Goal: Task Accomplishment & Management: Manage account settings

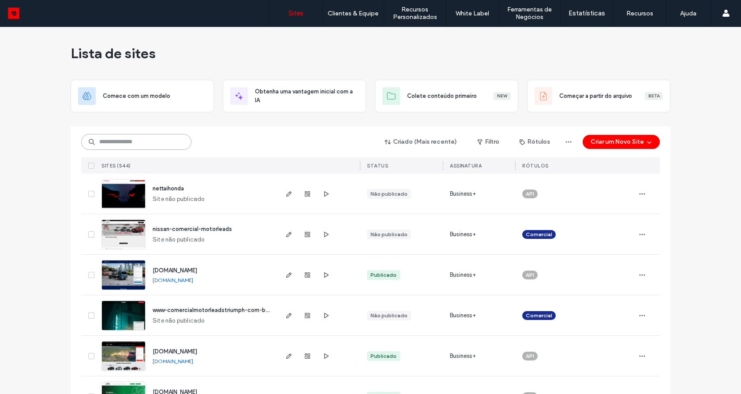
click at [153, 138] on input at bounding box center [136, 142] width 110 height 16
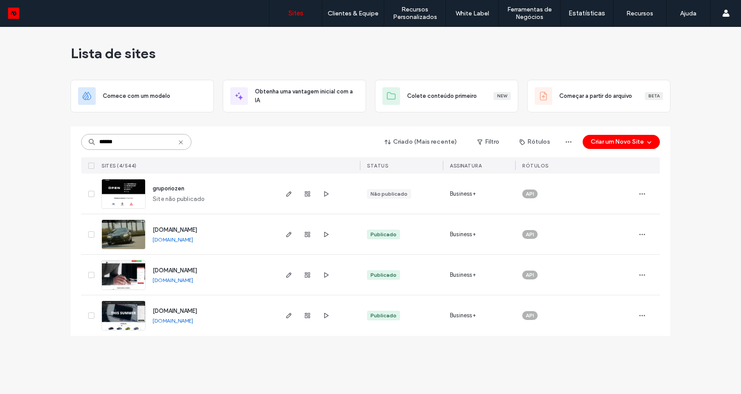
type input "******"
click at [135, 278] on img at bounding box center [123, 291] width 43 height 60
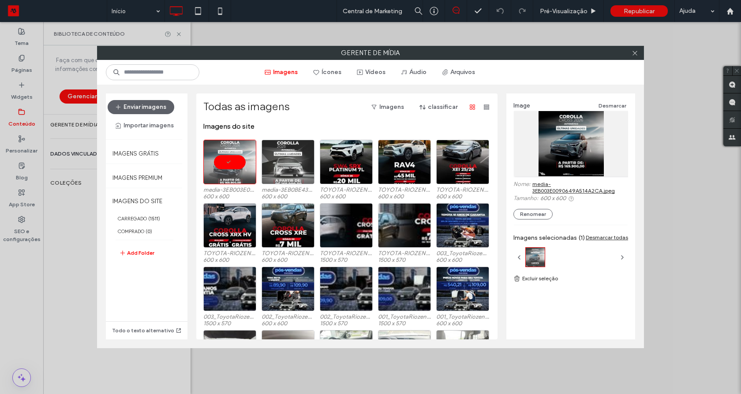
click at [287, 169] on div at bounding box center [287, 162] width 53 height 45
click at [287, 159] on div at bounding box center [287, 162] width 53 height 45
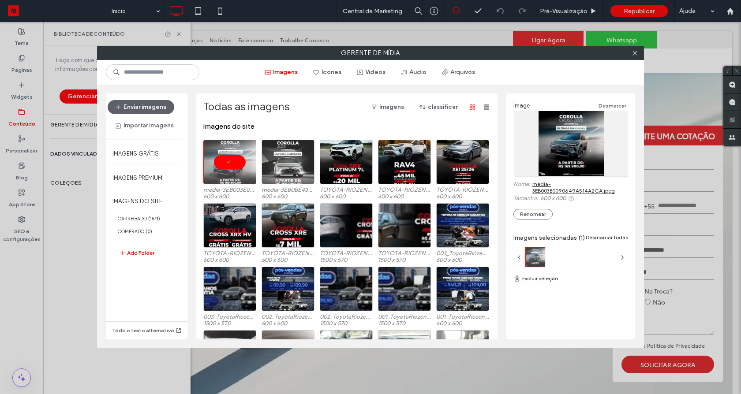
click at [291, 163] on div at bounding box center [287, 162] width 53 height 45
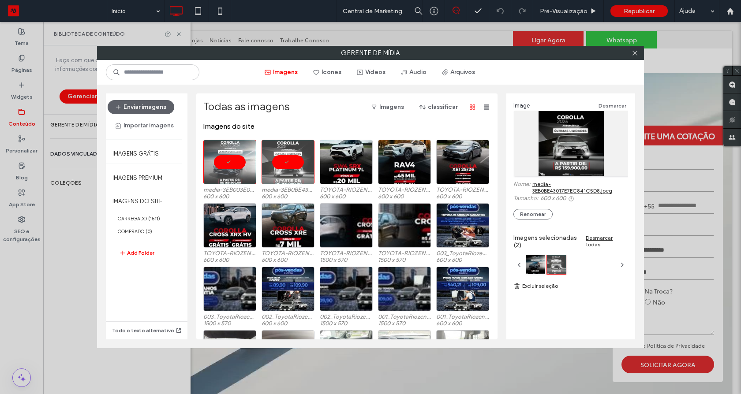
click at [557, 190] on link "media-3EB0BE43017E7EC841C5D8.jpeg" at bounding box center [580, 187] width 96 height 13
click at [636, 51] on icon at bounding box center [634, 53] width 7 height 7
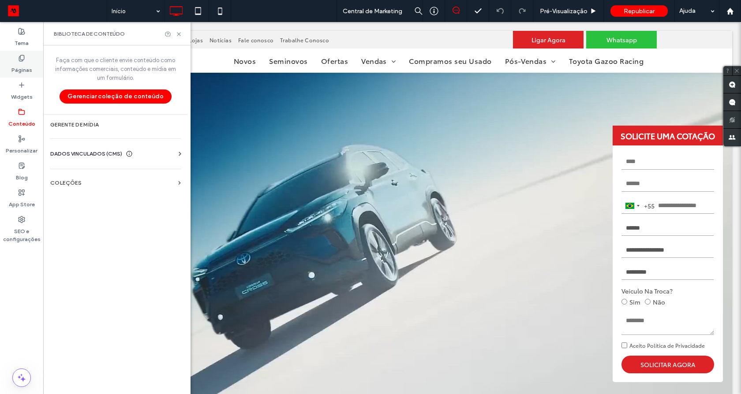
click at [16, 73] on label "Páginas" at bounding box center [21, 68] width 21 height 12
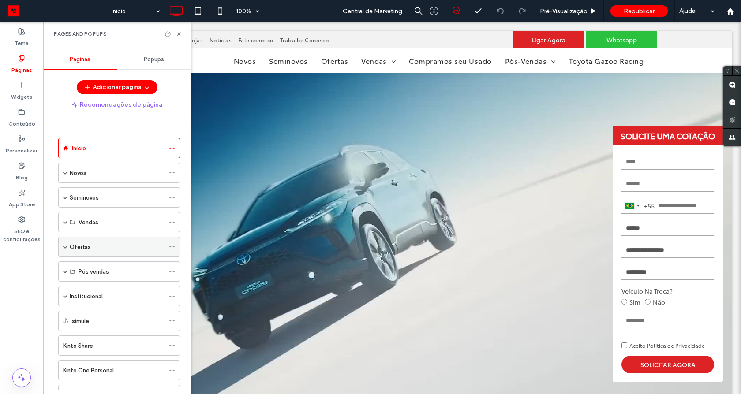
click at [103, 248] on div "Ofertas" at bounding box center [117, 246] width 95 height 9
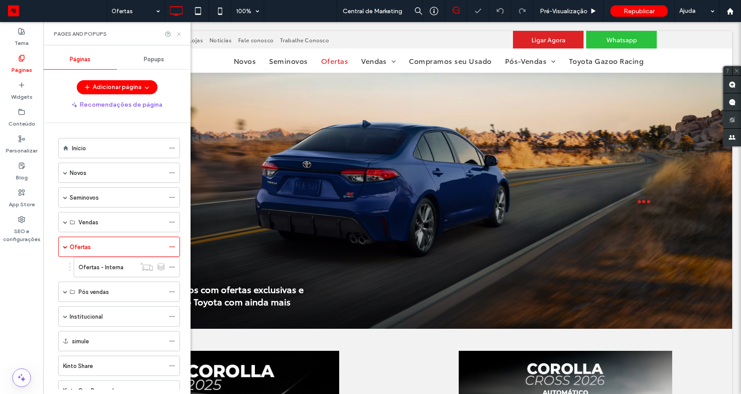
click at [179, 35] on use at bounding box center [179, 34] width 4 height 4
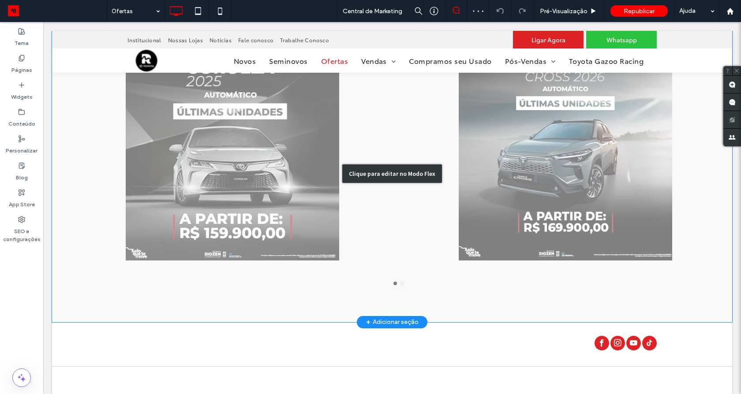
scroll to position [370, 0]
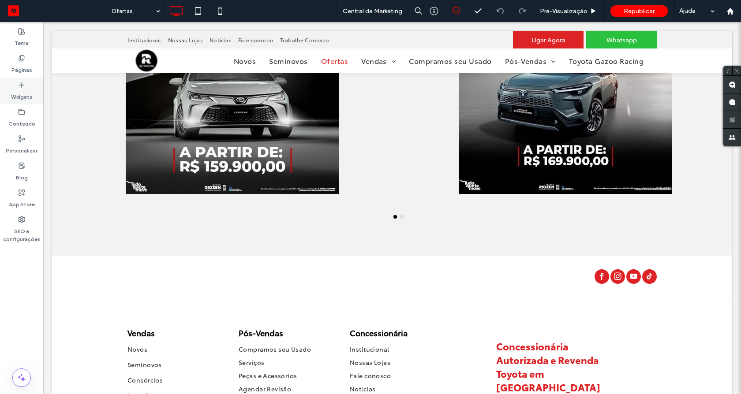
click at [22, 86] on icon at bounding box center [21, 85] width 7 height 7
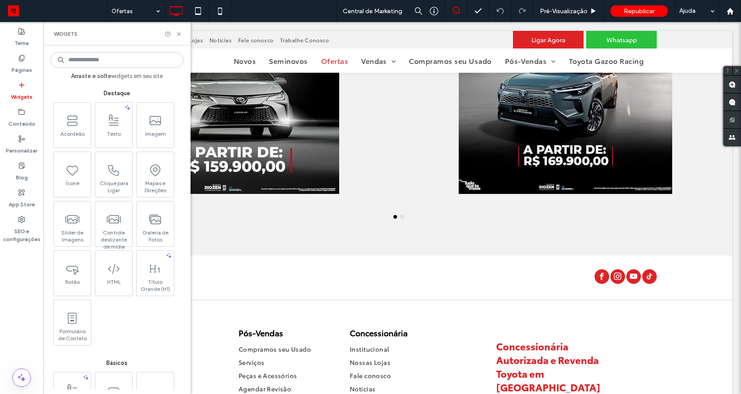
click at [106, 58] on input at bounding box center [116, 60] width 133 height 16
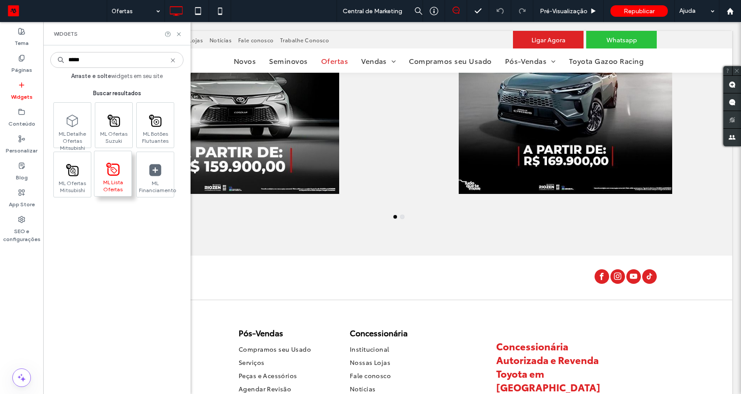
type input "*****"
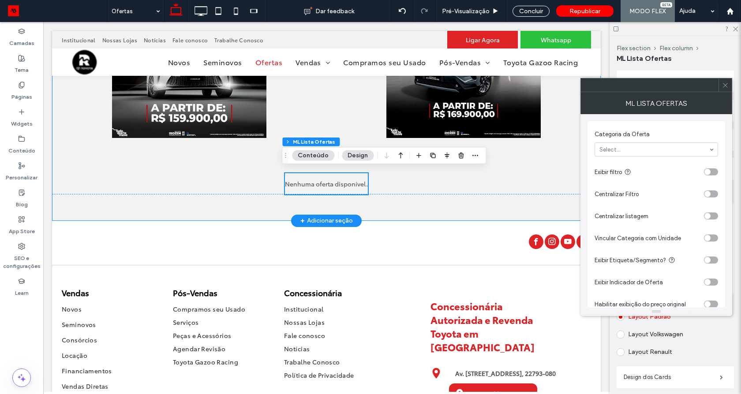
scroll to position [373, 0]
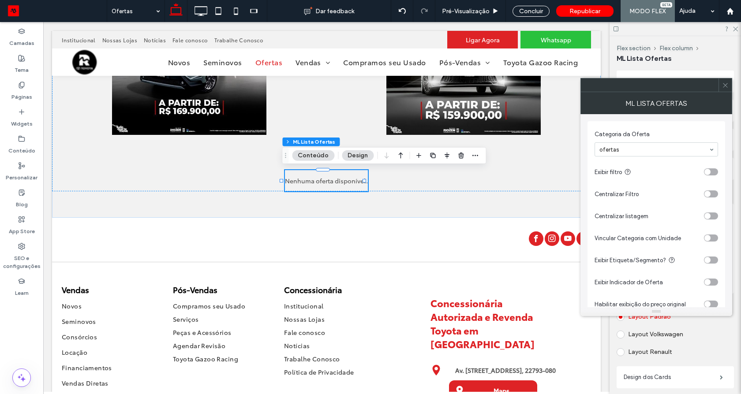
click at [722, 85] on icon at bounding box center [725, 85] width 7 height 7
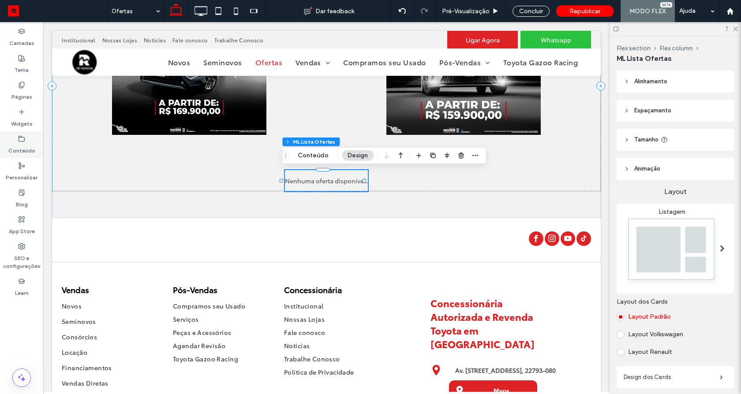
click at [21, 139] on icon at bounding box center [21, 138] width 7 height 7
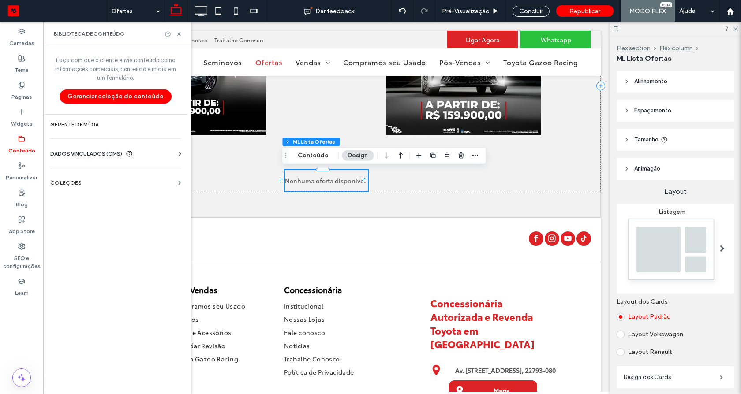
click at [85, 171] on div "Faça com que o cliente envie conteúdo como informações comerciais, conteúdo e m…" at bounding box center [115, 218] width 145 height 347
click at [85, 186] on label "COLEÇÕES" at bounding box center [112, 183] width 124 height 6
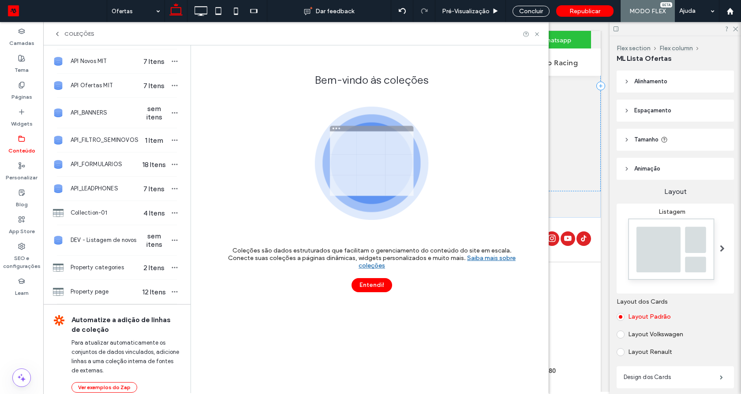
scroll to position [198, 0]
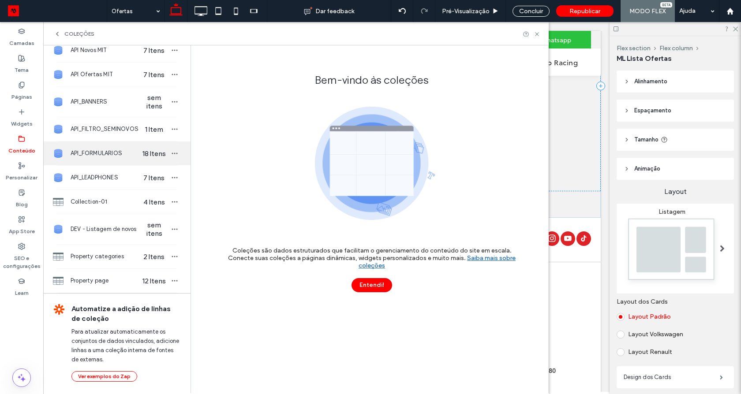
click at [112, 149] on span "API_FORMULARIOS" at bounding box center [105, 153] width 68 height 9
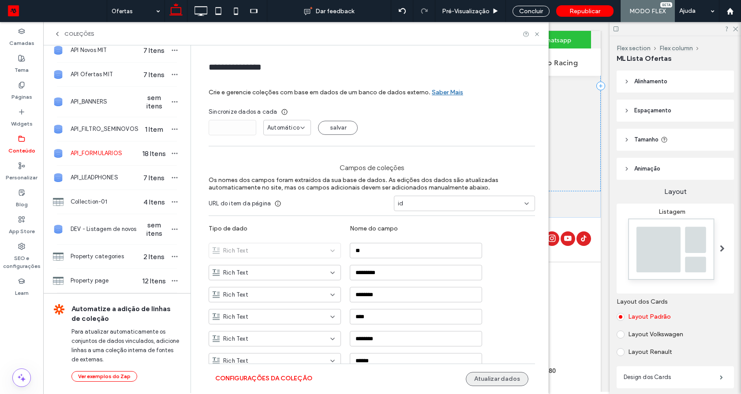
click at [489, 383] on button "Atualizar dados" at bounding box center [497, 379] width 63 height 14
click at [255, 373] on button "Configurações da coleção" at bounding box center [263, 379] width 97 height 14
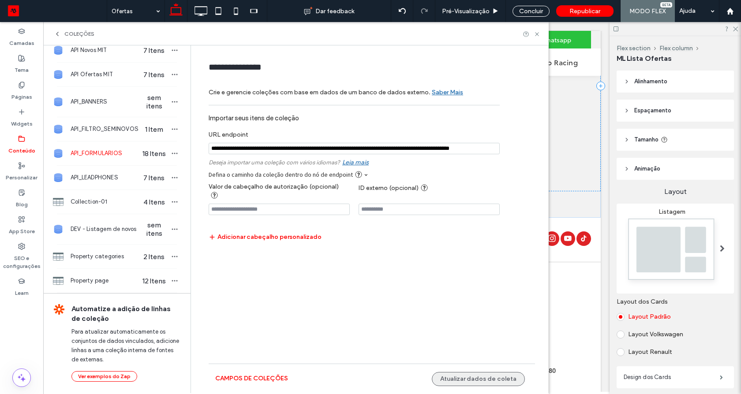
click at [474, 372] on button "Atualizar dados de coleta" at bounding box center [478, 379] width 93 height 14
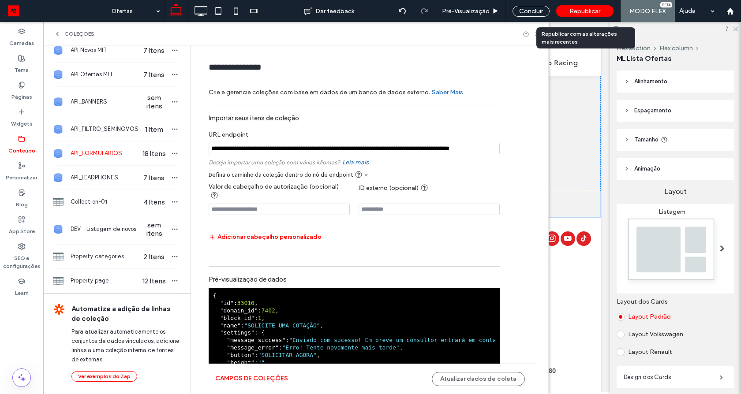
click at [536, 33] on div "Republicar com as alterações mais recentes" at bounding box center [585, 37] width 99 height 21
click at [534, 33] on icon at bounding box center [536, 34] width 7 height 7
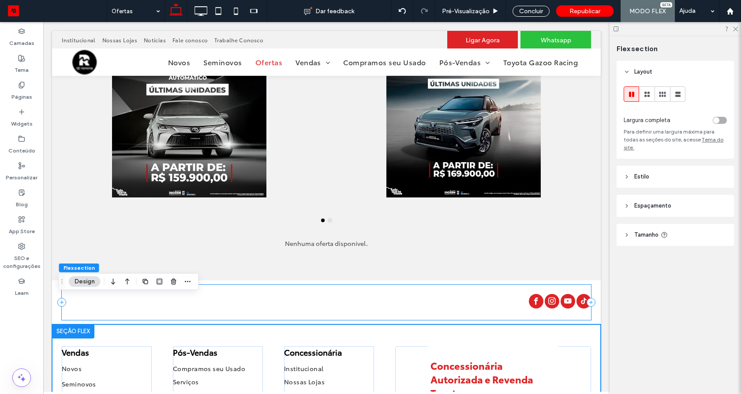
scroll to position [287, 0]
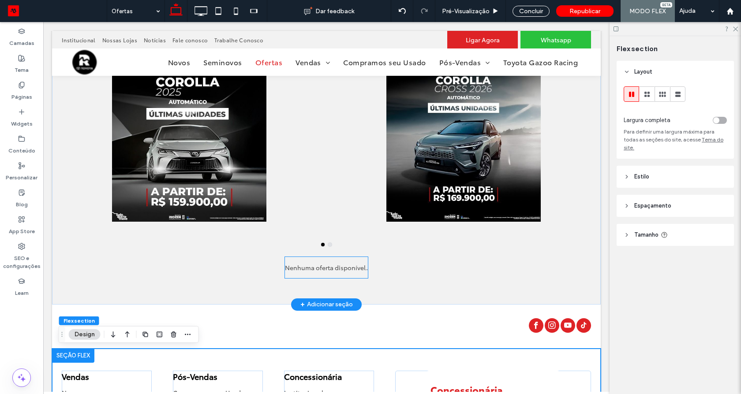
click at [336, 267] on p "Nenhuma oferta disponível." at bounding box center [326, 267] width 83 height 9
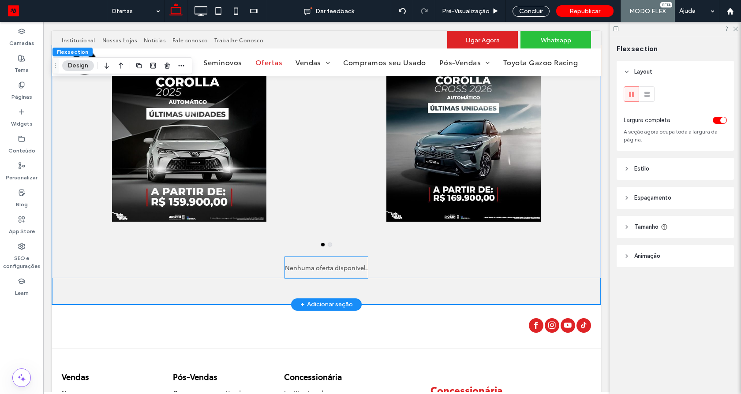
click at [361, 270] on p "Nenhuma oferta disponível." at bounding box center [326, 267] width 83 height 9
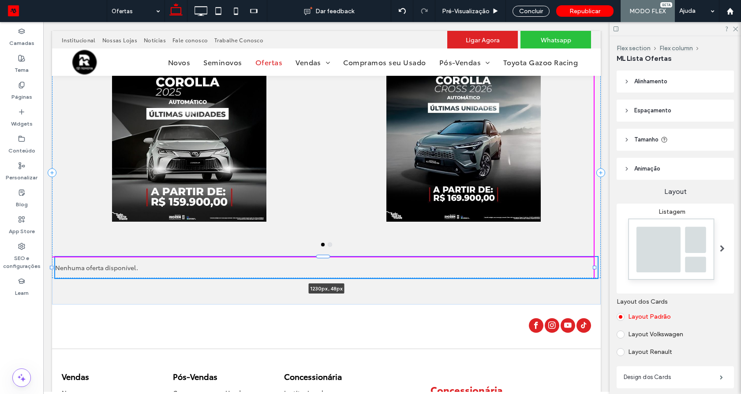
drag, startPoint x: 364, startPoint y: 268, endPoint x: 599, endPoint y: 271, distance: 235.0
click at [599, 271] on body "Click To Paste Linha Início Novos Ofertas Vendas Consórcios Locação Financiamen…" at bounding box center [326, 169] width 566 height 869
type input "****"
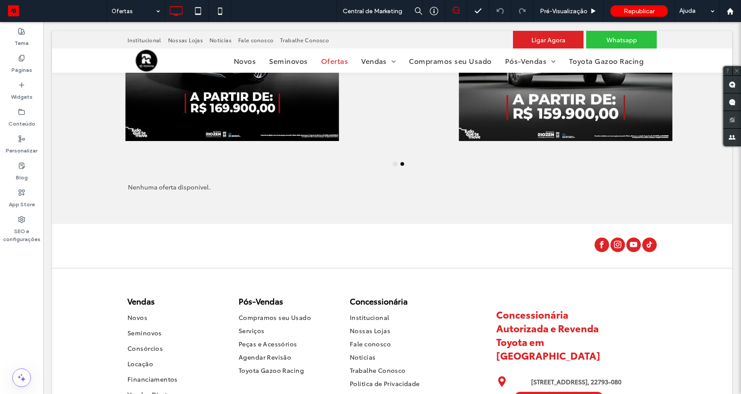
scroll to position [423, 0]
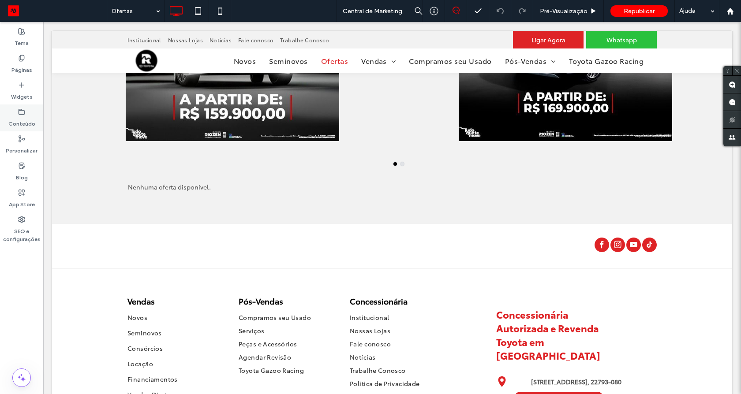
click at [15, 118] on label "Conteúdo" at bounding box center [21, 122] width 27 height 12
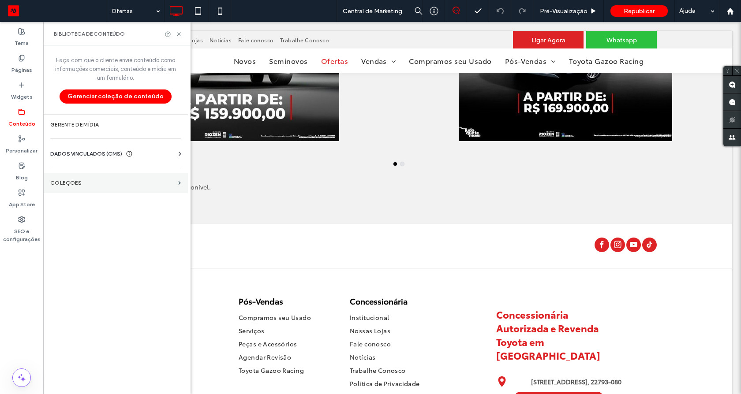
click at [74, 178] on section "COLEÇÕES" at bounding box center [115, 183] width 145 height 20
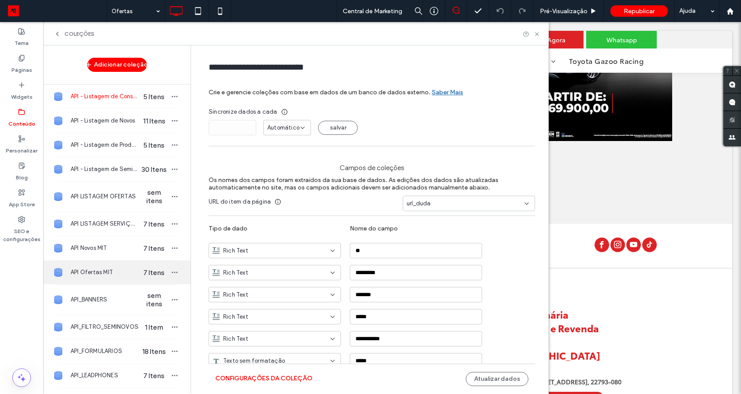
click at [121, 266] on div "API Ofertas MIT 7 Itens" at bounding box center [116, 273] width 147 height 24
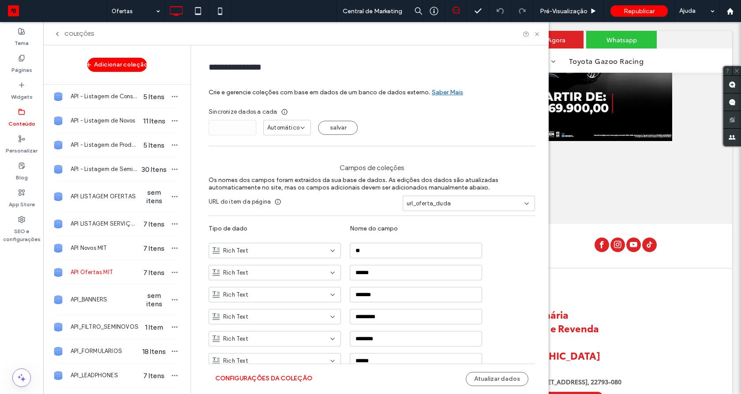
type input "**********"
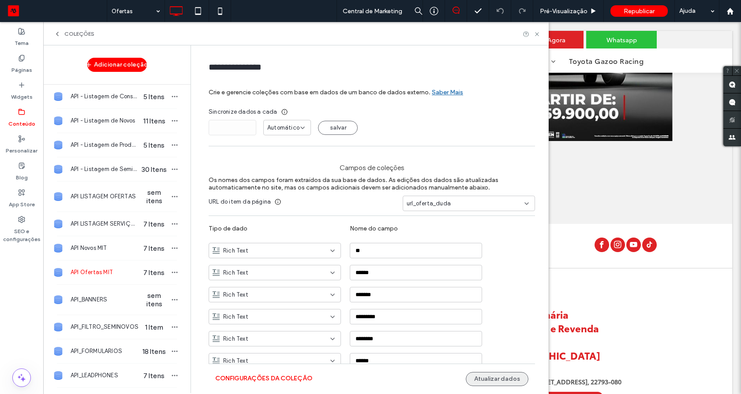
click at [496, 375] on button "Atualizar dados" at bounding box center [497, 379] width 63 height 14
click at [234, 377] on button "Configurações da coleção" at bounding box center [263, 379] width 97 height 14
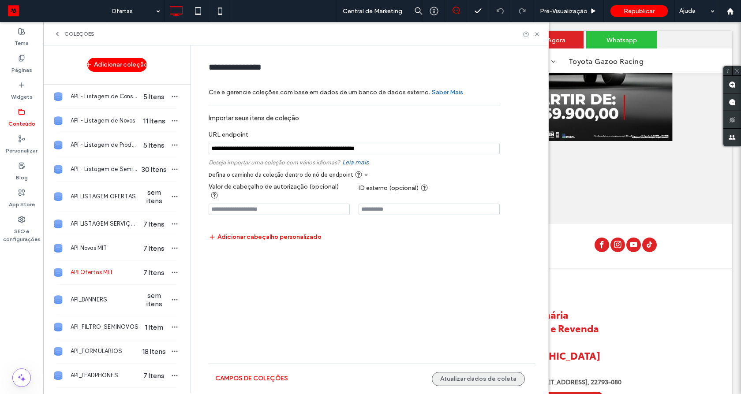
click at [478, 375] on button "Atualizar dados de coleta" at bounding box center [478, 379] width 93 height 14
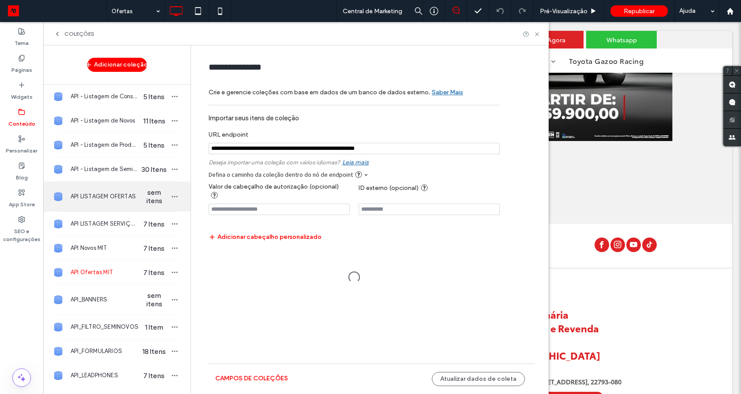
click at [104, 182] on div "API LISTAGEM OFERTAS sem itens" at bounding box center [116, 197] width 147 height 30
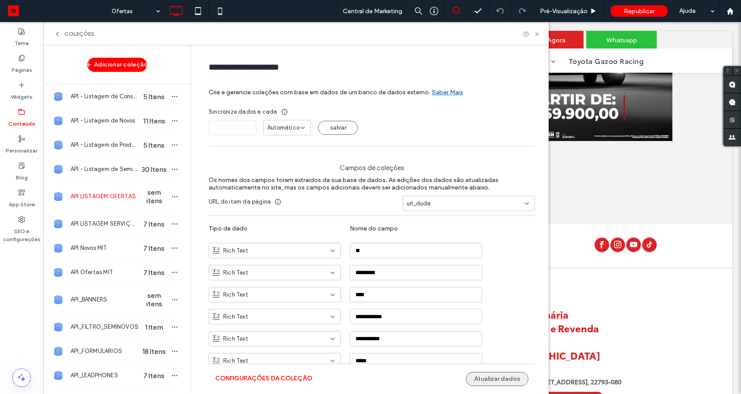
click at [484, 380] on button "Atualizar dados" at bounding box center [497, 379] width 63 height 14
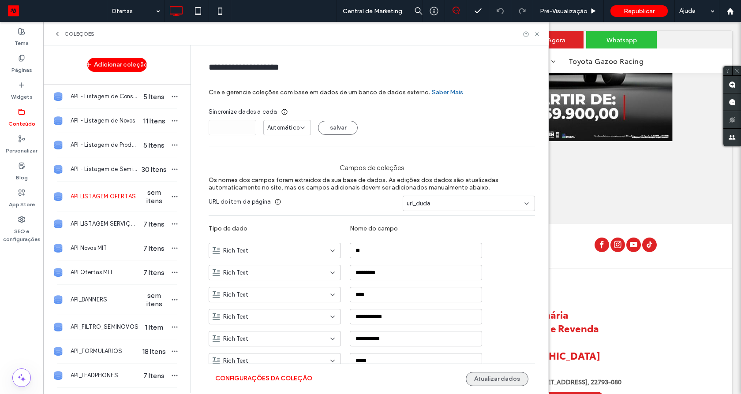
click at [484, 380] on button "Atualizar dados" at bounding box center [497, 379] width 63 height 14
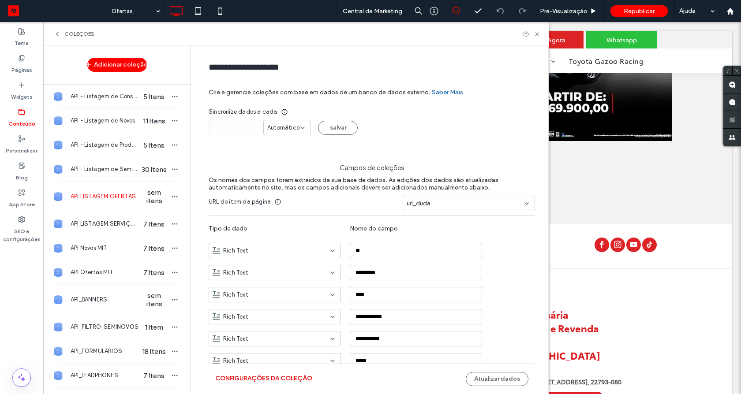
click at [278, 378] on button "Configurações da coleção" at bounding box center [263, 379] width 97 height 14
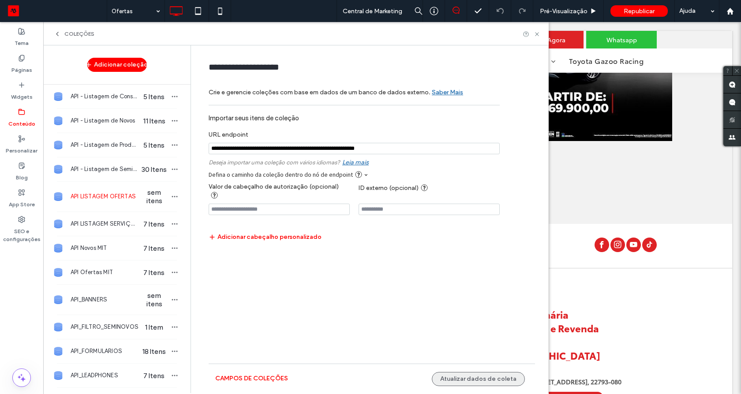
click at [483, 377] on button "Atualizar dados de coleta" at bounding box center [478, 379] width 93 height 14
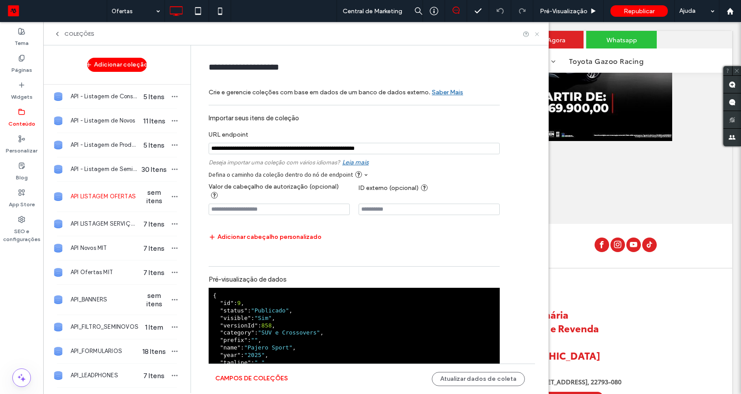
click at [538, 31] on icon at bounding box center [536, 34] width 7 height 7
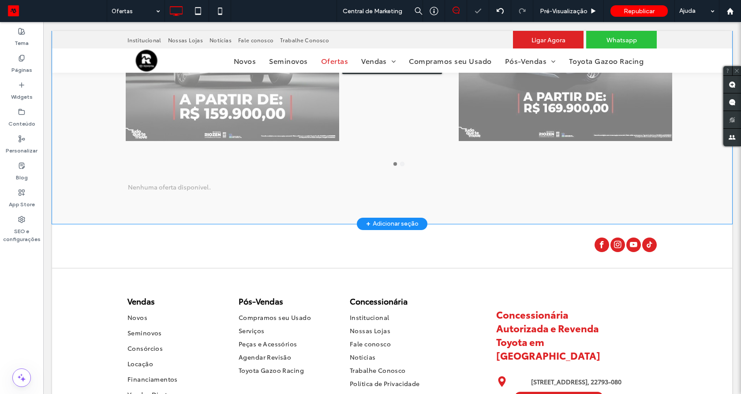
click at [174, 177] on div "Clique para editar no Modo Flex" at bounding box center [392, 65] width 680 height 318
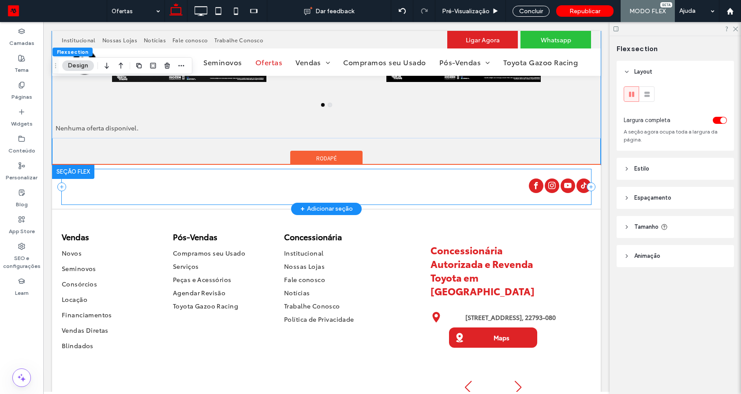
click at [168, 180] on div at bounding box center [326, 186] width 529 height 35
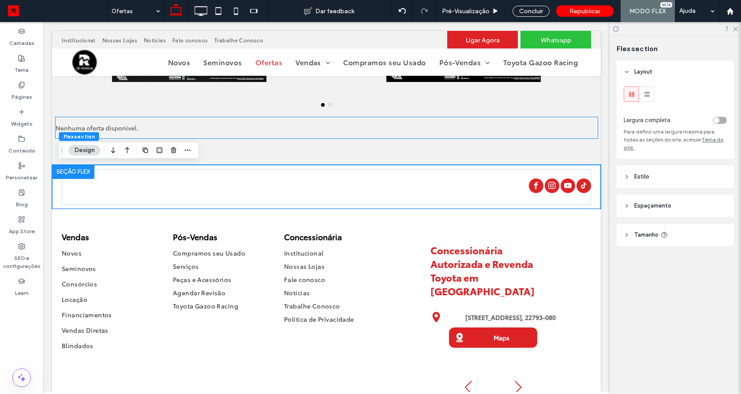
click at [116, 134] on div "Nenhuma oferta disponível." at bounding box center [327, 127] width 542 height 21
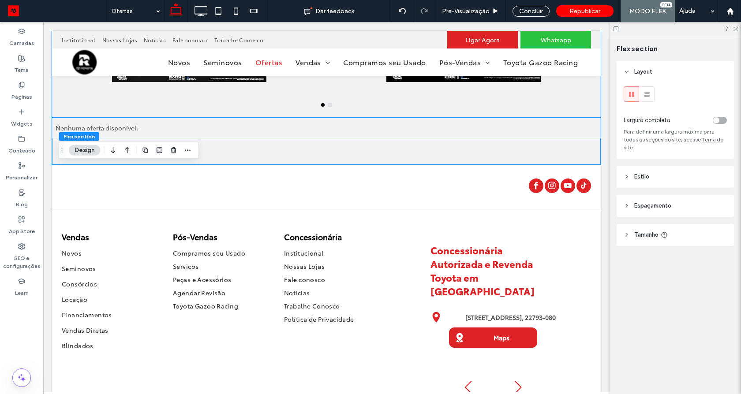
scroll to position [307, 0]
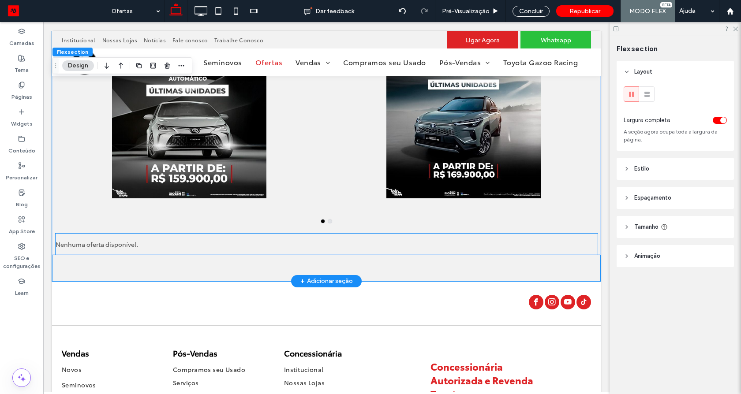
click at [179, 250] on div "Nenhuma oferta disponível." at bounding box center [327, 244] width 542 height 21
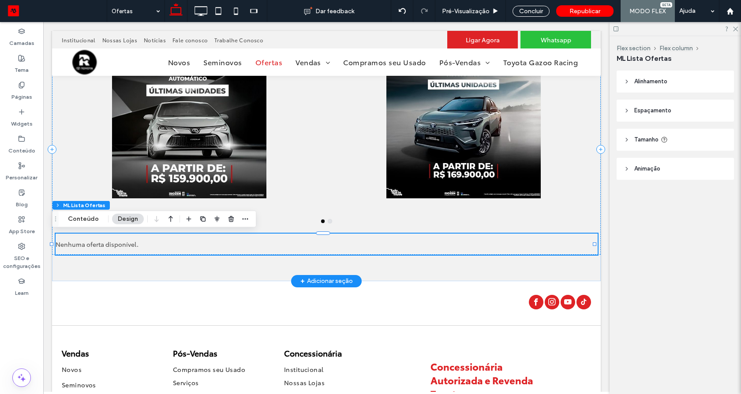
click at [179, 250] on div "Nenhuma oferta disponível." at bounding box center [327, 244] width 542 height 21
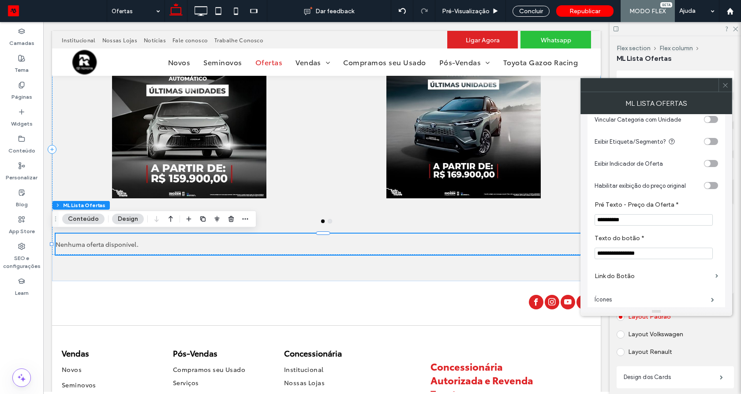
scroll to position [136, 0]
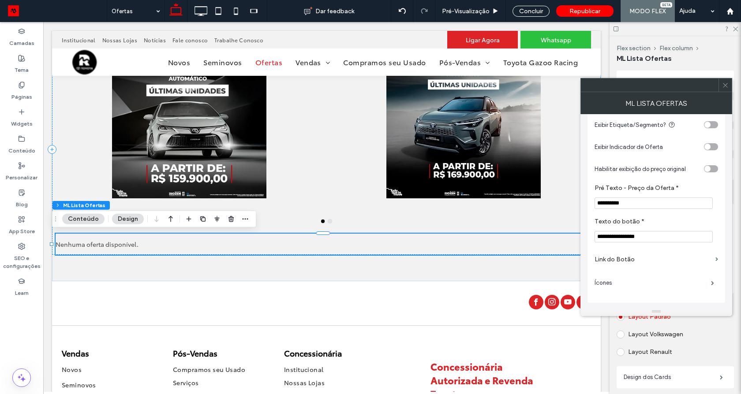
click at [671, 260] on label "Link do Botão" at bounding box center [652, 259] width 117 height 16
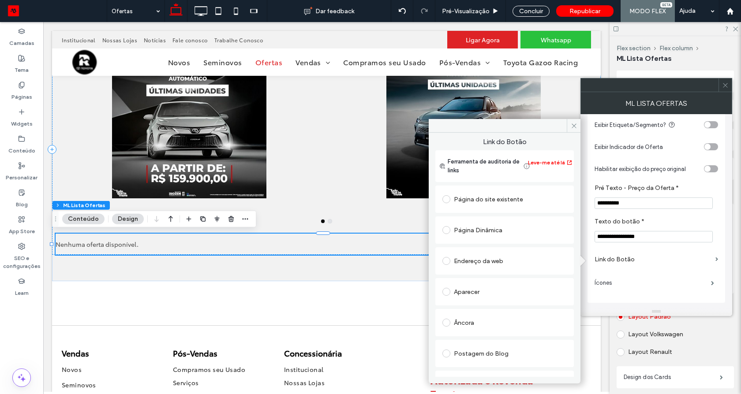
click at [476, 224] on div "Página Dinâmica" at bounding box center [504, 230] width 124 height 14
drag, startPoint x: 492, startPoint y: 243, endPoint x: 500, endPoint y: 247, distance: 9.5
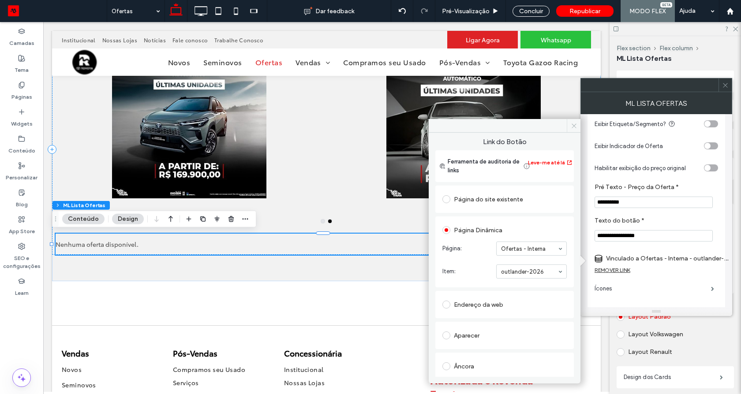
drag, startPoint x: 570, startPoint y: 124, endPoint x: 527, endPoint y: 103, distance: 48.3
click at [570, 124] on icon at bounding box center [573, 126] width 7 height 7
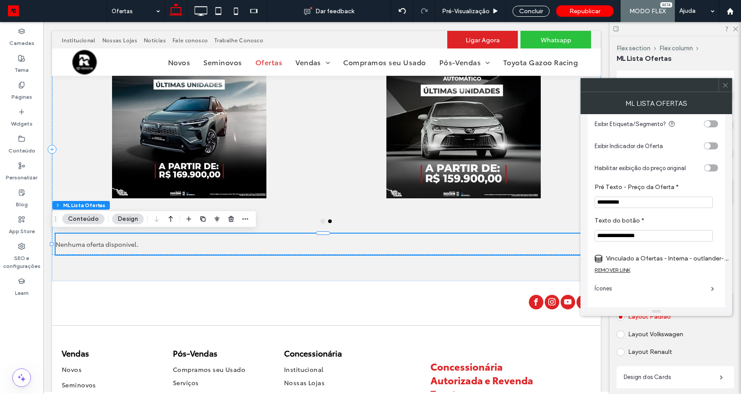
click at [725, 84] on icon at bounding box center [725, 85] width 7 height 7
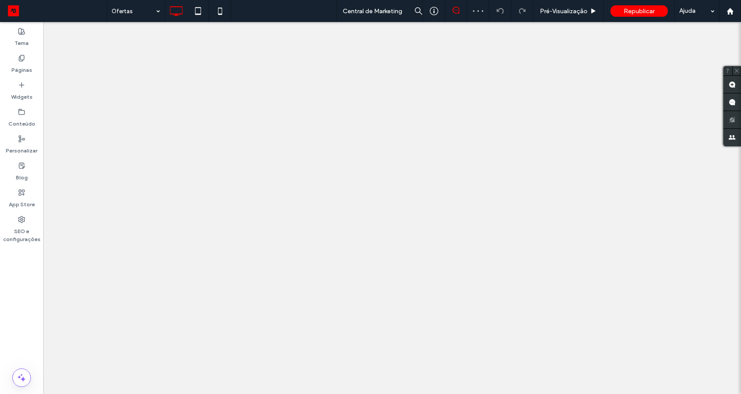
click at [13, 113] on div "Conteúdo" at bounding box center [21, 117] width 43 height 27
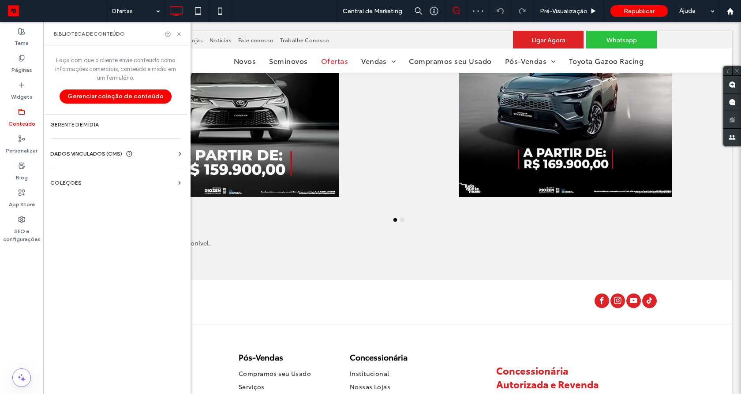
click at [90, 171] on div "Faça com que o cliente envie conteúdo como informações comerciais, conteúdo e m…" at bounding box center [115, 218] width 145 height 347
click at [87, 183] on label "COLEÇÕES" at bounding box center [112, 183] width 124 height 6
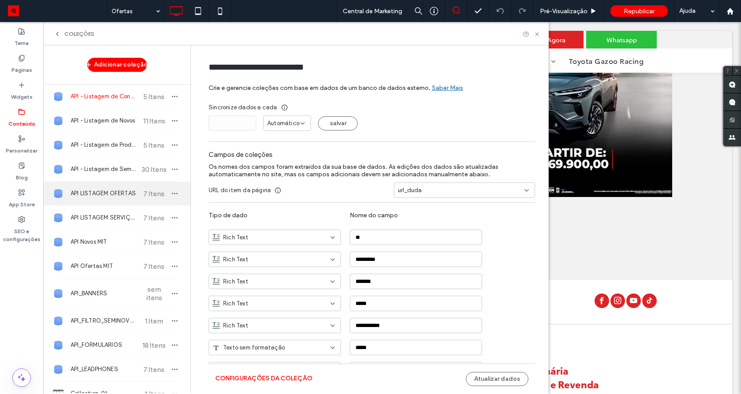
click at [97, 184] on div "API LISTAGEM OFERTAS 7 Itens" at bounding box center [116, 194] width 147 height 24
type input "**********"
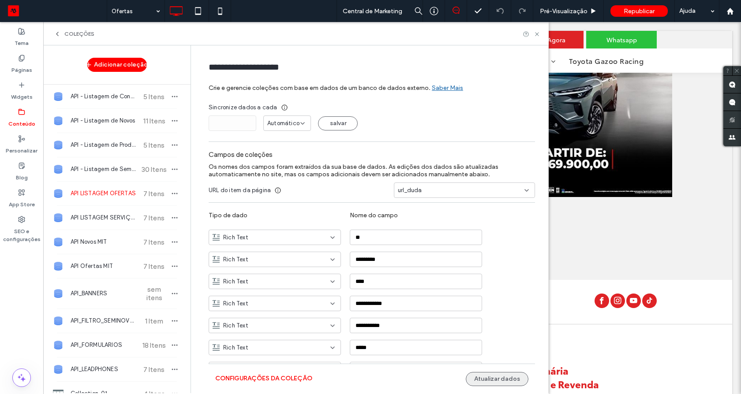
click at [477, 378] on button "Atualizar dados" at bounding box center [497, 379] width 63 height 14
click at [278, 125] on span "Automático" at bounding box center [283, 123] width 32 height 9
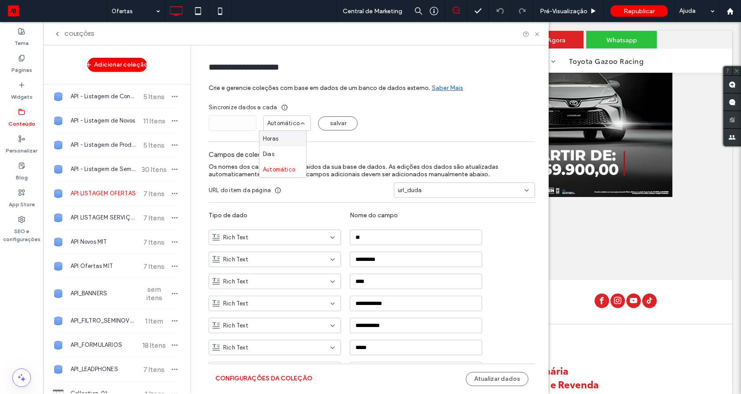
click at [279, 136] on div "Horas" at bounding box center [282, 138] width 47 height 15
click at [212, 123] on input "*" at bounding box center [233, 123] width 48 height 15
click at [246, 123] on input "*" at bounding box center [233, 123] width 48 height 15
click at [246, 121] on input "*" at bounding box center [233, 123] width 48 height 15
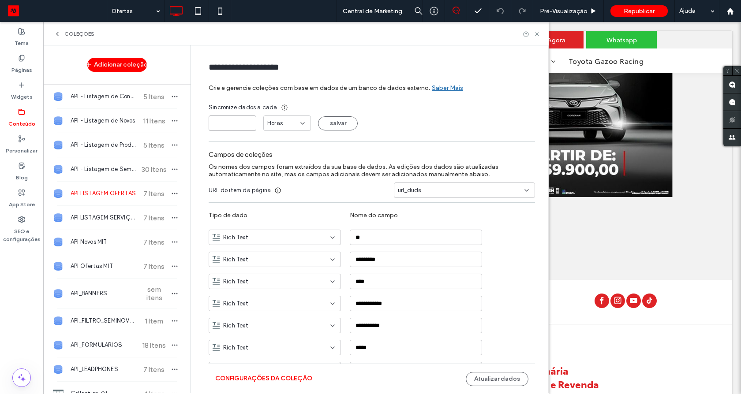
click at [246, 121] on input "*" at bounding box center [233, 123] width 48 height 15
click at [246, 126] on input "*" at bounding box center [233, 123] width 48 height 15
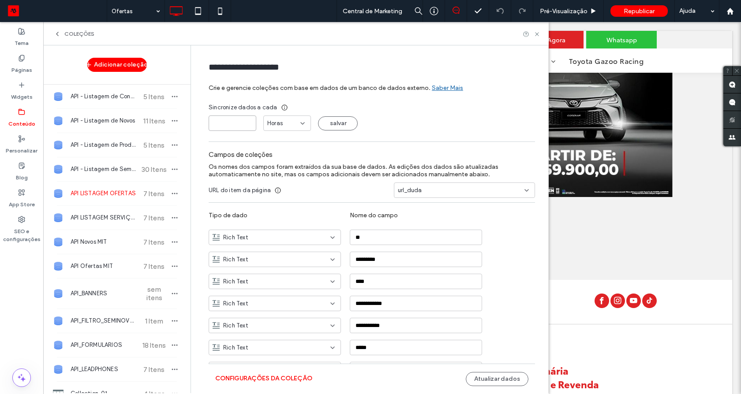
click at [246, 126] on input "*" at bounding box center [233, 123] width 48 height 15
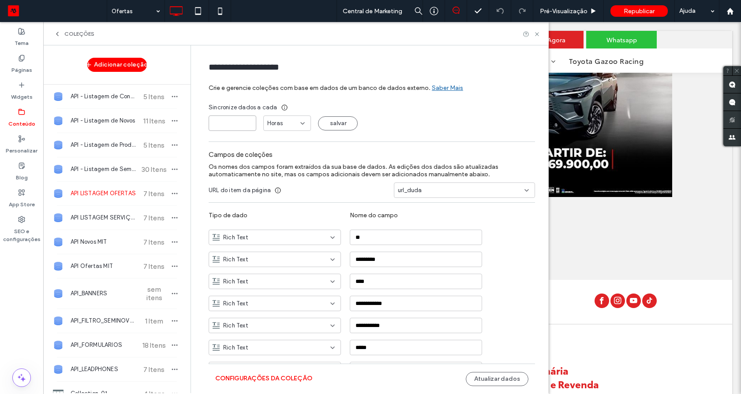
click at [246, 126] on input "**" at bounding box center [233, 123] width 48 height 15
type input "*"
click at [246, 122] on input "*" at bounding box center [233, 123] width 48 height 15
click at [326, 124] on button "salvar" at bounding box center [338, 123] width 40 height 14
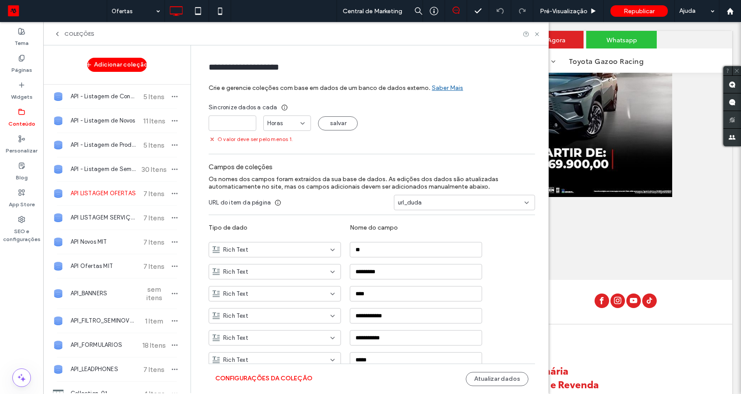
click at [287, 126] on div "Horas" at bounding box center [283, 123] width 33 height 9
click at [282, 169] on span "Automático" at bounding box center [279, 169] width 32 height 9
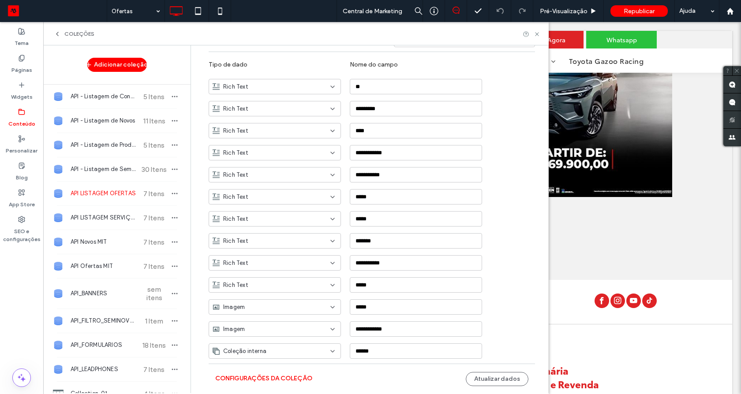
scroll to position [159, 0]
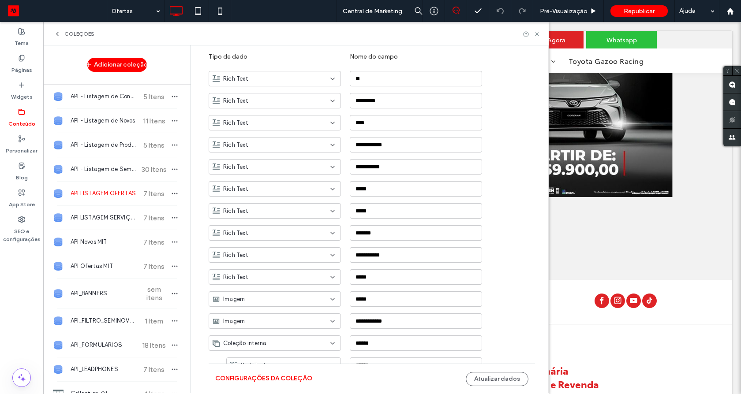
click at [496, 368] on div "Configurações da coleção Atualizar dados" at bounding box center [372, 379] width 326 height 30
click at [494, 376] on button "Atualizar dados" at bounding box center [497, 379] width 63 height 14
click at [246, 388] on div "Configurações da coleção Atualizar dados" at bounding box center [372, 379] width 326 height 30
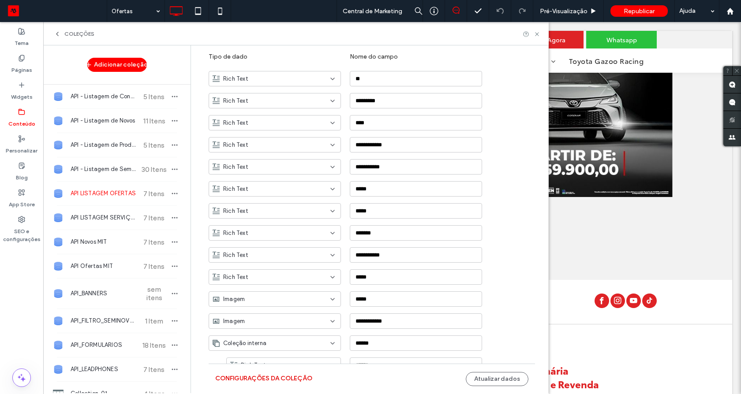
click at [247, 383] on button "Configurações da coleção" at bounding box center [263, 379] width 97 height 14
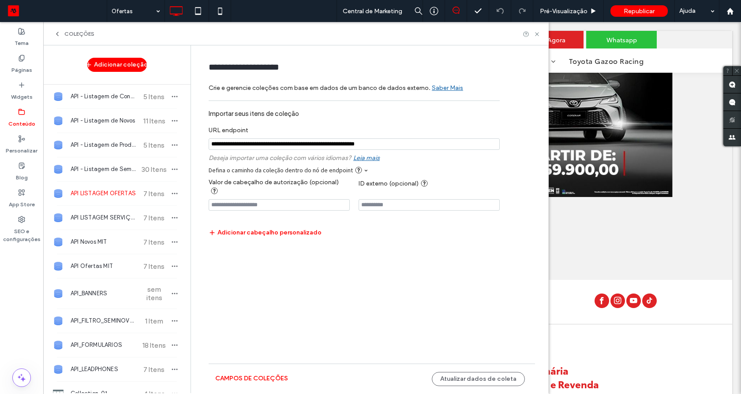
scroll to position [0, 0]
click at [485, 376] on button "Atualizar dados de coleta" at bounding box center [478, 379] width 93 height 14
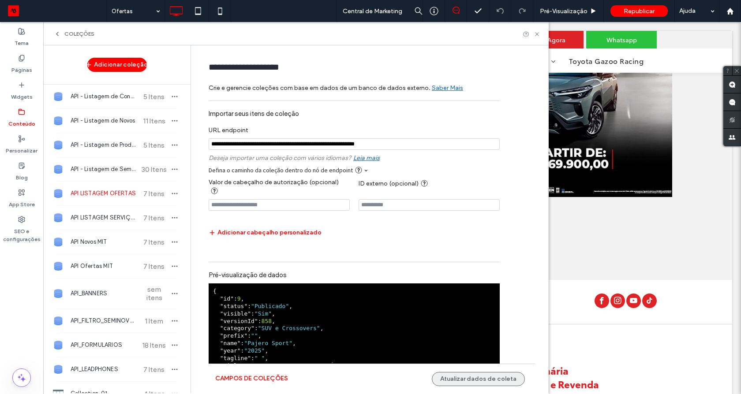
click at [485, 376] on button "Atualizar dados de coleta" at bounding box center [478, 379] width 93 height 14
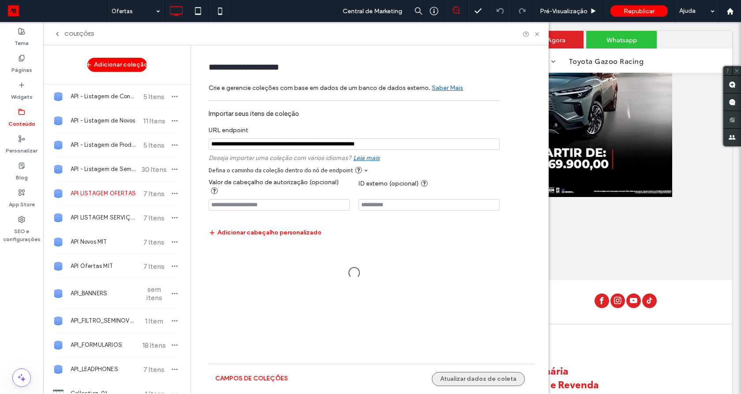
click at [485, 376] on button "Atualizar dados de coleta" at bounding box center [478, 379] width 93 height 14
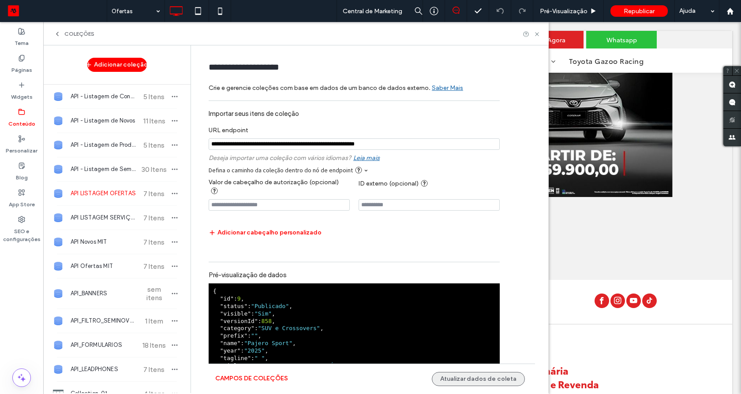
click at [497, 380] on button "Atualizar dados de coleta" at bounding box center [478, 379] width 93 height 14
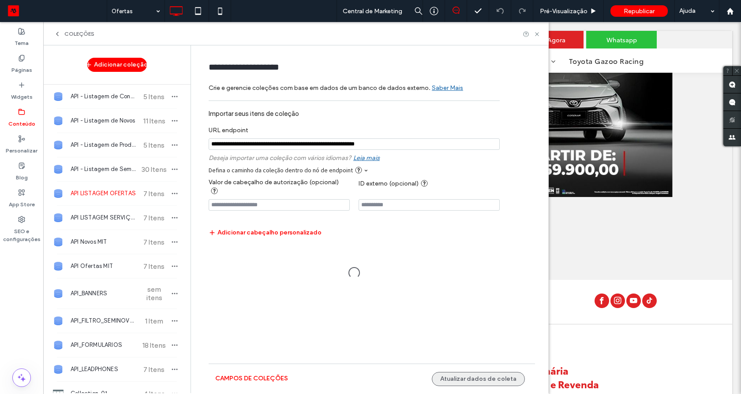
click at [497, 380] on button "Atualizar dados de coleta" at bounding box center [478, 379] width 93 height 14
click at [254, 375] on button "Campos de coleções" at bounding box center [251, 379] width 73 height 14
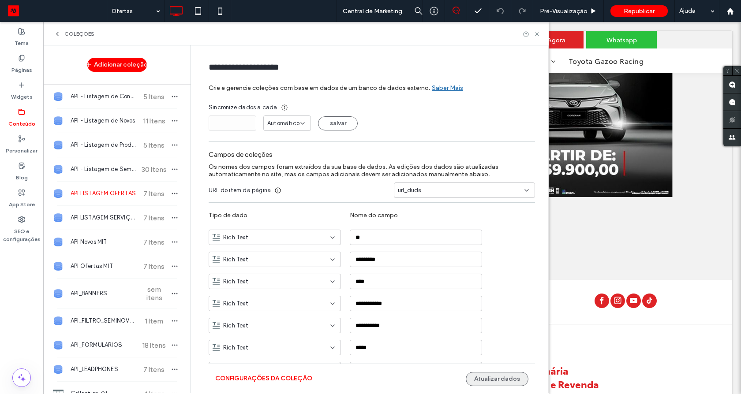
click at [518, 377] on button "Atualizar dados" at bounding box center [497, 379] width 63 height 14
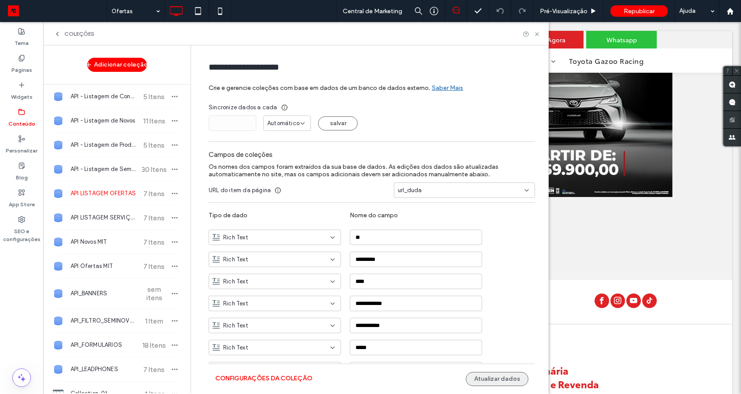
click at [518, 377] on button "Atualizar dados" at bounding box center [497, 379] width 63 height 14
drag, startPoint x: 518, startPoint y: 377, endPoint x: 315, endPoint y: 376, distance: 202.8
click at [518, 377] on button "Atualizar dados" at bounding box center [497, 379] width 63 height 14
click at [295, 375] on button "Configurações da coleção" at bounding box center [263, 379] width 97 height 14
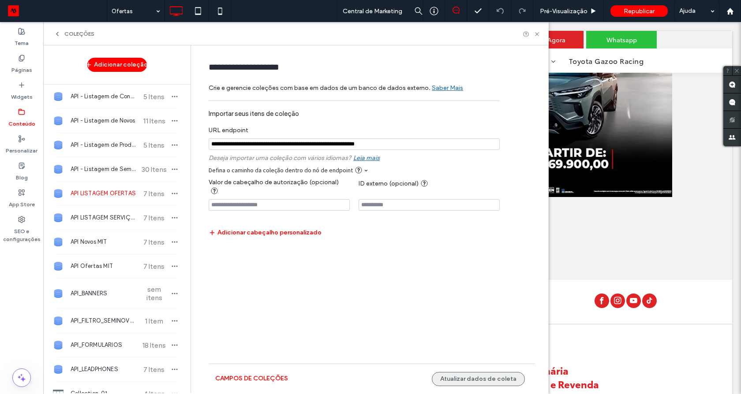
click at [494, 381] on button "Atualizar dados de coleta" at bounding box center [478, 379] width 93 height 14
click at [535, 33] on icon at bounding box center [536, 34] width 7 height 7
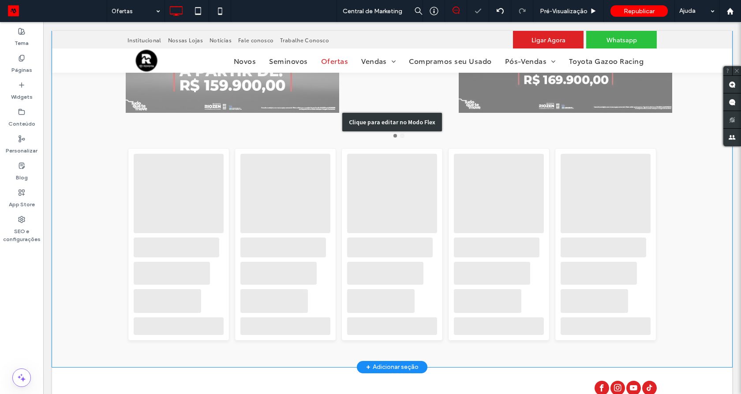
scroll to position [476, 0]
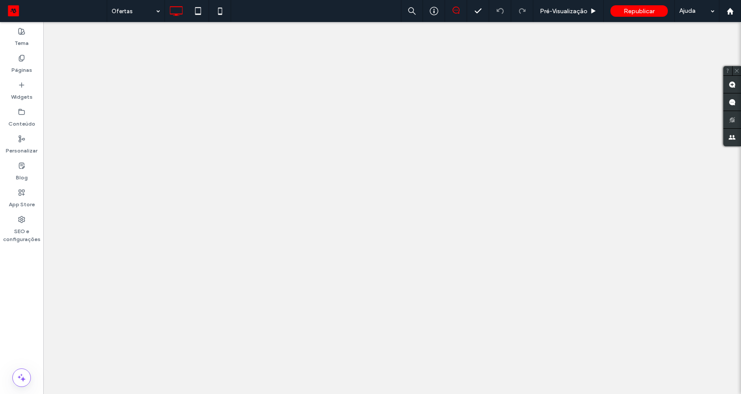
click at [23, 114] on icon at bounding box center [21, 111] width 7 height 7
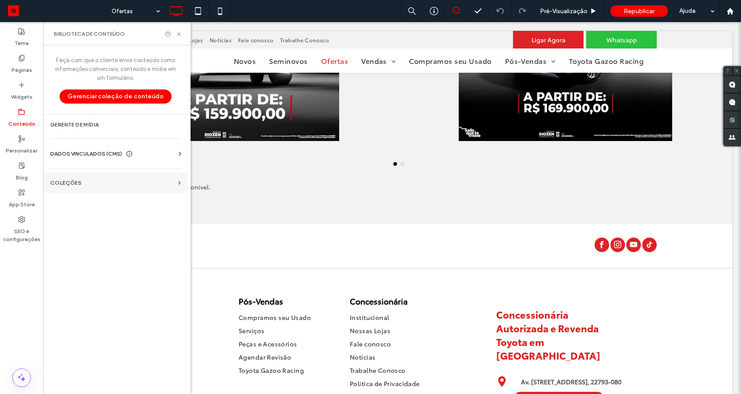
click at [96, 179] on section "COLEÇÕES" at bounding box center [115, 183] width 145 height 20
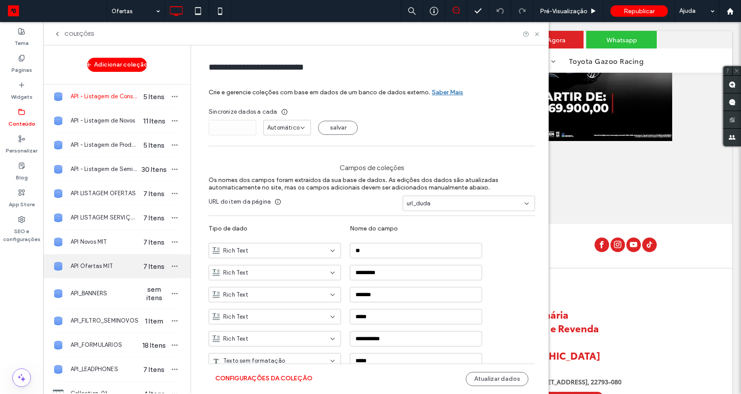
click at [139, 263] on span "7 Itens" at bounding box center [153, 266] width 31 height 8
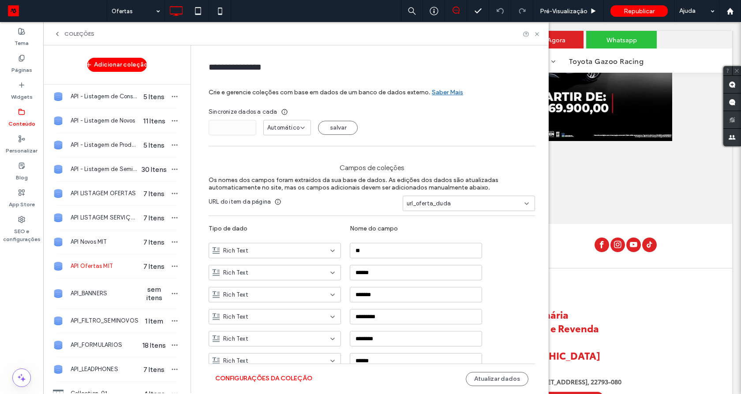
type input "**********"
click at [498, 382] on button "Atualizar dados" at bounding box center [497, 379] width 63 height 14
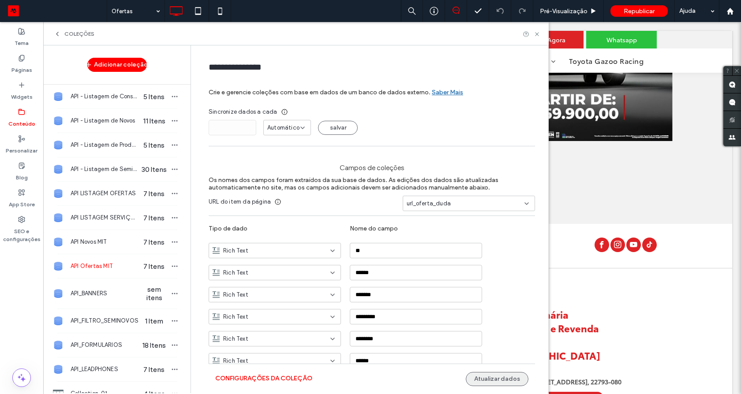
click at [498, 382] on button "Atualizar dados" at bounding box center [497, 379] width 63 height 14
click at [254, 382] on button "Configurações da coleção" at bounding box center [263, 379] width 97 height 14
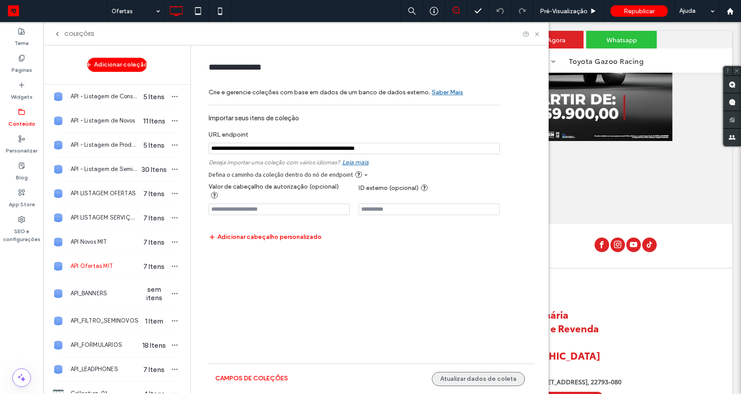
click at [466, 376] on button "Atualizar dados de coleta" at bounding box center [478, 379] width 93 height 14
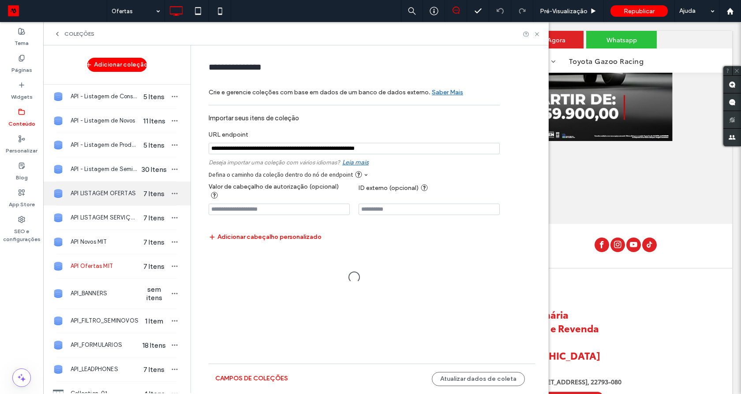
click at [140, 190] on span "7 Itens" at bounding box center [153, 194] width 31 height 8
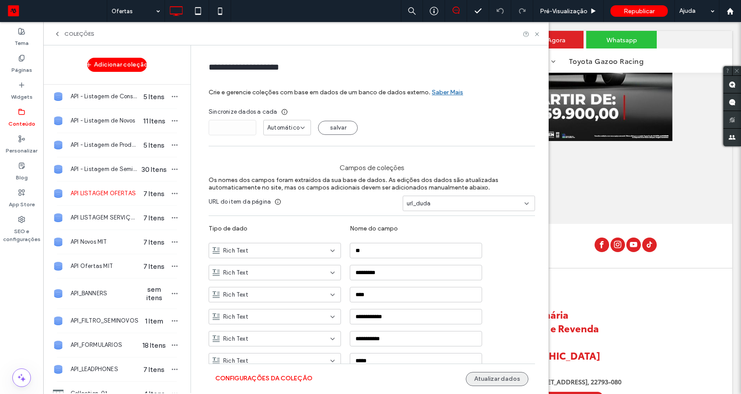
click at [500, 376] on button "Atualizar dados" at bounding box center [497, 379] width 63 height 14
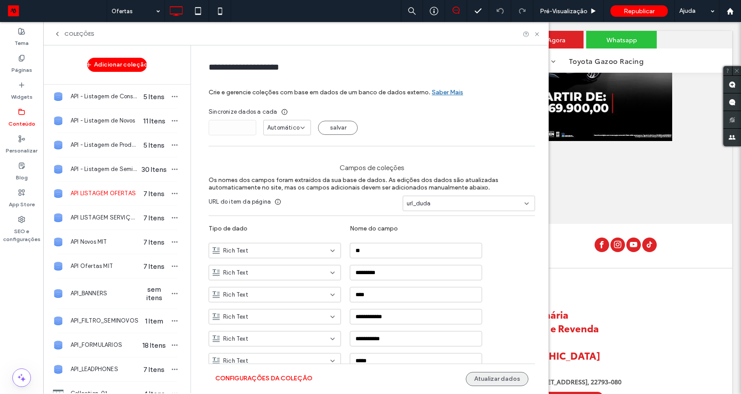
click at [500, 376] on button "Atualizar dados" at bounding box center [497, 379] width 63 height 14
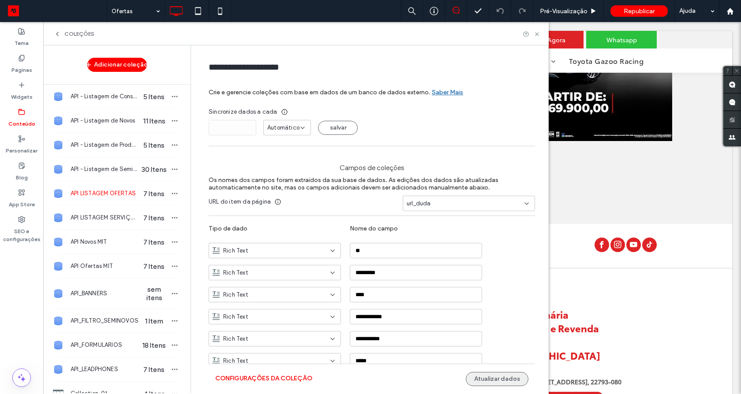
click at [500, 376] on button "Atualizar dados" at bounding box center [497, 379] width 63 height 14
click at [283, 378] on button "Configurações da coleção" at bounding box center [263, 379] width 97 height 14
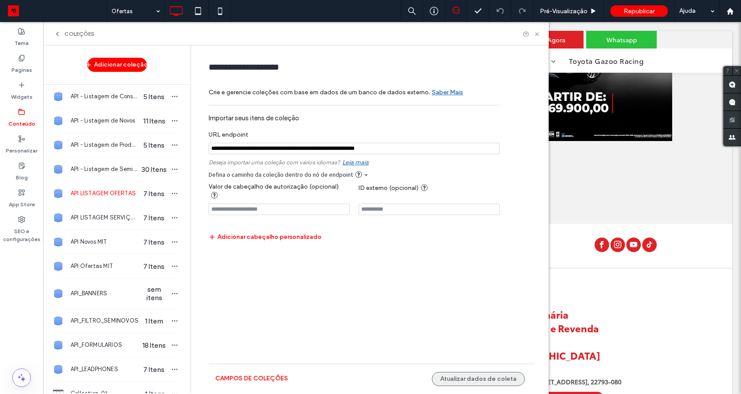
click at [491, 380] on button "Atualizar dados de coleta" at bounding box center [478, 379] width 93 height 14
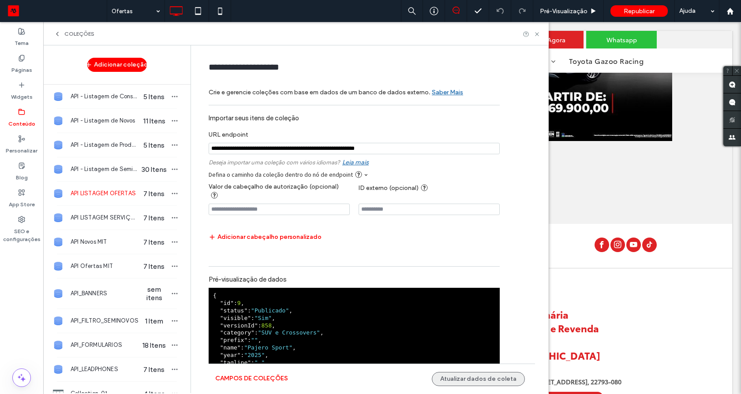
click at [491, 380] on button "Atualizar dados de coleta" at bounding box center [478, 379] width 93 height 14
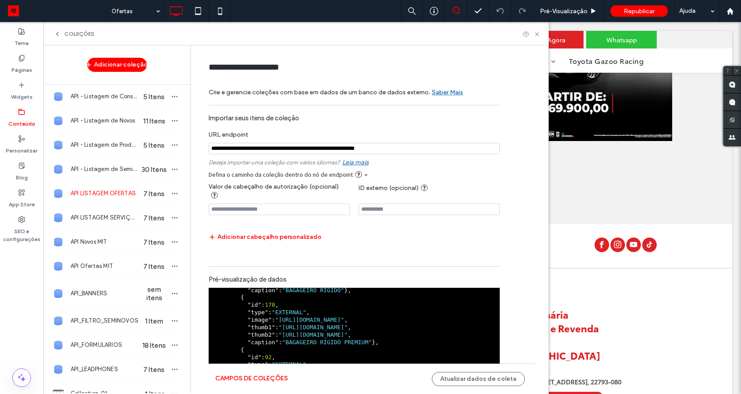
scroll to position [1481, 0]
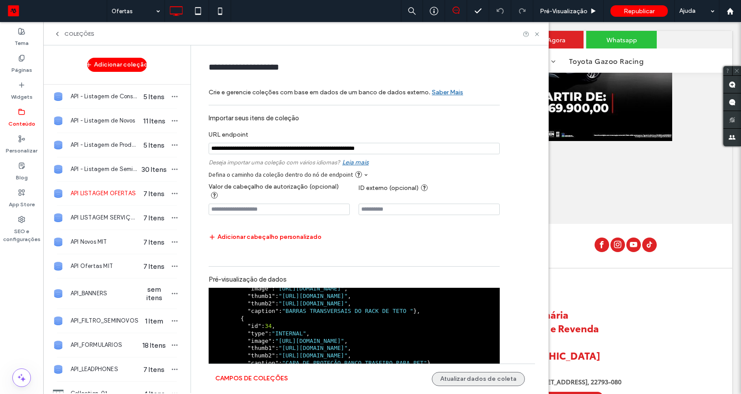
click at [461, 385] on button "Atualizar dados de coleta" at bounding box center [478, 379] width 93 height 14
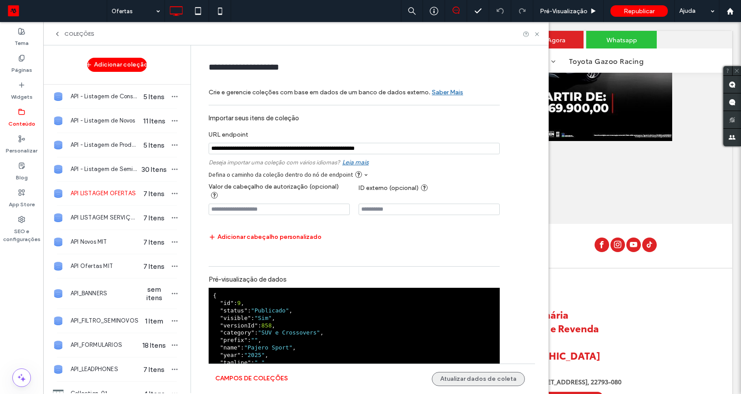
click at [488, 385] on button "Atualizar dados de coleta" at bounding box center [478, 379] width 93 height 14
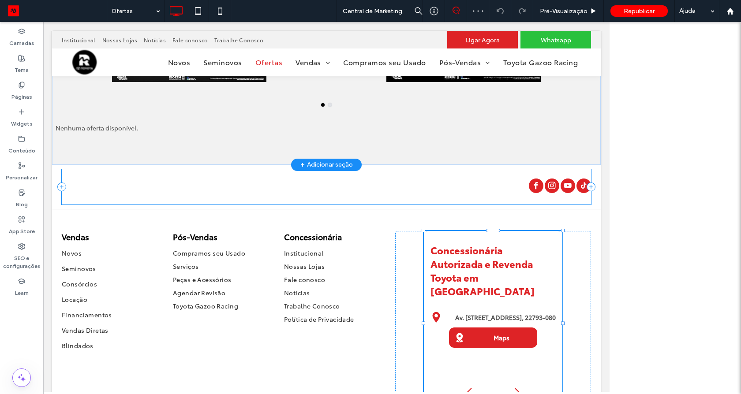
click at [199, 183] on div at bounding box center [326, 186] width 529 height 35
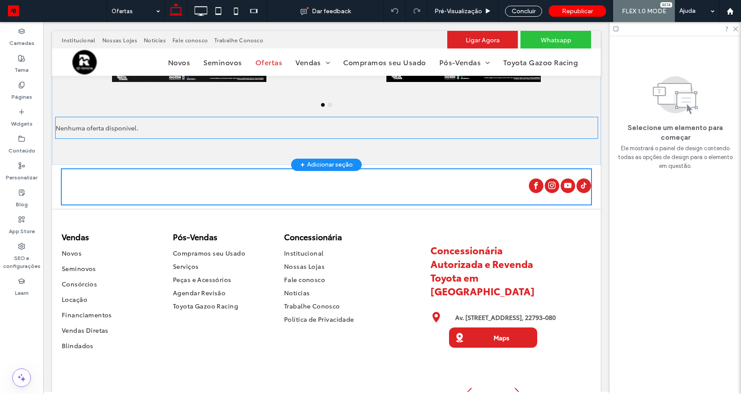
click at [145, 128] on div "Nenhuma oferta disponível." at bounding box center [327, 127] width 542 height 21
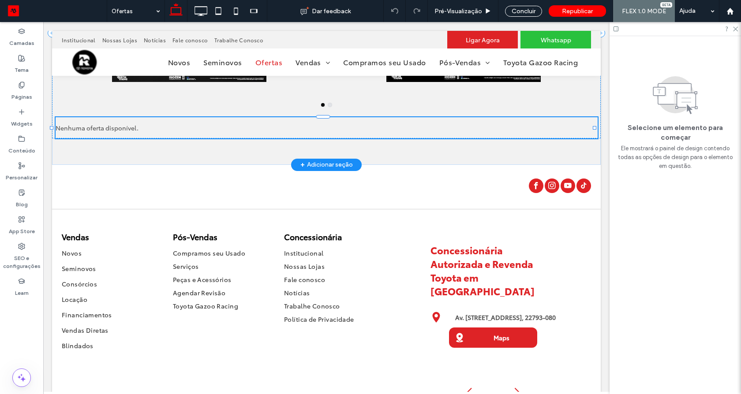
click at [145, 128] on div "Nenhuma oferta disponível." at bounding box center [327, 127] width 542 height 21
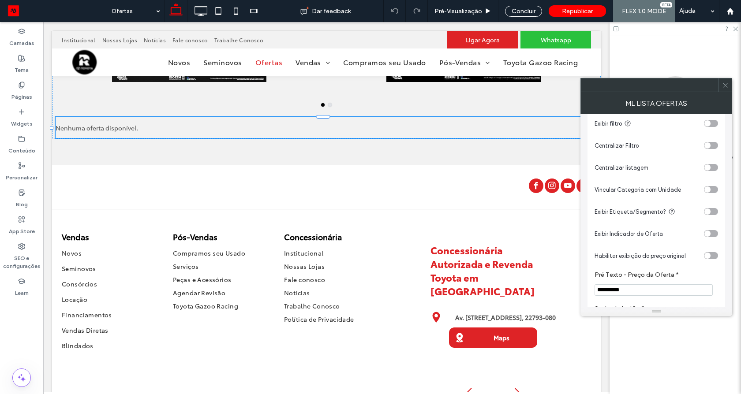
scroll to position [143, 0]
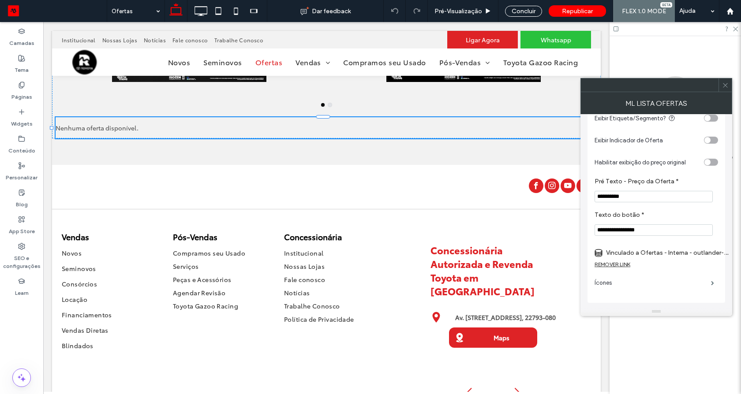
click at [681, 245] on label "Vinculado a Ofertas - Interna - outlander-2026" at bounding box center [667, 253] width 123 height 16
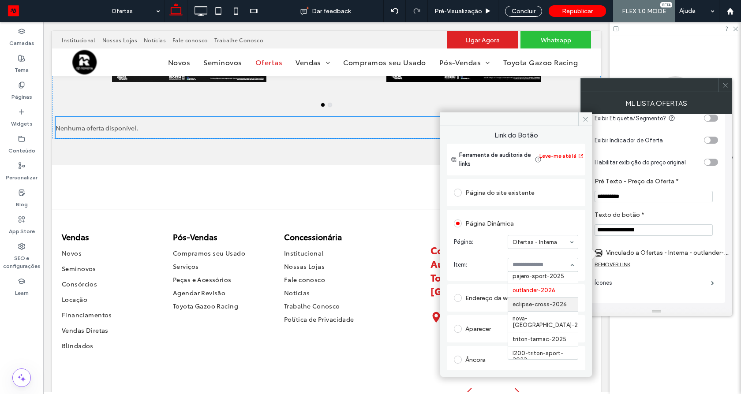
scroll to position [0, 0]
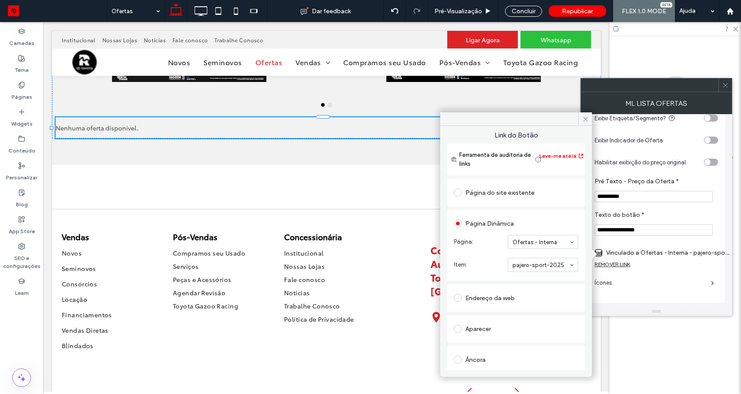
drag, startPoint x: 532, startPoint y: 274, endPoint x: 567, endPoint y: 250, distance: 42.6
click at [567, 250] on section "Página: Ofertas - Interna" at bounding box center [516, 242] width 124 height 23
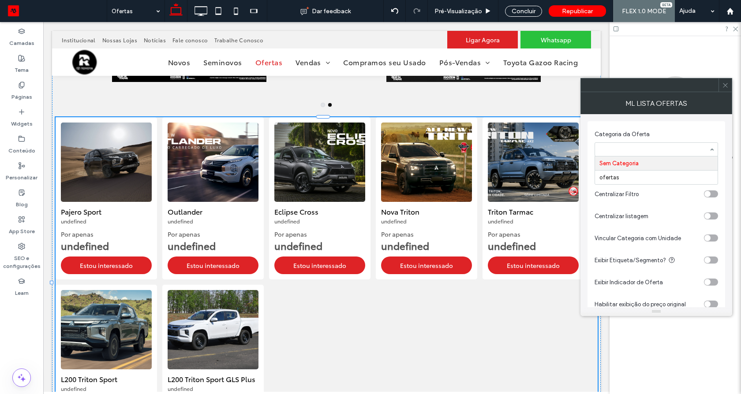
click at [645, 150] on input at bounding box center [653, 149] width 109 height 6
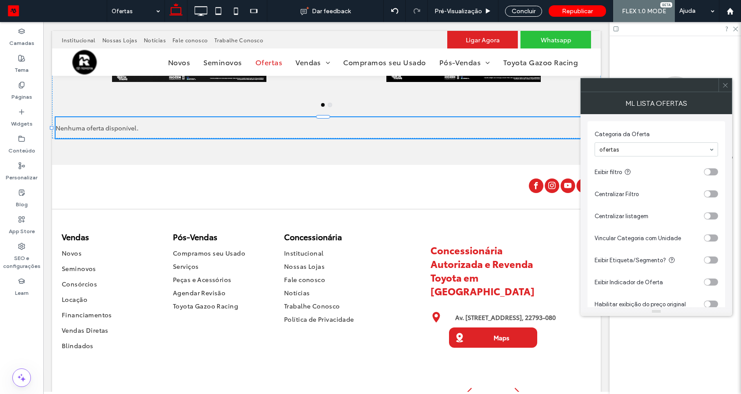
click at [677, 150] on input at bounding box center [653, 149] width 109 height 6
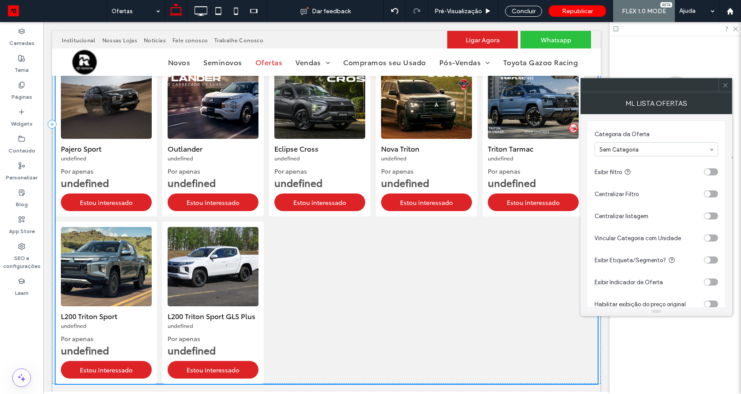
scroll to position [585, 0]
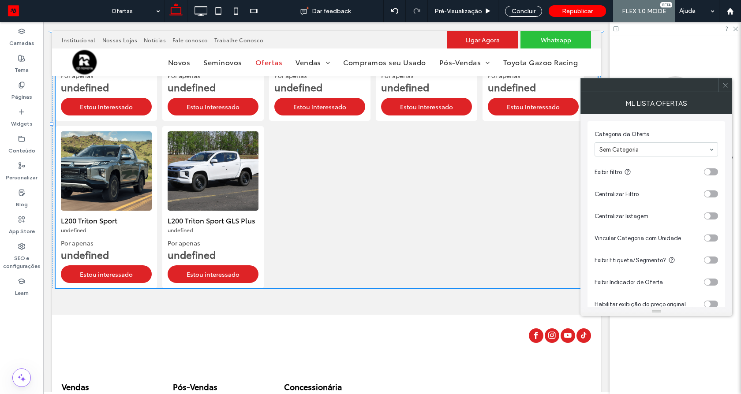
click at [720, 85] on div at bounding box center [724, 84] width 13 height 13
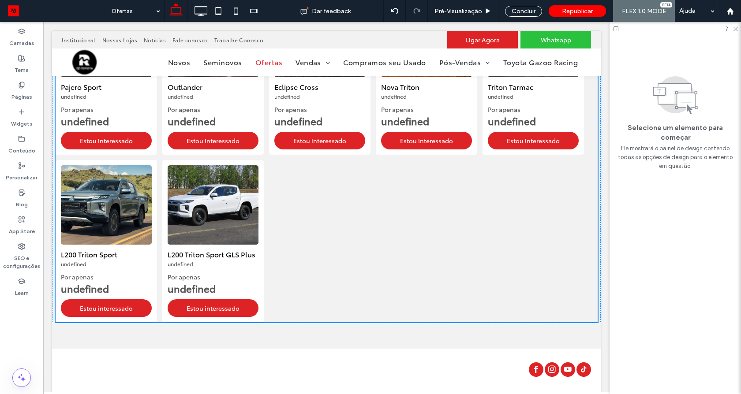
scroll to position [532, 0]
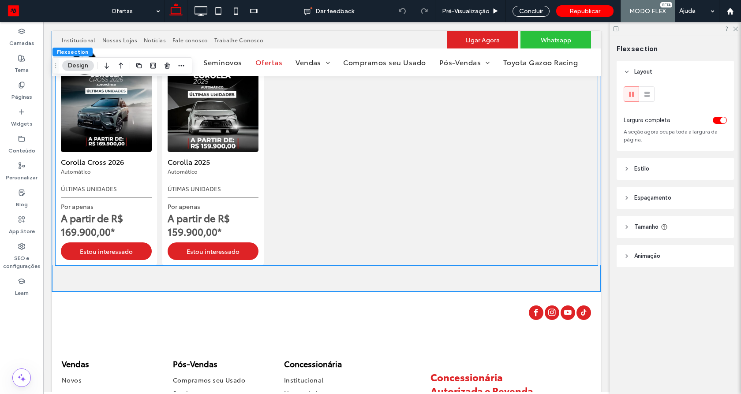
scroll to position [473, 0]
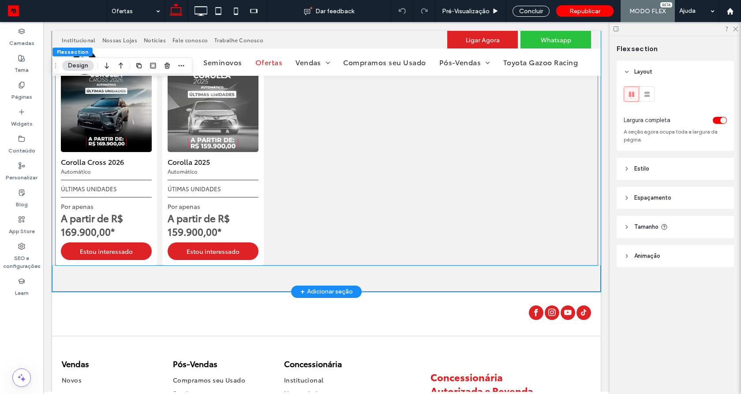
click at [206, 170] on div "Corolla 2025 Automático" at bounding box center [189, 166] width 42 height 19
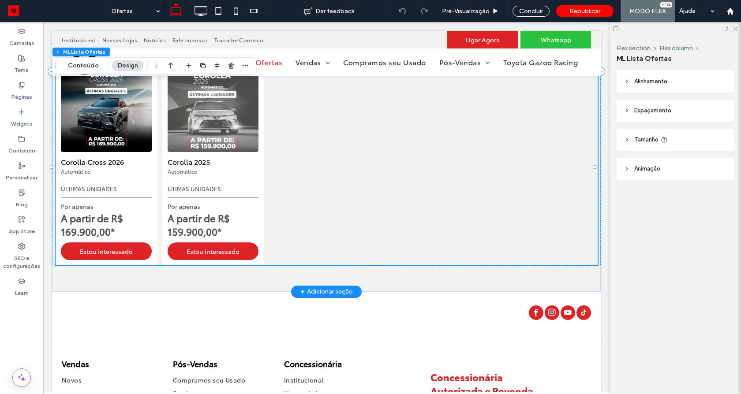
click at [206, 170] on div "Corolla 2025 Automático" at bounding box center [189, 166] width 42 height 19
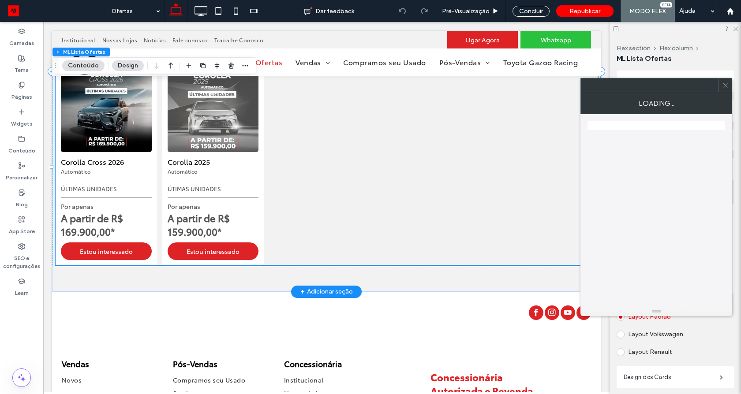
type input "*"
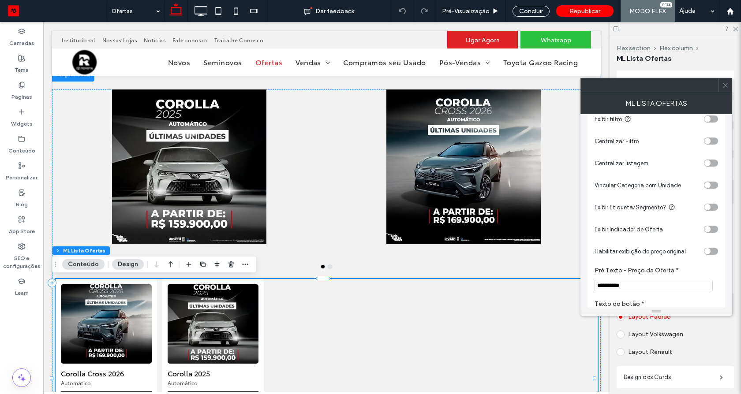
scroll to position [0, 0]
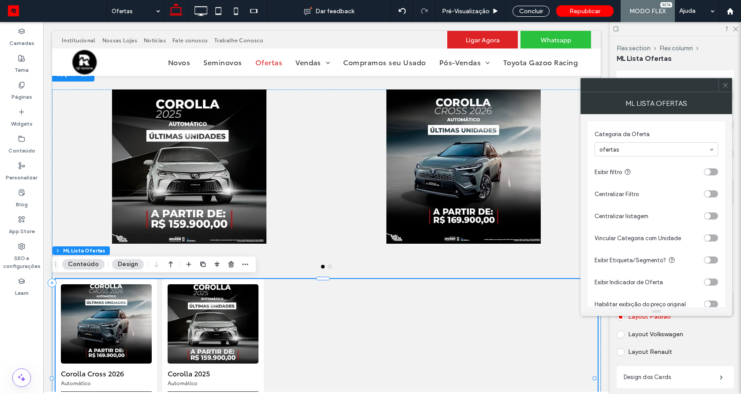
click at [723, 87] on icon at bounding box center [725, 85] width 7 height 7
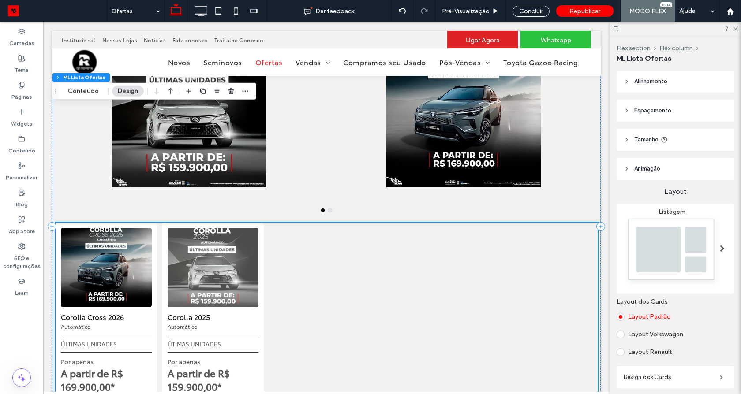
scroll to position [314, 0]
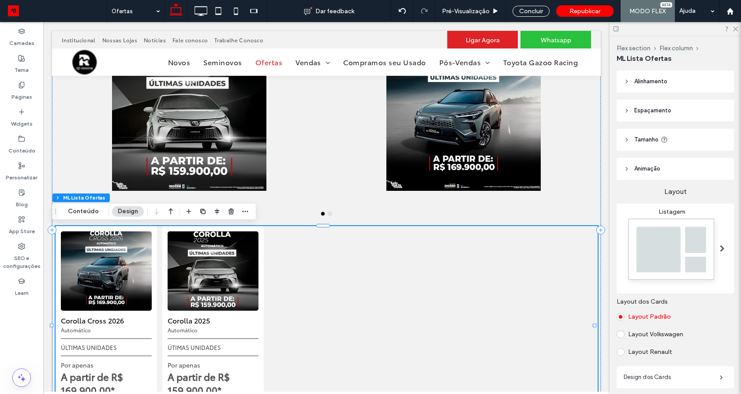
click at [385, 312] on div "Corolla Cross 2026 Automático ÚLTIMAS UNIDADES Por apenas A partir de R$ 169.90…" at bounding box center [327, 325] width 542 height 198
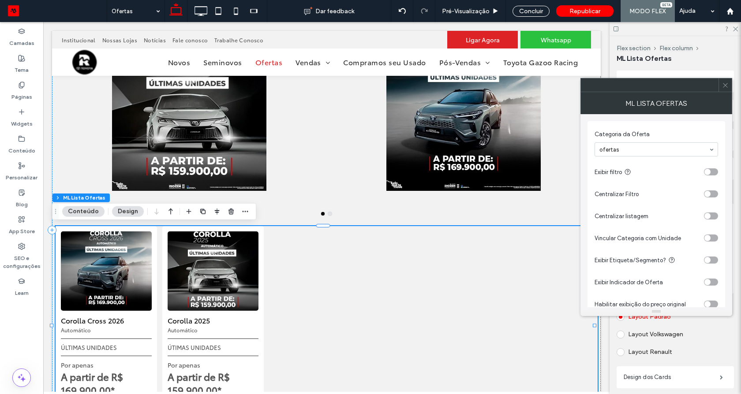
click at [708, 215] on div "toggle" at bounding box center [707, 216] width 6 height 6
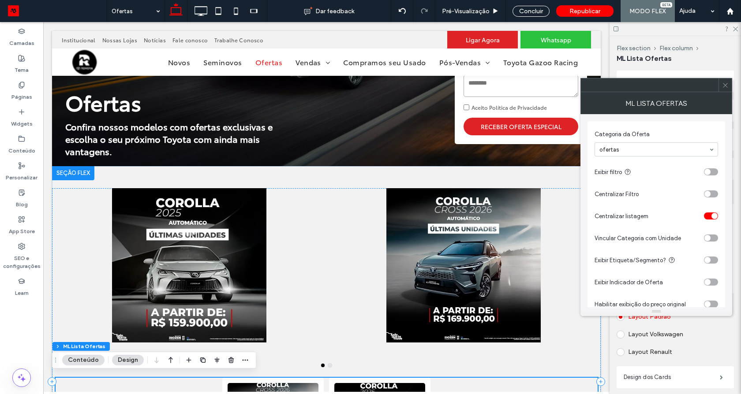
scroll to position [156, 0]
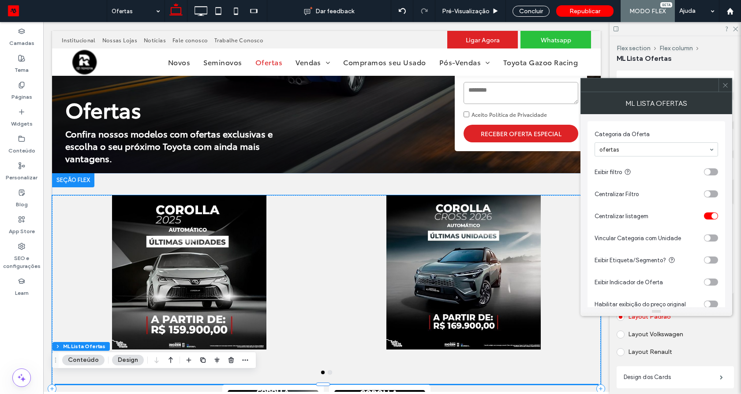
click at [85, 206] on div at bounding box center [189, 272] width 258 height 154
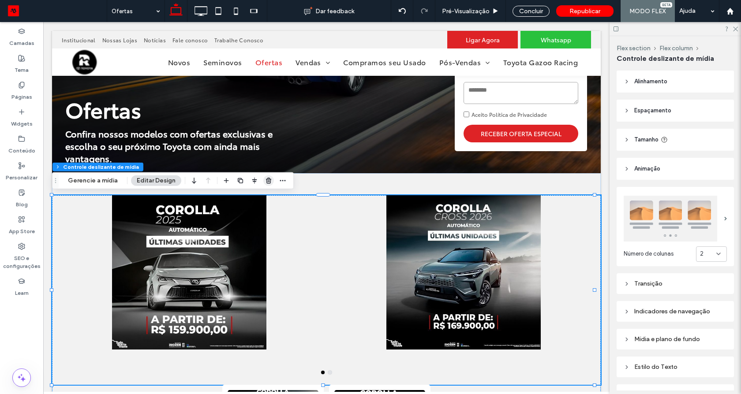
click at [269, 181] on icon "button" at bounding box center [268, 180] width 7 height 7
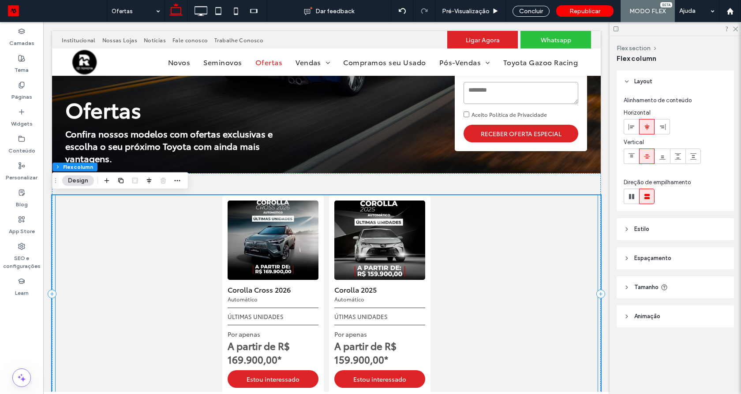
click at [467, 271] on div "Corolla Cross 2026 Automático ÚLTIMAS UNIDADES Por apenas A partir de R$ 169.90…" at bounding box center [327, 294] width 542 height 198
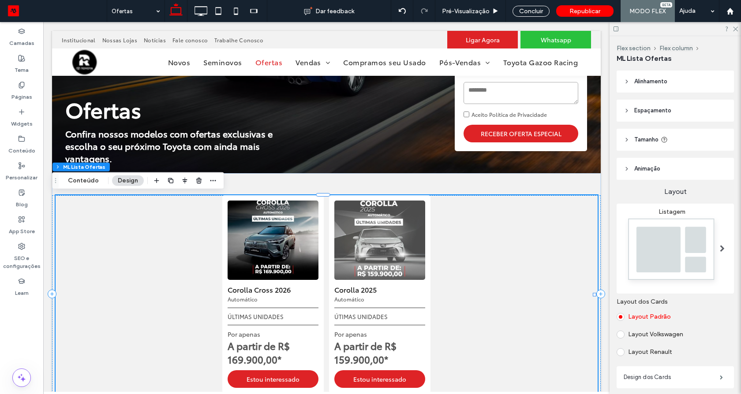
click at [366, 266] on img at bounding box center [379, 240] width 91 height 79
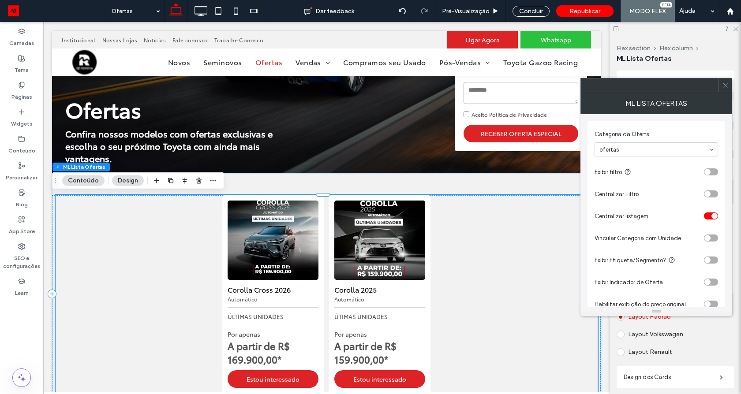
click at [709, 213] on div "toggle" at bounding box center [711, 216] width 14 height 7
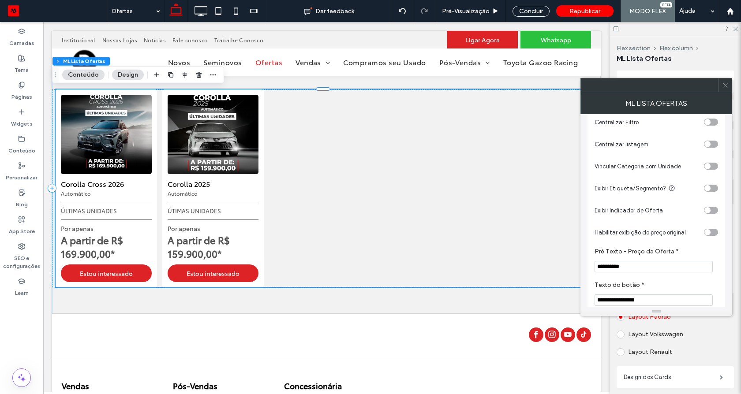
scroll to position [143, 0]
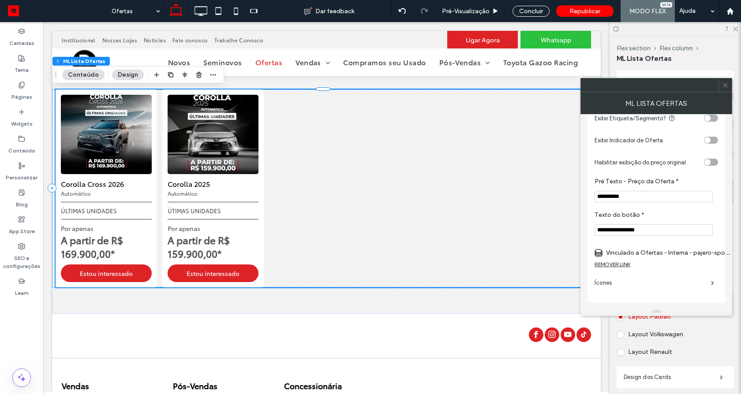
click at [675, 260] on label "Vinculado a Ofertas - Interna - pajero-sport-2025" at bounding box center [667, 253] width 123 height 16
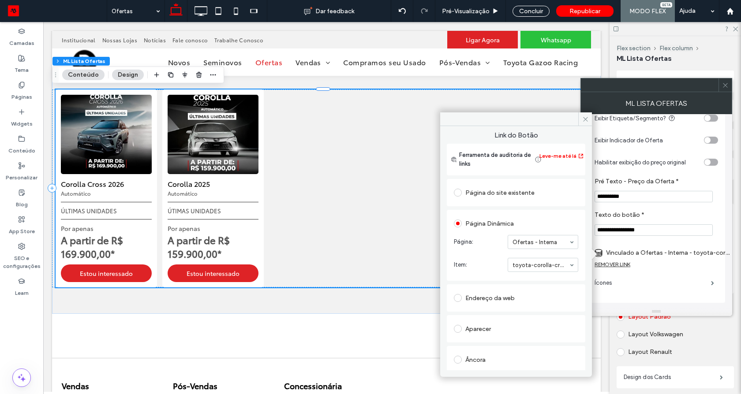
click at [723, 86] on icon at bounding box center [725, 85] width 7 height 7
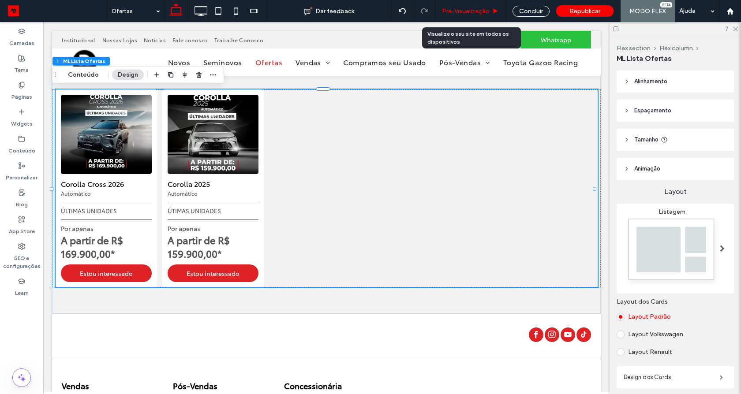
drag, startPoint x: 470, startPoint y: 11, endPoint x: 387, endPoint y: 46, distance: 90.1
click at [470, 11] on span "Pré-Visualizaçāo" at bounding box center [466, 10] width 48 height 7
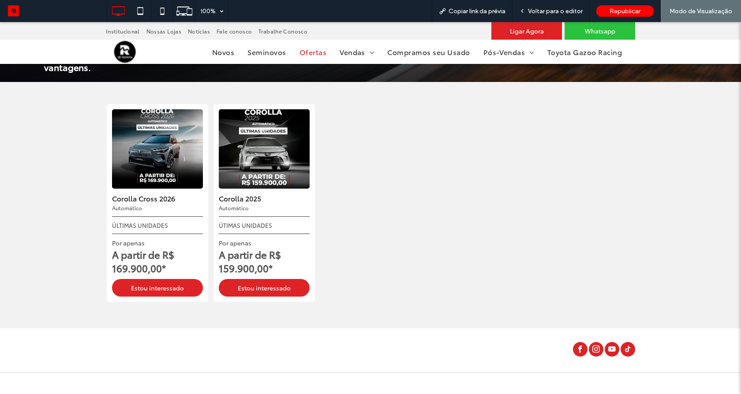
scroll to position [314, 0]
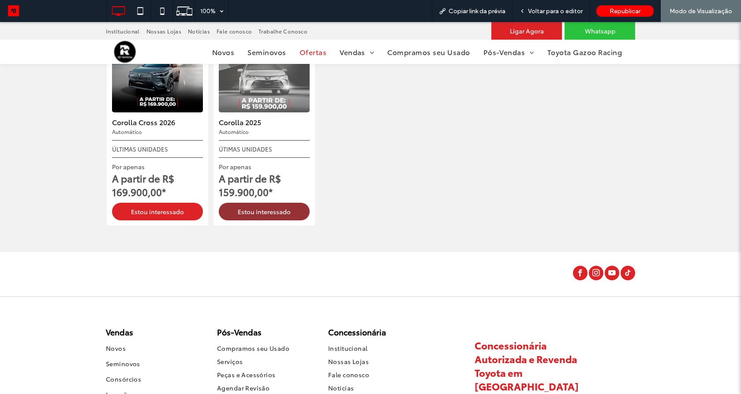
click at [248, 208] on link "Estou interessado" at bounding box center [264, 212] width 91 height 18
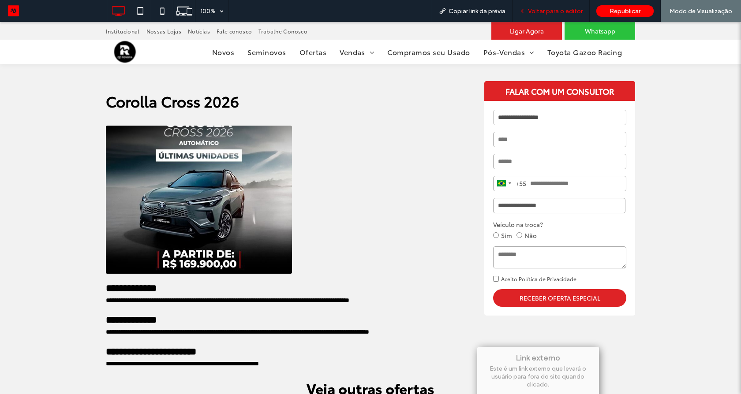
drag, startPoint x: 557, startPoint y: 10, endPoint x: 373, endPoint y: 90, distance: 201.6
click at [557, 10] on span "Voltar para o editor" at bounding box center [555, 10] width 55 height 7
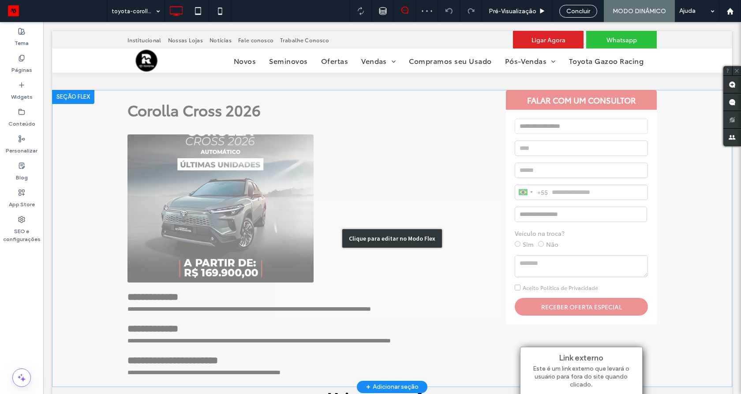
click at [225, 198] on div "Clique para editar no Modo Flex" at bounding box center [392, 238] width 680 height 297
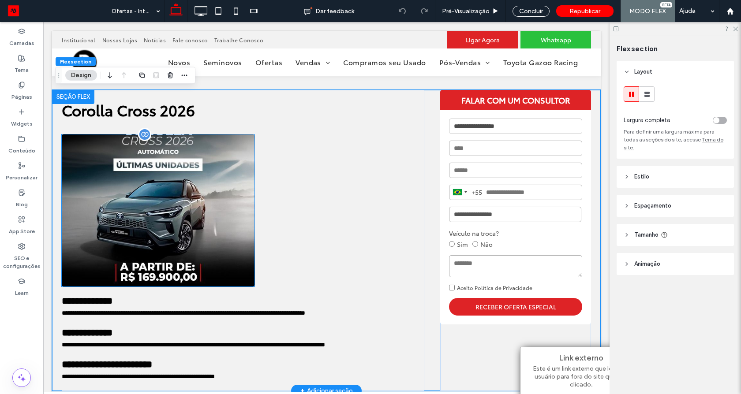
click at [165, 194] on img at bounding box center [158, 210] width 193 height 152
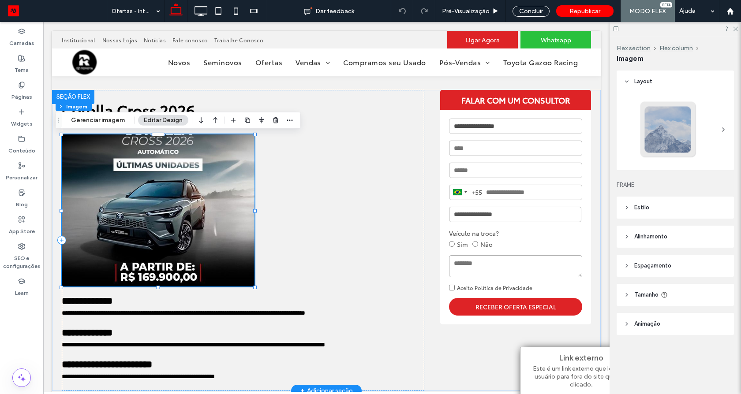
type input "*"
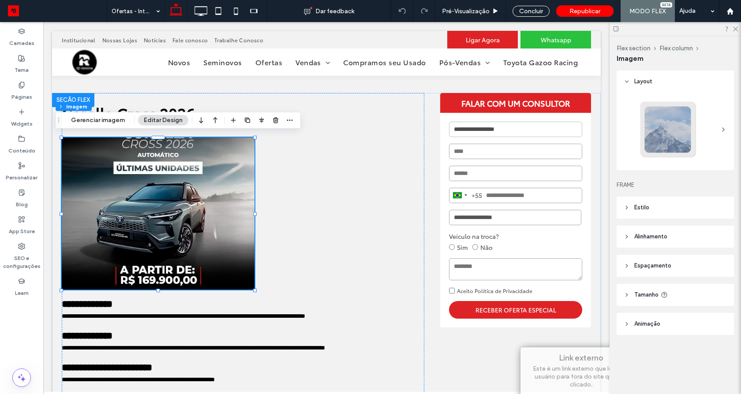
click at [646, 295] on span "Tamanho" at bounding box center [646, 295] width 24 height 9
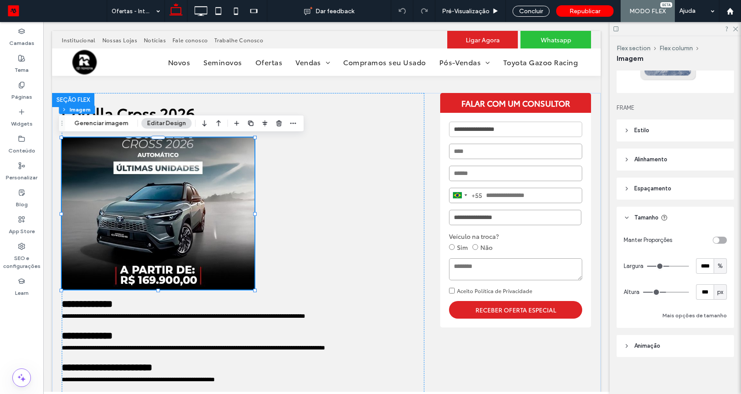
scroll to position [79, 0]
click at [717, 293] on span "px" at bounding box center [720, 290] width 6 height 9
click at [718, 371] on div "A" at bounding box center [715, 367] width 12 height 15
type input "*"
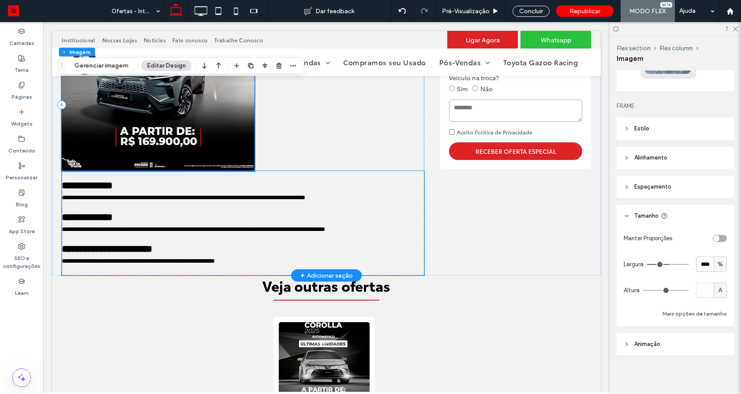
scroll to position [317, 0]
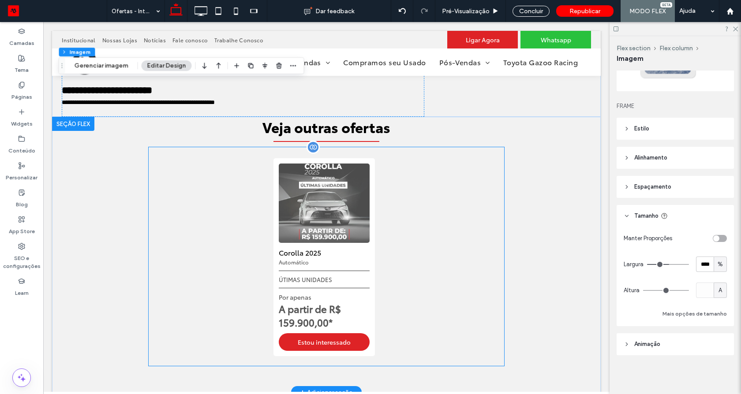
click at [291, 235] on img "1 / 1" at bounding box center [324, 203] width 91 height 79
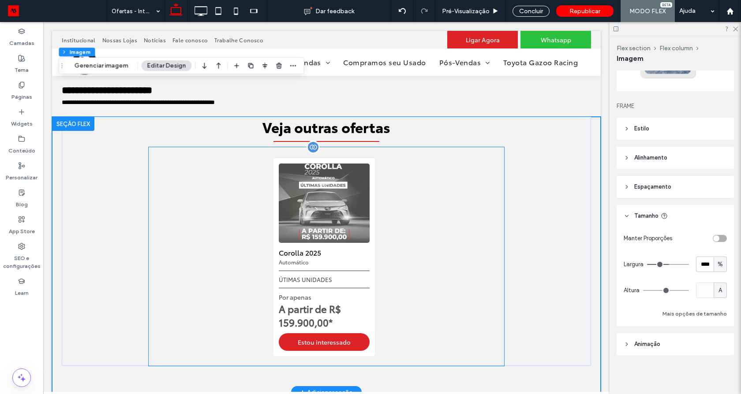
scroll to position [319, 0]
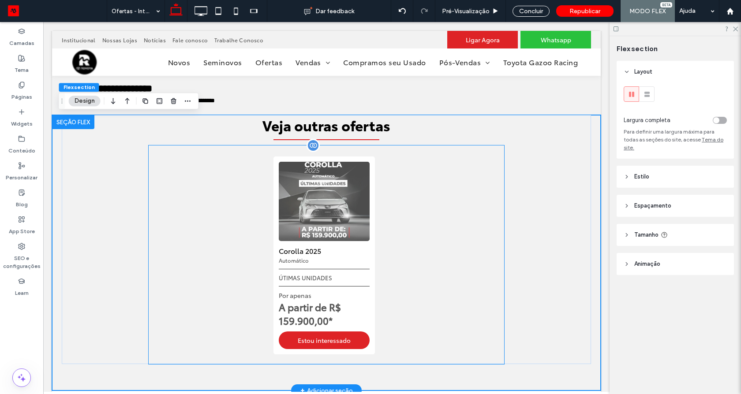
click at [327, 237] on img "1 / 1" at bounding box center [324, 201] width 91 height 79
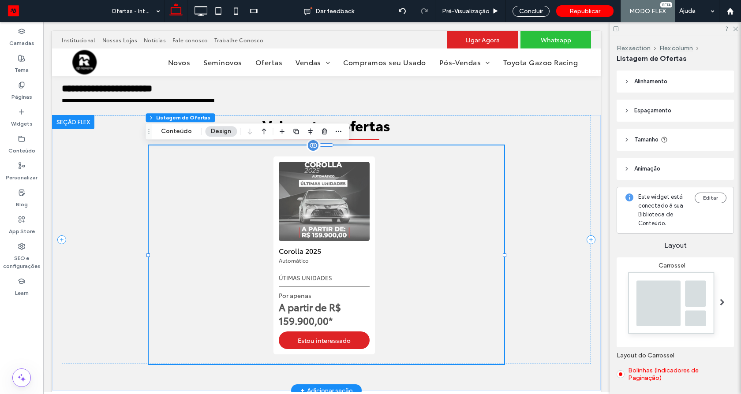
click at [327, 237] on img "1 / 1" at bounding box center [324, 201] width 91 height 79
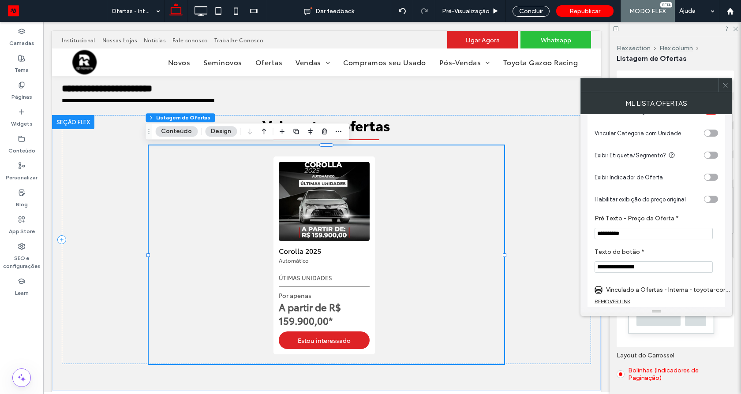
scroll to position [144, 0]
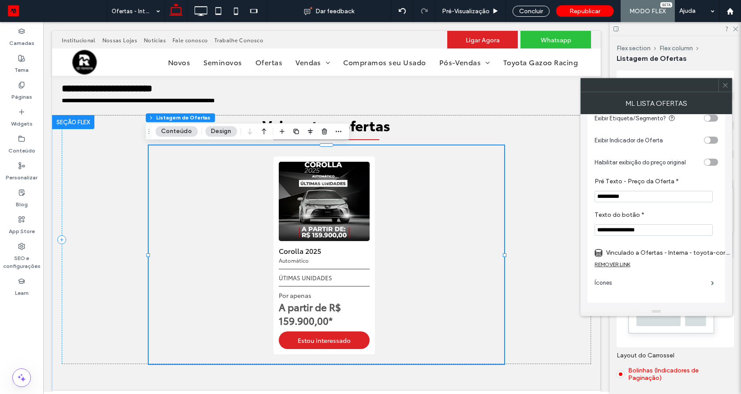
click at [683, 258] on label "Vinculado a Ofertas - Interna - toyota-corolla" at bounding box center [667, 253] width 123 height 16
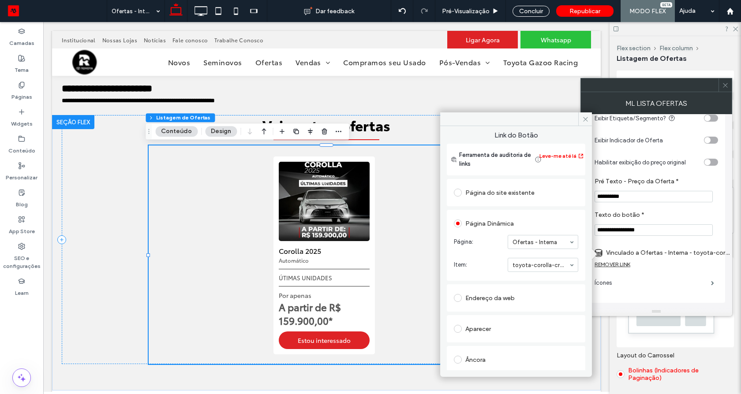
click at [718, 88] on div at bounding box center [724, 84] width 13 height 13
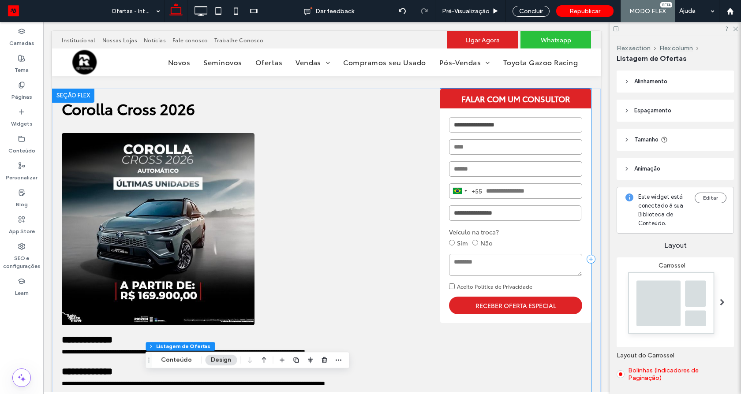
scroll to position [0, 0]
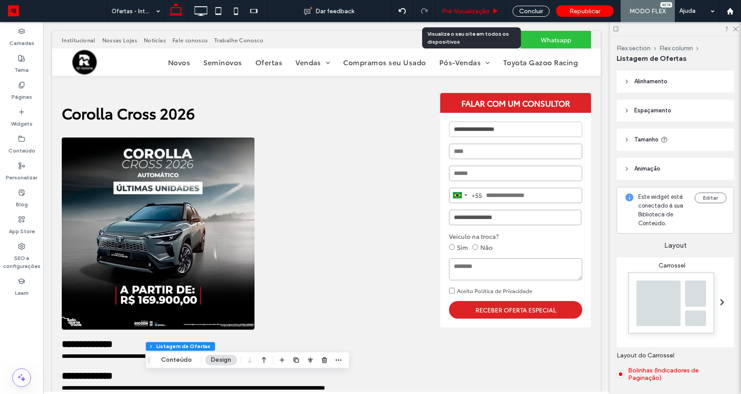
drag, startPoint x: 462, startPoint y: 9, endPoint x: 119, endPoint y: 136, distance: 365.3
click at [462, 9] on span "Pré-Visualizaçāo" at bounding box center [466, 10] width 48 height 7
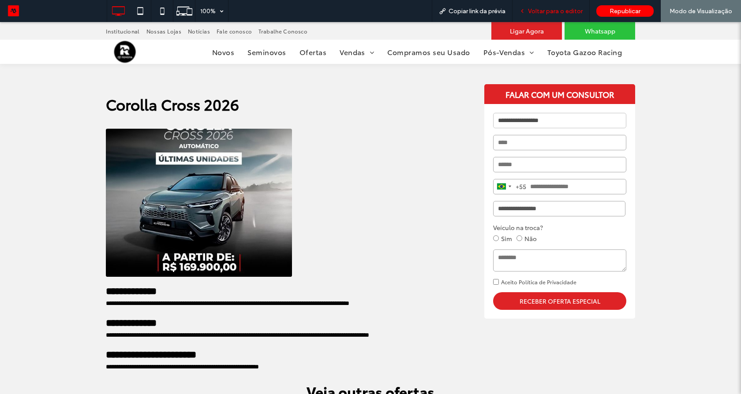
click at [553, 11] on span "Voltar para o editor" at bounding box center [555, 10] width 55 height 7
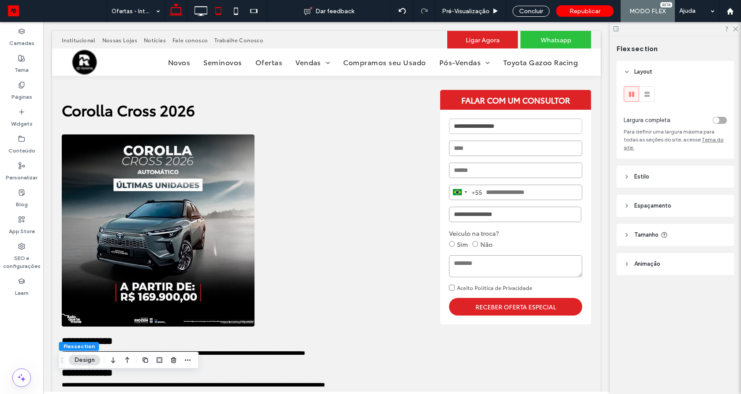
click at [211, 8] on icon at bounding box center [218, 11] width 18 height 18
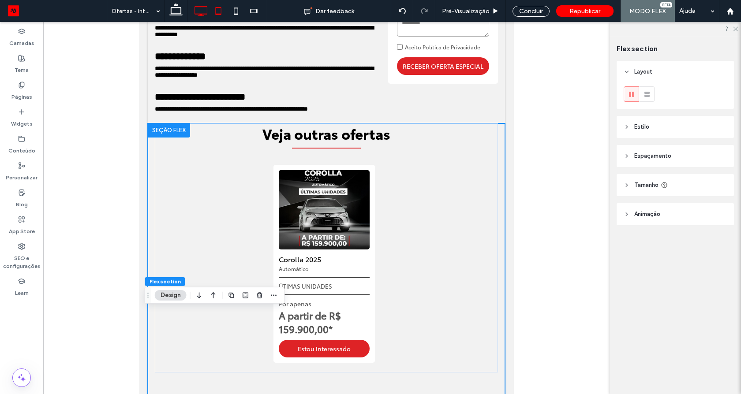
scroll to position [192, 0]
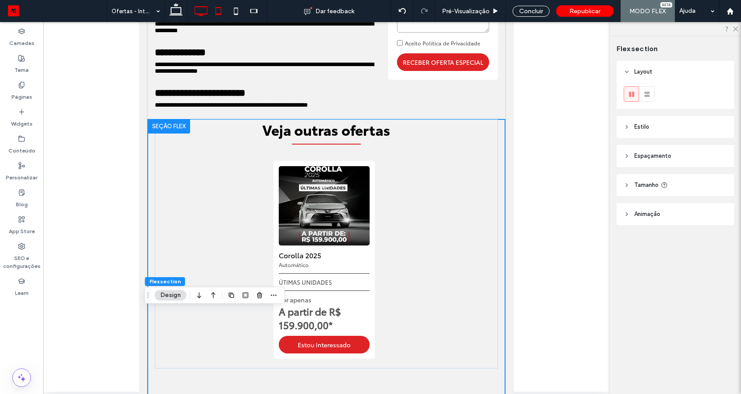
drag, startPoint x: 205, startPoint y: 13, endPoint x: 205, endPoint y: 46, distance: 33.1
click at [205, 13] on icon at bounding box center [201, 11] width 18 height 18
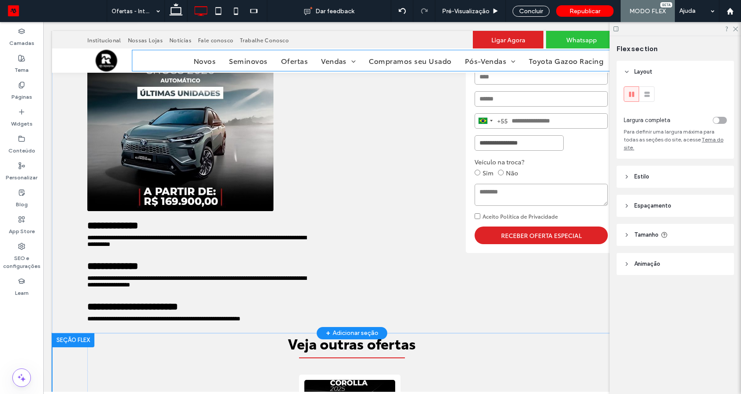
scroll to position [0, 9]
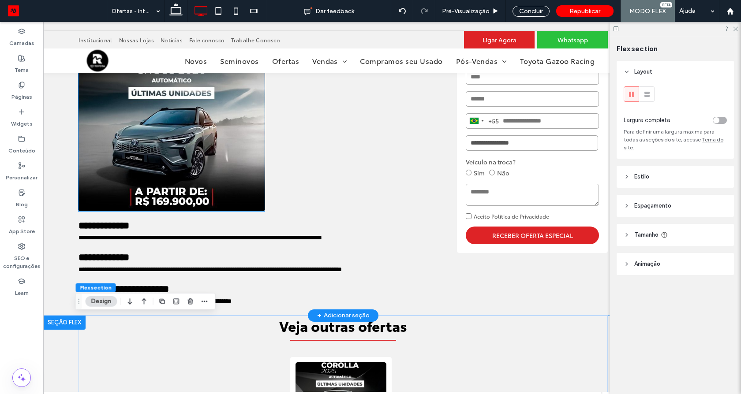
click at [175, 149] on img at bounding box center [171, 137] width 186 height 148
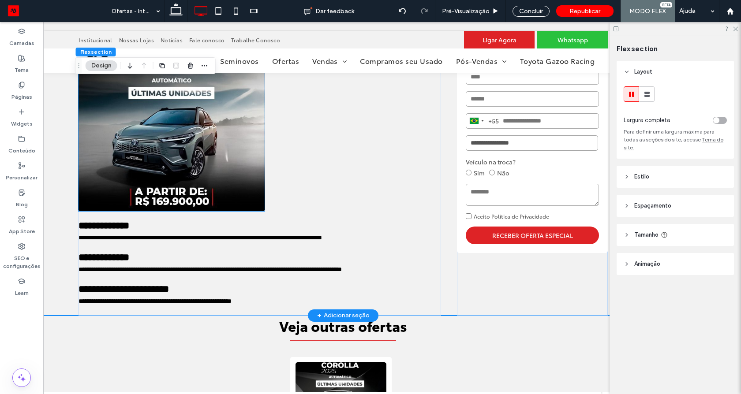
scroll to position [68, 0]
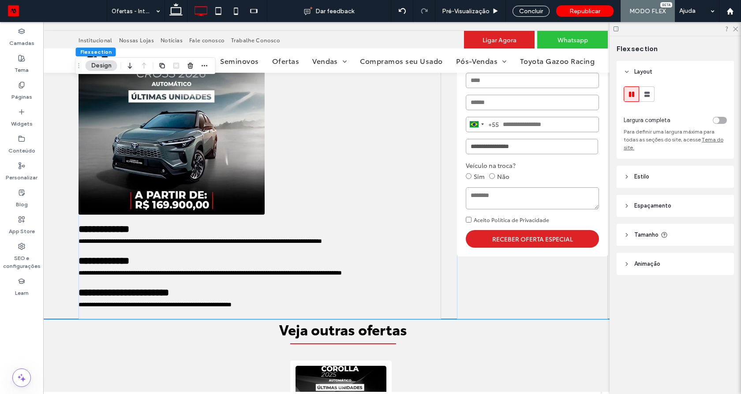
click at [652, 231] on span "Tamanho" at bounding box center [646, 235] width 24 height 9
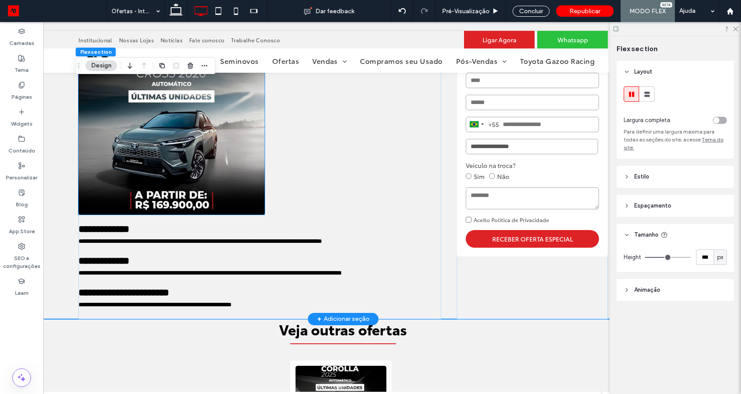
click at [211, 113] on img at bounding box center [171, 141] width 186 height 148
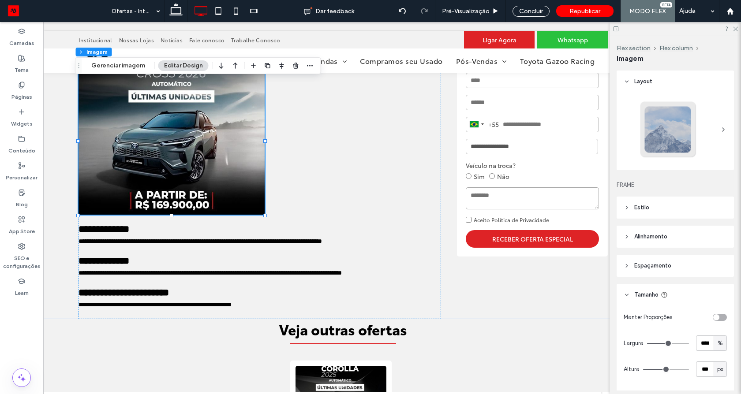
click at [716, 369] on div "px" at bounding box center [720, 369] width 9 height 9
click at [714, 358] on div "A" at bounding box center [715, 353] width 12 height 15
type input "*"
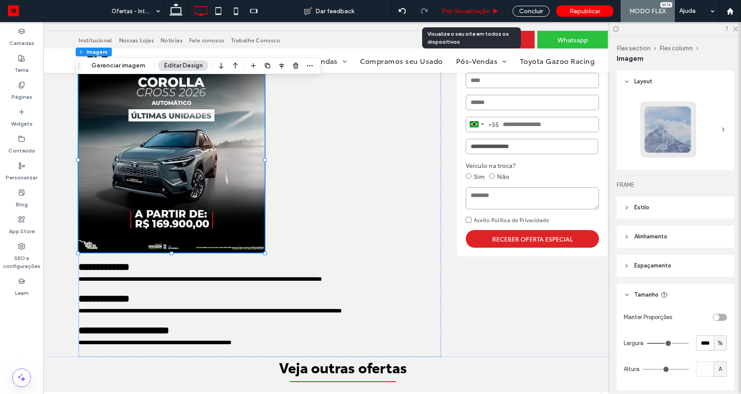
drag, startPoint x: 478, startPoint y: 12, endPoint x: 435, endPoint y: 35, distance: 48.9
click at [478, 12] on span "Pré-Visualizaçāo" at bounding box center [466, 10] width 48 height 7
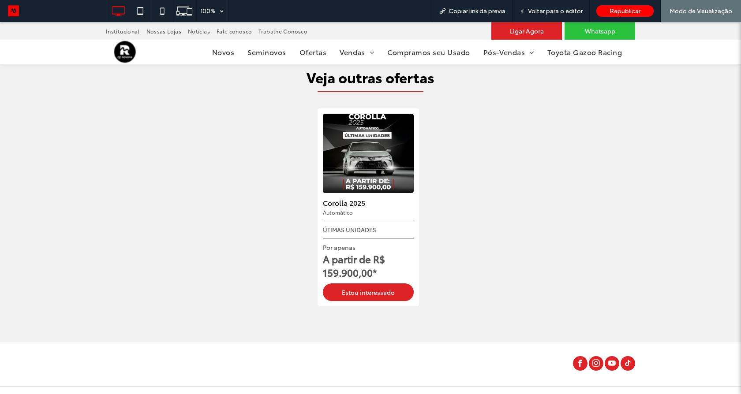
scroll to position [370, 0]
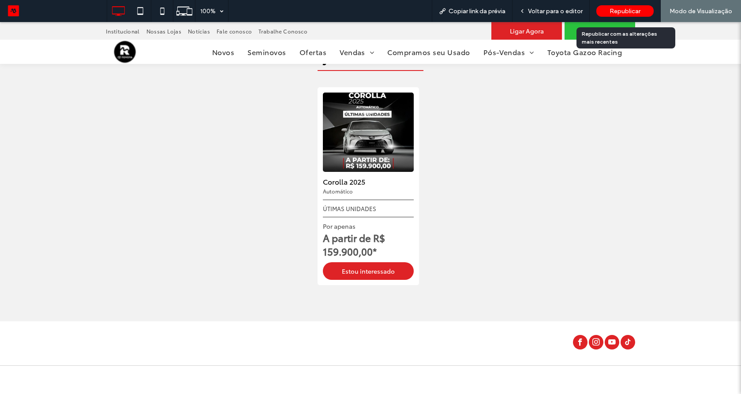
click at [639, 5] on div "Republicar" at bounding box center [624, 10] width 57 height 11
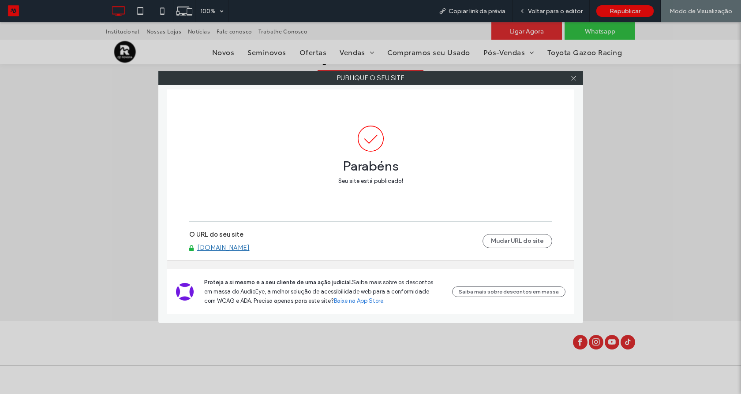
click at [237, 248] on link "[DOMAIN_NAME]" at bounding box center [223, 248] width 52 height 8
click at [571, 75] on icon at bounding box center [573, 78] width 7 height 7
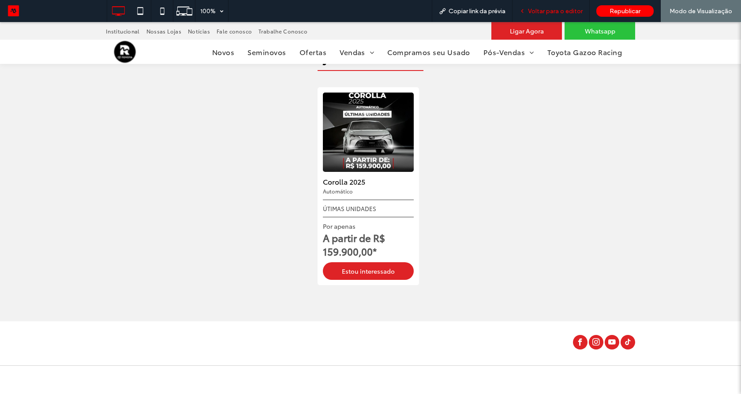
drag, startPoint x: 578, startPoint y: 11, endPoint x: 479, endPoint y: 144, distance: 165.7
click at [578, 11] on span "Voltar para o editor" at bounding box center [555, 10] width 55 height 7
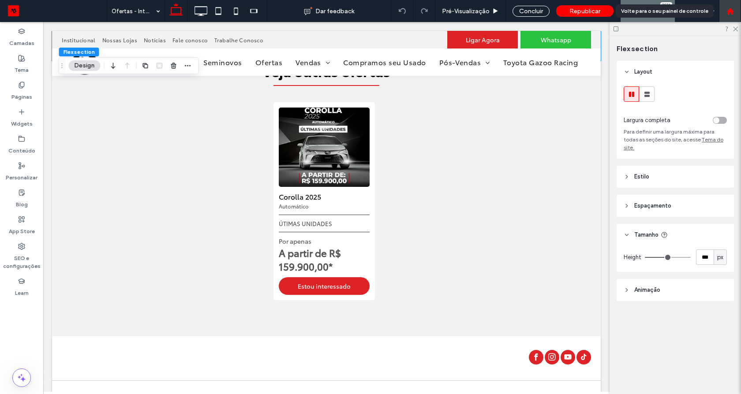
click at [727, 13] on use at bounding box center [729, 10] width 7 height 7
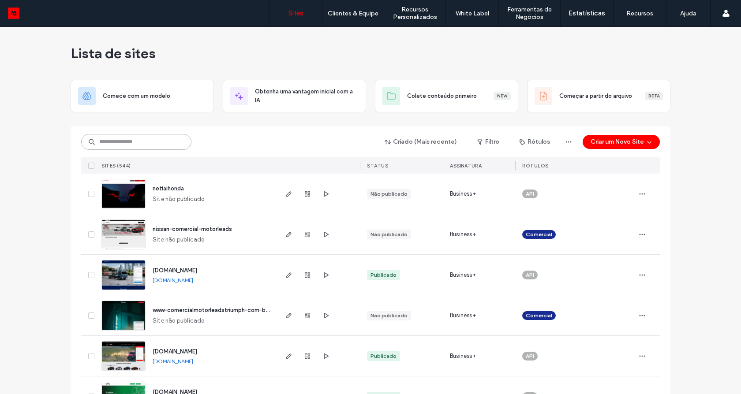
click at [145, 135] on input at bounding box center [136, 142] width 110 height 16
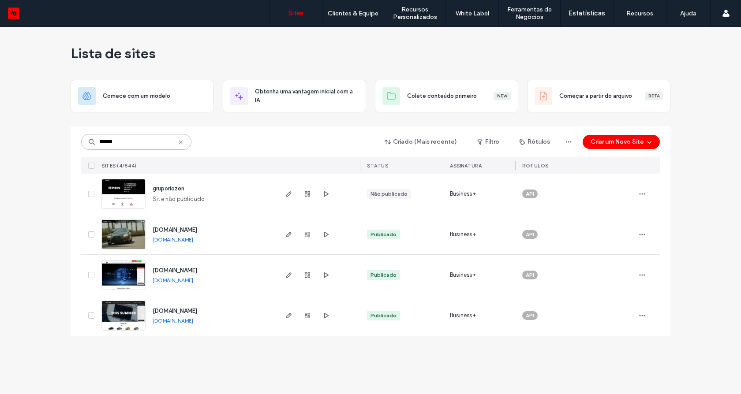
type input "******"
click at [193, 243] on div "[DOMAIN_NAME] [DOMAIN_NAME]" at bounding box center [210, 234] width 131 height 40
click at [193, 242] on link "[DOMAIN_NAME]" at bounding box center [173, 239] width 41 height 7
click at [192, 322] on link "[DOMAIN_NAME]" at bounding box center [173, 320] width 41 height 7
click at [125, 319] on img at bounding box center [123, 331] width 43 height 60
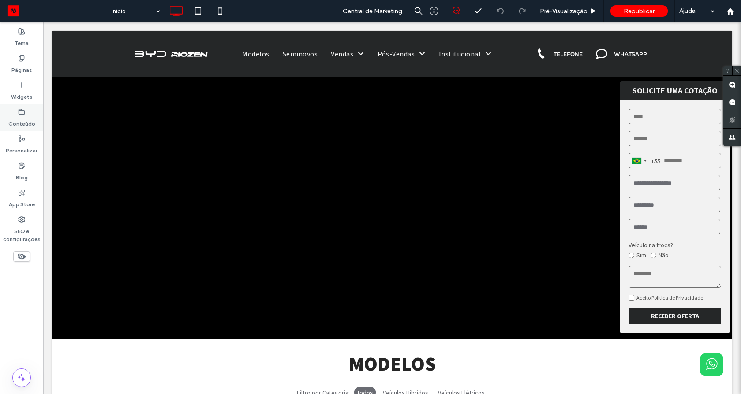
click at [15, 113] on div "Conteúdo" at bounding box center [21, 117] width 43 height 27
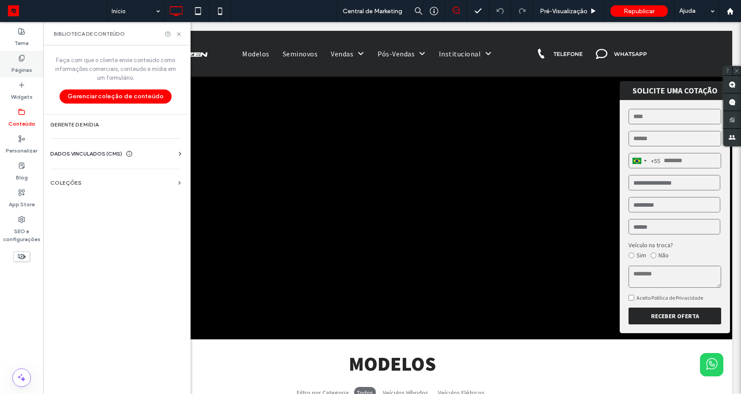
click at [30, 56] on div "Páginas" at bounding box center [21, 64] width 43 height 27
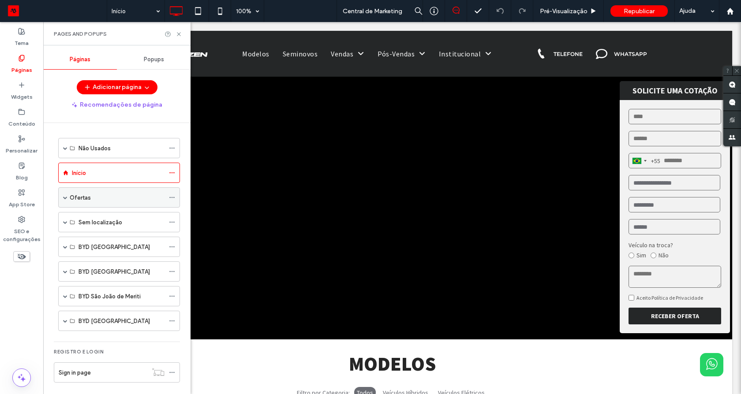
click at [65, 200] on span at bounding box center [65, 197] width 4 height 19
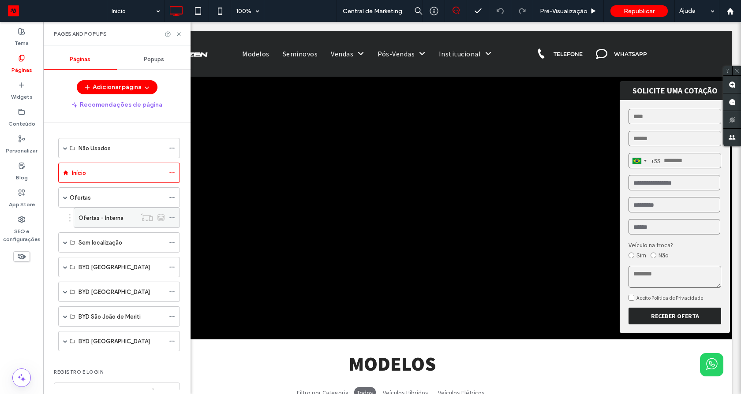
click at [172, 219] on icon at bounding box center [172, 218] width 6 height 6
click at [175, 198] on icon at bounding box center [172, 197] width 6 height 6
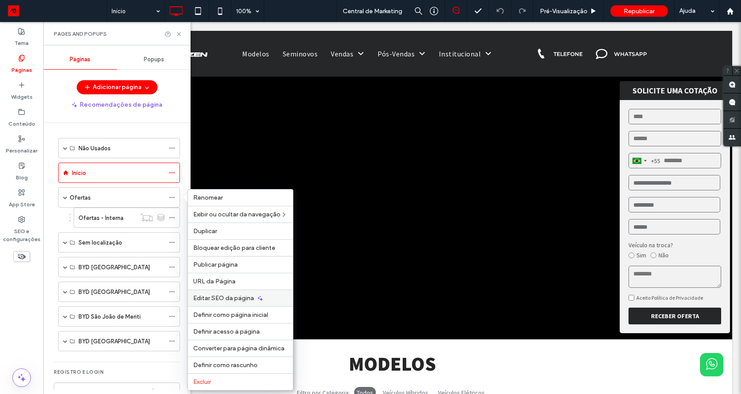
click at [213, 296] on span "Editar SEO da página" at bounding box center [223, 298] width 61 height 7
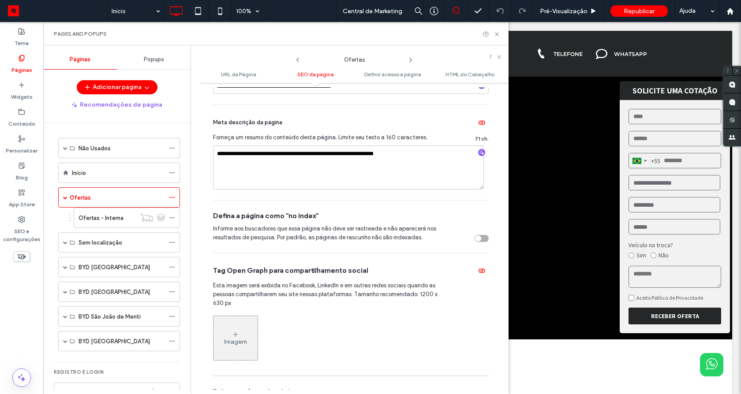
scroll to position [159, 0]
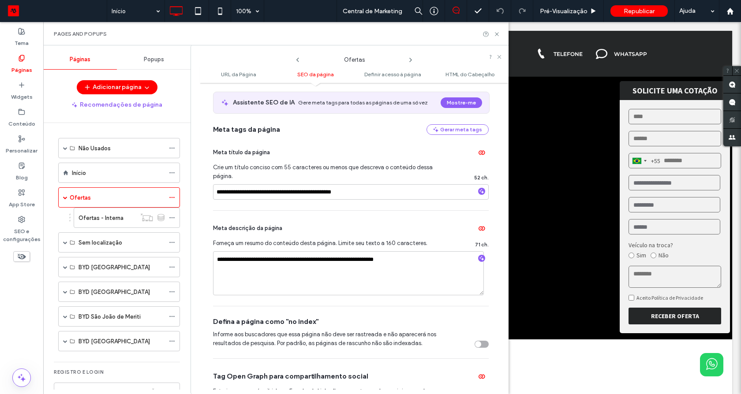
click at [408, 59] on icon at bounding box center [410, 59] width 7 height 7
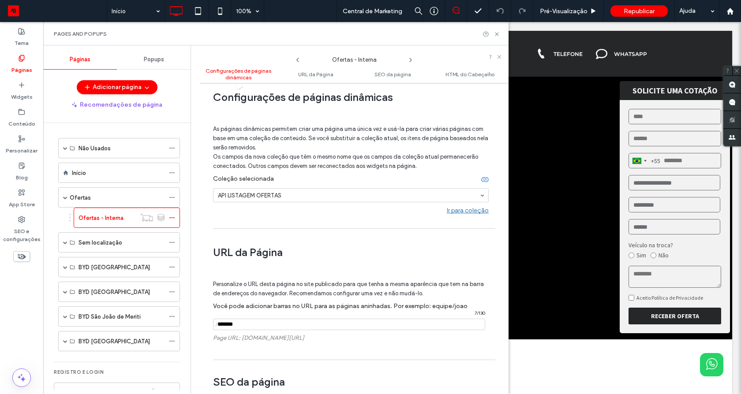
scroll to position [0, 0]
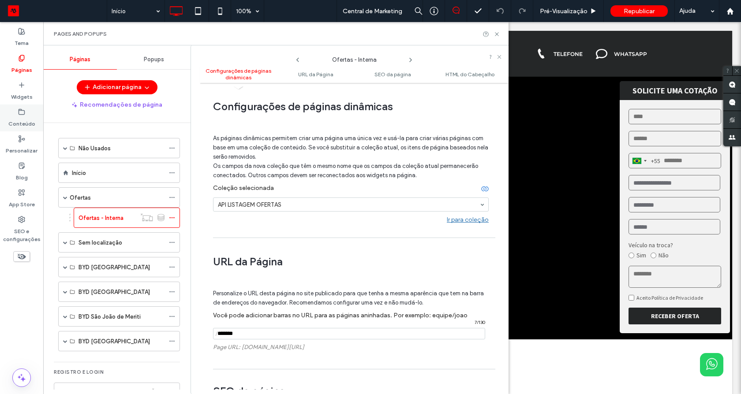
click at [14, 122] on label "Conteúdo" at bounding box center [21, 122] width 27 height 12
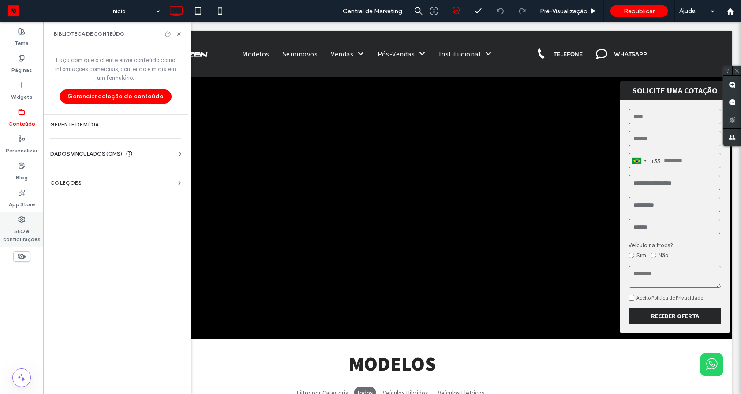
click at [26, 220] on div "SEO e configurações" at bounding box center [21, 229] width 43 height 35
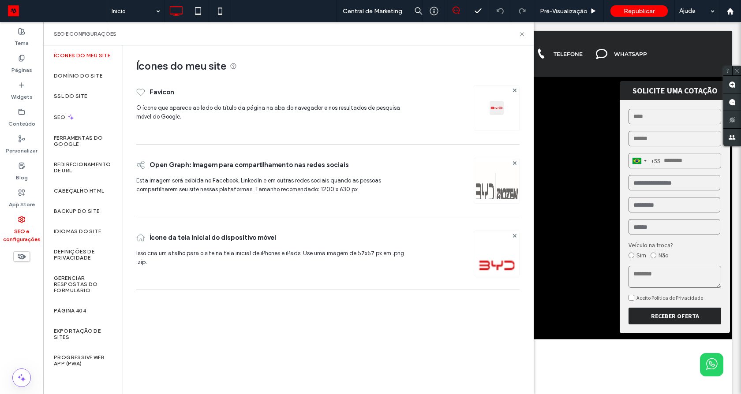
click at [485, 262] on img at bounding box center [496, 265] width 45 height 60
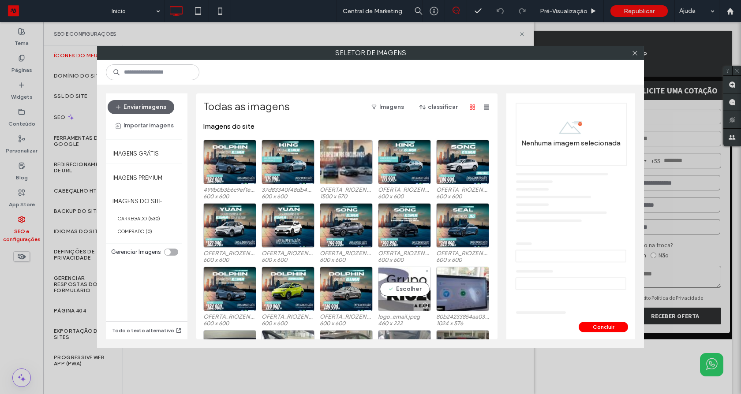
scroll to position [54, 0]
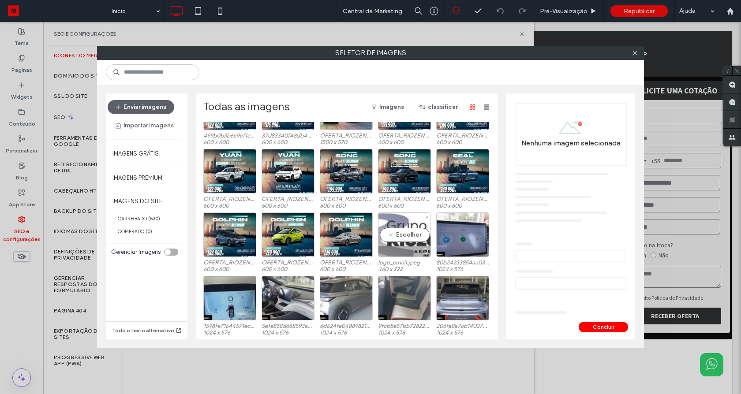
click at [395, 239] on div "Escolher" at bounding box center [404, 235] width 53 height 45
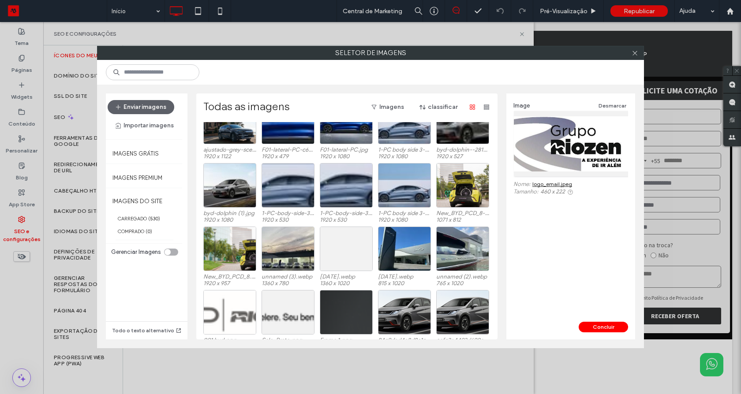
scroll to position [1324, 0]
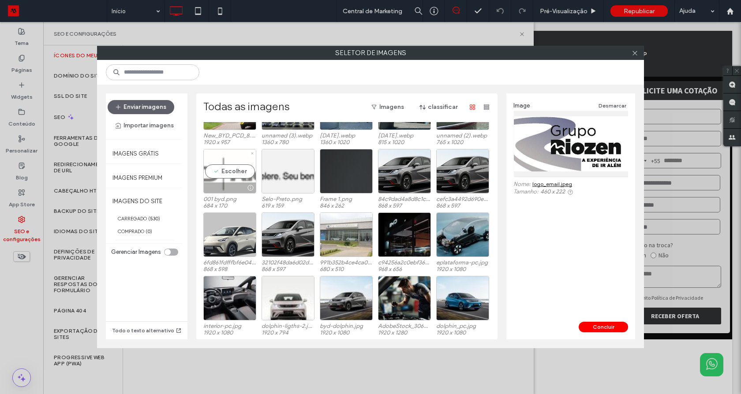
click at [225, 169] on div "Escolher" at bounding box center [229, 171] width 53 height 45
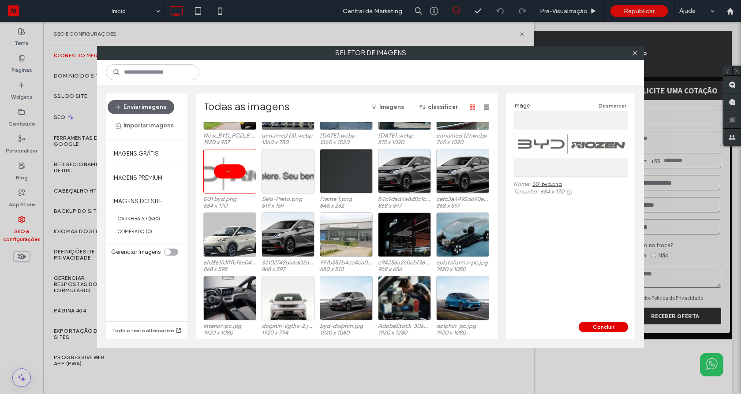
click at [605, 326] on button "Concluir" at bounding box center [602, 327] width 49 height 11
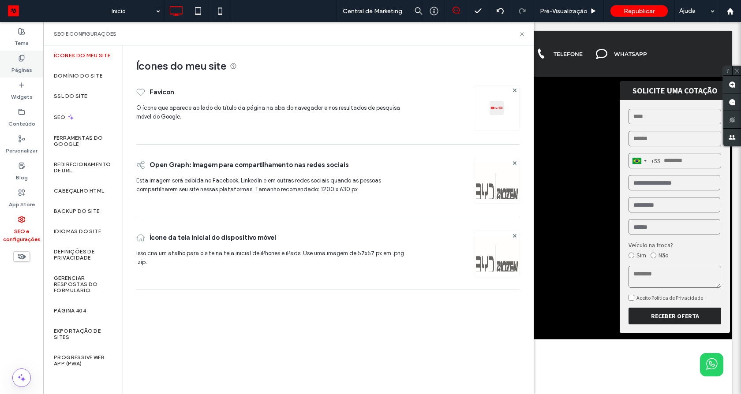
click at [24, 72] on label "Páginas" at bounding box center [21, 68] width 21 height 12
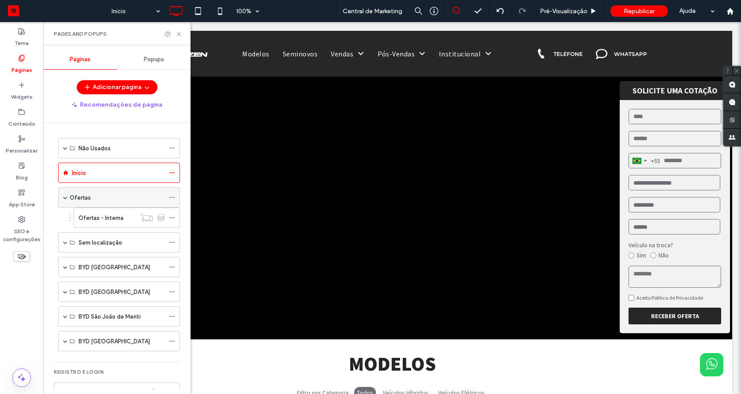
click at [100, 204] on div "Ofertas" at bounding box center [117, 197] width 95 height 19
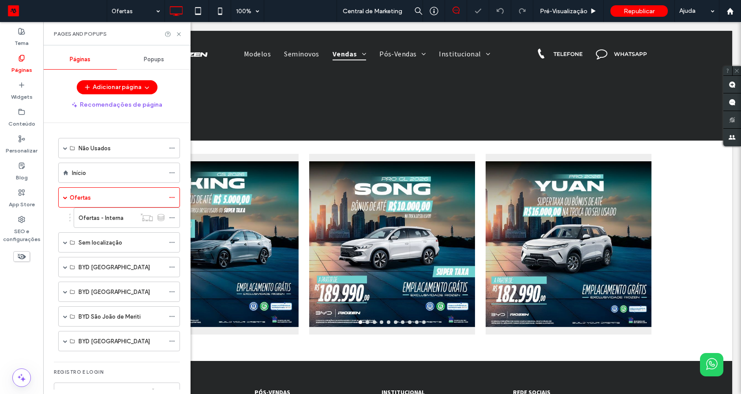
click at [179, 33] on icon at bounding box center [178, 34] width 7 height 7
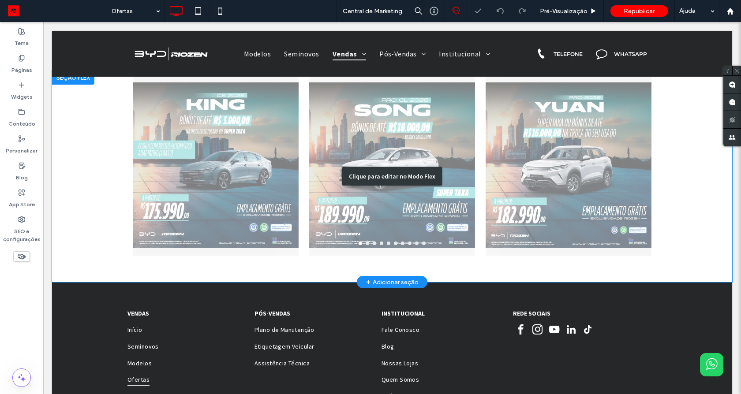
scroll to position [159, 0]
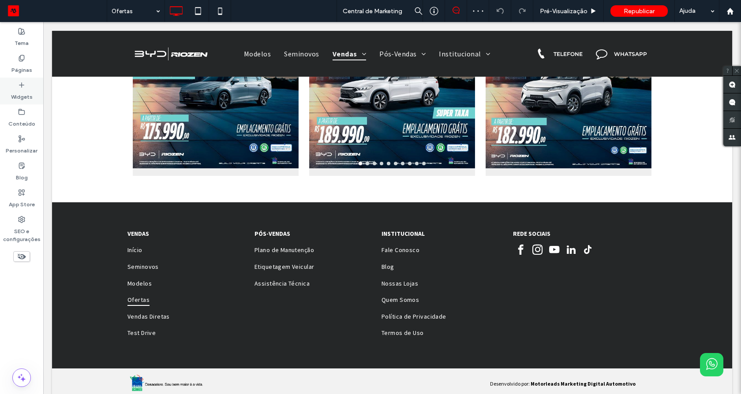
click at [15, 93] on label "Widgets" at bounding box center [22, 95] width 22 height 12
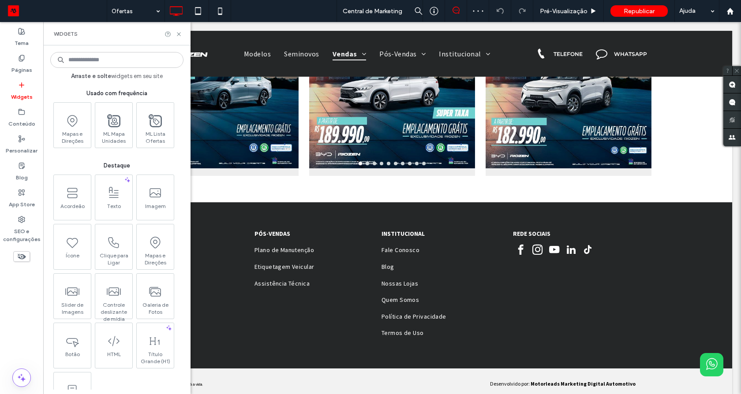
click at [96, 57] on input at bounding box center [116, 60] width 133 height 16
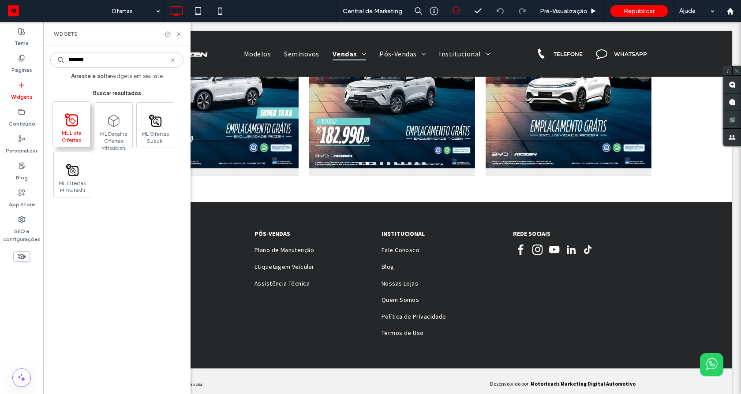
type input "*******"
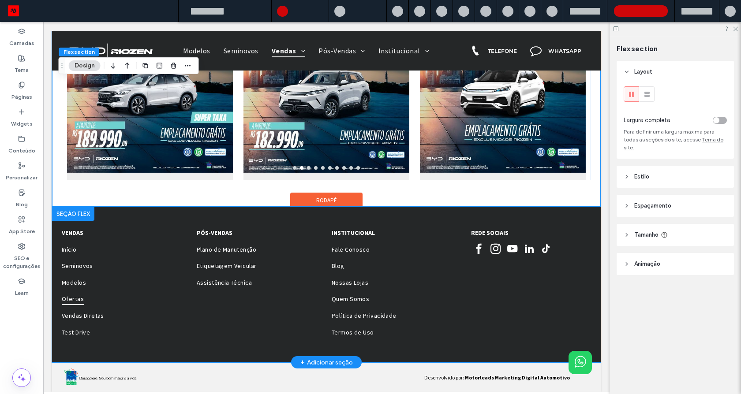
scroll to position [154, 0]
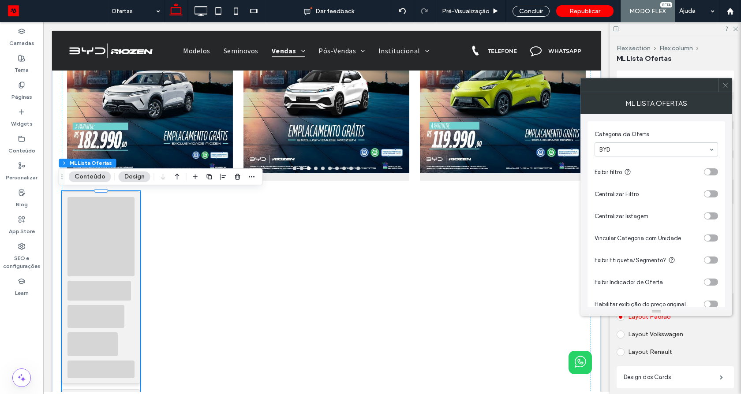
click at [723, 83] on use at bounding box center [725, 85] width 4 height 4
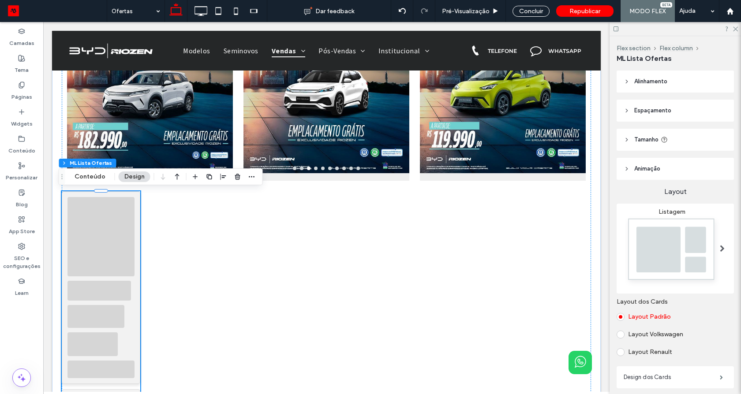
click at [76, 251] on div at bounding box center [100, 236] width 67 height 79
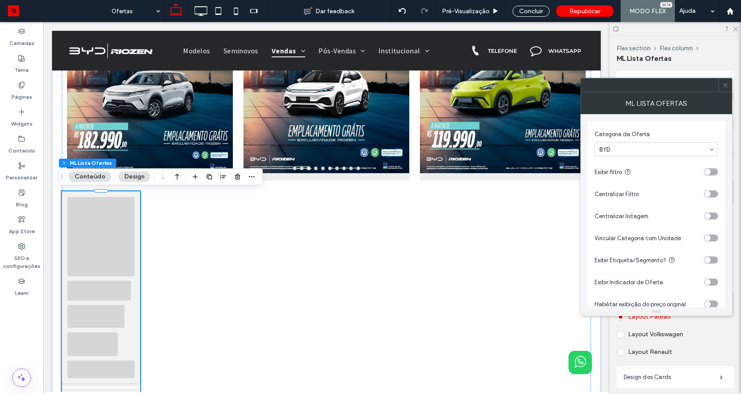
click at [713, 175] on div "toggle" at bounding box center [711, 171] width 14 height 7
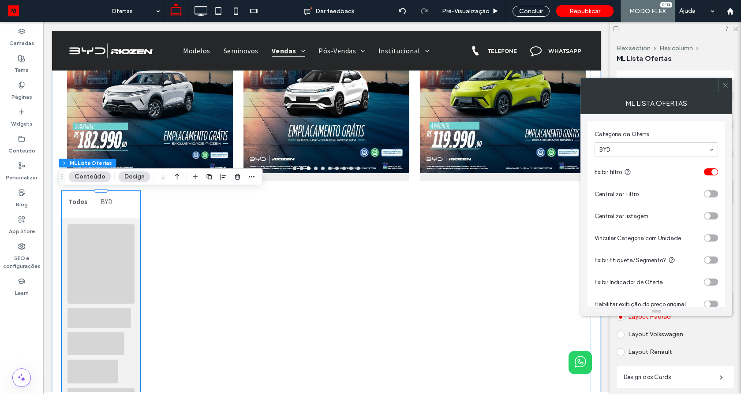
click at [713, 175] on div "toggle" at bounding box center [711, 171] width 14 height 7
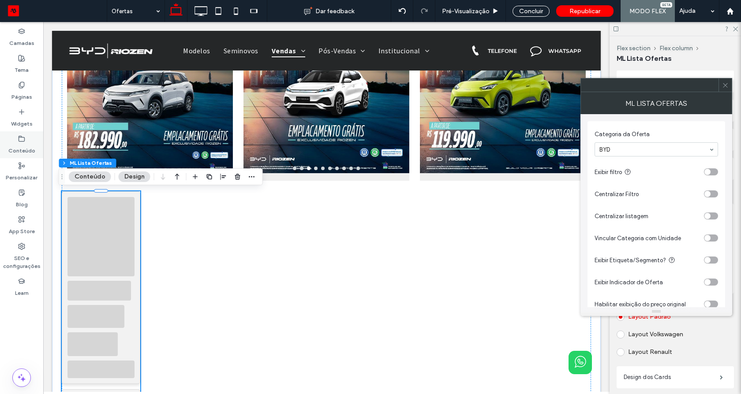
click at [22, 133] on div "Conteúdo" at bounding box center [21, 144] width 43 height 27
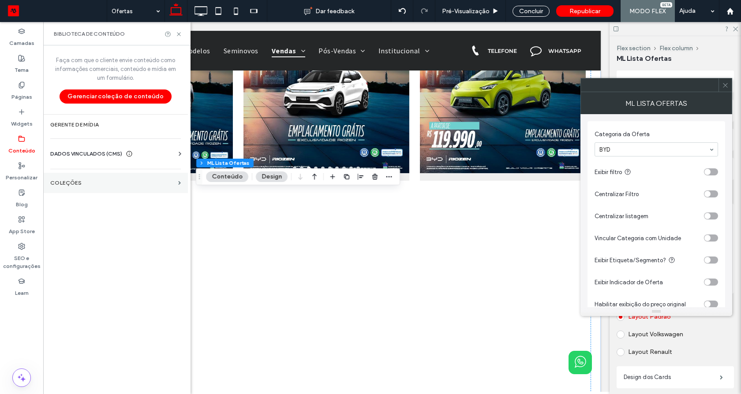
click at [83, 181] on label "COLEÇÕES" at bounding box center [112, 183] width 124 height 6
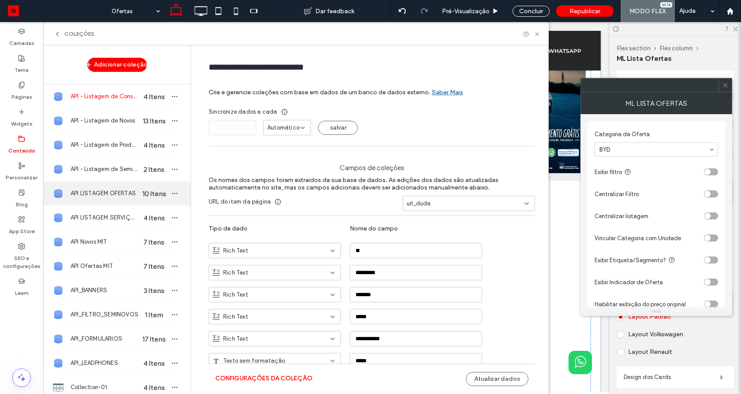
click at [122, 187] on div "API LISTAGEM OFERTAS 10 Itens" at bounding box center [116, 194] width 147 height 24
type input "**********"
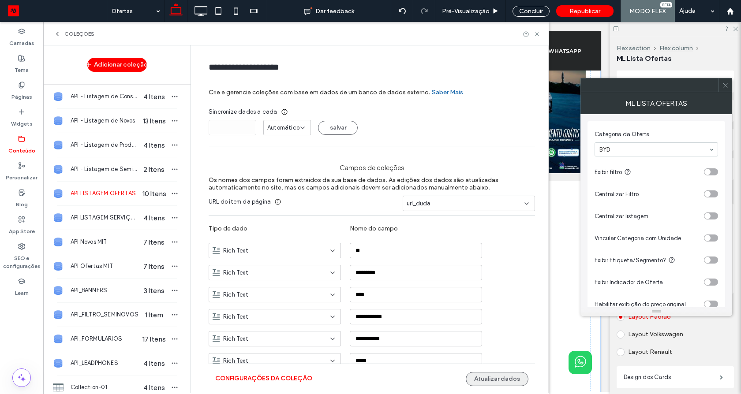
click at [503, 372] on button "Atualizar dados" at bounding box center [497, 379] width 63 height 14
click at [503, 373] on button "Atualizar dados" at bounding box center [497, 379] width 63 height 14
click at [243, 376] on button "Configurações da coleção" at bounding box center [263, 379] width 97 height 14
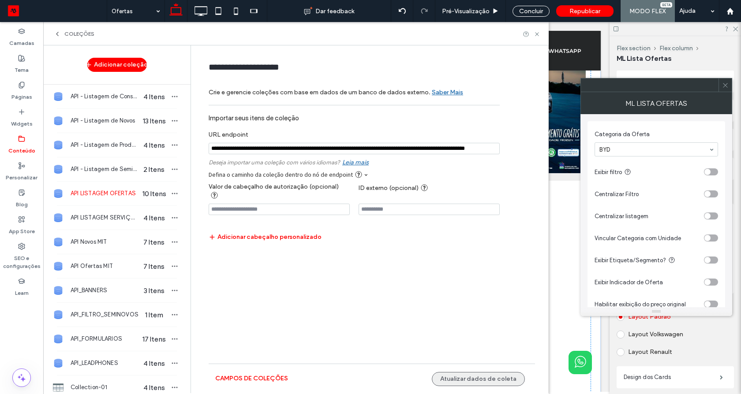
click at [494, 374] on button "Atualizar dados de coleta" at bounding box center [478, 379] width 93 height 14
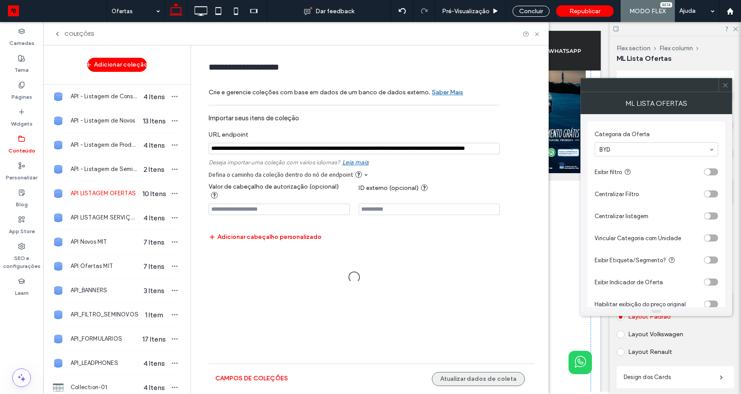
click at [494, 374] on button "Atualizar dados de coleta" at bounding box center [478, 379] width 93 height 14
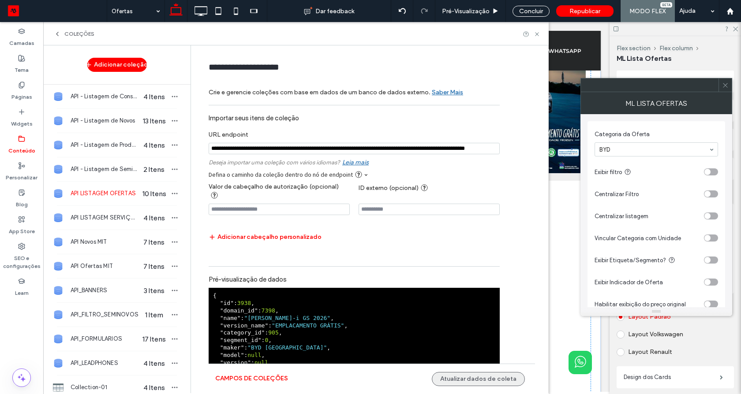
click at [494, 374] on button "Atualizar dados de coleta" at bounding box center [478, 379] width 93 height 14
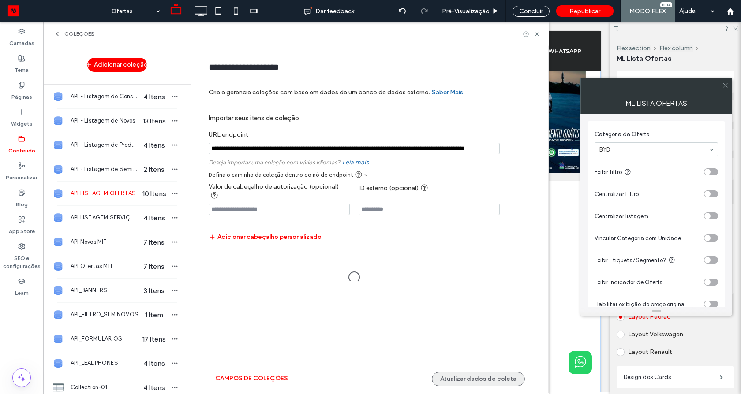
click at [494, 374] on button "Atualizar dados de coleta" at bounding box center [478, 379] width 93 height 14
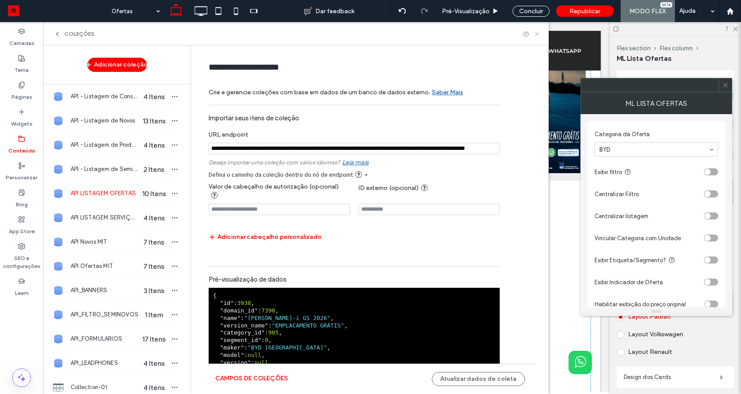
drag, startPoint x: 536, startPoint y: 33, endPoint x: 537, endPoint y: 21, distance: 12.0
click at [536, 33] on use at bounding box center [537, 34] width 4 height 4
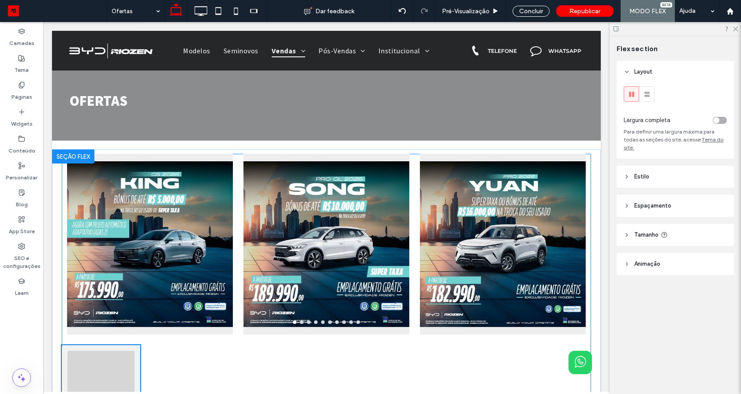
scroll to position [127, 0]
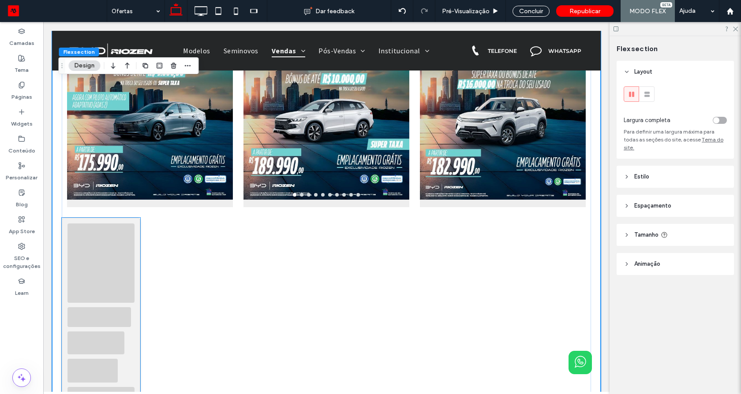
click at [90, 280] on div at bounding box center [100, 263] width 67 height 79
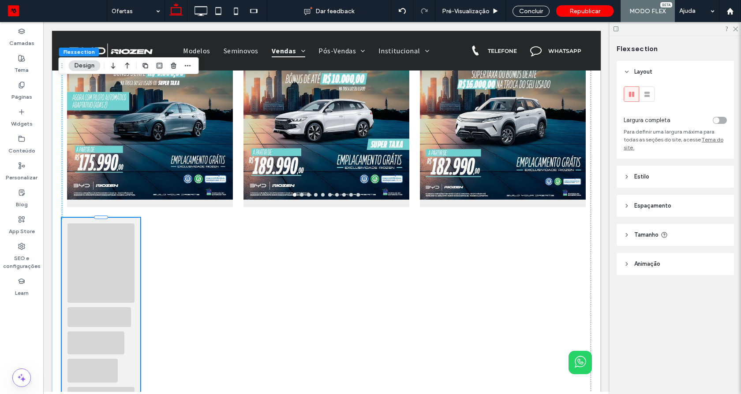
click at [90, 280] on div at bounding box center [100, 263] width 67 height 79
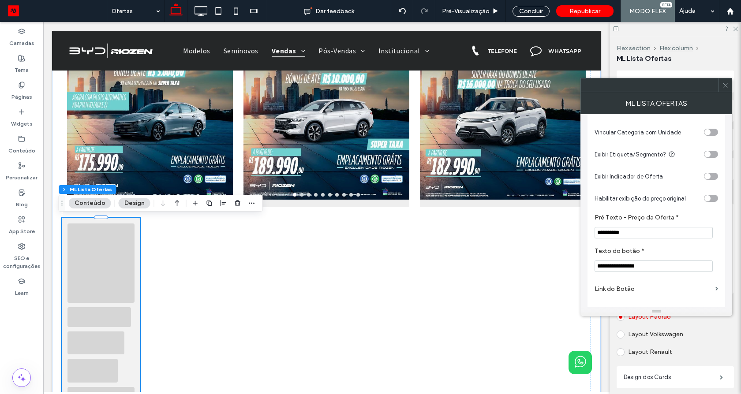
scroll to position [136, 0]
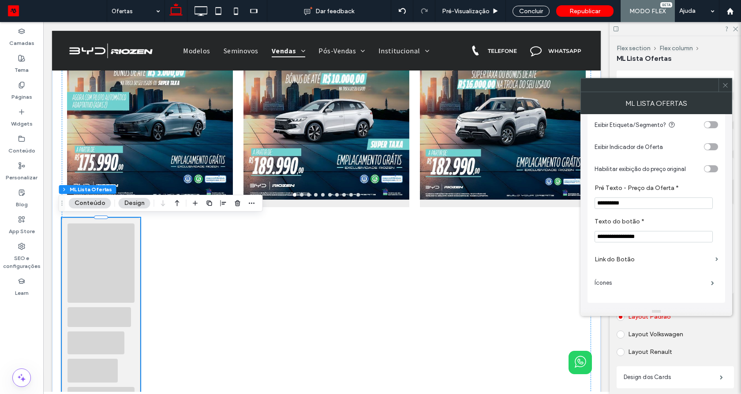
click at [621, 258] on label "Link do Botão" at bounding box center [652, 259] width 117 height 16
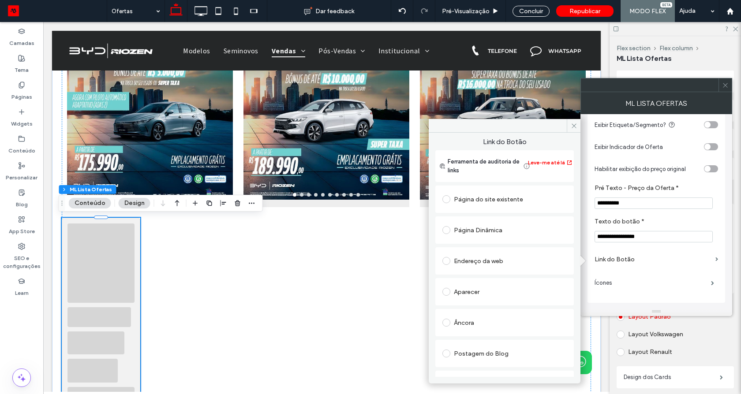
click at [483, 224] on div "Página Dinâmica" at bounding box center [504, 230] width 124 height 14
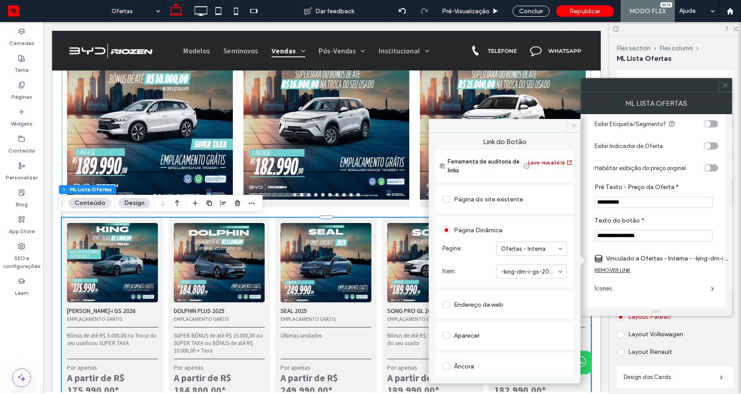
drag, startPoint x: 572, startPoint y: 127, endPoint x: 533, endPoint y: 102, distance: 45.6
click at [572, 127] on use at bounding box center [573, 125] width 4 height 4
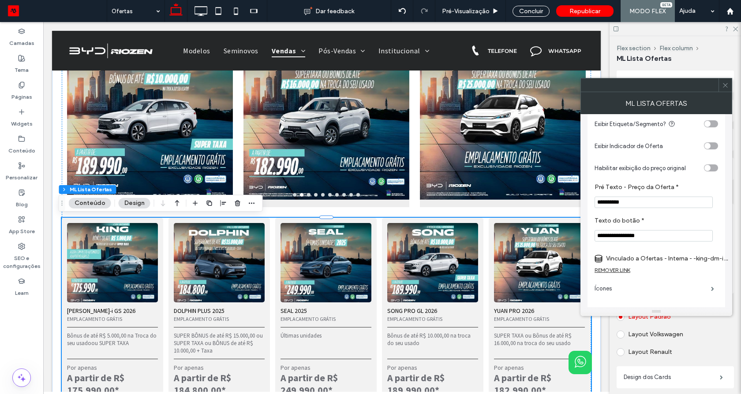
click at [722, 86] on icon at bounding box center [725, 85] width 7 height 7
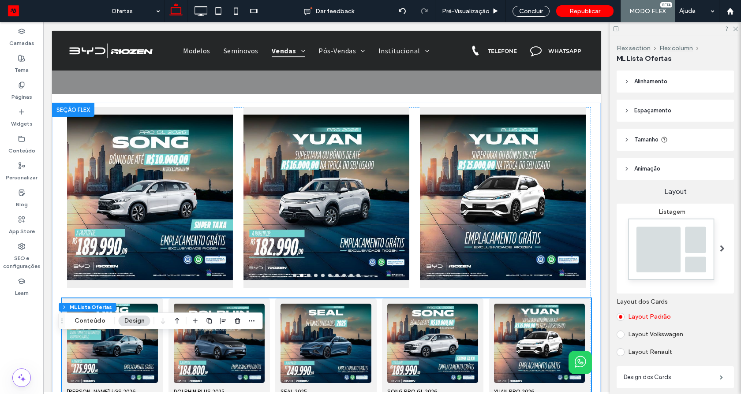
scroll to position [0, 0]
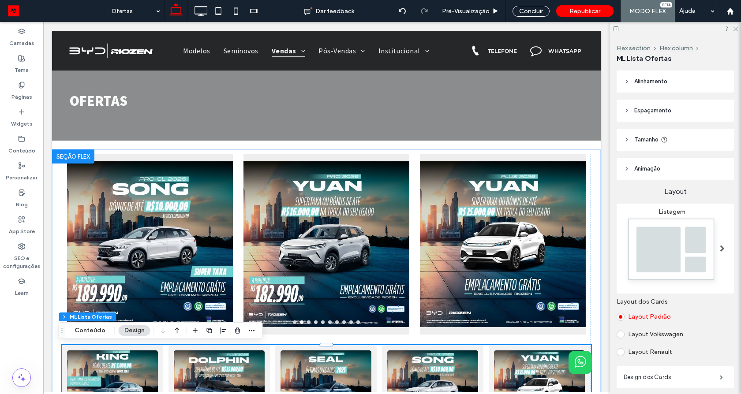
click at [93, 157] on div at bounding box center [73, 156] width 42 height 14
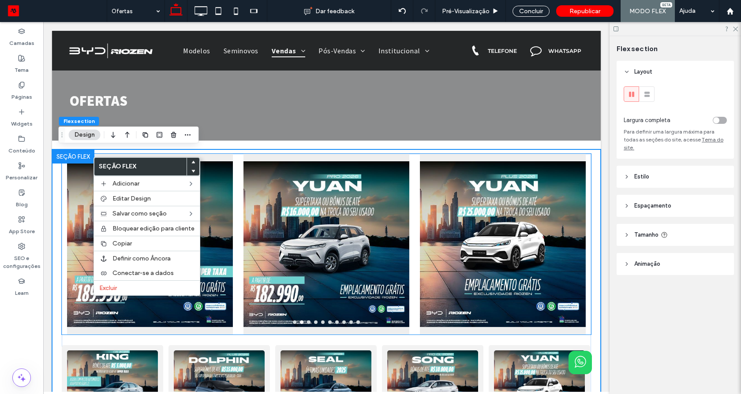
click at [67, 189] on div at bounding box center [150, 249] width 166 height 139
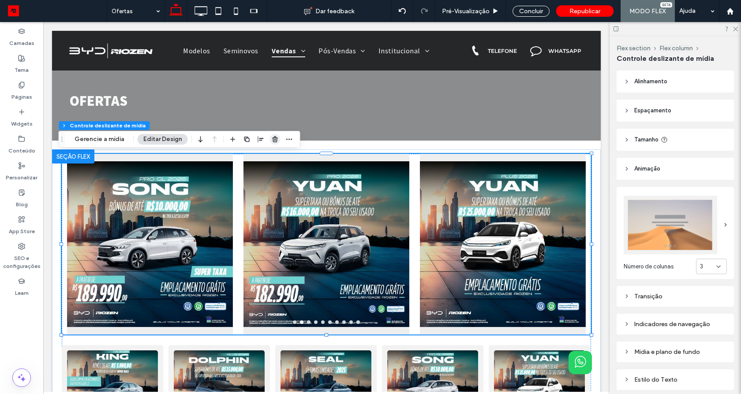
click at [272, 142] on icon "button" at bounding box center [275, 139] width 7 height 7
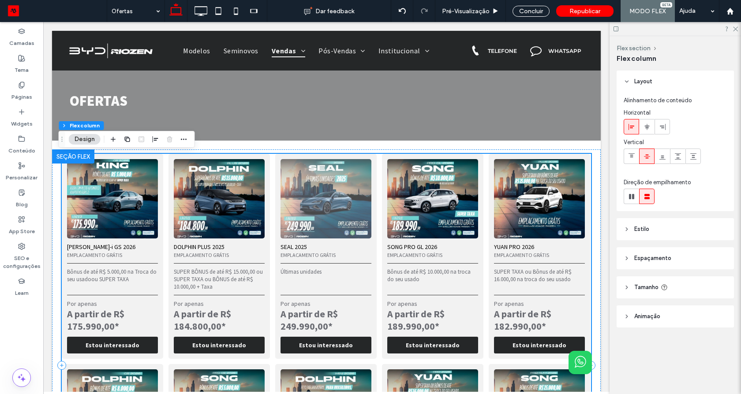
click at [303, 225] on img at bounding box center [325, 198] width 91 height 79
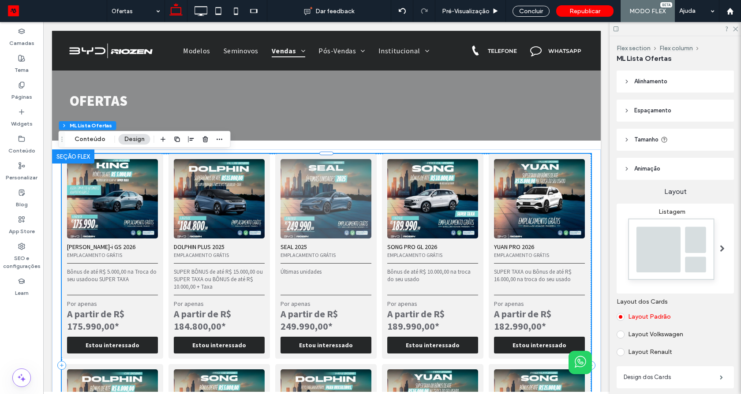
click at [303, 225] on img at bounding box center [325, 198] width 91 height 79
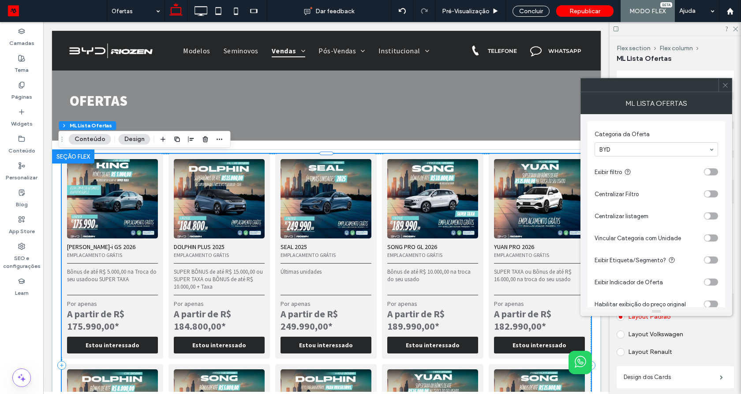
click at [722, 79] on span at bounding box center [725, 84] width 7 height 13
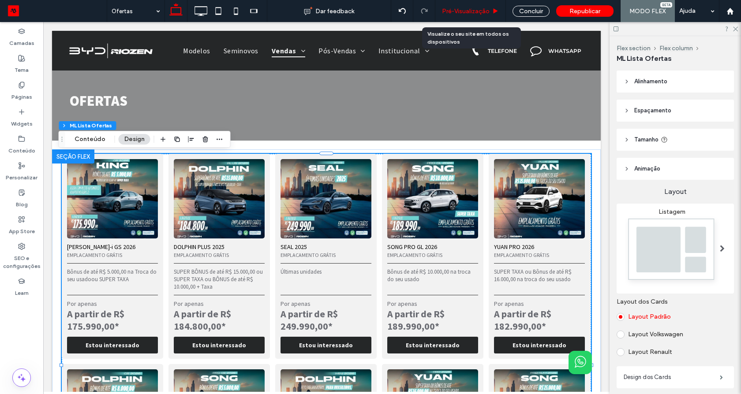
click at [477, 11] on span "Pré-Visualizaçāo" at bounding box center [466, 10] width 48 height 7
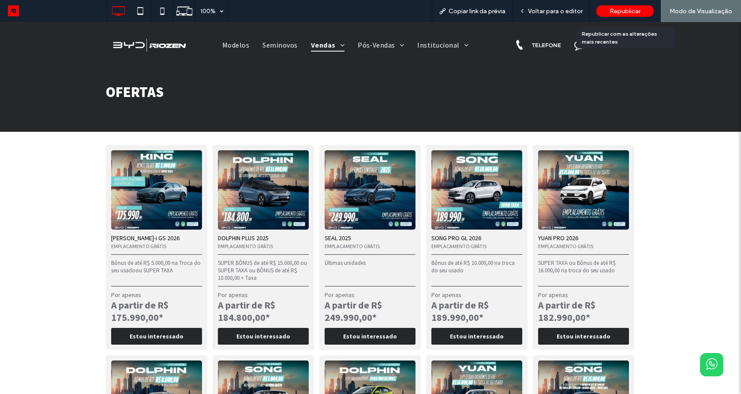
click at [621, 12] on span "Republicar" at bounding box center [624, 10] width 31 height 7
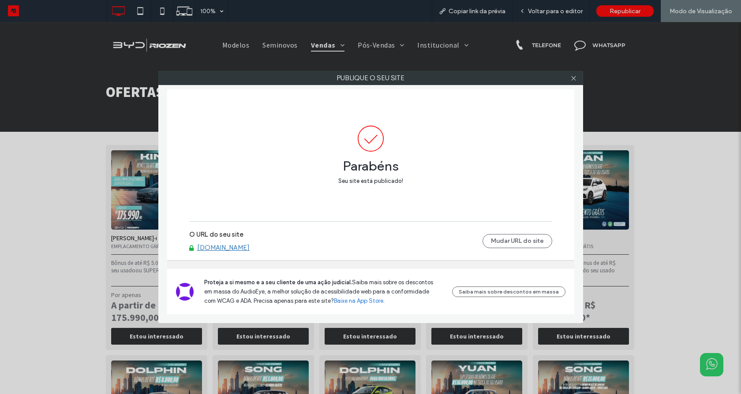
click at [227, 249] on link "[DOMAIN_NAME]" at bounding box center [223, 248] width 52 height 8
click at [575, 78] on icon at bounding box center [573, 78] width 7 height 7
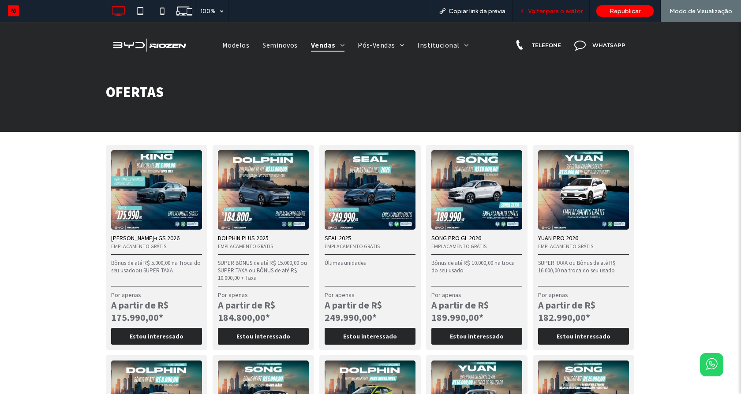
click at [553, 4] on div "Voltar para o editor" at bounding box center [550, 11] width 77 height 22
click at [552, 14] on span "Voltar para o editor" at bounding box center [555, 10] width 55 height 7
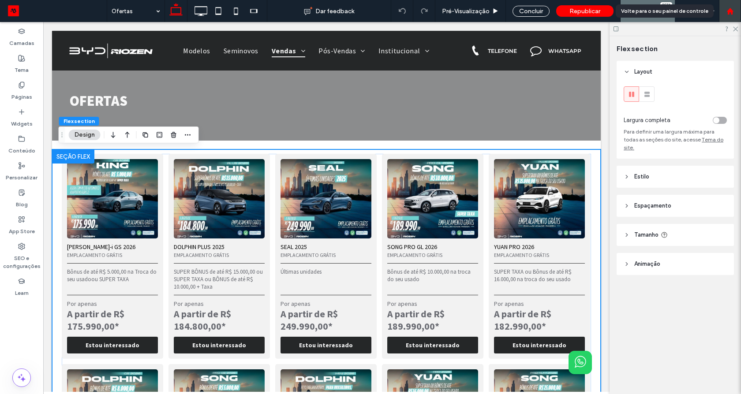
click at [732, 13] on icon at bounding box center [729, 10] width 7 height 7
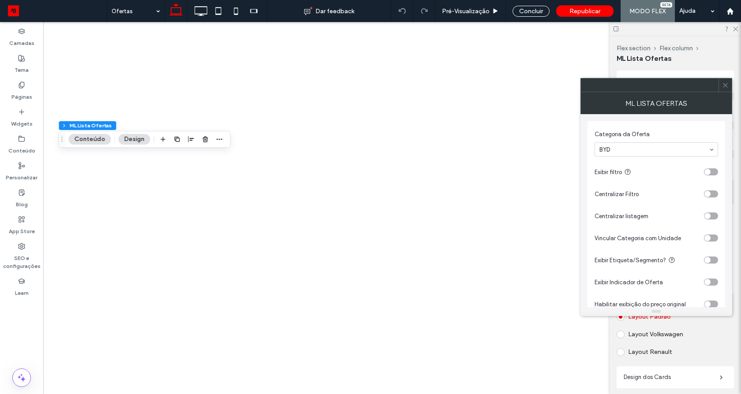
click at [726, 87] on icon at bounding box center [725, 85] width 7 height 7
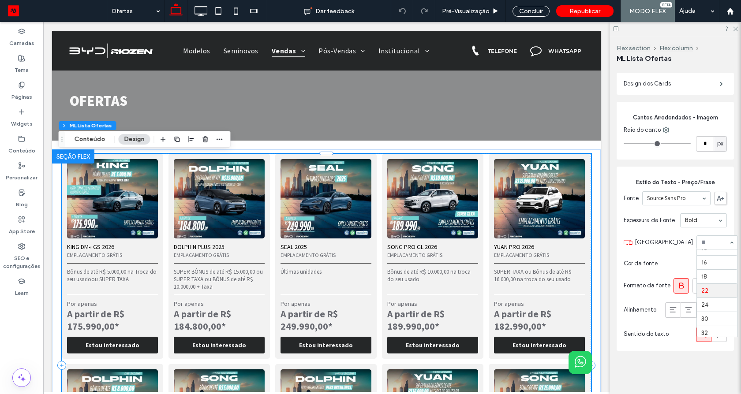
scroll to position [60, 0]
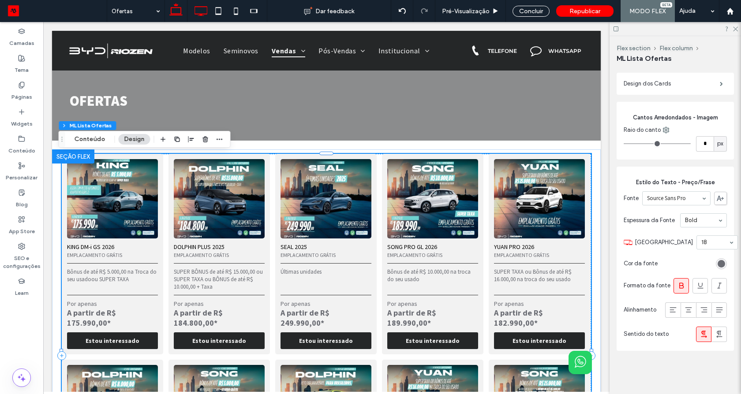
click at [196, 13] on icon at bounding box center [201, 11] width 18 height 18
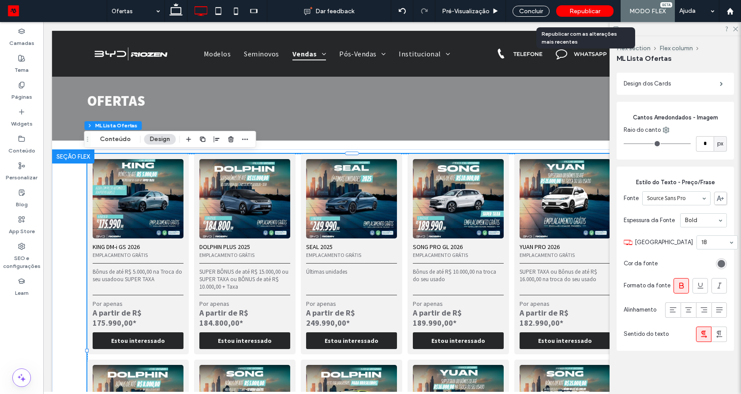
click at [564, 7] on div "Republicar" at bounding box center [584, 10] width 57 height 11
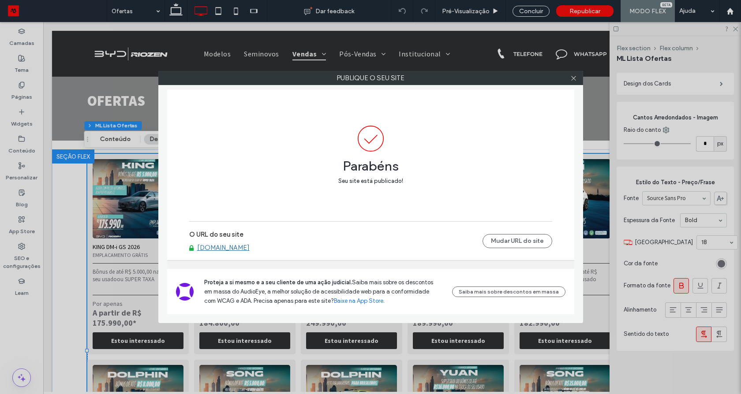
click at [568, 75] on div at bounding box center [573, 77] width 13 height 13
click at [570, 78] on icon at bounding box center [573, 78] width 7 height 7
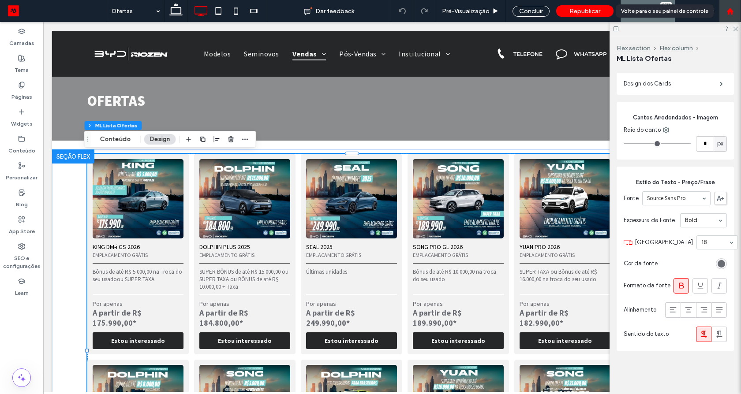
click at [727, 11] on use at bounding box center [729, 10] width 7 height 7
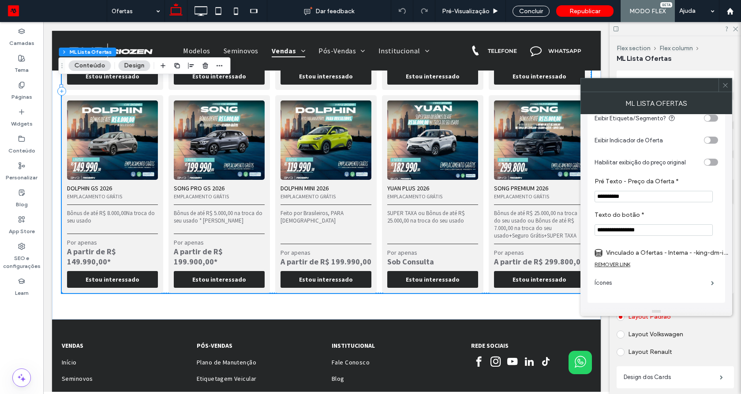
scroll to position [265, 0]
click at [639, 194] on input "**********" at bounding box center [653, 196] width 118 height 11
type input "*****"
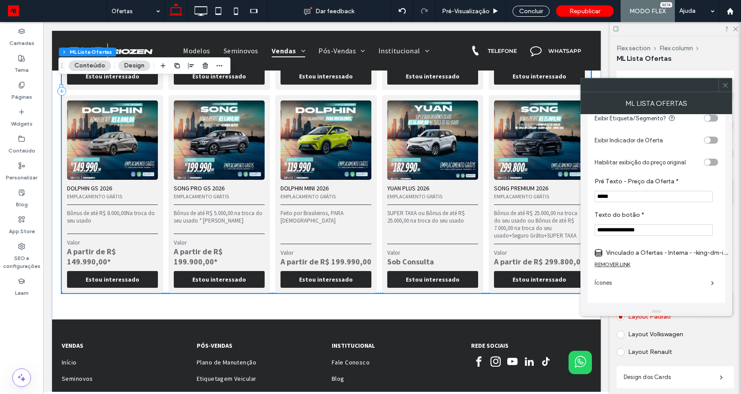
click at [723, 86] on use at bounding box center [725, 85] width 4 height 4
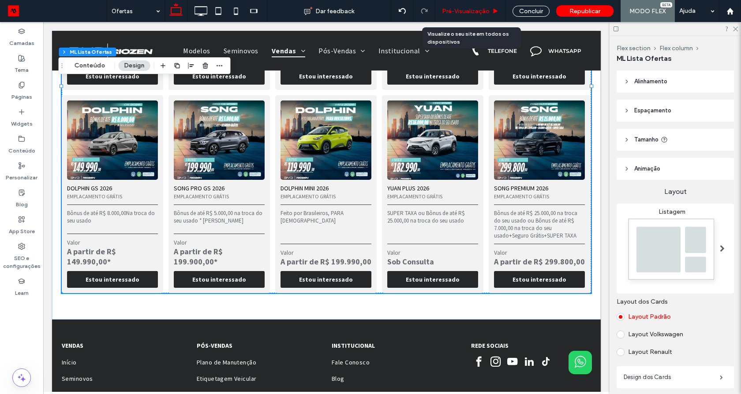
click at [458, 11] on span "Pré-Visualizaçāo" at bounding box center [466, 10] width 48 height 7
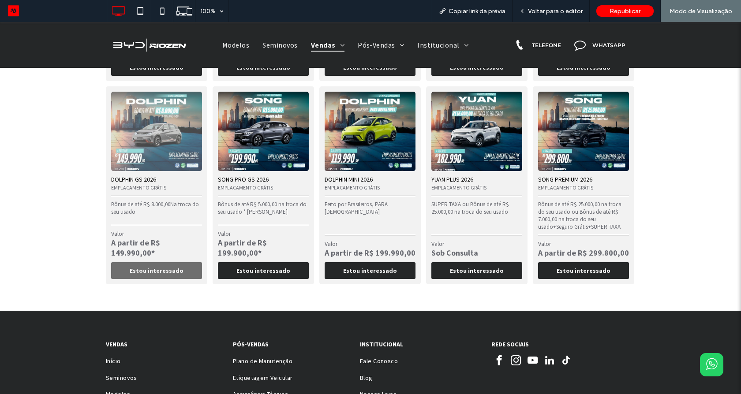
click at [130, 266] on link "Estou interessado" at bounding box center [156, 270] width 91 height 17
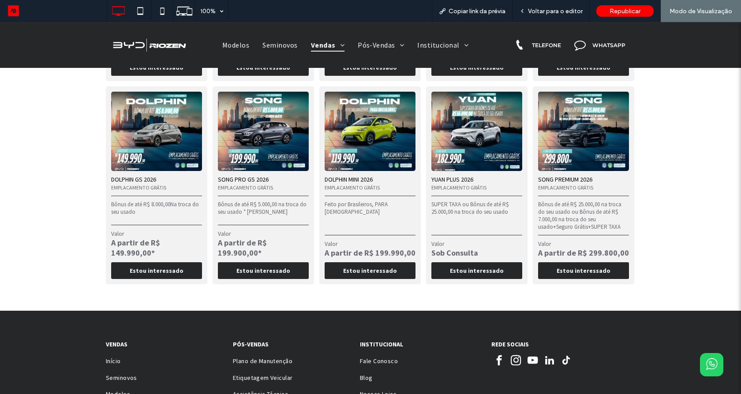
click at [551, 10] on span "Voltar para o editor" at bounding box center [555, 10] width 55 height 7
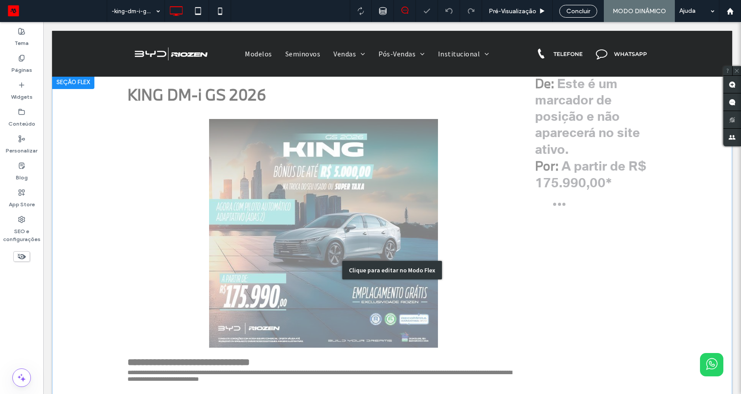
click at [559, 101] on div "Clique para editar no Modo Flex" at bounding box center [392, 270] width 680 height 391
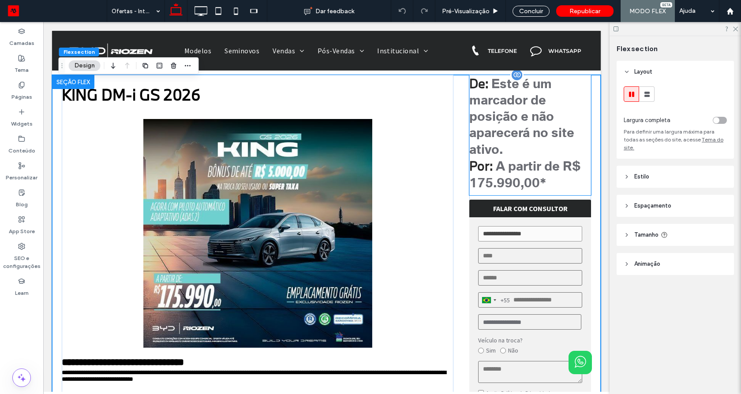
click at [520, 99] on span "Este é um marcador de posição e não aparecerá no site ativo." at bounding box center [521, 115] width 105 height 81
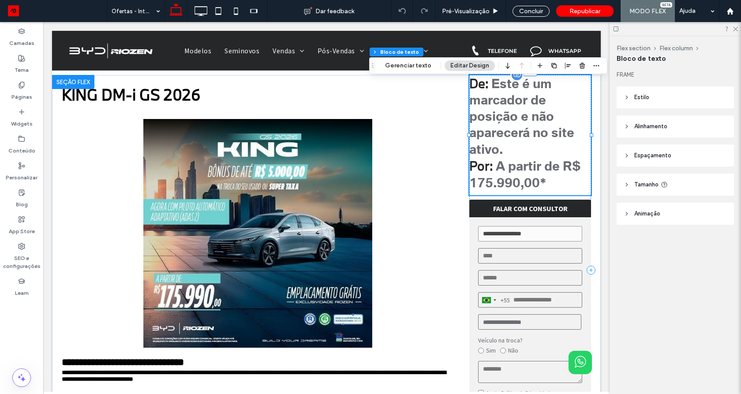
click at [495, 96] on span "Este é um marcador de posição e não aparecerá no site ativo." at bounding box center [521, 115] width 105 height 81
click at [484, 83] on span "De:" at bounding box center [478, 83] width 19 height 17
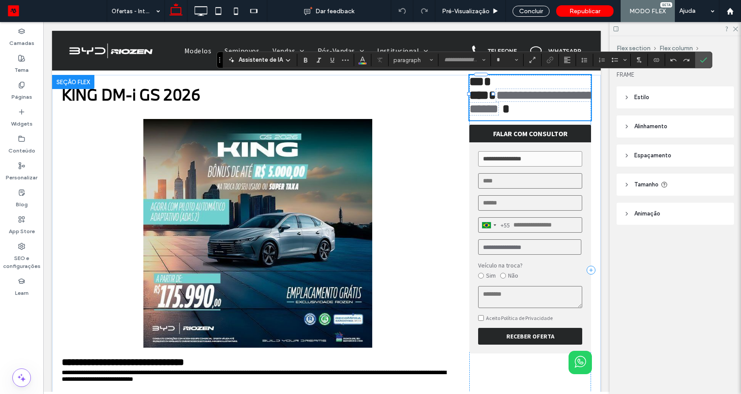
type input "**"
click at [484, 83] on strong "***" at bounding box center [476, 81] width 15 height 12
type input "**********"
drag, startPoint x: 492, startPoint y: 84, endPoint x: 458, endPoint y: 84, distance: 34.4
click at [458, 84] on div "**********" at bounding box center [326, 278] width 529 height 406
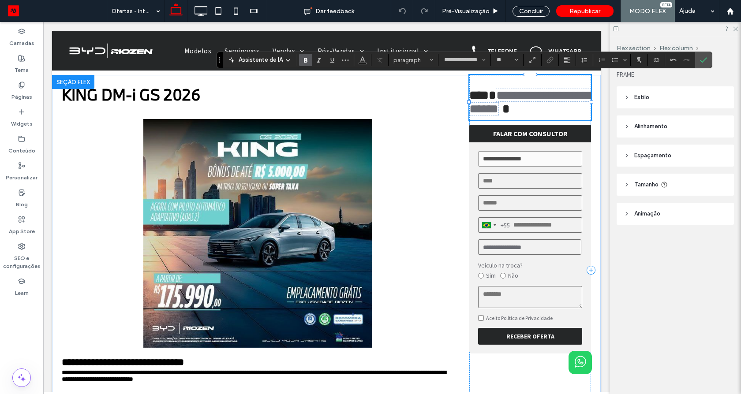
type input "**********"
drag, startPoint x: 487, startPoint y: 102, endPoint x: 468, endPoint y: 104, distance: 19.0
click at [469, 101] on strong "****" at bounding box center [478, 95] width 19 height 12
click at [708, 57] on label "Confirmar" at bounding box center [703, 60] width 13 height 16
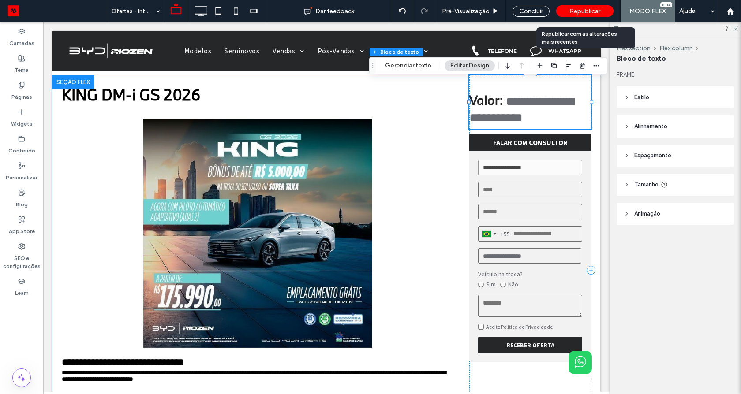
click at [597, 4] on div "Republicar" at bounding box center [584, 11] width 57 height 22
click at [600, 16] on div "Republicar" at bounding box center [584, 10] width 57 height 11
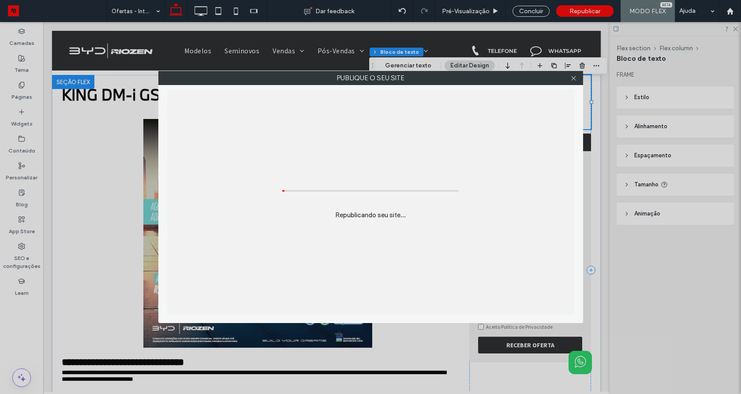
click at [600, 15] on div "Publique o seu site Republicando seu site..." at bounding box center [370, 197] width 741 height 394
click at [575, 78] on icon at bounding box center [573, 78] width 7 height 7
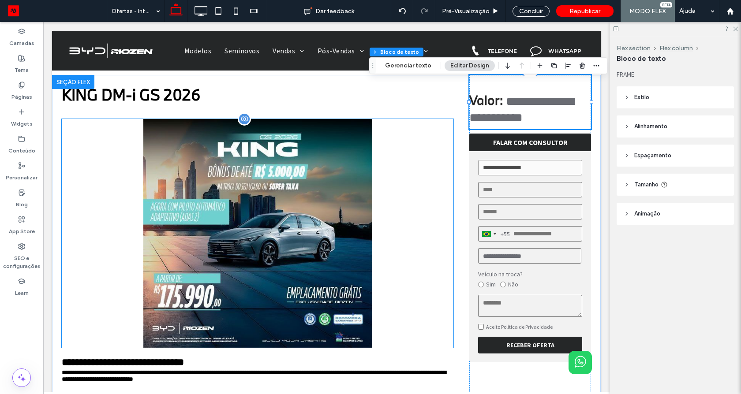
click at [211, 246] on img at bounding box center [257, 233] width 391 height 229
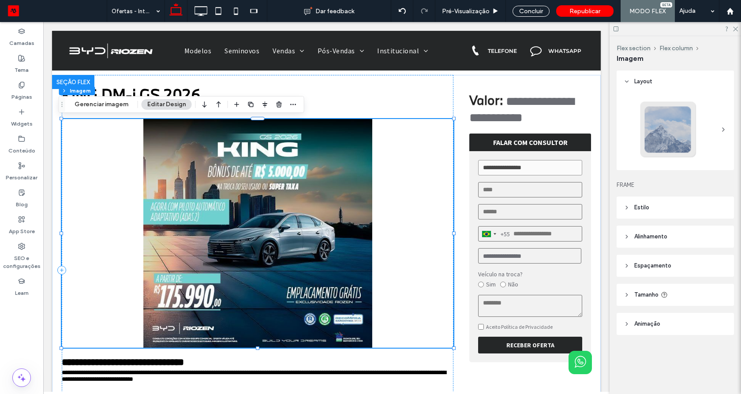
type input "*"
click at [642, 237] on span "Alinhamento" at bounding box center [650, 236] width 33 height 9
click at [628, 256] on div at bounding box center [631, 259] width 15 height 15
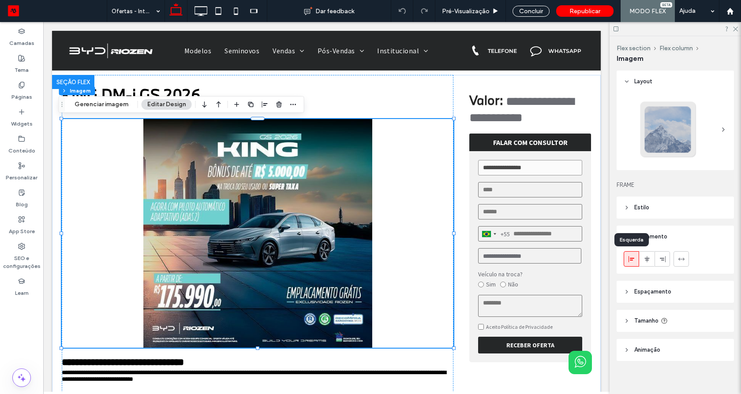
click at [628, 256] on use at bounding box center [631, 259] width 6 height 6
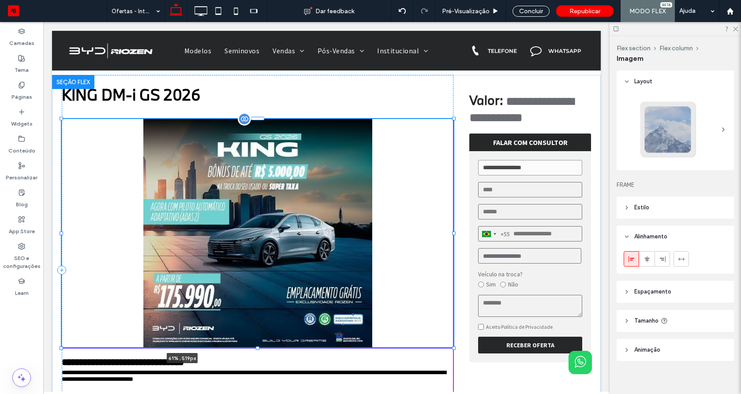
drag, startPoint x: 449, startPoint y: 234, endPoint x: 373, endPoint y: 234, distance: 75.4
click at [373, 234] on div "**********" at bounding box center [326, 278] width 529 height 406
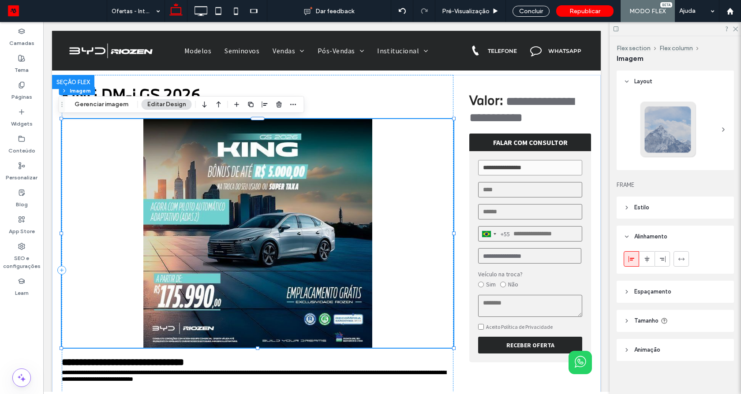
click at [650, 317] on span "Tamanho" at bounding box center [646, 321] width 24 height 9
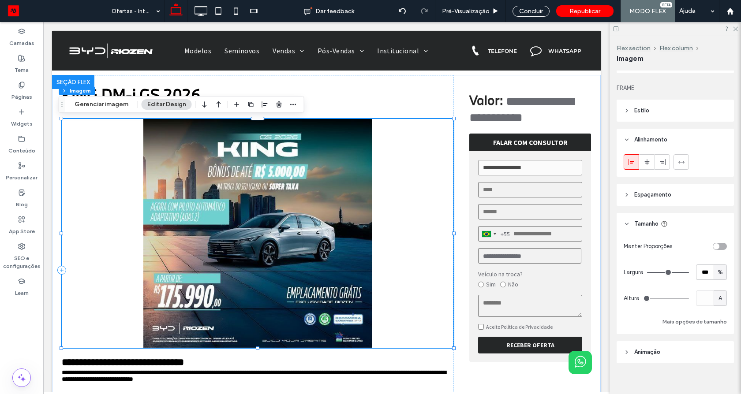
scroll to position [104, 0]
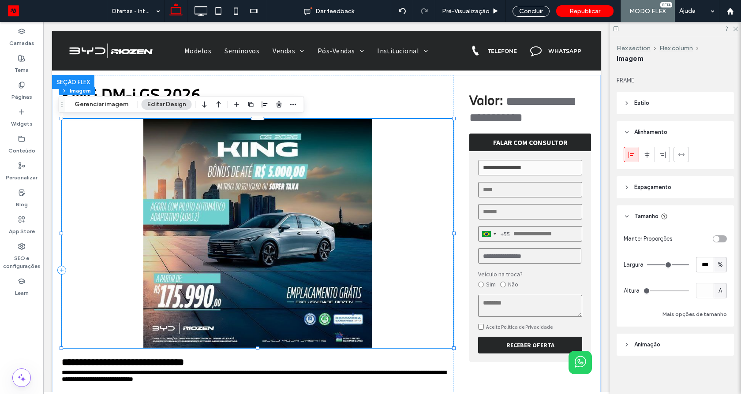
drag, startPoint x: 705, startPoint y: 310, endPoint x: 734, endPoint y: 324, distance: 32.1
click at [705, 312] on button "Mais opções de tamanho" at bounding box center [694, 314] width 64 height 11
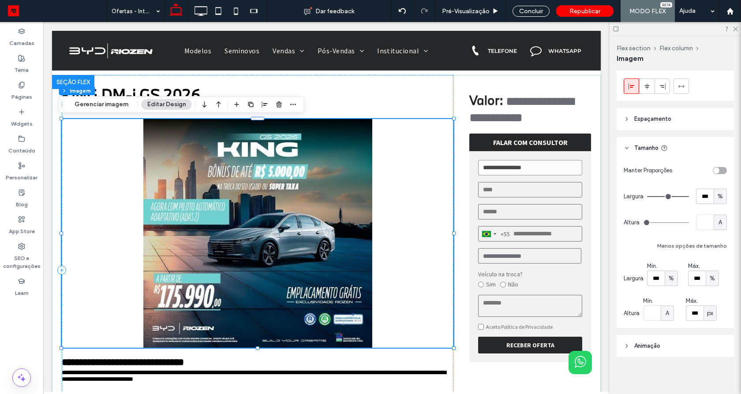
scroll to position [175, 0]
click at [667, 283] on div "%" at bounding box center [670, 276] width 13 height 15
click at [670, 356] on span "A" at bounding box center [671, 354] width 4 height 9
click at [712, 278] on span "%" at bounding box center [711, 276] width 5 height 9
click at [708, 353] on span "A" at bounding box center [710, 354] width 4 height 9
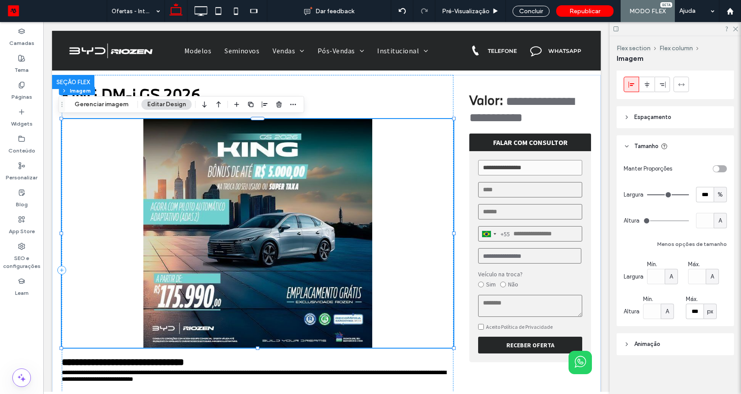
click at [714, 309] on div "px" at bounding box center [709, 311] width 13 height 15
click at [710, 298] on div "A" at bounding box center [708, 295] width 12 height 15
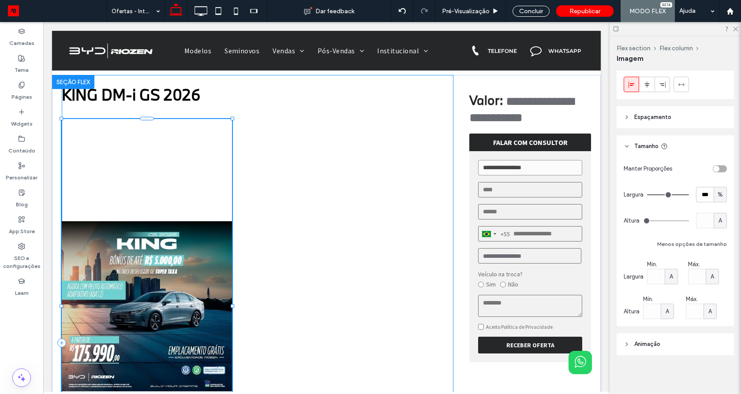
drag, startPoint x: 449, startPoint y: 118, endPoint x: 338, endPoint y: 135, distance: 112.0
click at [338, 135] on div "**********" at bounding box center [326, 351] width 529 height 552
type input "**"
type input "****"
type input "***"
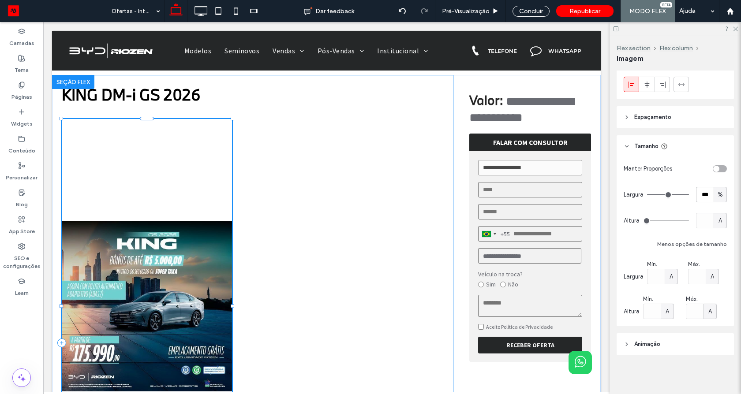
type input "***"
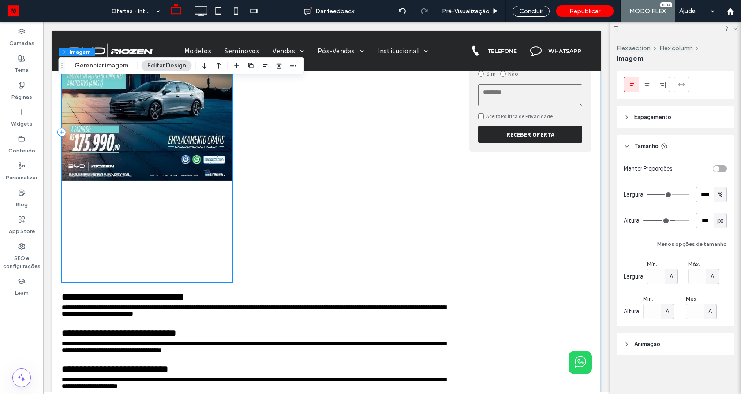
scroll to position [212, 0]
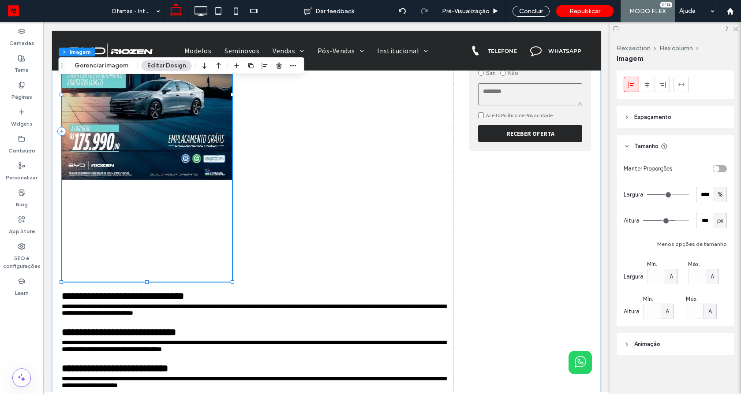
click at [206, 254] on img at bounding box center [147, 94] width 170 height 374
click at [714, 170] on div "toggle" at bounding box center [716, 169] width 6 height 6
type input "*"
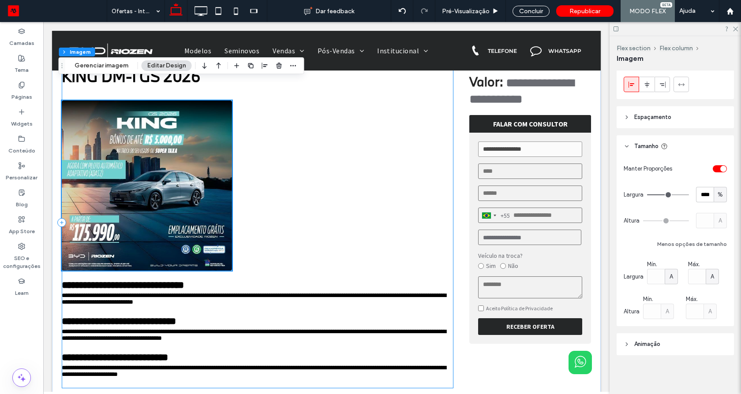
scroll to position [0, 0]
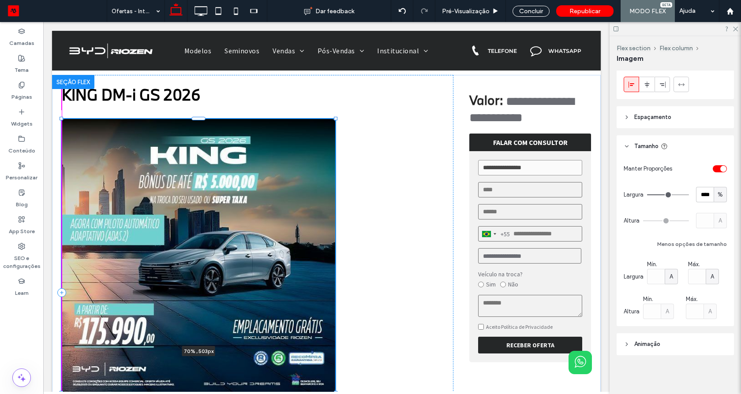
drag, startPoint x: 230, startPoint y: 288, endPoint x: 281, endPoint y: 340, distance: 73.0
click at [281, 340] on div "**********" at bounding box center [326, 300] width 529 height 451
type input "**"
type input "****"
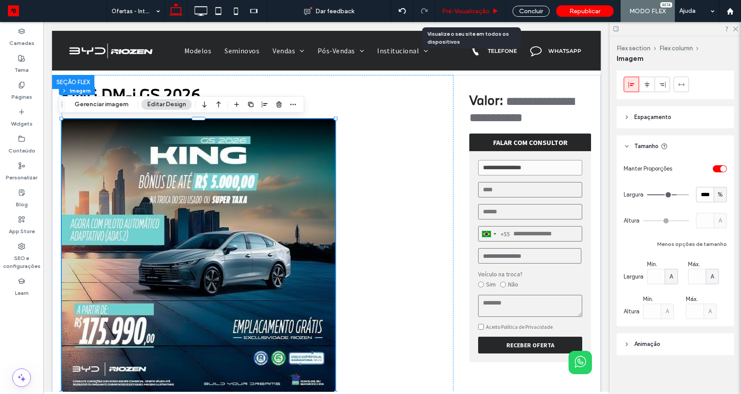
drag, startPoint x: 481, startPoint y: 12, endPoint x: 383, endPoint y: 161, distance: 179.1
click at [481, 12] on span "Pré-Visualizaçāo" at bounding box center [466, 10] width 48 height 7
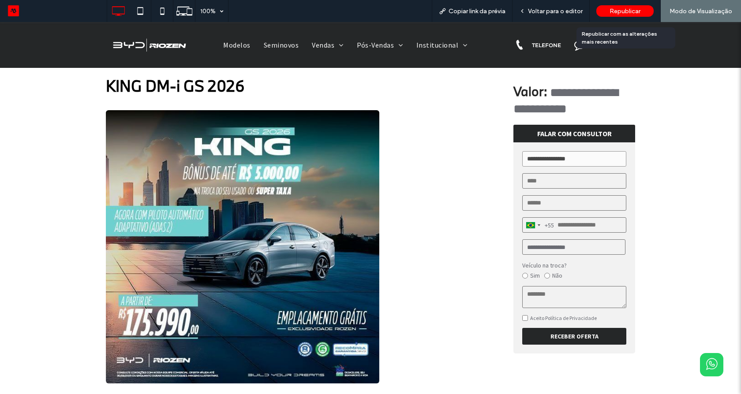
click at [611, 4] on div "Republicar" at bounding box center [624, 11] width 57 height 22
click at [622, 7] on span "Republicar" at bounding box center [624, 10] width 31 height 7
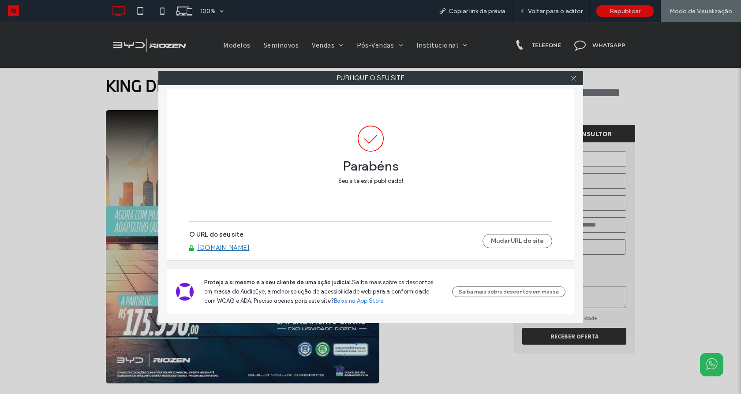
click at [230, 249] on link "byd.riozen.com.br" at bounding box center [223, 248] width 52 height 8
click at [572, 81] on icon at bounding box center [573, 78] width 7 height 7
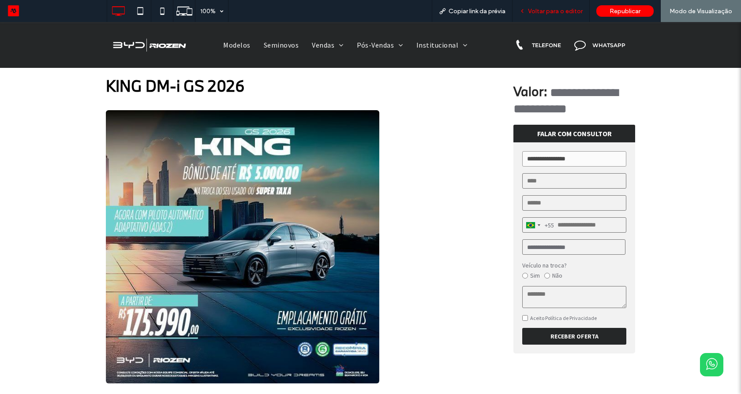
click at [567, 16] on div "Voltar para o editor" at bounding box center [550, 11] width 77 height 22
click at [577, 9] on span "Voltar para o editor" at bounding box center [555, 10] width 55 height 7
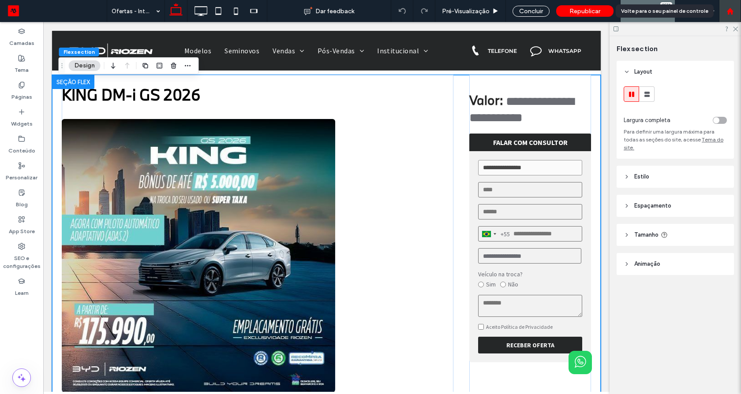
click at [731, 11] on use at bounding box center [729, 10] width 7 height 7
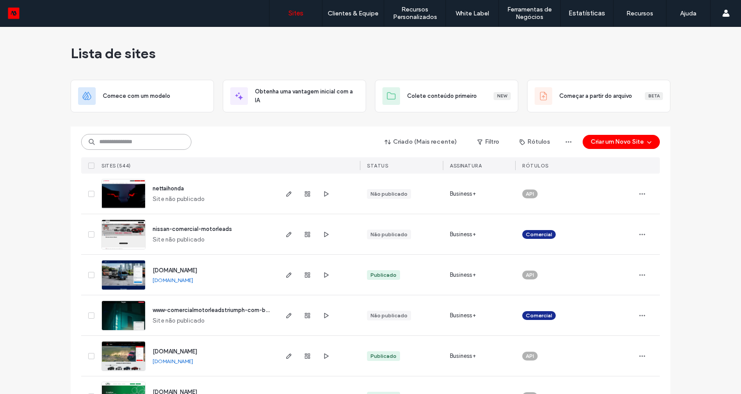
click at [148, 142] on input at bounding box center [136, 142] width 110 height 16
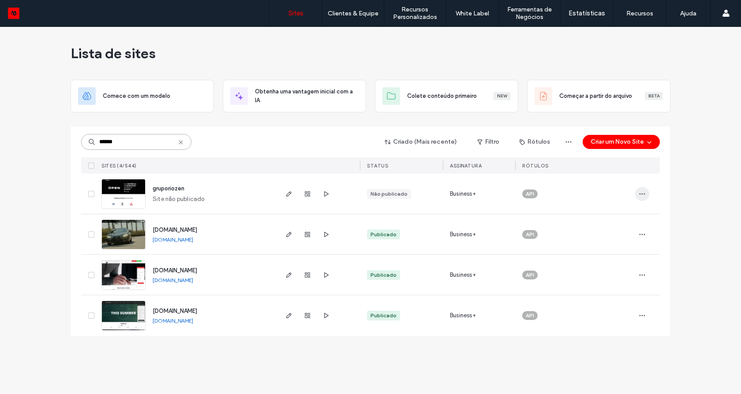
type input "******"
click at [637, 198] on span "button" at bounding box center [642, 194] width 14 height 14
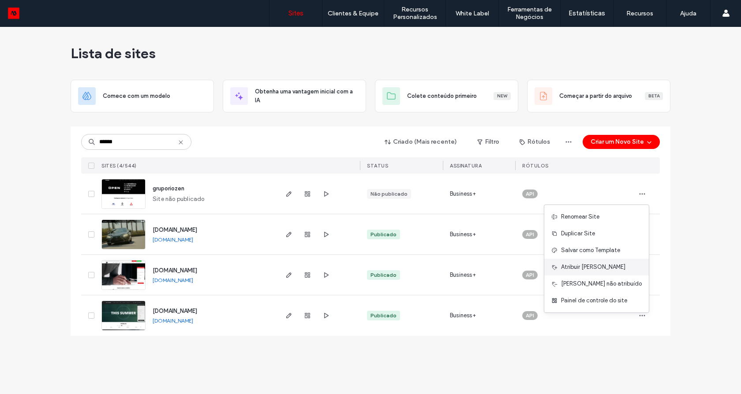
click at [593, 271] on span "Atribuir Rótulo" at bounding box center [593, 267] width 64 height 9
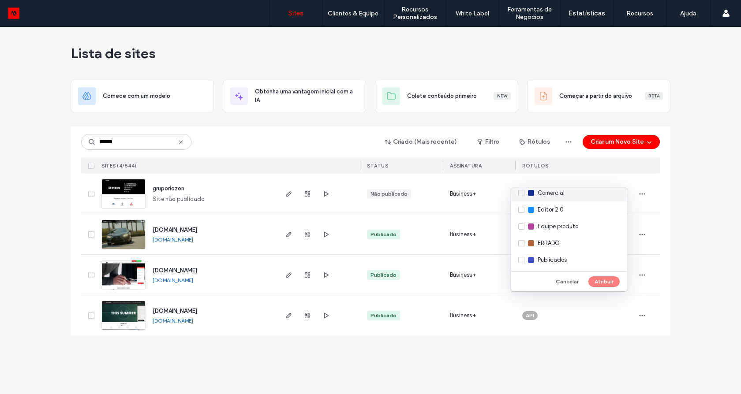
scroll to position [57, 0]
click at [527, 241] on div "ERRADO" at bounding box center [569, 242] width 116 height 17
click at [599, 280] on button "Atribuir" at bounding box center [603, 281] width 31 height 11
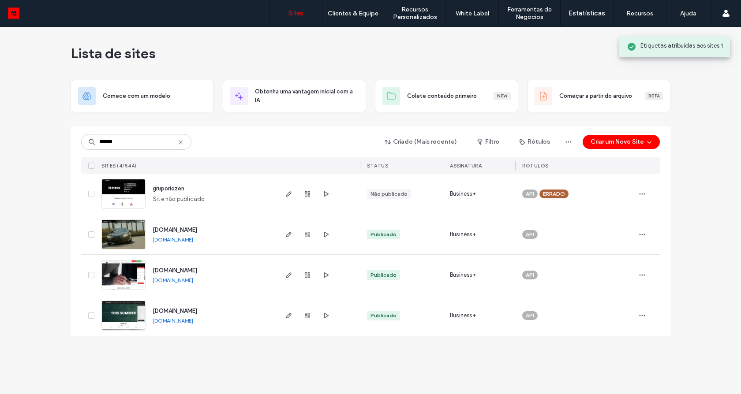
click at [704, 238] on div "Lista de sites Comece com um modelo Obtenha uma vantagem inicial com a IA Colet…" at bounding box center [370, 210] width 741 height 367
click at [177, 140] on icon at bounding box center [180, 142] width 7 height 7
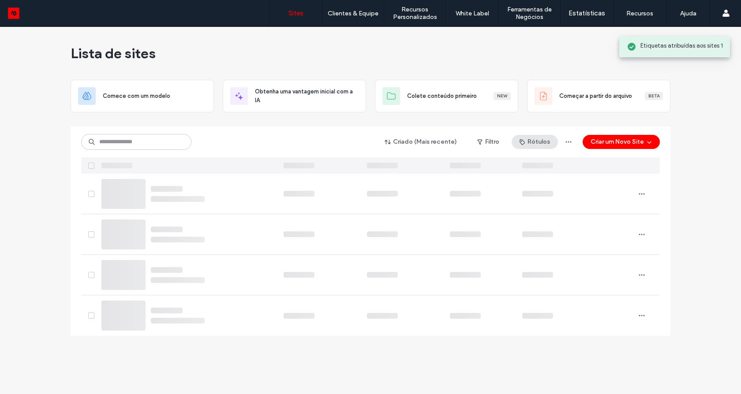
click at [525, 142] on icon "button" at bounding box center [521, 141] width 7 height 7
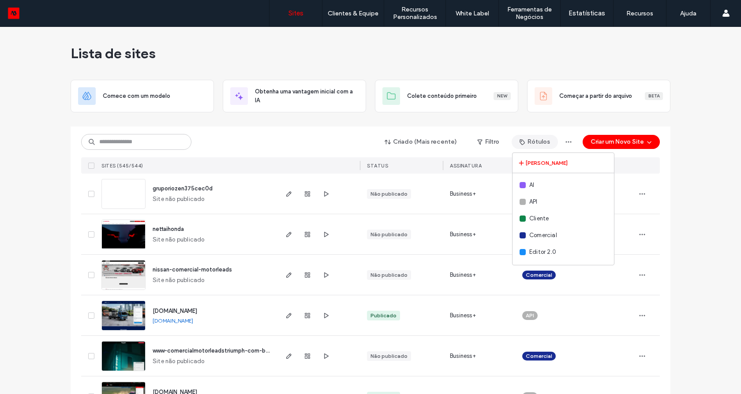
scroll to position [49, 0]
click at [538, 238] on span "ERRADO" at bounding box center [540, 236] width 22 height 9
click at [330, 156] on div "Criado (Mais recente) Filtro Rótulos Criar rótulo AI API Cliente Comercial Edit…" at bounding box center [370, 150] width 578 height 47
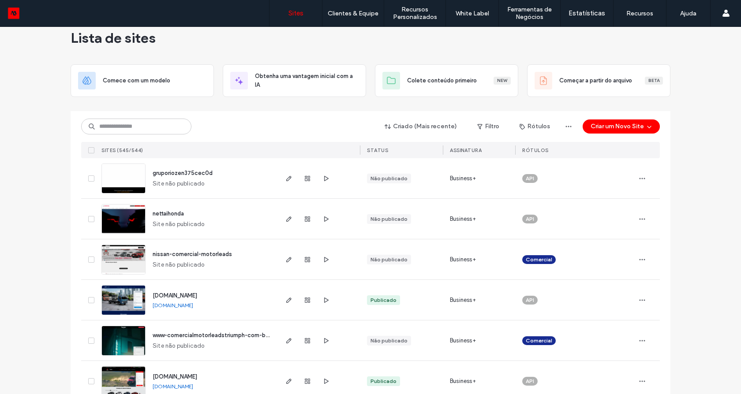
scroll to position [0, 0]
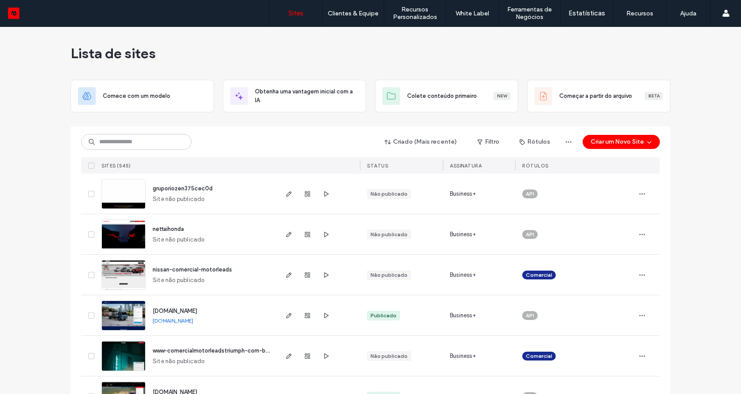
click at [120, 197] on img at bounding box center [123, 209] width 43 height 60
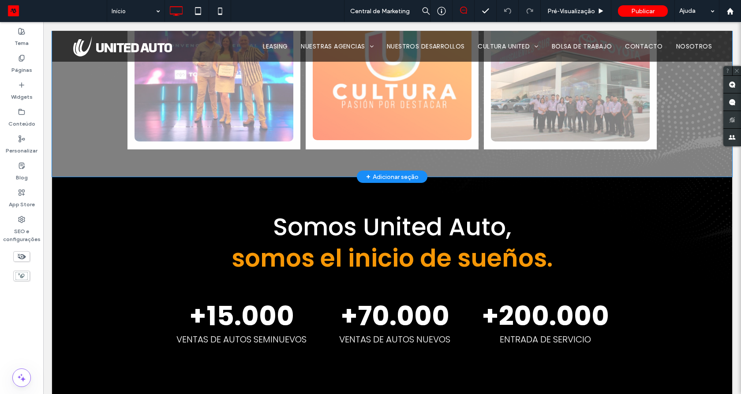
scroll to position [1089, 0]
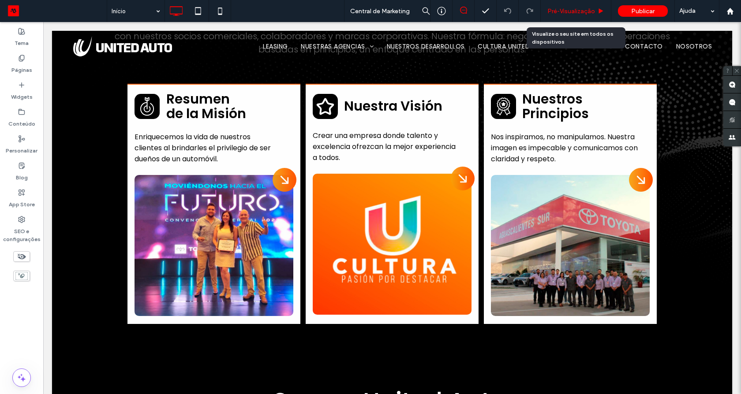
click at [568, 19] on div "Pré-Visualizaçāo" at bounding box center [576, 11] width 71 height 22
click at [568, 11] on span "Pré-Visualizaçāo" at bounding box center [571, 10] width 48 height 7
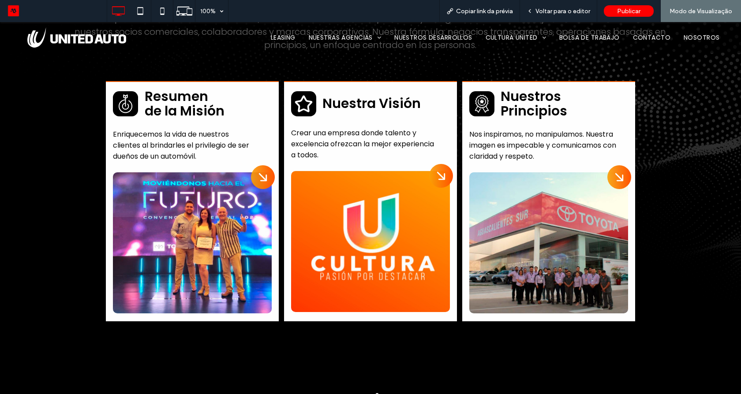
scroll to position [1092, 0]
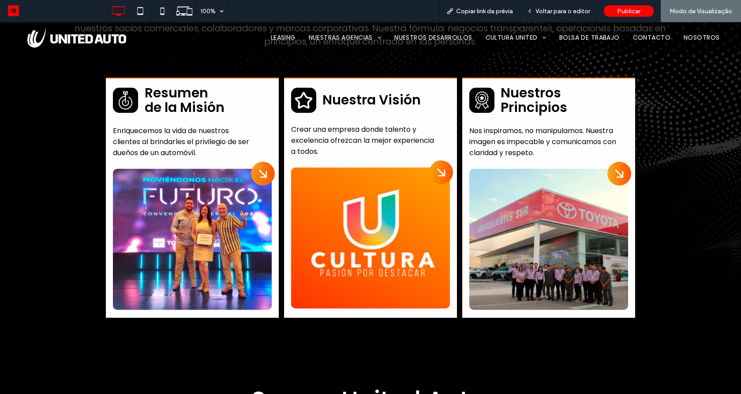
click at [276, 35] on span "Leasing" at bounding box center [283, 37] width 25 height 9
click at [271, 37] on span "Leasing" at bounding box center [283, 37] width 25 height 9
click at [425, 36] on span "Nuestros Desarrollos" at bounding box center [433, 37] width 78 height 9
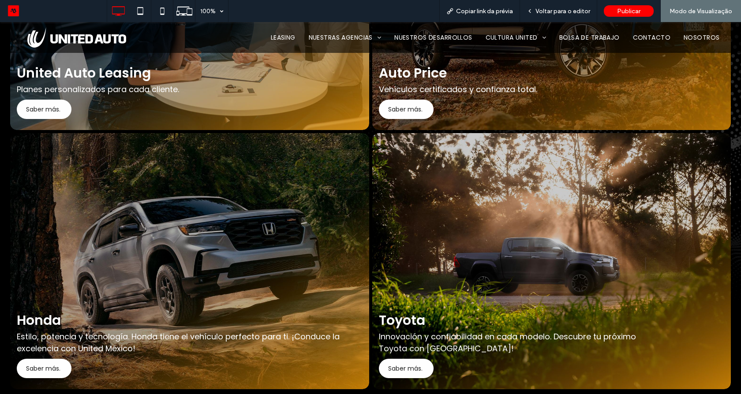
scroll to position [458, 0]
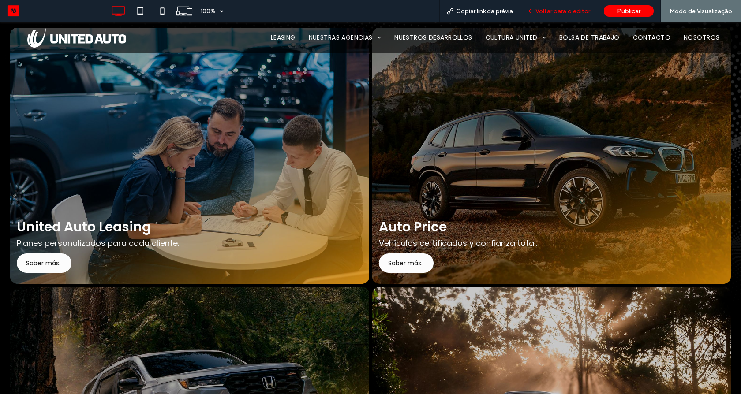
drag, startPoint x: 559, startPoint y: 12, endPoint x: 174, endPoint y: 16, distance: 385.3
click at [559, 12] on span "Voltar para o editor" at bounding box center [562, 10] width 55 height 7
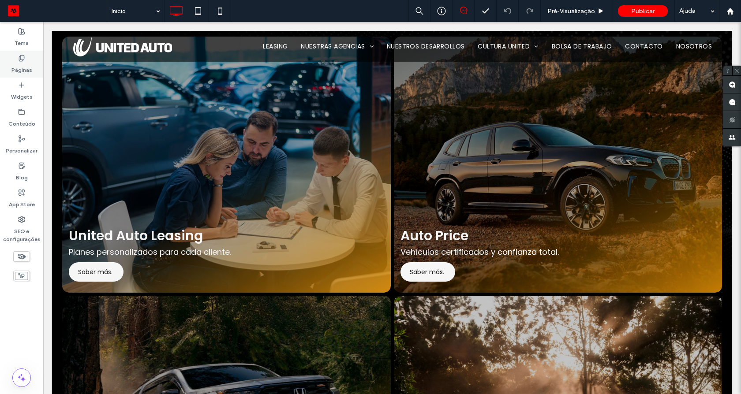
click at [28, 55] on div "Páginas" at bounding box center [21, 64] width 43 height 27
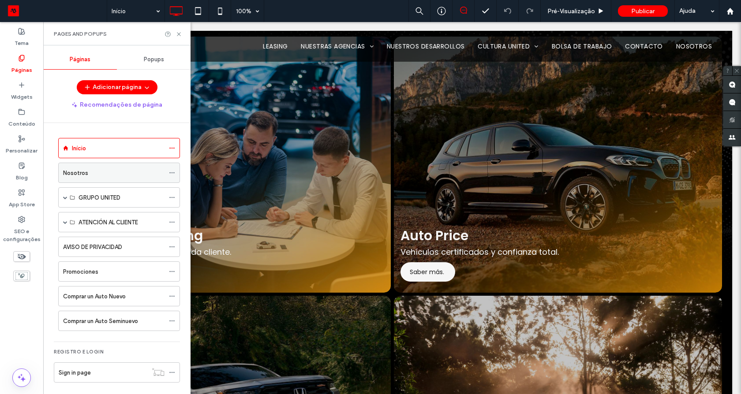
click at [89, 178] on div "Nosotros" at bounding box center [113, 172] width 101 height 19
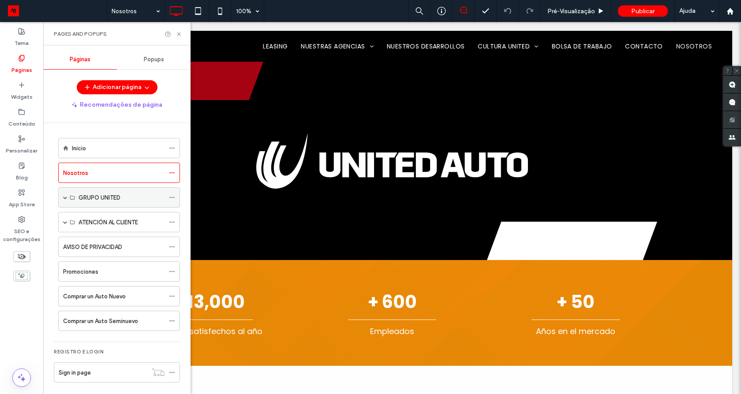
click at [66, 198] on span at bounding box center [65, 197] width 4 height 4
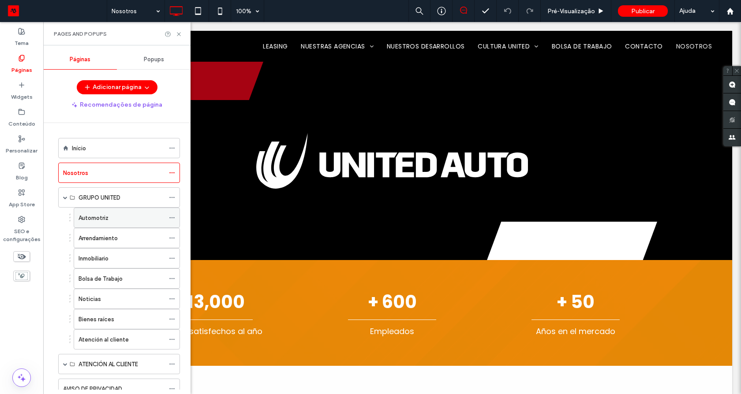
click at [94, 214] on label "Automotriz" at bounding box center [93, 217] width 30 height 15
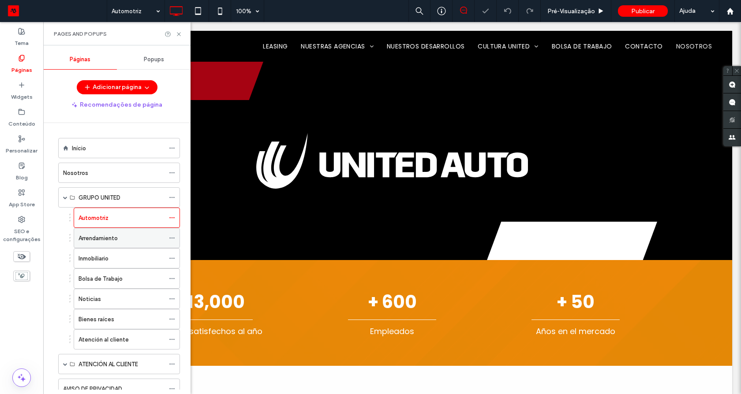
click at [107, 235] on label "Arrendamiento" at bounding box center [97, 238] width 39 height 15
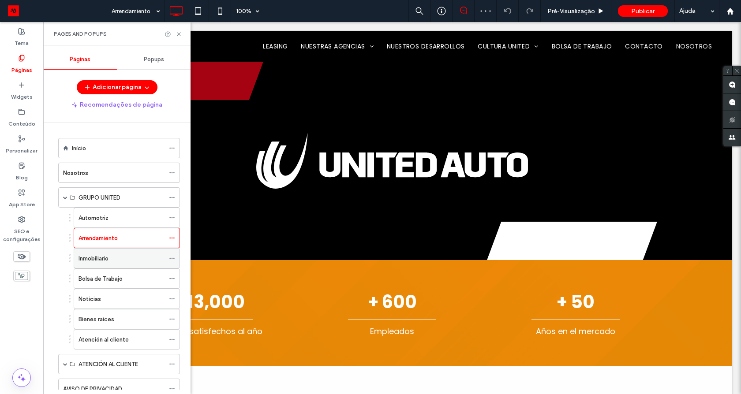
click at [103, 261] on label "Inmobiliario" at bounding box center [93, 258] width 30 height 15
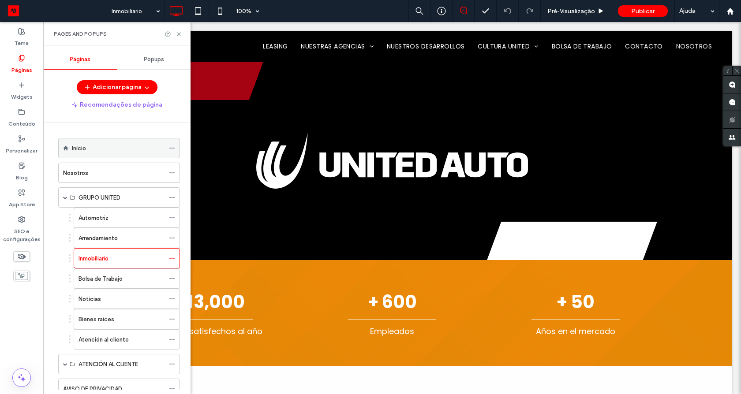
click at [90, 146] on div "Início" at bounding box center [118, 148] width 93 height 9
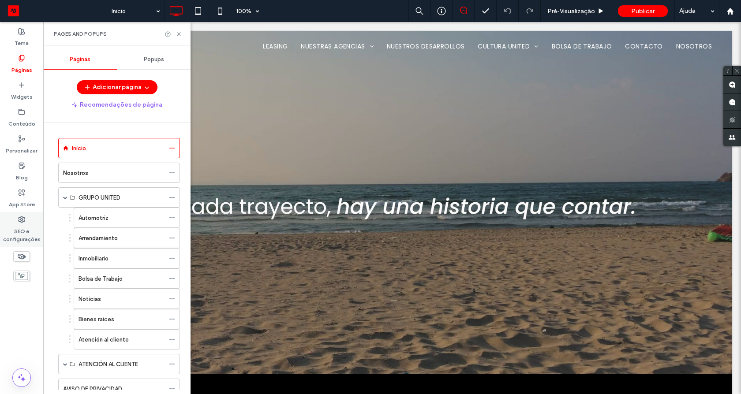
click at [14, 222] on div "SEO e configurações" at bounding box center [21, 229] width 43 height 35
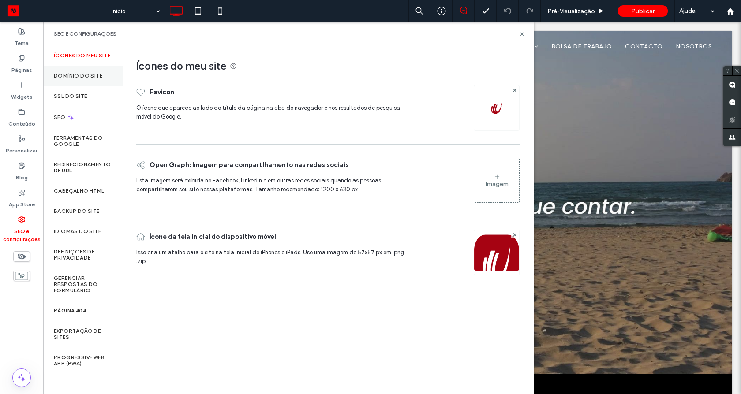
click at [78, 80] on div "Domínio do site" at bounding box center [82, 76] width 79 height 20
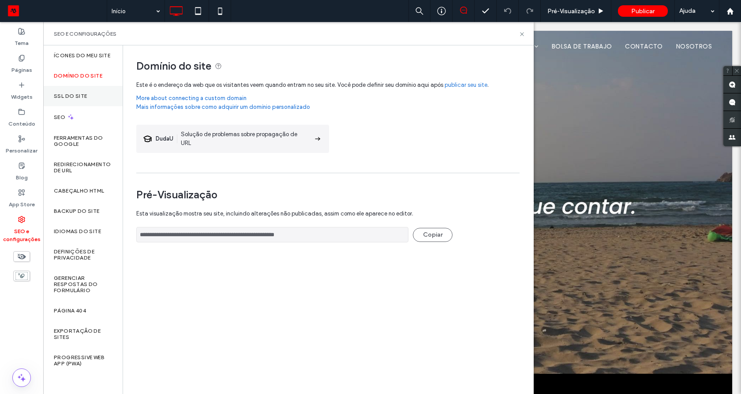
click at [76, 95] on label "SSL do site" at bounding box center [70, 96] width 33 height 6
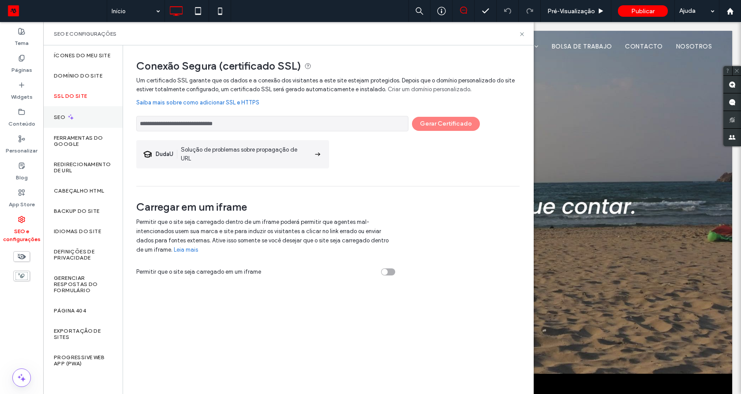
click at [66, 111] on div "SEO" at bounding box center [82, 117] width 79 height 22
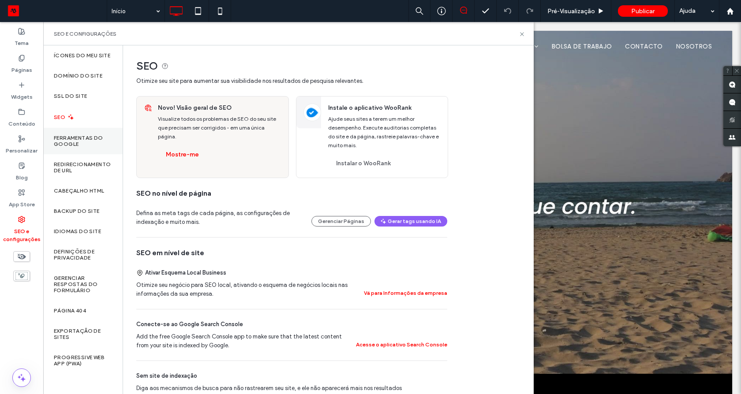
click at [66, 138] on label "Ferramentas do Google" at bounding box center [83, 141] width 58 height 12
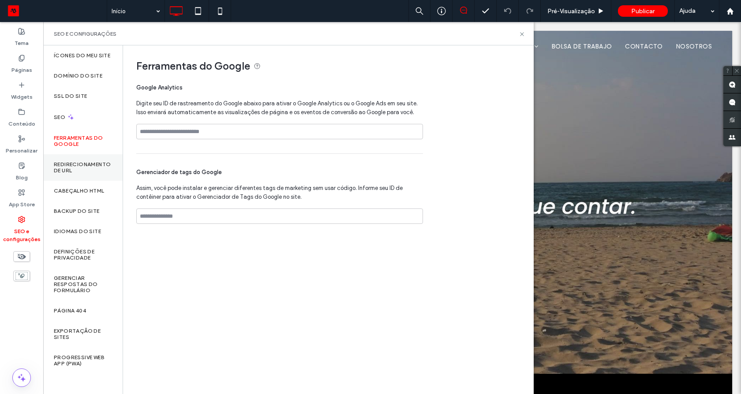
click at [76, 156] on div "Redirecionamento de URL" at bounding box center [82, 167] width 79 height 26
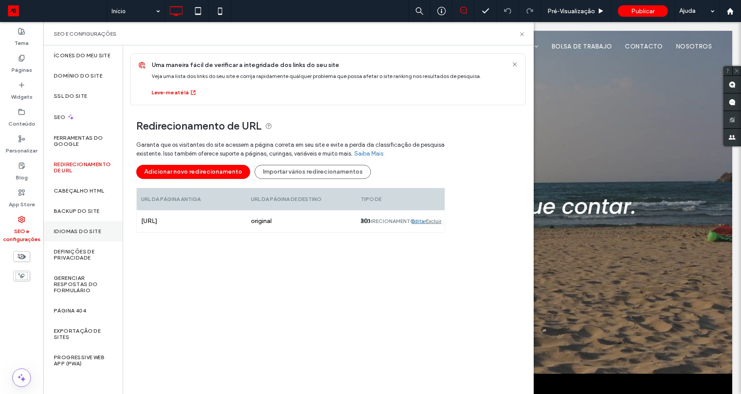
click at [67, 225] on div "Idiomas do site" at bounding box center [82, 231] width 79 height 20
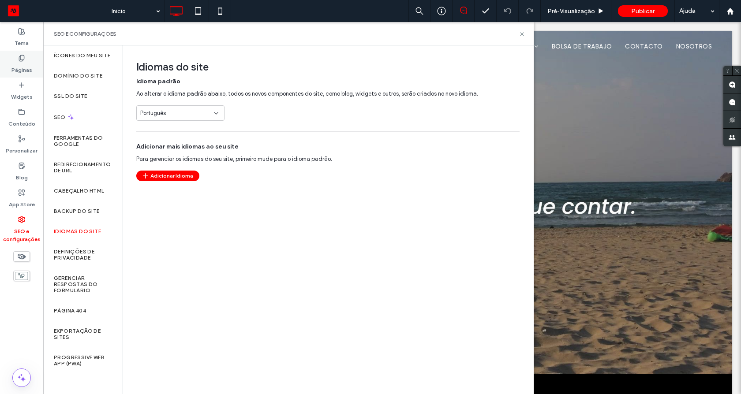
click at [28, 56] on div "Páginas" at bounding box center [21, 64] width 43 height 27
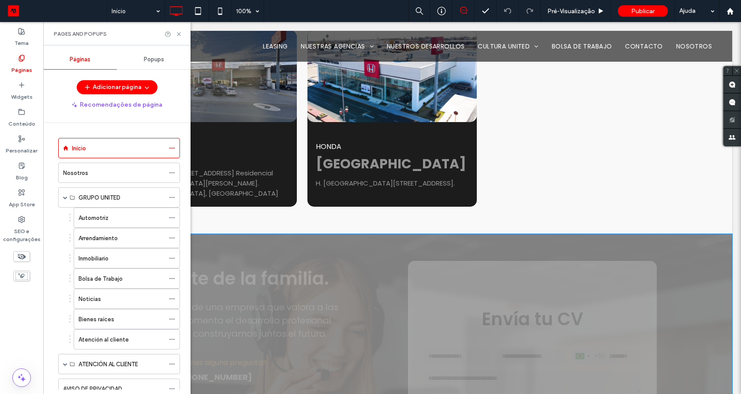
scroll to position [2487, 0]
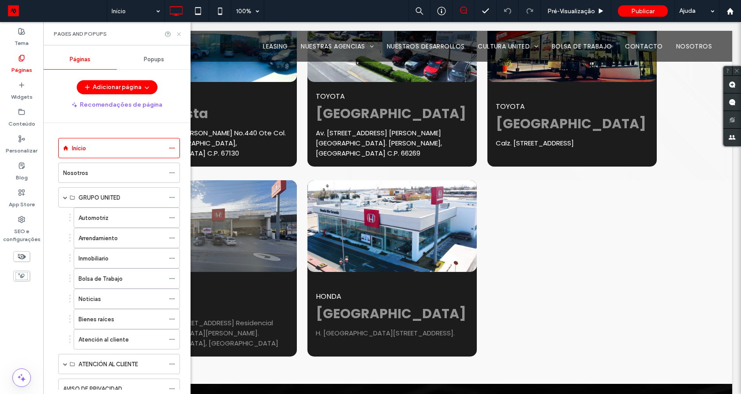
click at [176, 34] on icon at bounding box center [178, 34] width 7 height 7
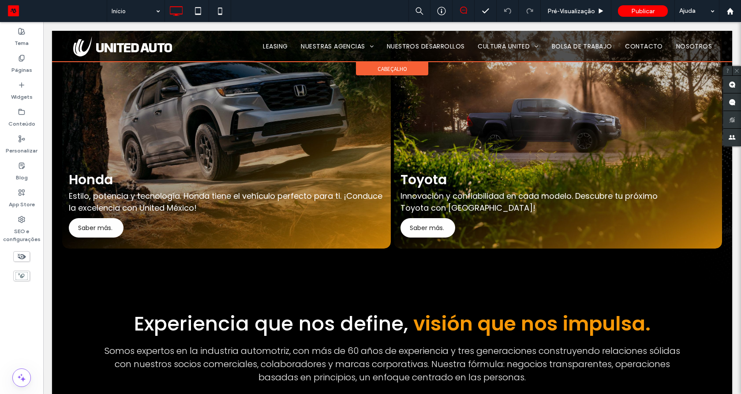
scroll to position [635, 0]
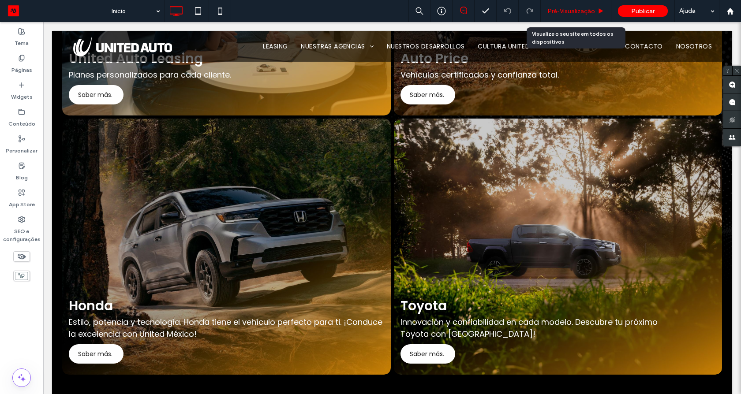
click at [571, 6] on div "Pré-Visualizaçāo" at bounding box center [576, 11] width 71 height 22
click at [568, 11] on span "Pré-Visualizaçāo" at bounding box center [571, 10] width 48 height 7
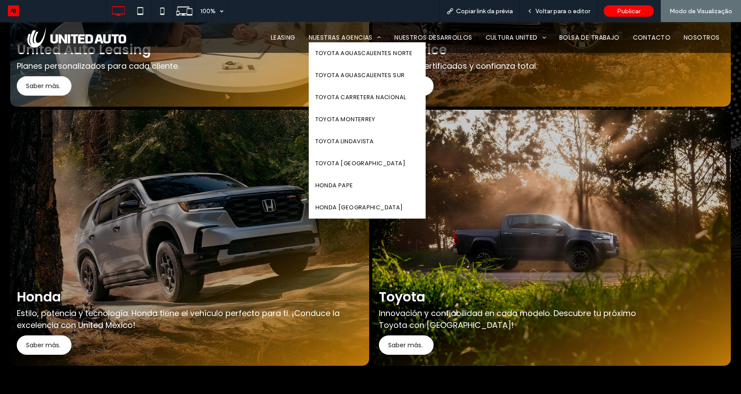
click at [330, 37] on span "Nuestras Agencias" at bounding box center [345, 37] width 73 height 9
click at [336, 98] on span "Toyota Carretera Nacional" at bounding box center [360, 97] width 91 height 9
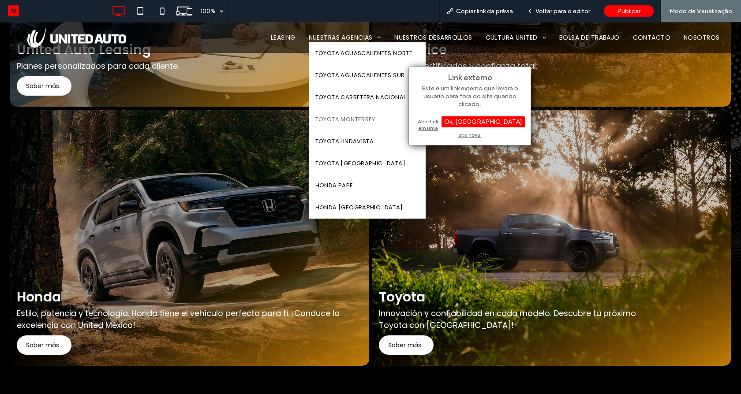
click at [338, 128] on link "Toyota Monterrey" at bounding box center [367, 119] width 117 height 22
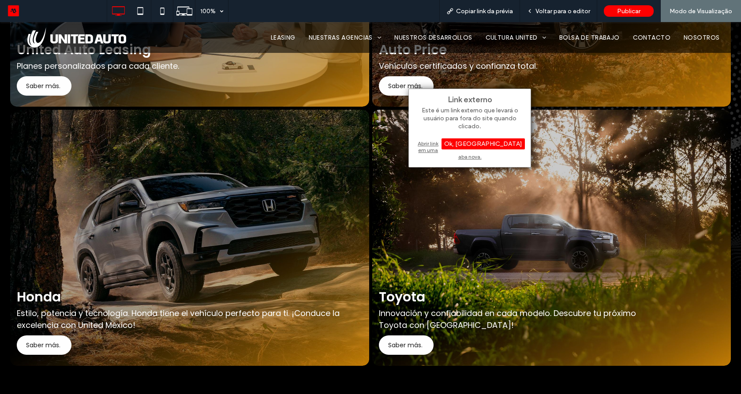
click at [418, 36] on span "Nuestros Desarrollos" at bounding box center [433, 37] width 78 height 9
click at [437, 33] on span "Nuestros Desarrollos" at bounding box center [433, 37] width 78 height 9
click at [445, 40] on span "Nuestros Desarrollos" at bounding box center [433, 37] width 78 height 9
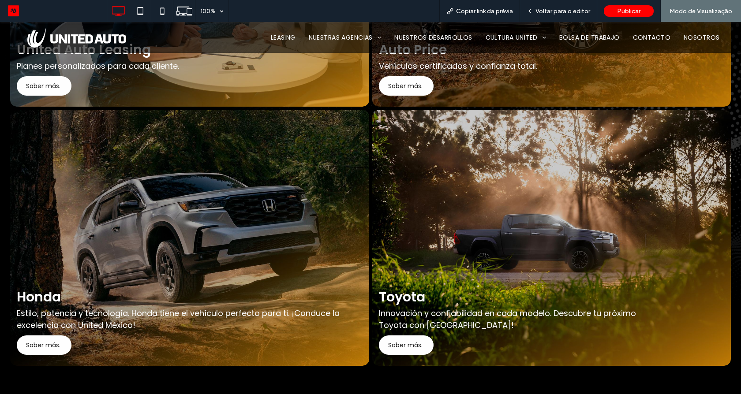
click at [570, 38] on span "Bolsa de Trabajo" at bounding box center [589, 37] width 60 height 9
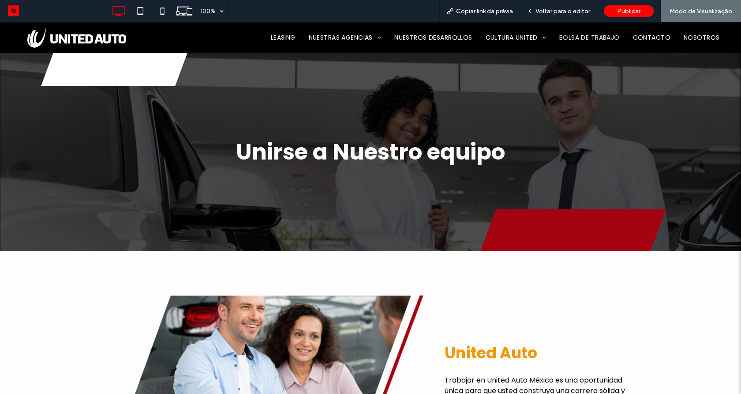
click at [640, 39] on span "Contacto" at bounding box center [651, 37] width 37 height 9
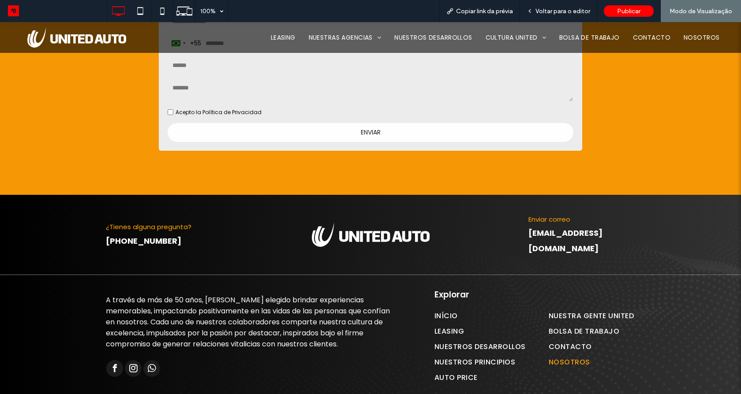
scroll to position [1652, 0]
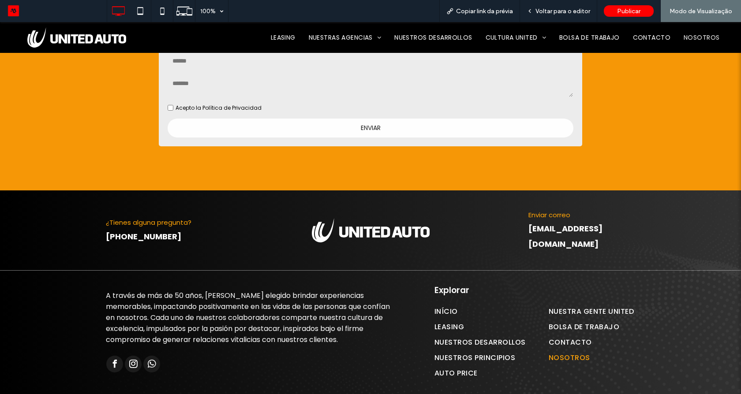
click at [110, 36] on img at bounding box center [76, 37] width 99 height 20
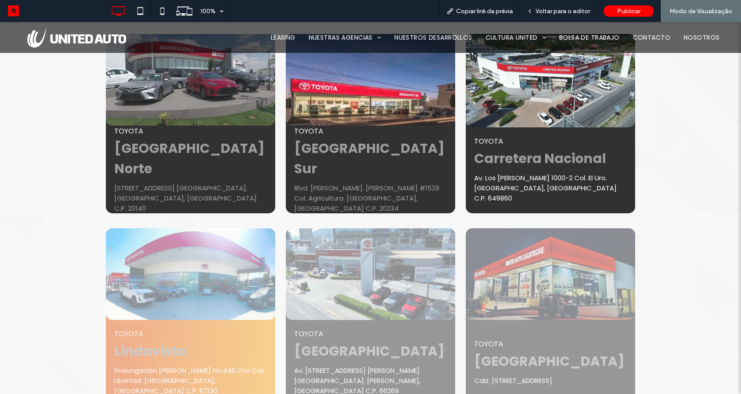
scroll to position [2275, 0]
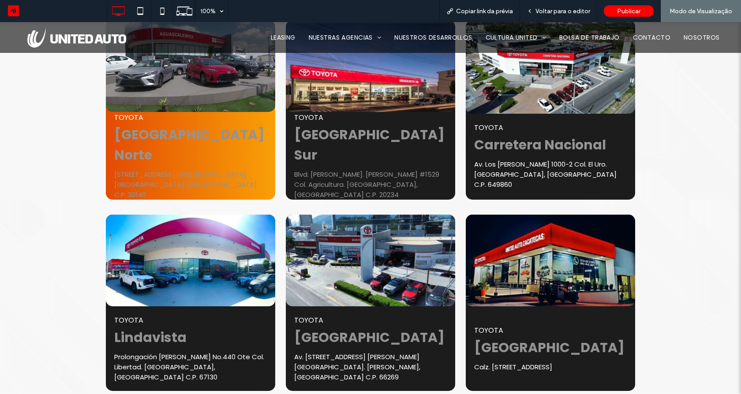
click at [227, 125] on strong "Aguascalientes Norte" at bounding box center [189, 144] width 150 height 39
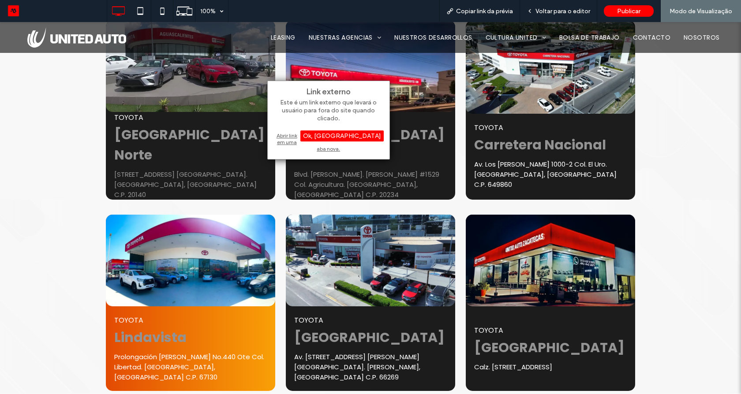
click at [186, 259] on img at bounding box center [190, 261] width 169 height 92
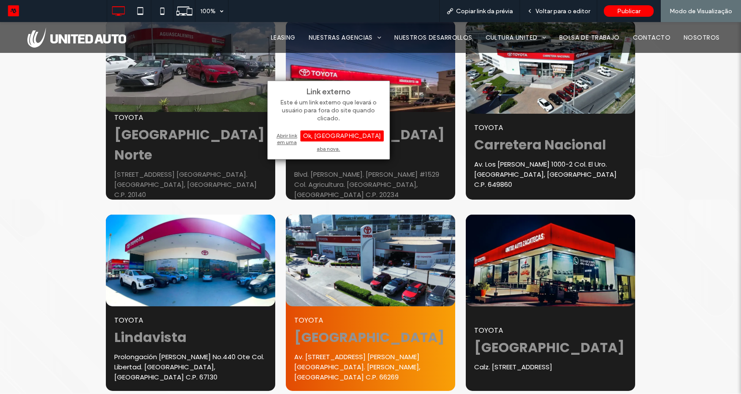
click at [384, 306] on div "TOYOTA Monterrey A v. Lázaro Cárdenas No.2272 Ote Col. Valle Oriente. San Pedro…" at bounding box center [370, 348] width 169 height 85
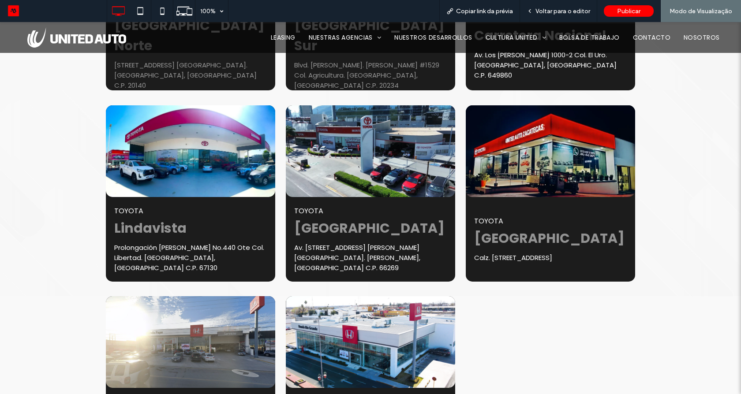
scroll to position [2116, 0]
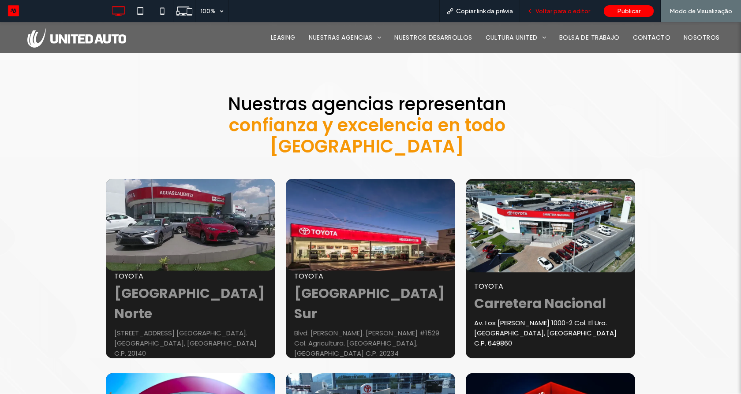
click at [556, 15] on div "Voltar para o editor" at bounding box center [558, 11] width 77 height 22
drag, startPoint x: 553, startPoint y: 10, endPoint x: 0, endPoint y: 32, distance: 552.9
click at [553, 10] on span "Voltar para o editor" at bounding box center [562, 10] width 55 height 7
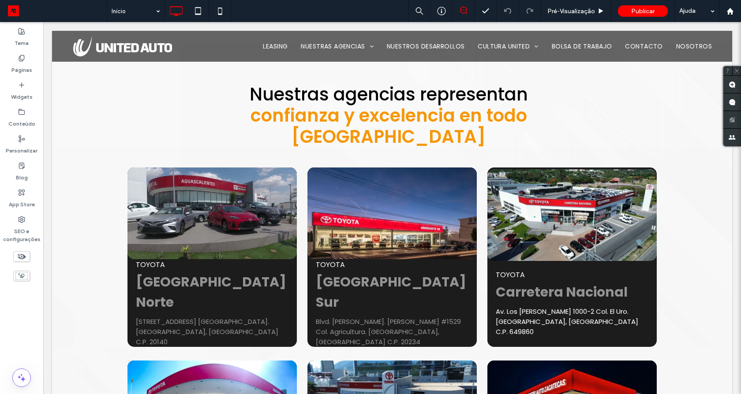
scroll to position [2104, 0]
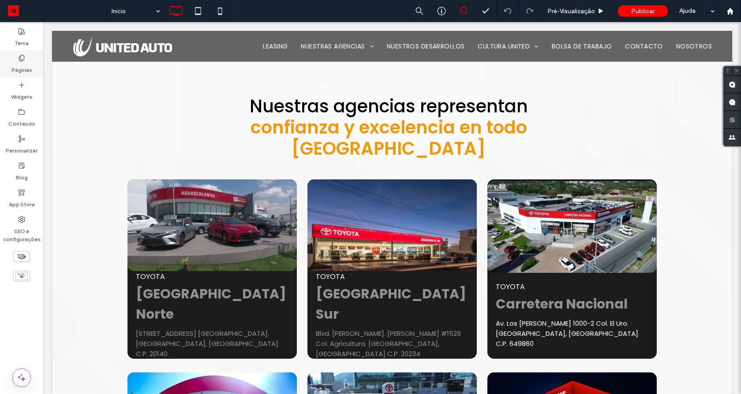
click at [26, 64] on label "Páginas" at bounding box center [21, 68] width 21 height 12
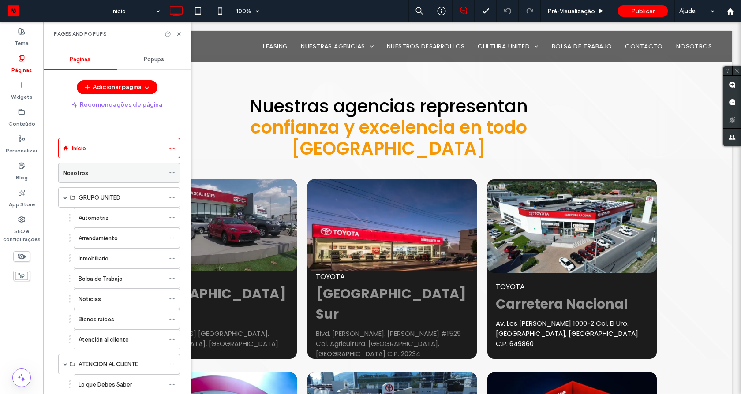
click at [171, 175] on icon at bounding box center [172, 173] width 6 height 6
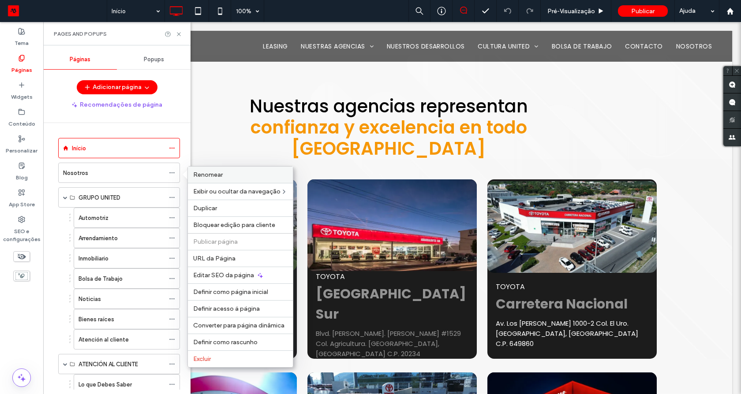
click at [225, 178] on label "Renomear" at bounding box center [240, 174] width 94 height 7
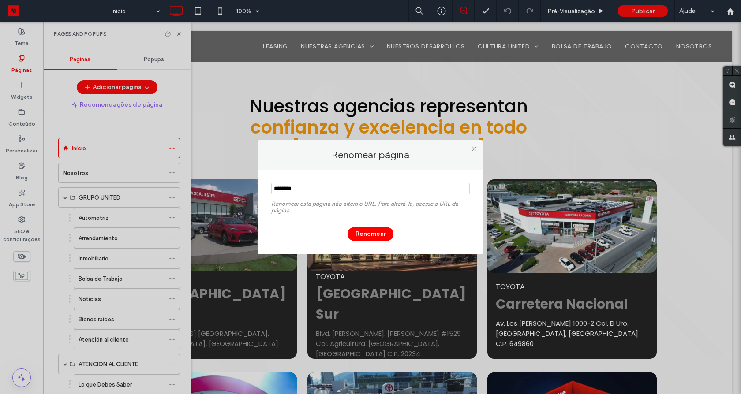
click at [324, 185] on input "notEmpty" at bounding box center [370, 188] width 198 height 11
type input "**********"
click at [368, 238] on button "Renomear" at bounding box center [370, 234] width 46 height 14
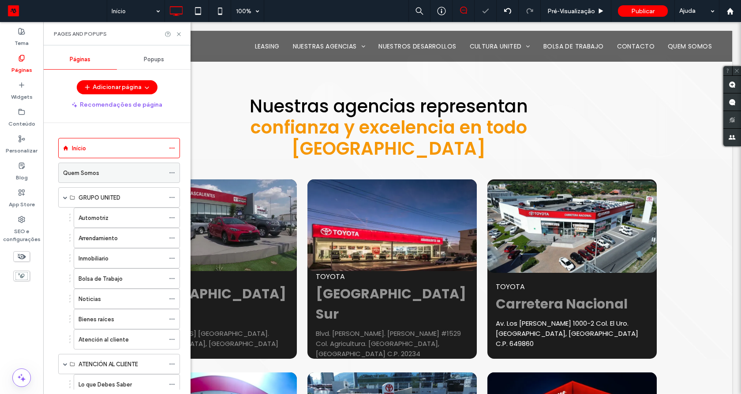
scroll to position [53, 0]
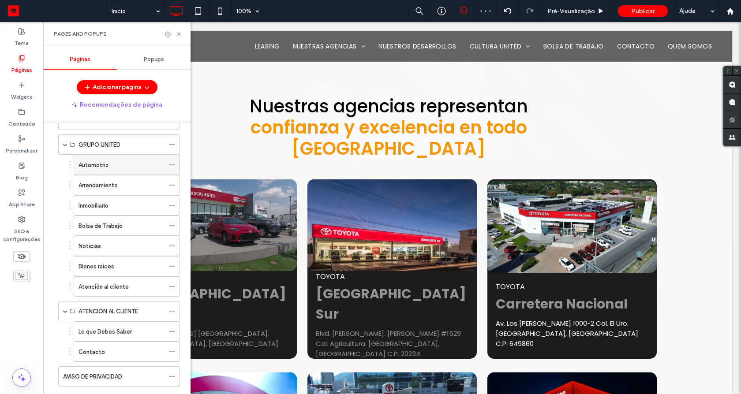
click at [110, 163] on div "Automotriz" at bounding box center [121, 164] width 86 height 9
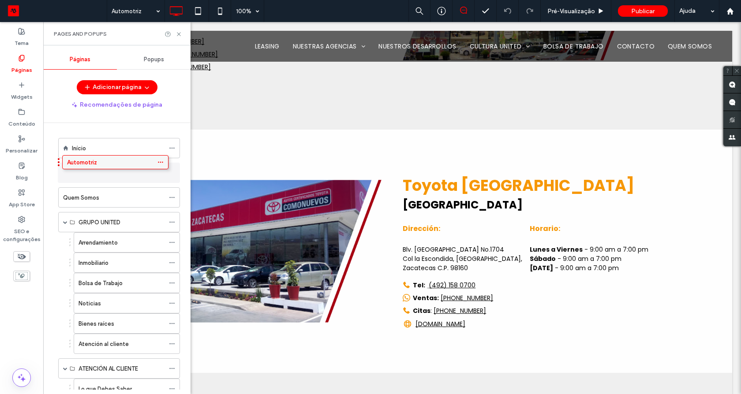
drag, startPoint x: 100, startPoint y: 219, endPoint x: 89, endPoint y: 162, distance: 58.0
click at [168, 172] on div "Automotriz" at bounding box center [119, 173] width 122 height 20
click at [172, 172] on icon at bounding box center [172, 173] width 6 height 6
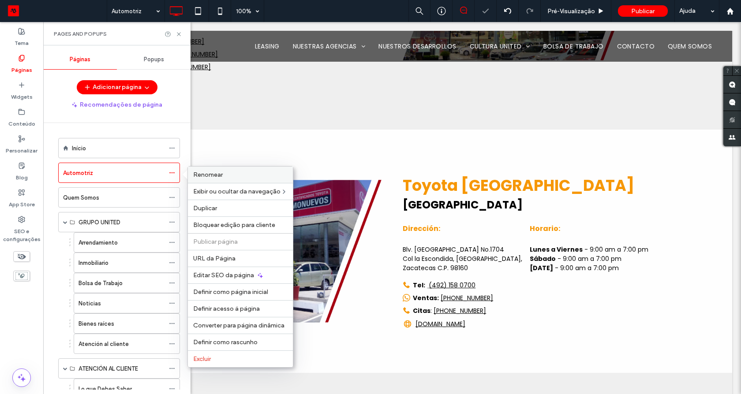
click at [212, 175] on span "Renomear" at bounding box center [208, 174] width 30 height 7
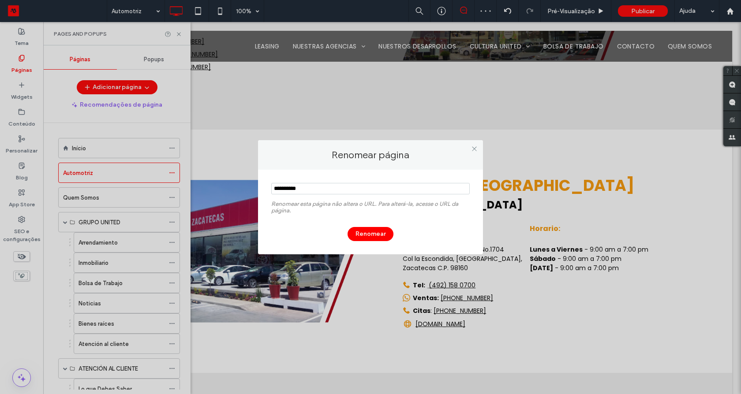
click at [321, 186] on input "notEmpty" at bounding box center [370, 188] width 198 height 11
type input "**********"
click at [363, 237] on button "Renomear" at bounding box center [370, 234] width 46 height 14
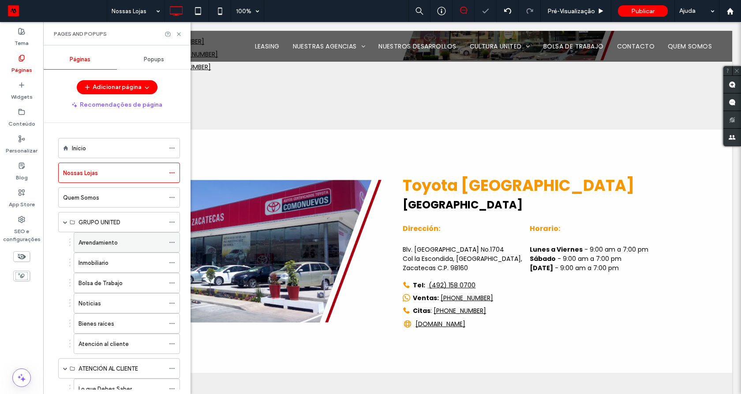
click at [101, 241] on label "Arrendamiento" at bounding box center [97, 242] width 39 height 15
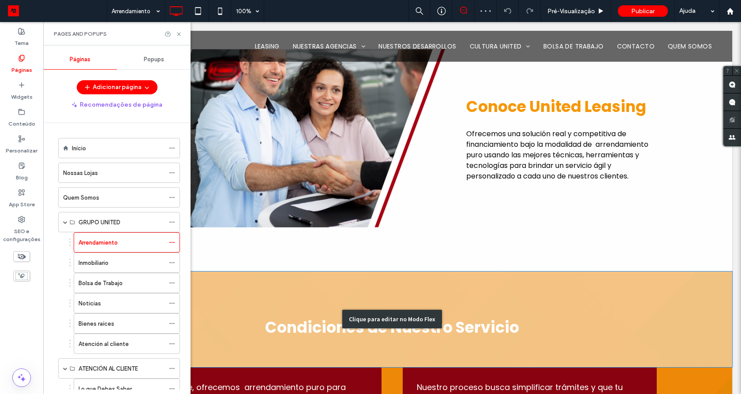
scroll to position [265, 0]
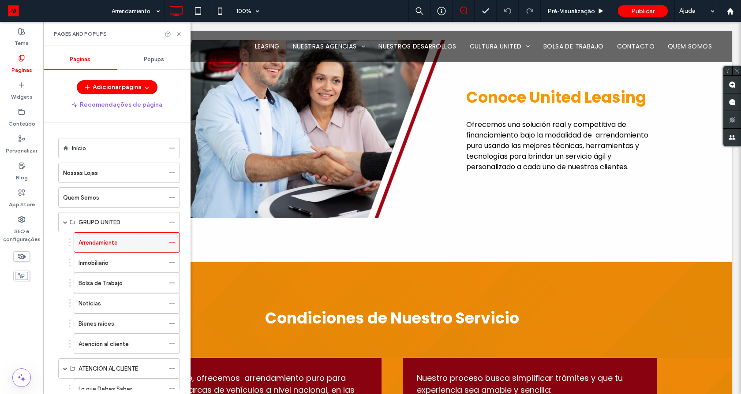
click at [171, 242] on icon at bounding box center [172, 242] width 6 height 6
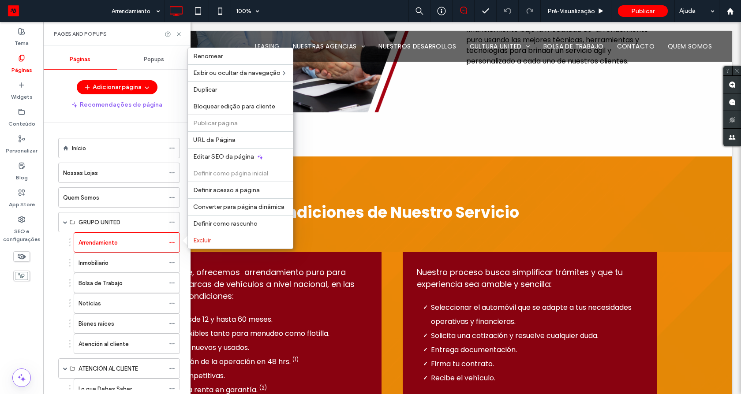
scroll to position [582, 0]
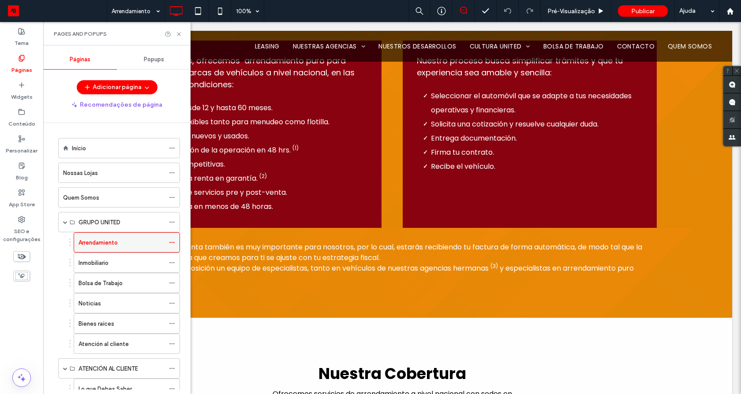
click at [137, 247] on div "Arrendamiento" at bounding box center [121, 242] width 86 height 19
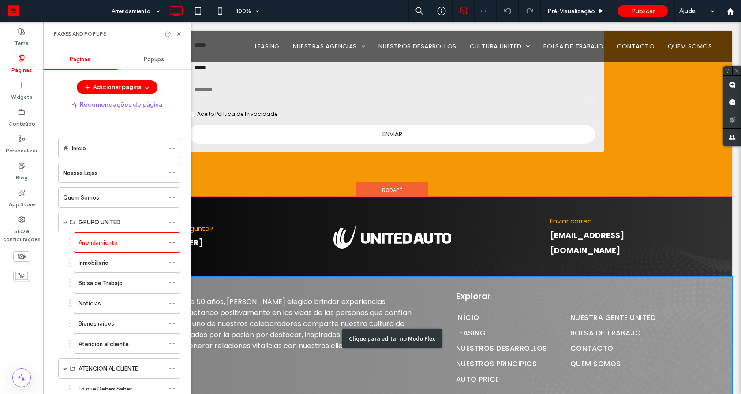
scroll to position [1332, 0]
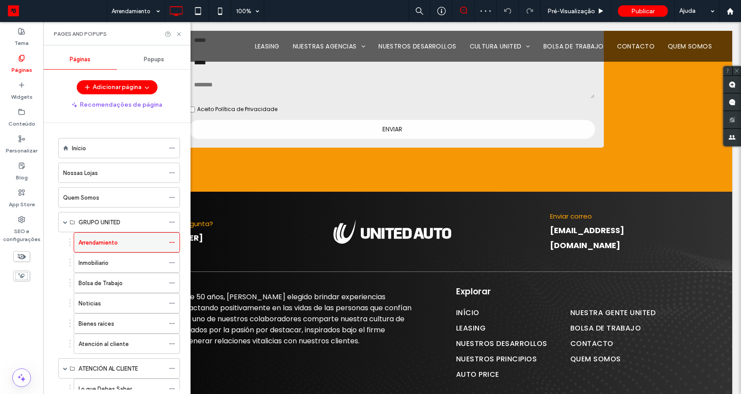
click at [174, 242] on use at bounding box center [171, 242] width 5 height 1
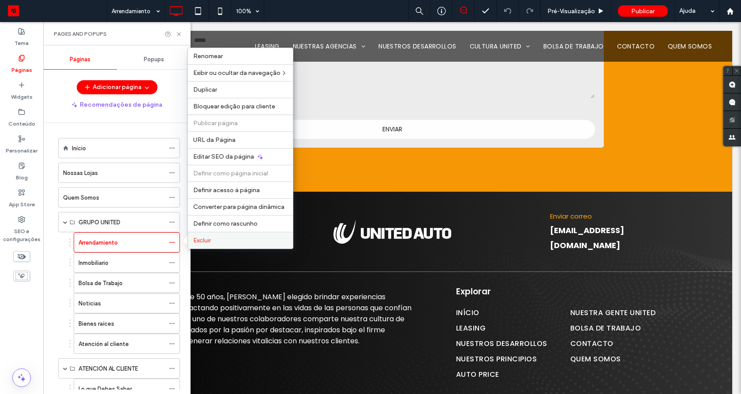
click at [205, 239] on span "Excluir" at bounding box center [202, 240] width 18 height 7
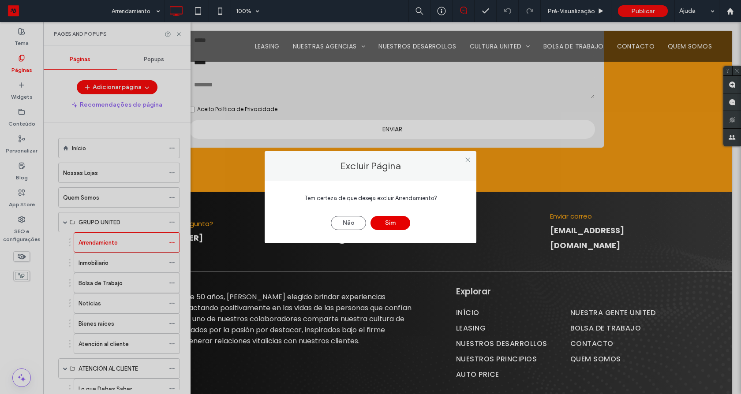
click at [398, 226] on button "Sim" at bounding box center [390, 223] width 40 height 14
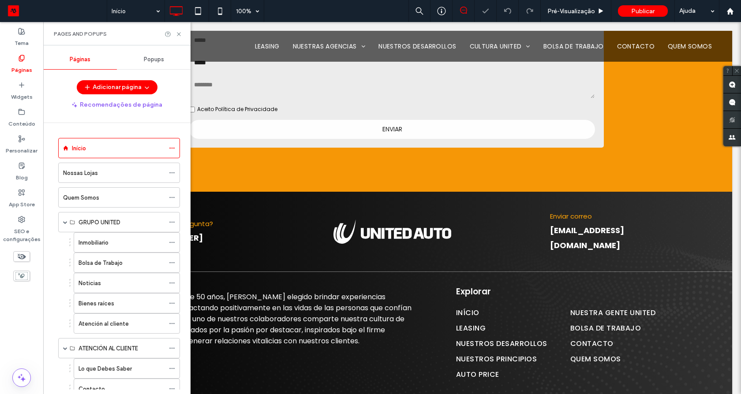
click at [110, 242] on div "Inmobiliario" at bounding box center [121, 242] width 86 height 9
click at [109, 245] on div at bounding box center [370, 197] width 741 height 394
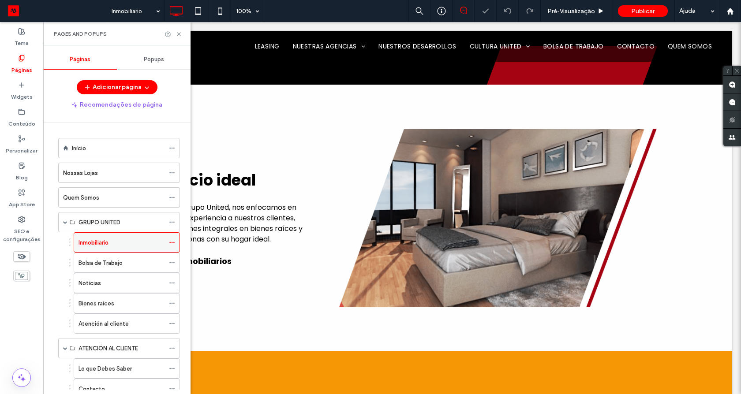
scroll to position [265, 0]
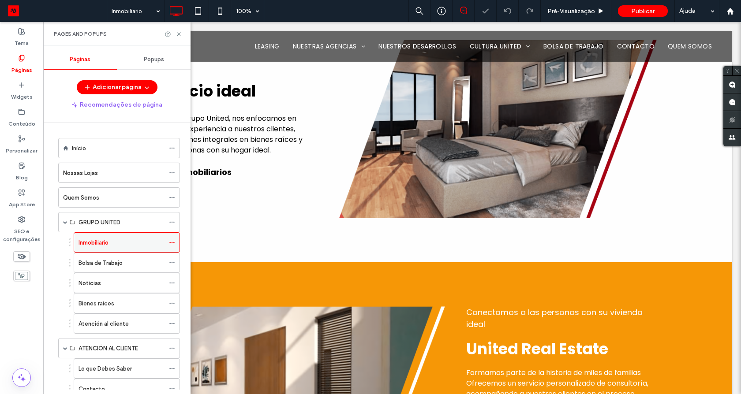
click at [172, 242] on use at bounding box center [171, 242] width 5 height 1
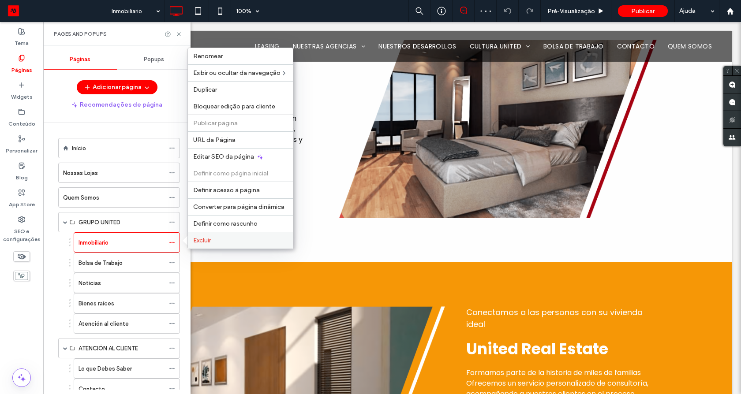
click at [205, 242] on span "Excluir" at bounding box center [202, 240] width 18 height 7
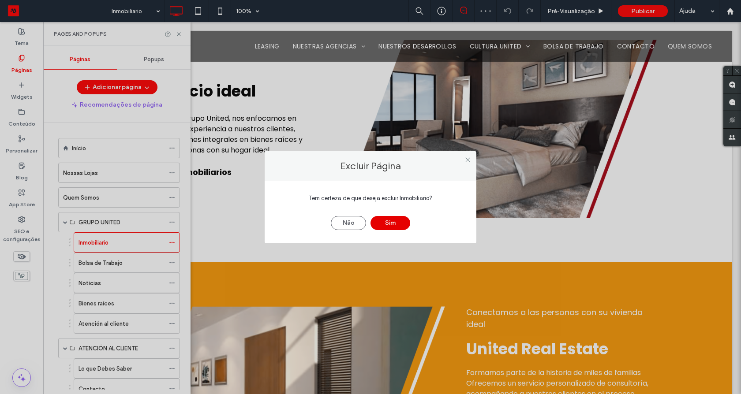
click at [395, 221] on button "Sim" at bounding box center [390, 223] width 40 height 14
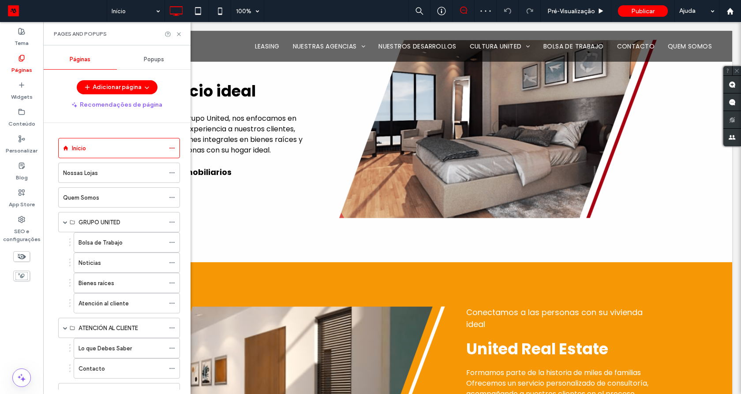
click at [115, 242] on div "Início 100% Pré-Visualizaçāo Publicar Ajuda Comentários do site Comentários do …" at bounding box center [370, 197] width 741 height 394
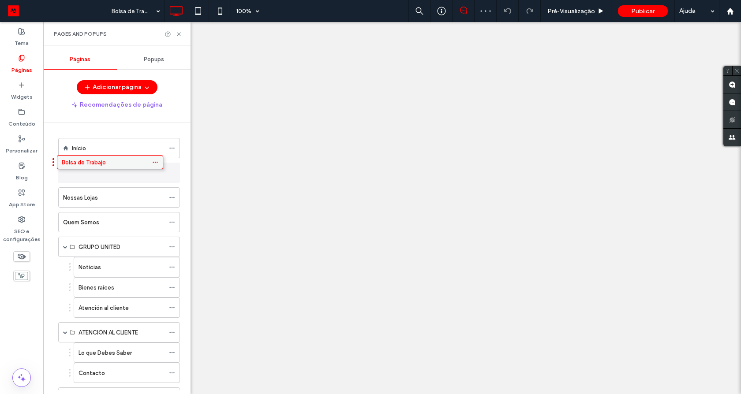
drag, startPoint x: 107, startPoint y: 241, endPoint x: 90, endPoint y: 160, distance: 83.3
click at [172, 171] on icon at bounding box center [172, 173] width 6 height 6
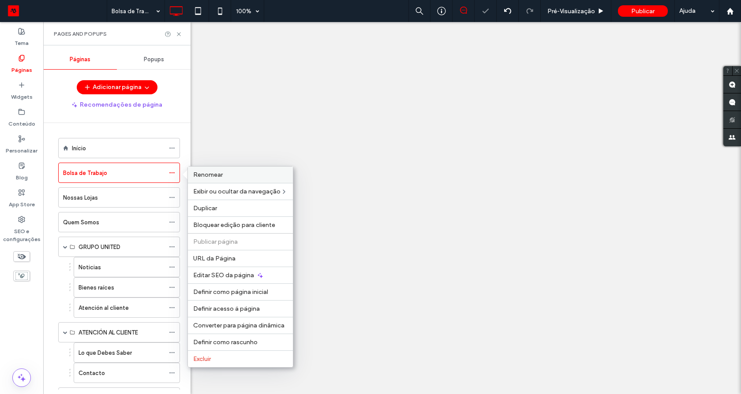
click at [197, 173] on span "Renomear" at bounding box center [208, 174] width 30 height 7
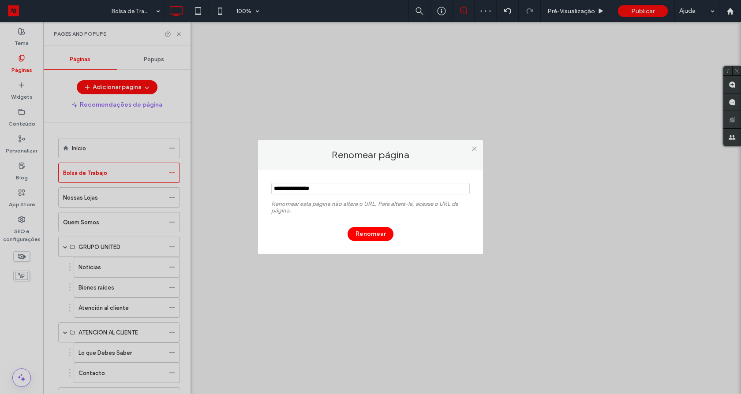
click at [301, 187] on input "notEmpty" at bounding box center [370, 188] width 198 height 11
type input "**********"
click at [376, 235] on button "Renomear" at bounding box center [370, 234] width 46 height 14
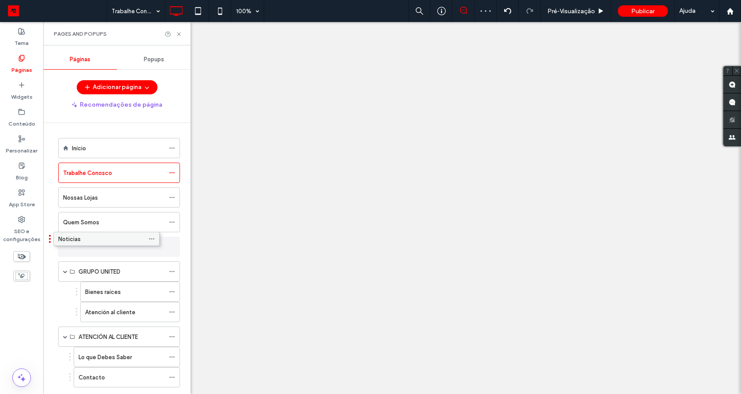
drag, startPoint x: 133, startPoint y: 268, endPoint x: 112, endPoint y: 238, distance: 35.8
click at [170, 246] on use at bounding box center [171, 246] width 5 height 1
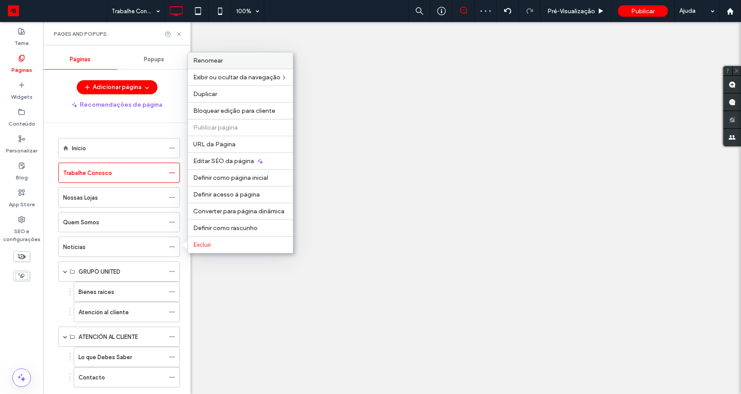
click at [219, 64] on div "Renomear" at bounding box center [240, 60] width 105 height 16
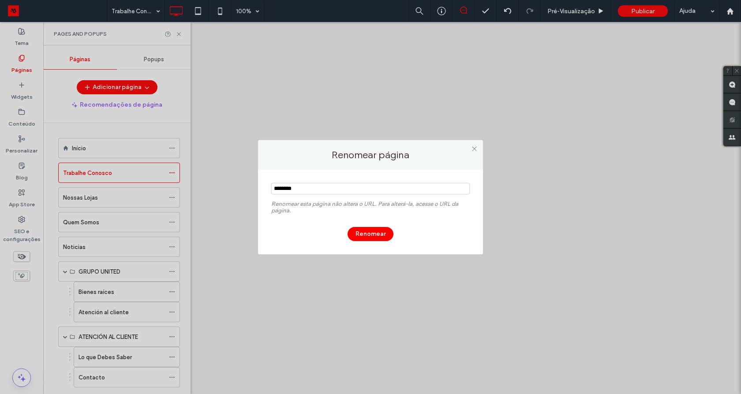
click at [308, 188] on input "notEmpty" at bounding box center [370, 188] width 198 height 11
type input "****"
click at [362, 172] on div "Renomear esta página não altera o URL. Para alterá-la, acesse o URL da página. …" at bounding box center [370, 212] width 225 height 85
click at [367, 233] on button "Renomear" at bounding box center [370, 234] width 46 height 14
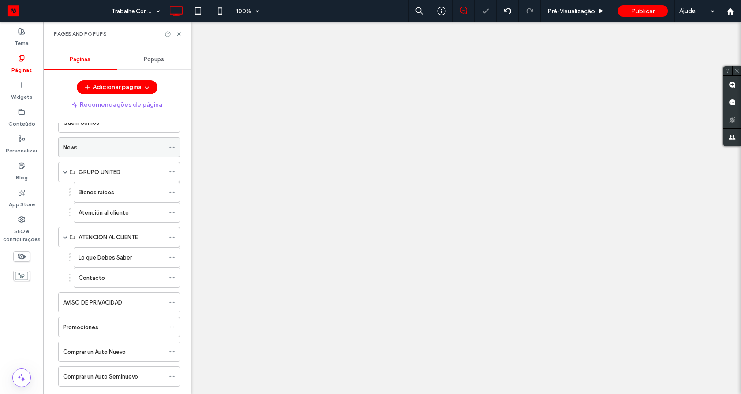
scroll to position [106, 0]
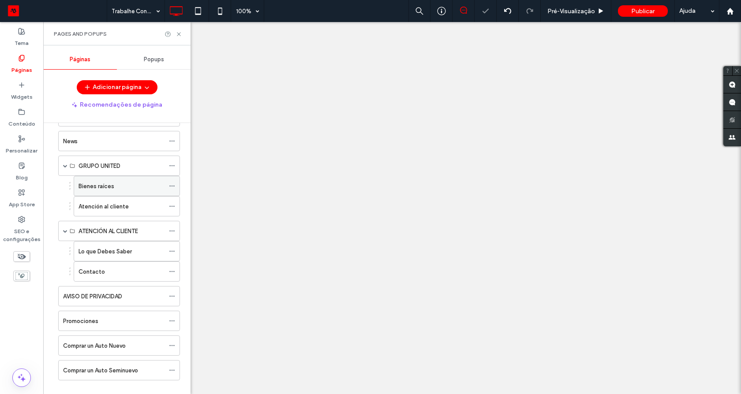
click at [100, 187] on label "Bienes raíces" at bounding box center [96, 186] width 36 height 15
click at [128, 201] on div "Atención al cliente" at bounding box center [121, 206] width 86 height 19
click at [172, 166] on icon at bounding box center [172, 166] width 6 height 6
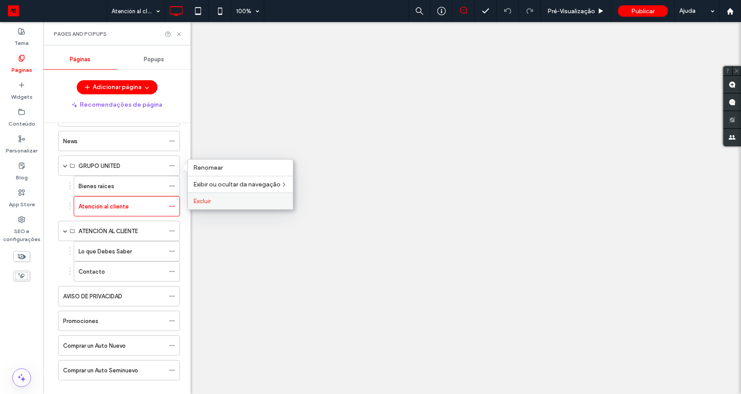
click at [223, 198] on label "Excluir" at bounding box center [240, 201] width 94 height 7
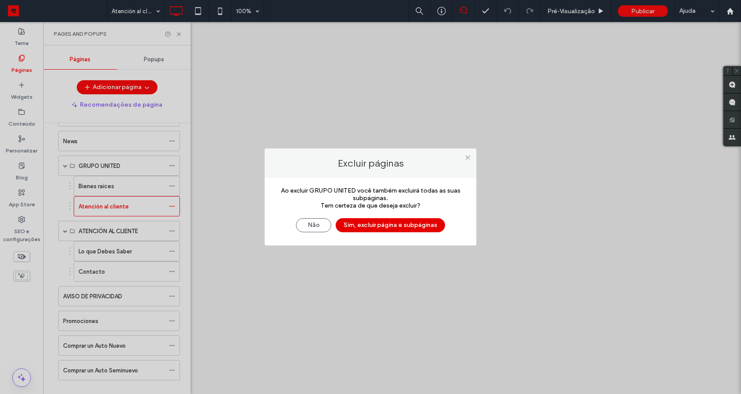
click at [393, 221] on button "Sim, excluir página e subpáginas" at bounding box center [390, 225] width 109 height 14
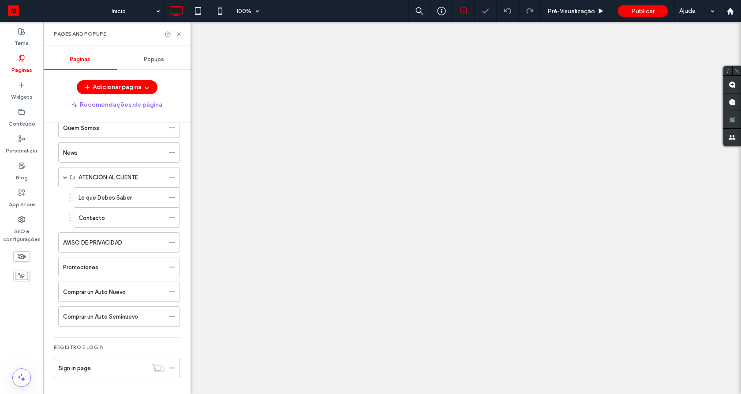
scroll to position [94, 0]
click at [728, 10] on use at bounding box center [729, 10] width 7 height 7
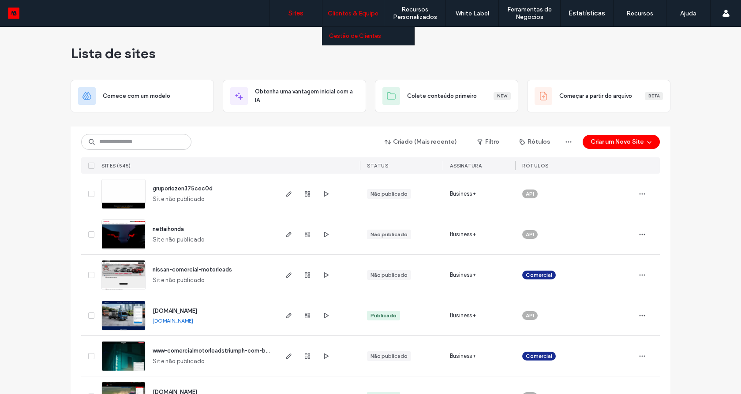
click at [355, 34] on label "Gestão de Clientes" at bounding box center [355, 36] width 52 height 7
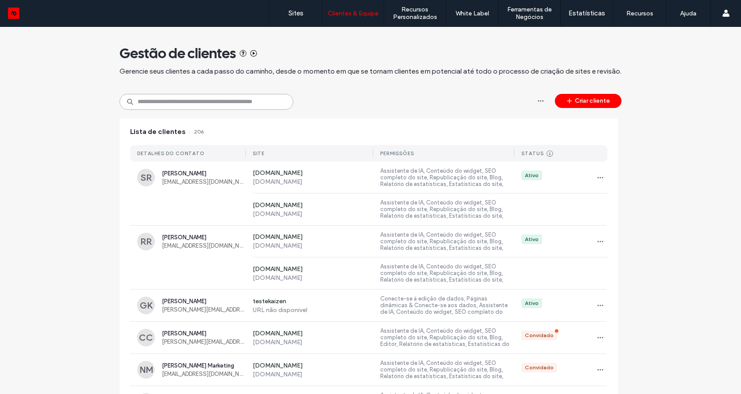
click at [274, 107] on input at bounding box center [206, 102] width 174 height 16
paste input "**********"
type input "**********"
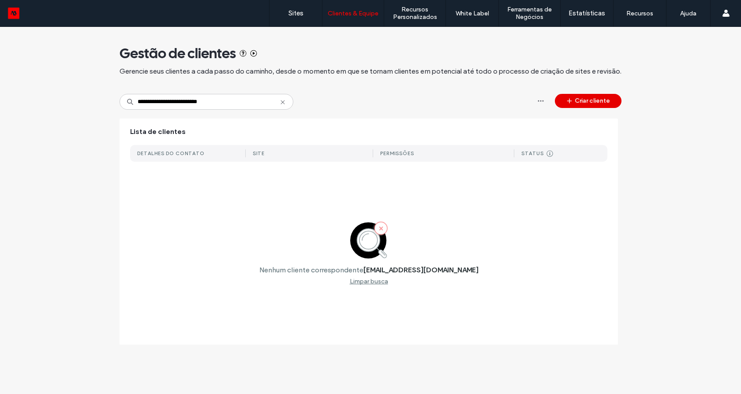
click at [596, 101] on button "Criar cliente" at bounding box center [588, 101] width 67 height 14
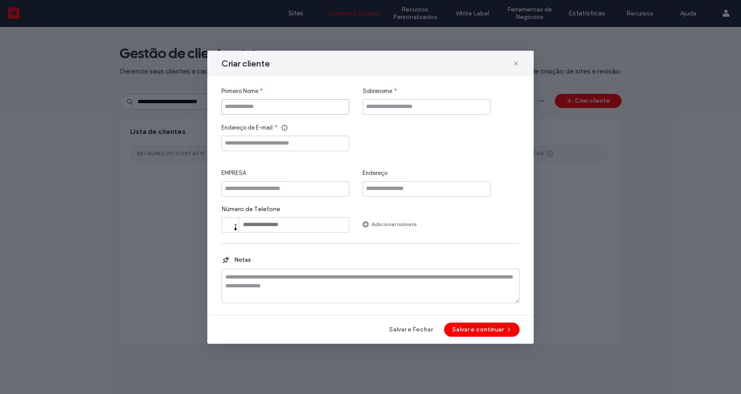
click at [240, 112] on input "Primeiro Nome" at bounding box center [285, 106] width 128 height 15
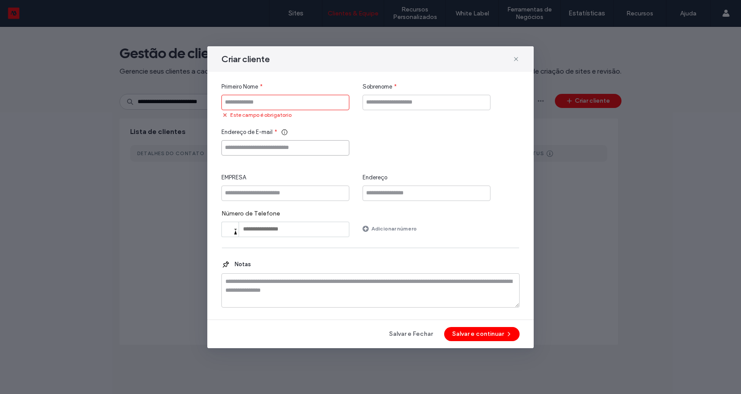
click at [250, 142] on input "Endereço de E-mail" at bounding box center [285, 147] width 128 height 15
paste input "**********"
type input "**********"
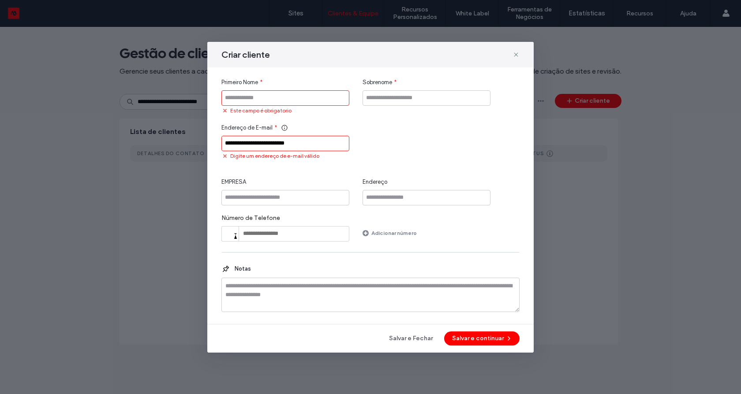
click at [264, 103] on input "Primeiro Nome" at bounding box center [285, 97] width 128 height 15
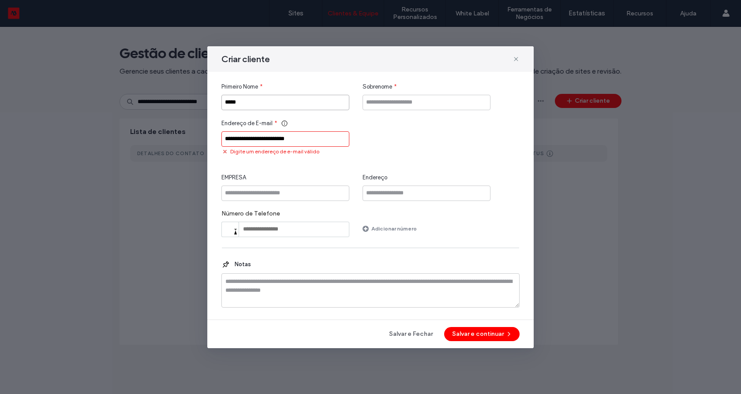
type input "*****"
click at [453, 101] on input "Sobrenome" at bounding box center [426, 102] width 128 height 15
type input "*******"
click at [254, 189] on input "EMPRESA" at bounding box center [285, 193] width 128 height 15
type input "******"
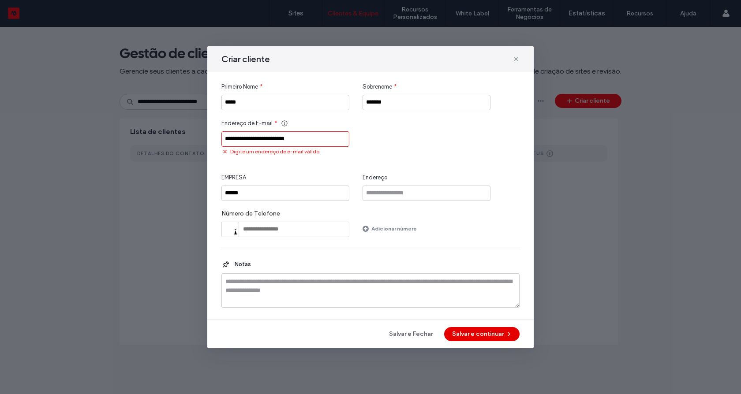
click at [463, 336] on button "Salvar e continuar" at bounding box center [481, 334] width 75 height 14
click at [311, 142] on input "**********" at bounding box center [285, 138] width 128 height 15
click at [229, 139] on input "**********" at bounding box center [285, 138] width 128 height 15
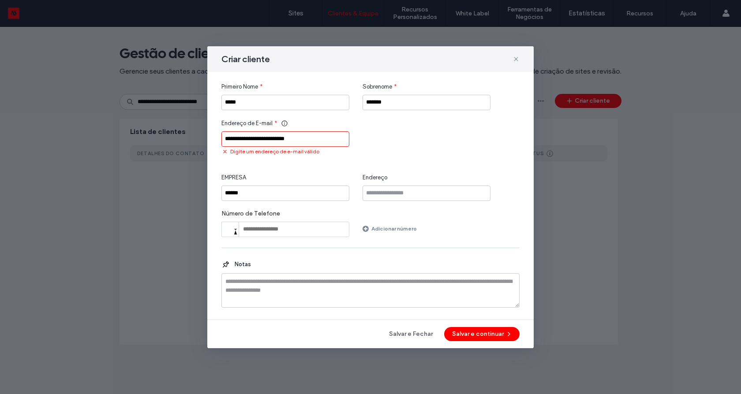
click at [227, 140] on input "**********" at bounding box center [285, 138] width 128 height 15
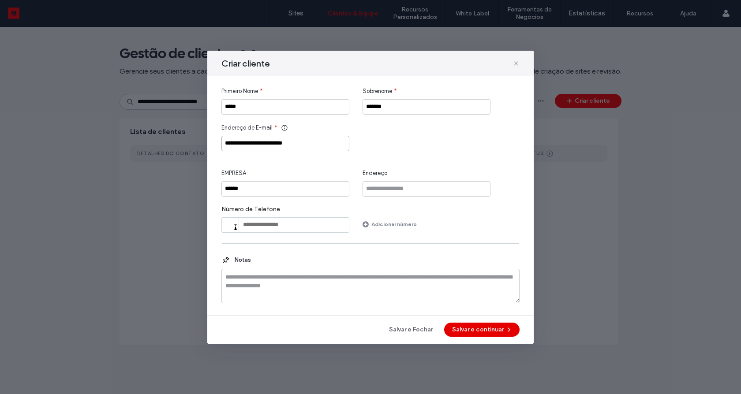
type input "**********"
click at [474, 331] on button "Salvar e continuar" at bounding box center [481, 330] width 75 height 14
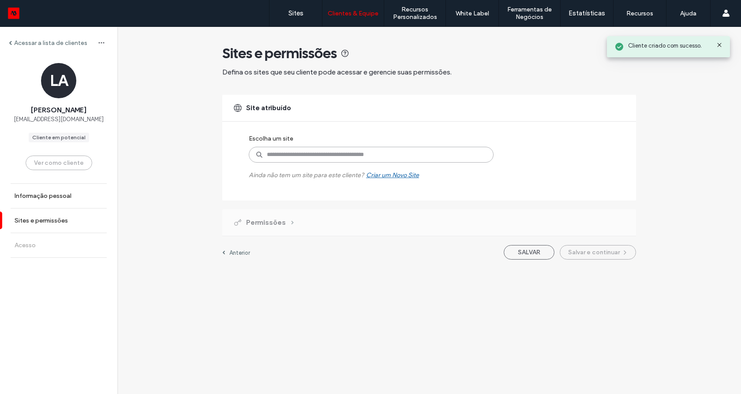
click at [287, 157] on input at bounding box center [371, 155] width 245 height 16
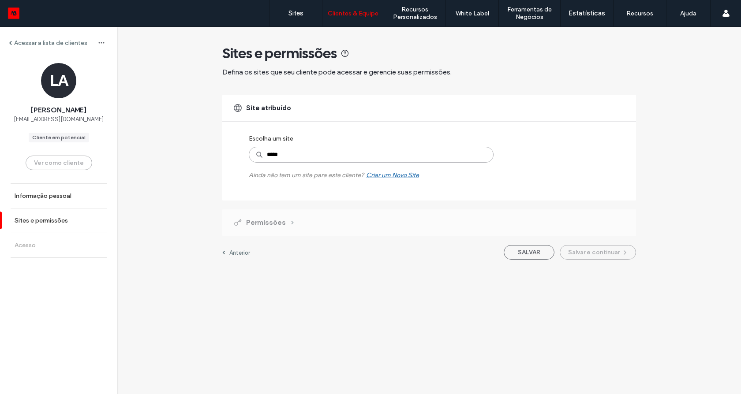
type input "******"
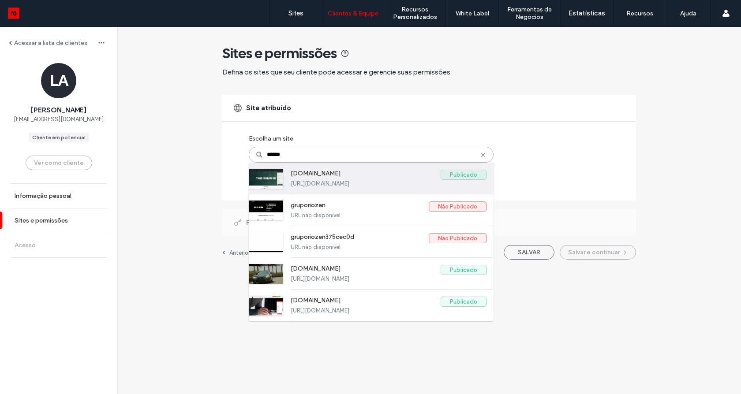
click at [312, 179] on label "[DOMAIN_NAME]" at bounding box center [366, 175] width 150 height 11
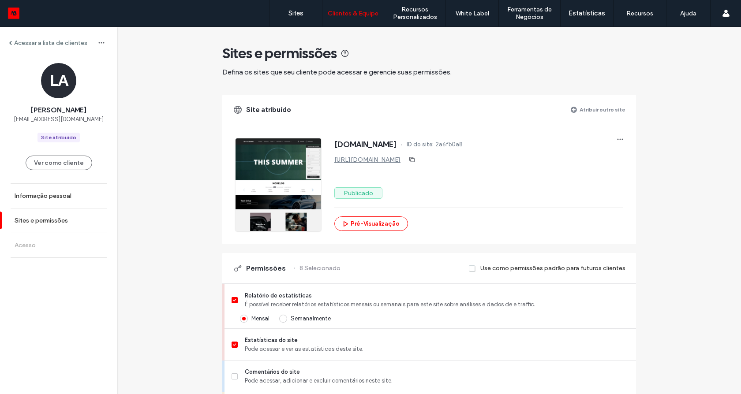
click at [618, 111] on label "Atribuir outro site" at bounding box center [602, 109] width 46 height 15
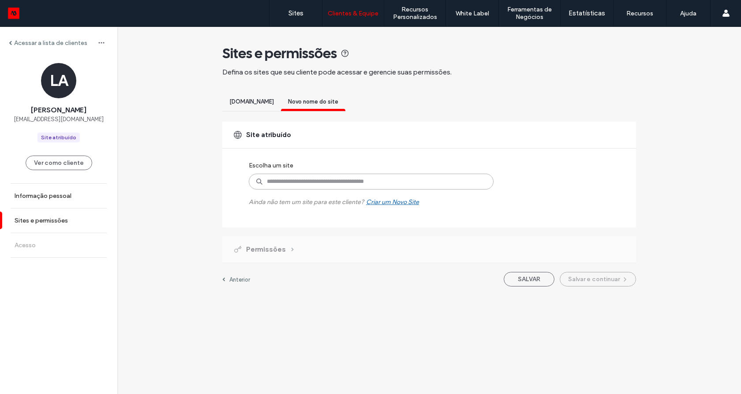
click at [322, 180] on input at bounding box center [371, 182] width 245 height 16
type input "******"
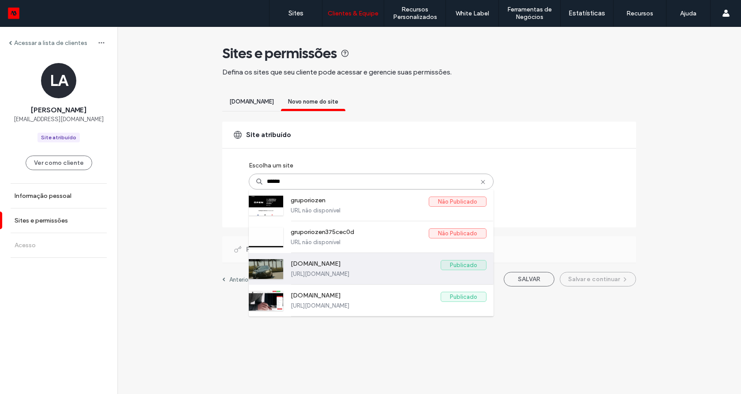
click at [343, 272] on label "https://www.lexusriodejaneiro.com.br" at bounding box center [389, 274] width 196 height 7
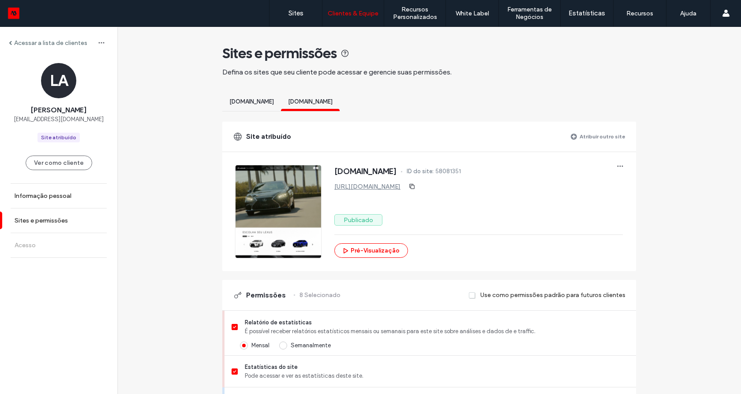
click at [598, 131] on label "Atribuir outro site" at bounding box center [602, 136] width 46 height 15
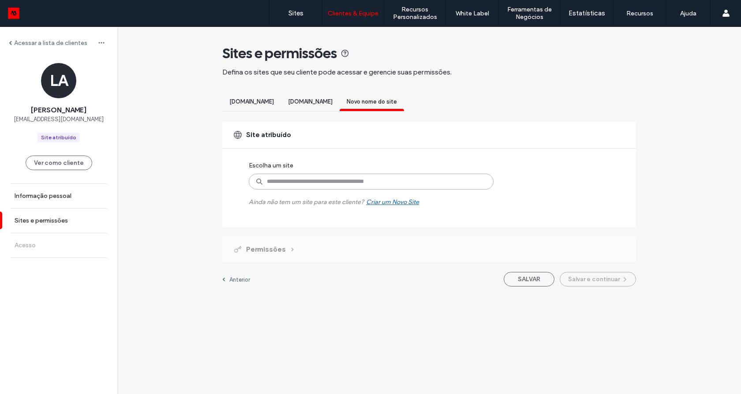
click at [321, 182] on input at bounding box center [371, 182] width 245 height 16
type input "******"
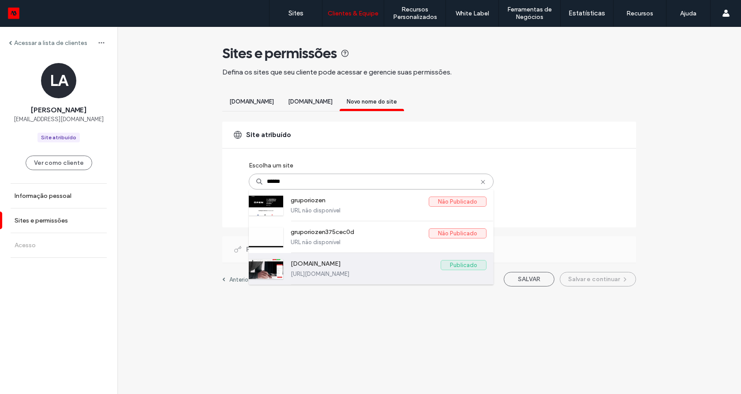
click at [321, 264] on label "[DOMAIN_NAME]" at bounding box center [366, 265] width 150 height 11
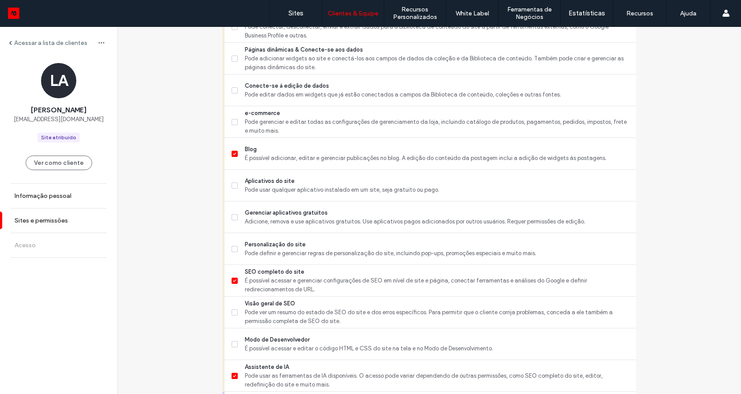
scroll to position [724, 0]
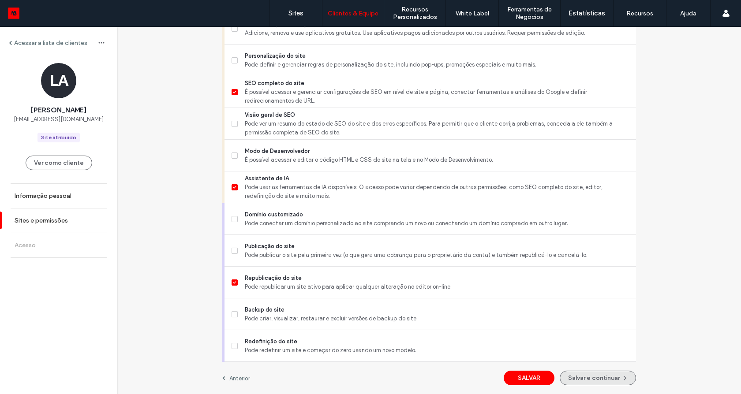
click at [600, 372] on button "Salvar e continuar" at bounding box center [597, 378] width 76 height 15
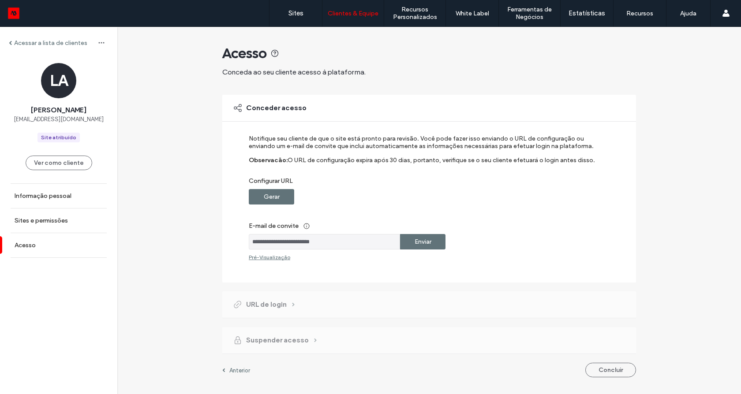
click at [437, 239] on div "Enviar" at bounding box center [422, 241] width 45 height 15
drag, startPoint x: 265, startPoint y: 190, endPoint x: 503, endPoint y: 228, distance: 241.1
click at [265, 190] on label "Gerar" at bounding box center [272, 197] width 16 height 16
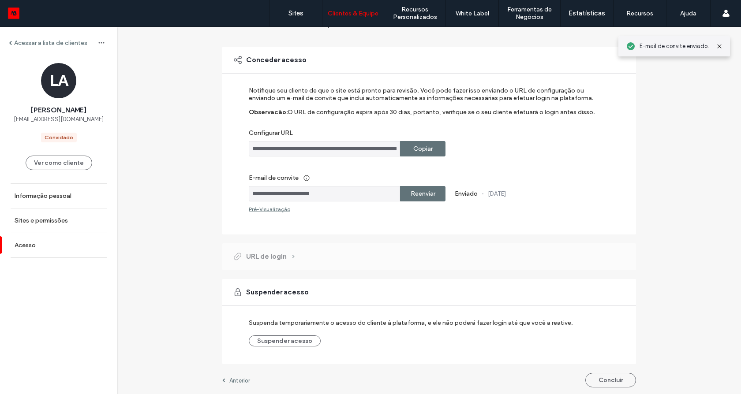
scroll to position [50, 0]
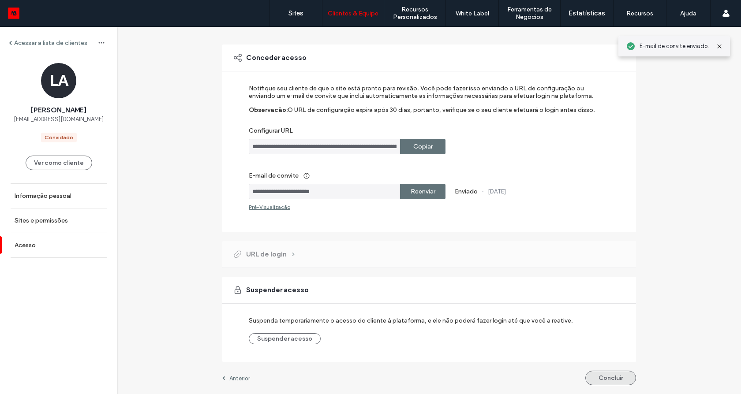
click at [601, 373] on button "Concluir" at bounding box center [610, 378] width 51 height 15
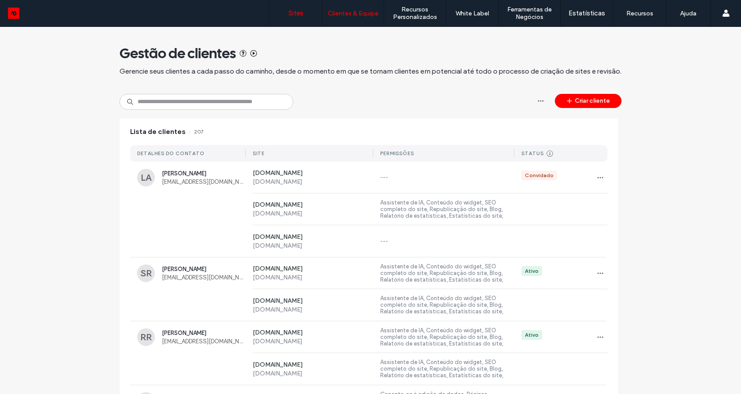
click at [295, 18] on link "Sites" at bounding box center [295, 13] width 52 height 26
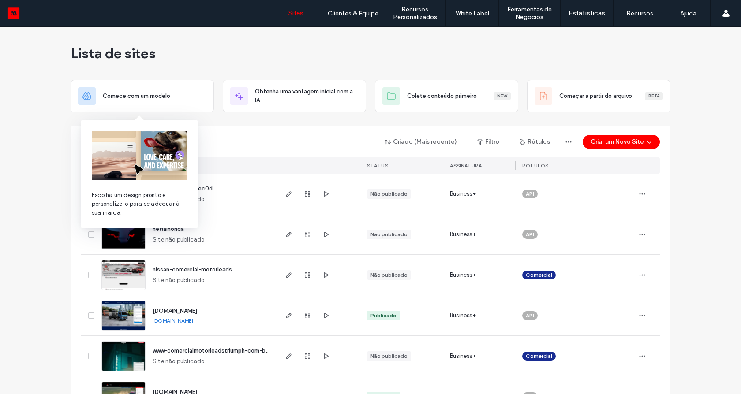
click at [269, 132] on div "Criado (Mais recente) Filtro Rótulos Criar um Novo Site Sites (545) STATUS Assi…" at bounding box center [370, 150] width 578 height 47
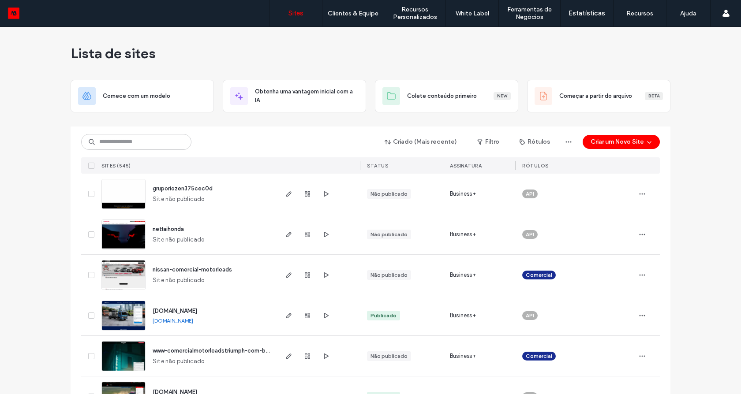
click at [126, 196] on img at bounding box center [123, 209] width 43 height 60
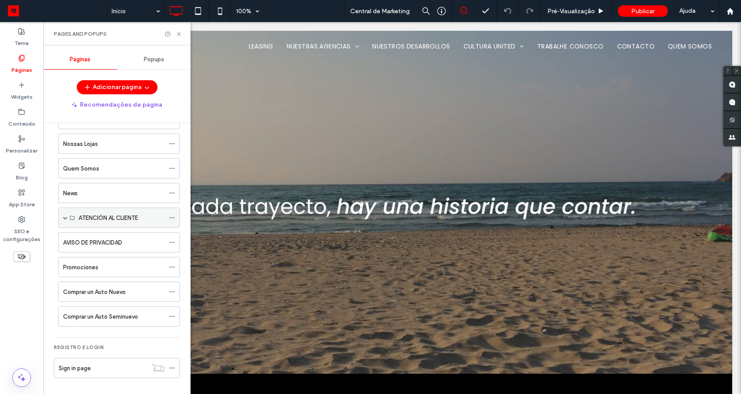
click at [67, 219] on span at bounding box center [65, 218] width 4 height 4
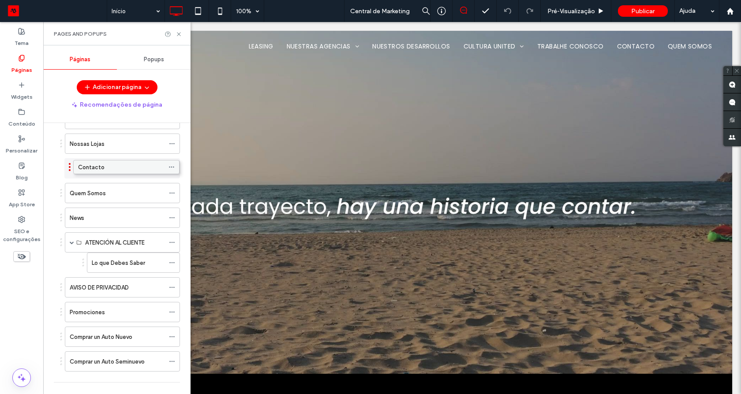
drag, startPoint x: 121, startPoint y: 259, endPoint x: 120, endPoint y: 166, distance: 92.6
click at [171, 169] on icon at bounding box center [172, 168] width 6 height 6
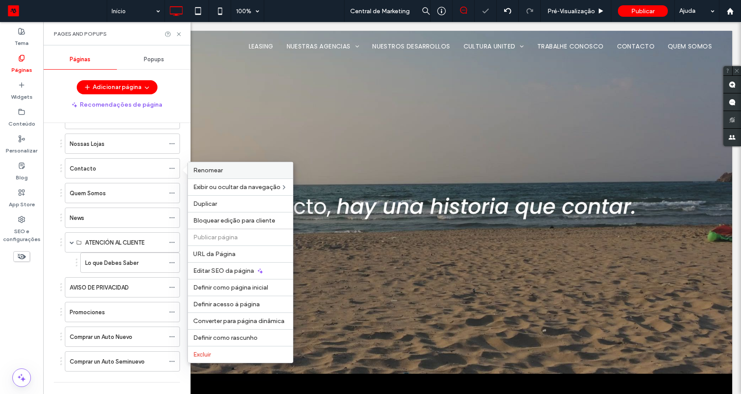
click at [237, 169] on label "Renomear" at bounding box center [240, 170] width 94 height 7
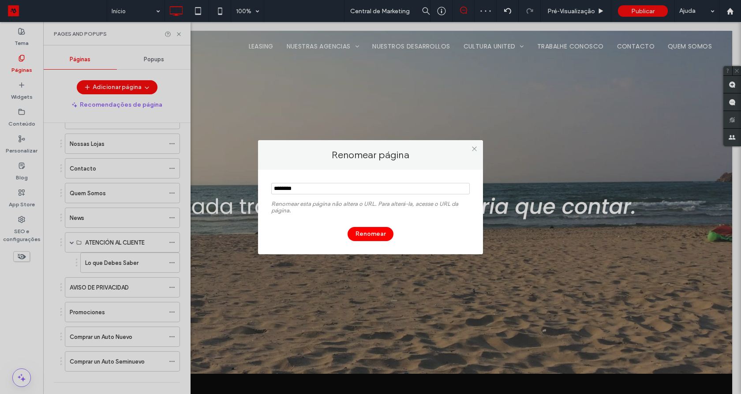
click at [334, 194] on input "notEmpty" at bounding box center [370, 188] width 198 height 11
type input "*******"
click at [369, 234] on button "Renomear" at bounding box center [370, 234] width 46 height 14
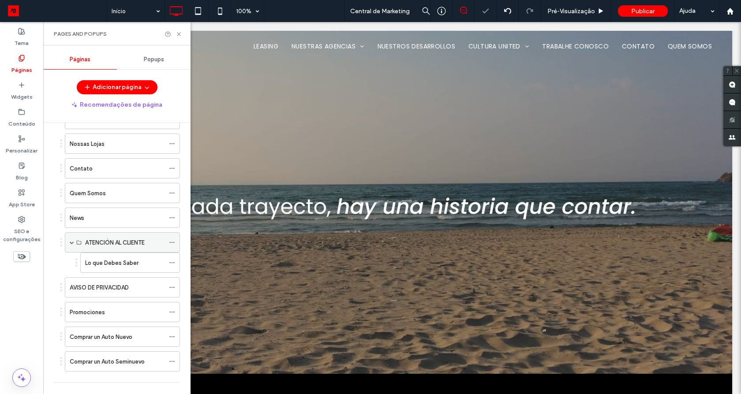
scroll to position [99, 0]
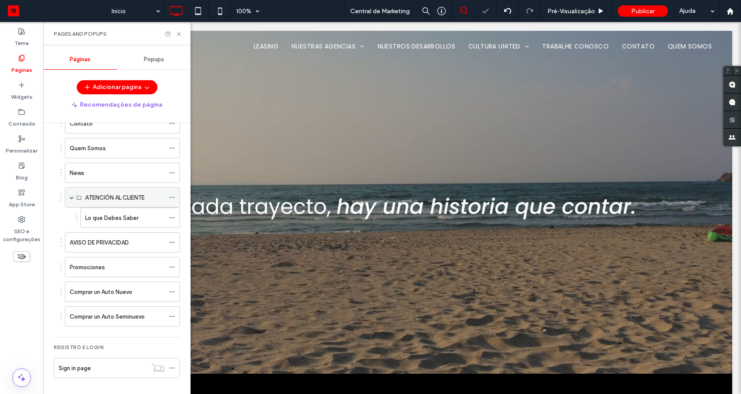
click at [167, 196] on div "ATENCIÓN AL CLIENTE" at bounding box center [122, 197] width 115 height 20
click at [172, 197] on use at bounding box center [171, 197] width 5 height 1
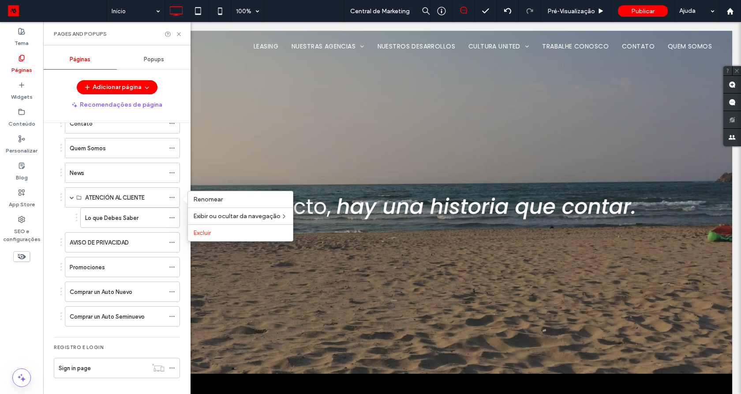
click at [65, 220] on div "Lo que Debes Saber" at bounding box center [119, 218] width 119 height 20
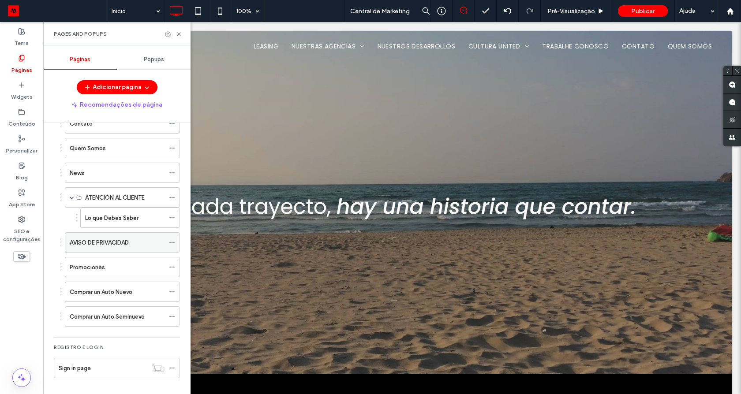
click at [171, 244] on icon at bounding box center [172, 242] width 6 height 6
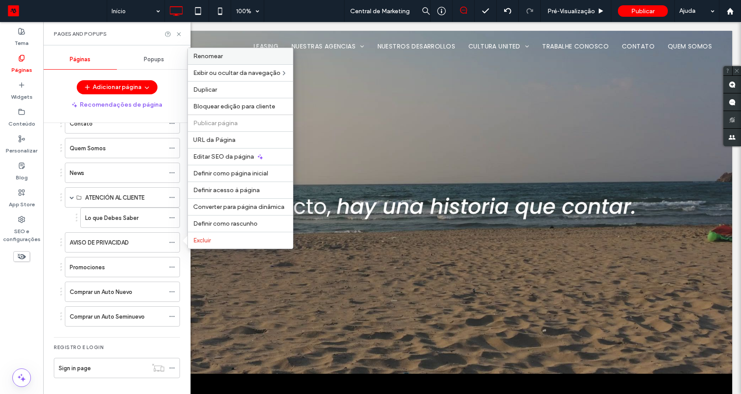
click at [222, 54] on span "Renomear" at bounding box center [208, 55] width 30 height 7
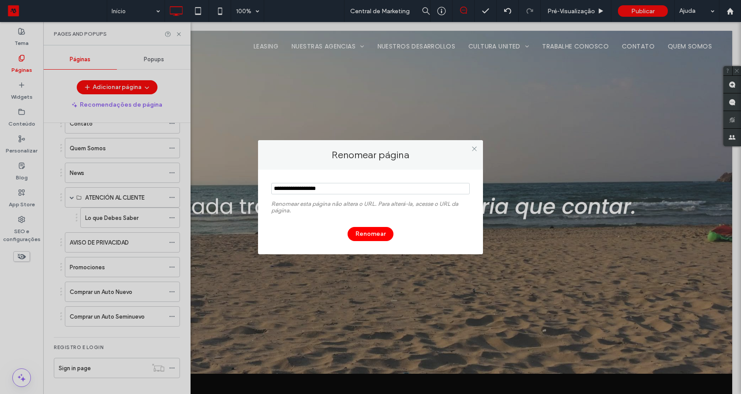
click at [313, 192] on input "notEmpty" at bounding box center [370, 188] width 198 height 11
type input "**********"
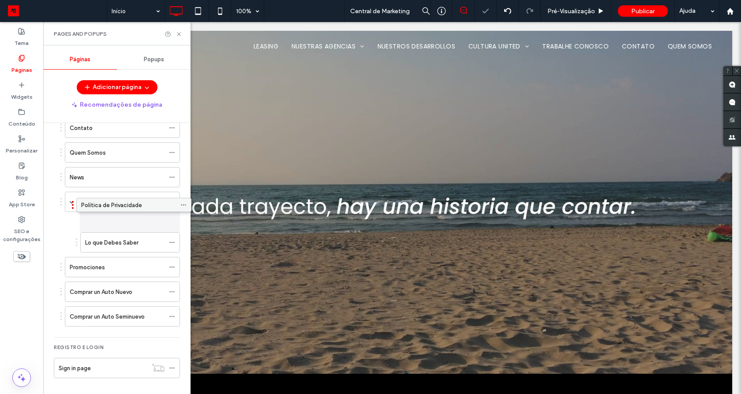
scroll to position [94, 0]
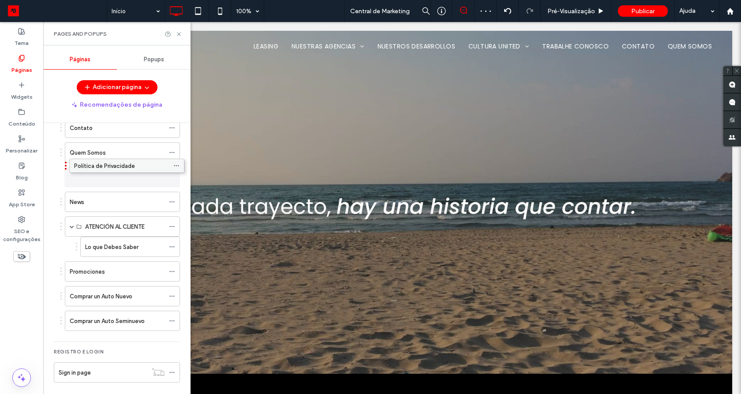
drag, startPoint x: 75, startPoint y: 241, endPoint x: 79, endPoint y: 168, distance: 73.8
drag, startPoint x: 75, startPoint y: 205, endPoint x: 81, endPoint y: 164, distance: 41.9
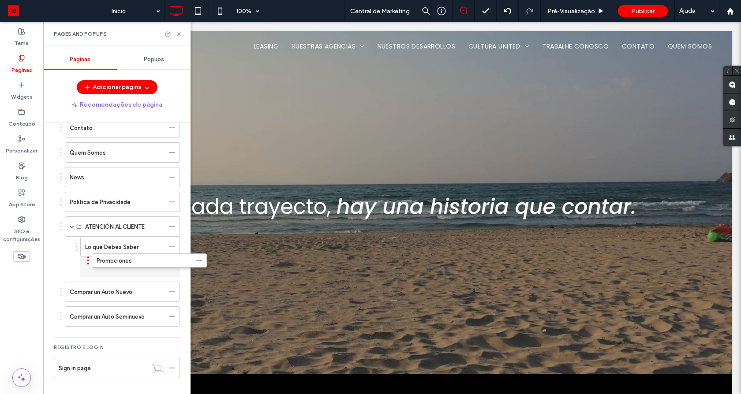
drag, startPoint x: 75, startPoint y: 272, endPoint x: 101, endPoint y: 269, distance: 27.1
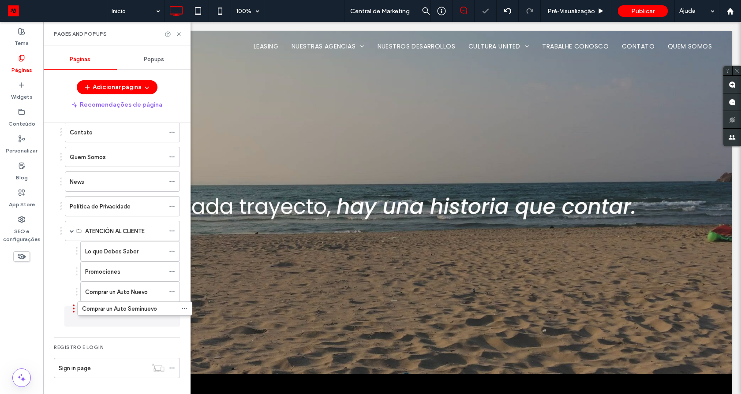
scroll to position [86, 0]
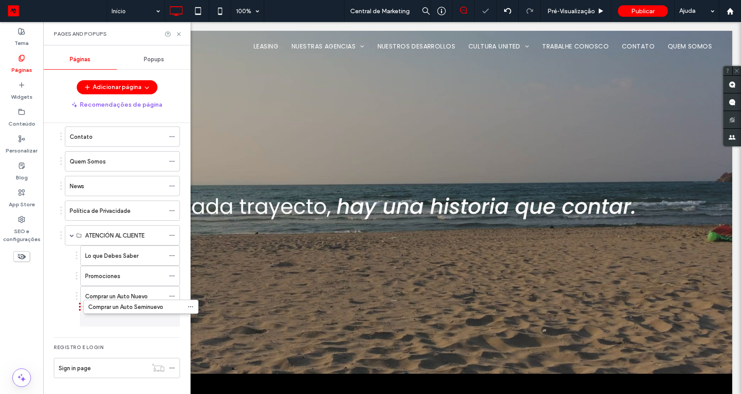
drag, startPoint x: 83, startPoint y: 321, endPoint x: 101, endPoint y: 314, distance: 19.7
click at [178, 36] on icon at bounding box center [178, 34] width 7 height 7
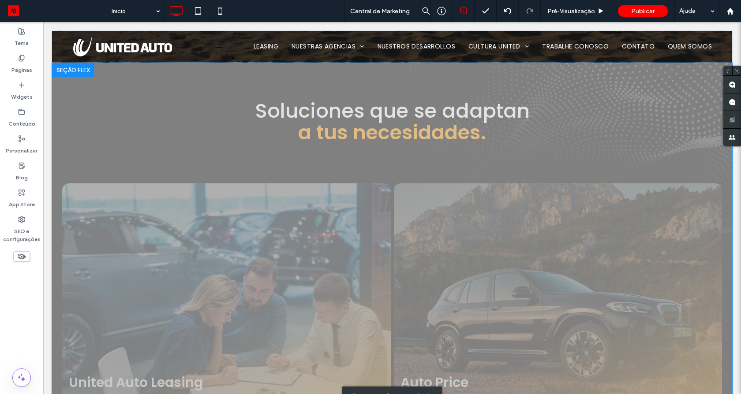
scroll to position [317, 0]
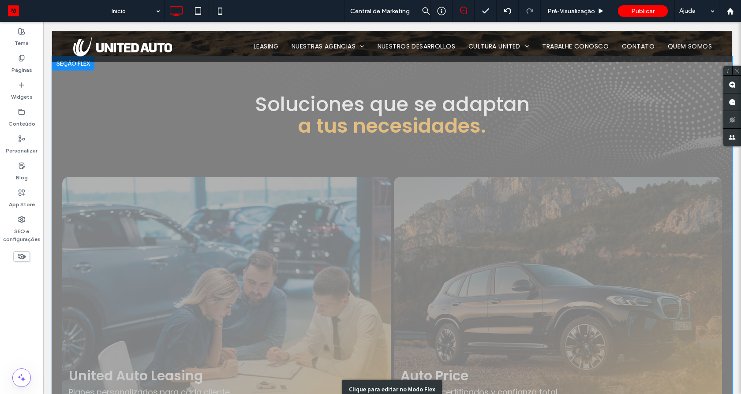
click at [421, 102] on div "Clique para editar no Modo Flex" at bounding box center [392, 389] width 680 height 666
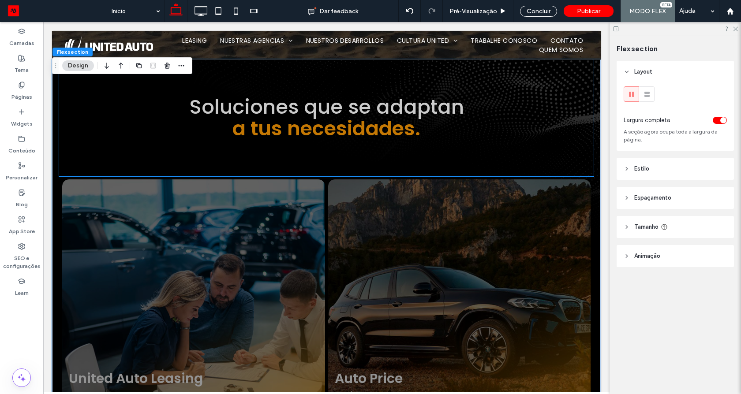
click at [355, 113] on span "Soluciones que se adaptan" at bounding box center [326, 107] width 275 height 28
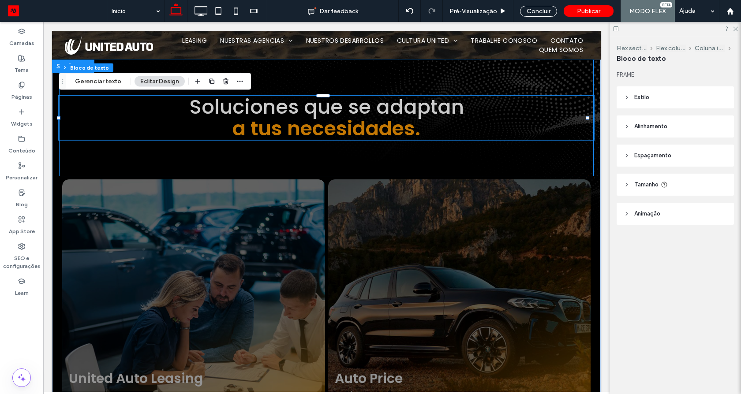
type input "**"
type input "****"
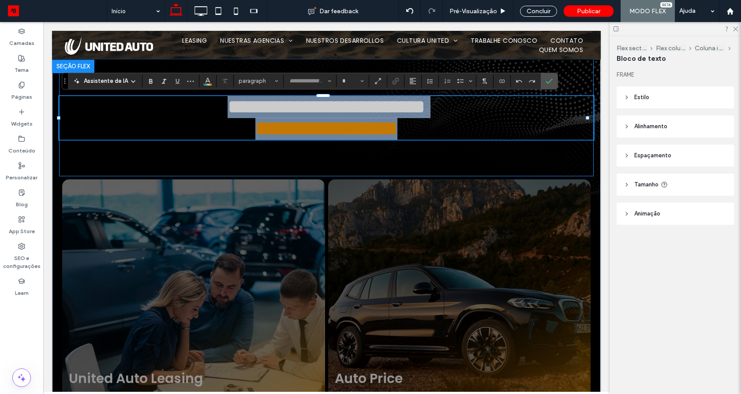
type input "*******"
type input "**"
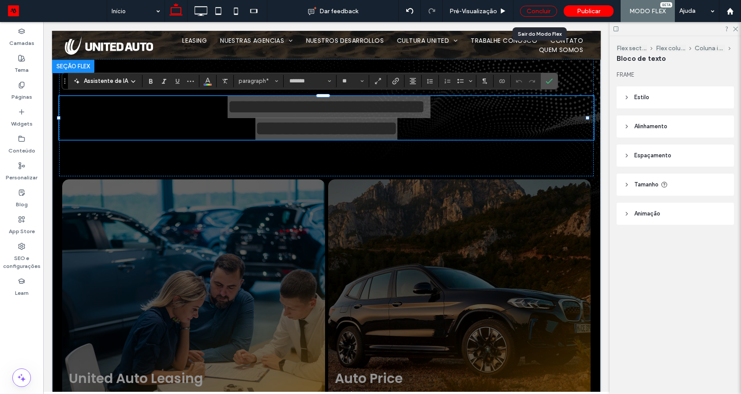
drag, startPoint x: 540, startPoint y: 10, endPoint x: 354, endPoint y: 22, distance: 186.5
click at [540, 10] on div "Concluir" at bounding box center [538, 11] width 37 height 11
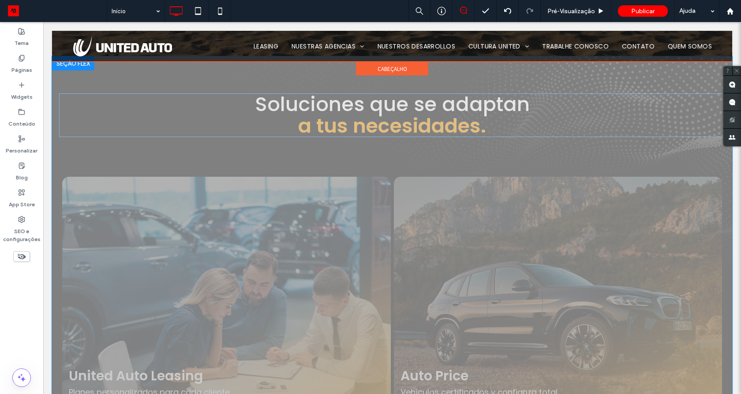
click at [292, 42] on div at bounding box center [392, 46] width 680 height 31
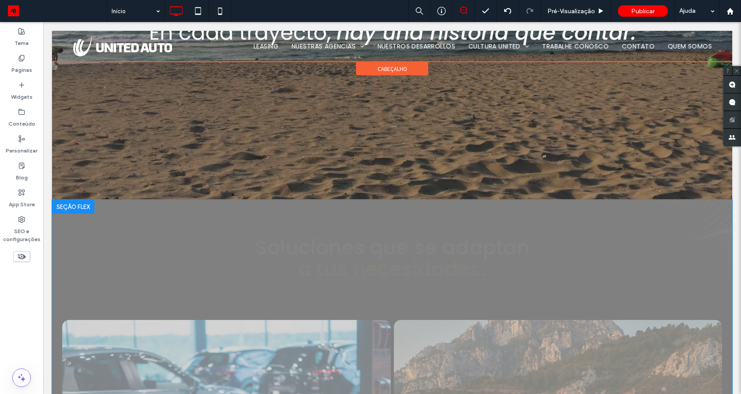
scroll to position [0, 0]
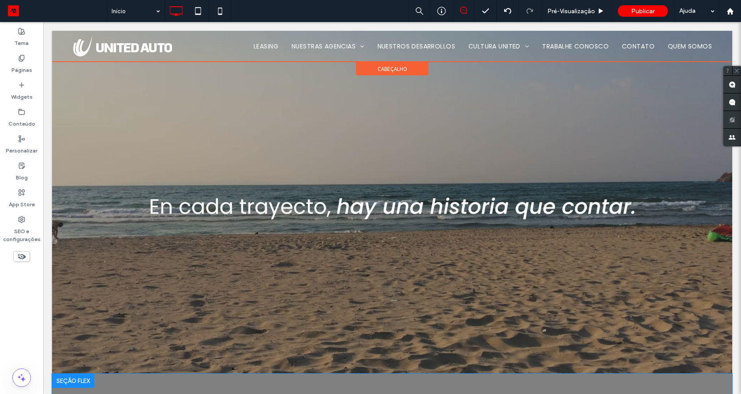
click at [292, 42] on div "Clique para editar no Modo Flex" at bounding box center [392, 46] width 680 height 31
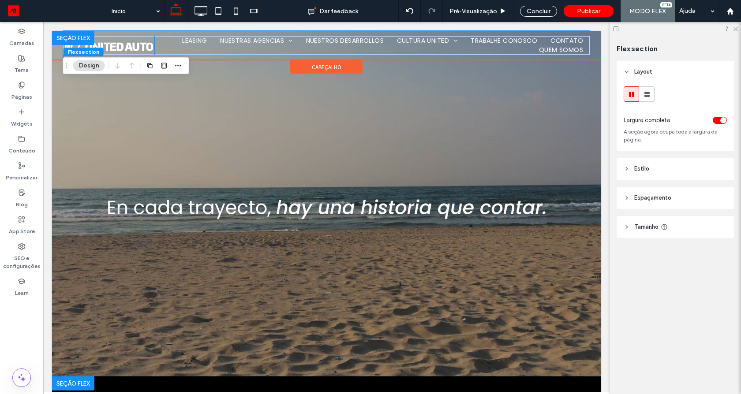
click at [292, 42] on link "Nuestras Agencias" at bounding box center [256, 40] width 86 height 9
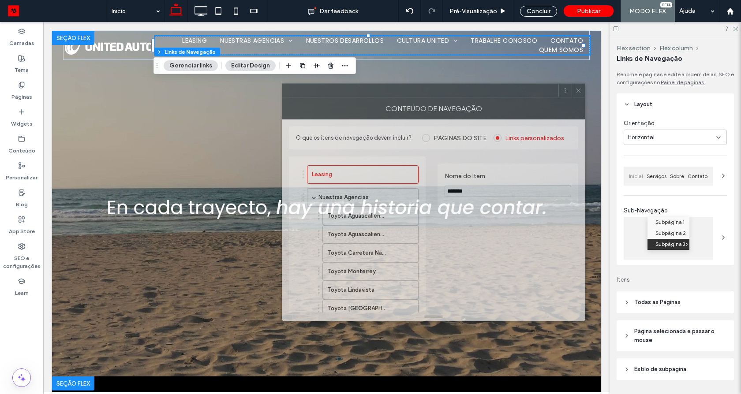
drag, startPoint x: 557, startPoint y: 89, endPoint x: 365, endPoint y: 94, distance: 191.9
click at [365, 94] on div at bounding box center [420, 90] width 276 height 13
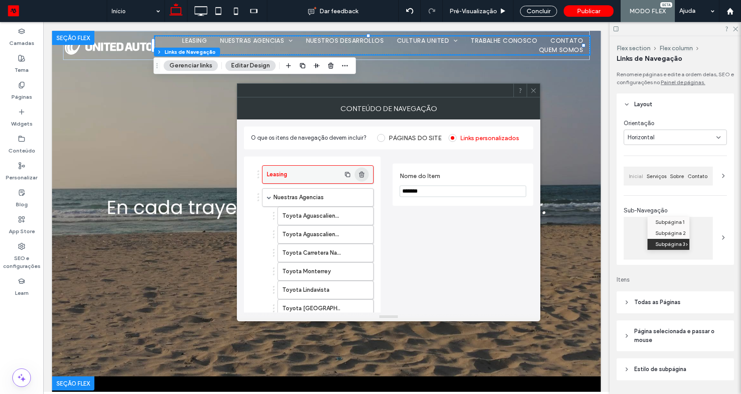
click at [358, 176] on icon "button" at bounding box center [361, 174] width 7 height 7
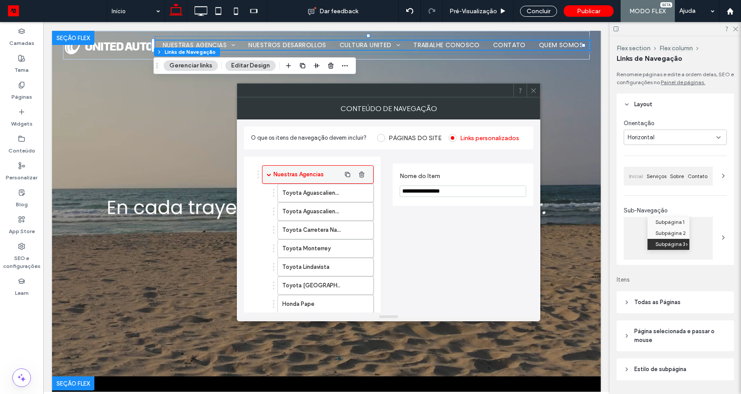
click at [326, 177] on label "Nuestras Agencias" at bounding box center [306, 175] width 67 height 18
click at [436, 196] on input "**********" at bounding box center [462, 191] width 127 height 11
type input "**********"
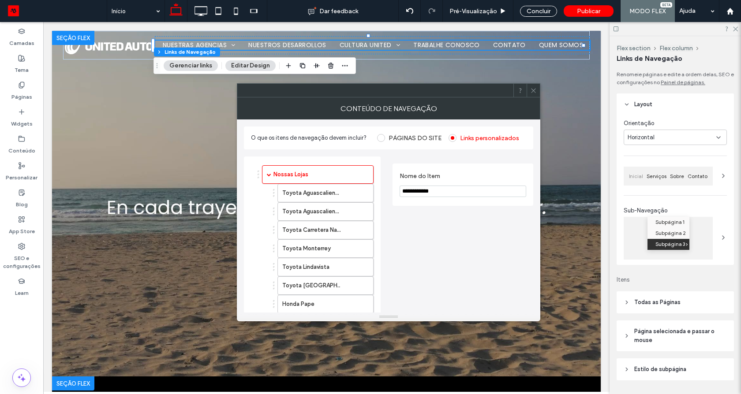
click at [428, 234] on div "**********" at bounding box center [462, 345] width 141 height 377
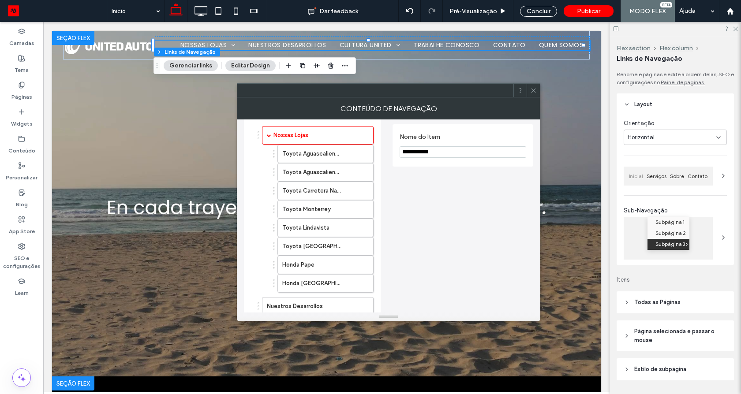
scroll to position [159, 0]
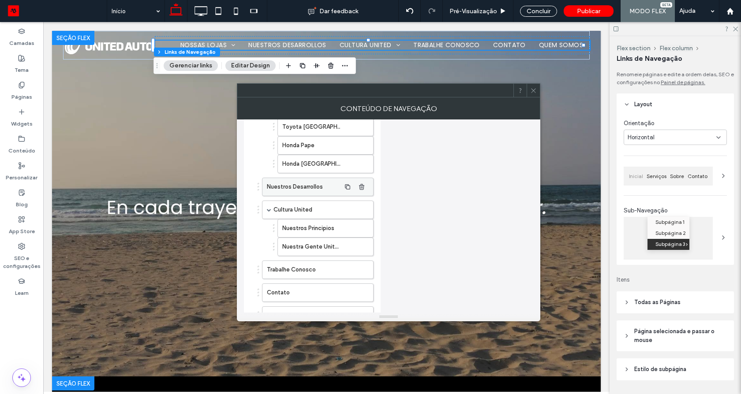
click at [298, 190] on label "Nuestros Desarrollos" at bounding box center [304, 187] width 74 height 18
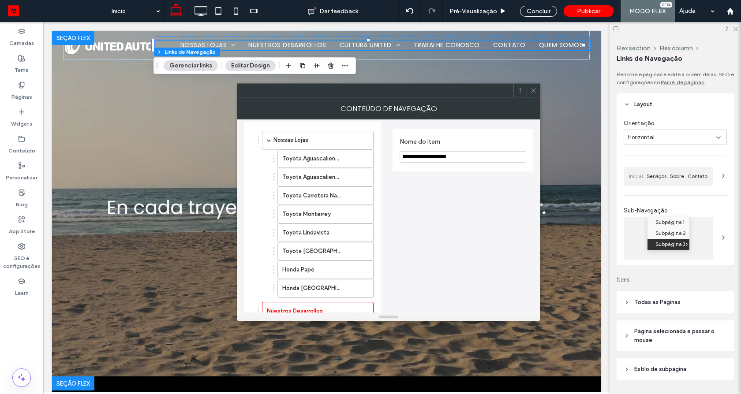
scroll to position [106, 0]
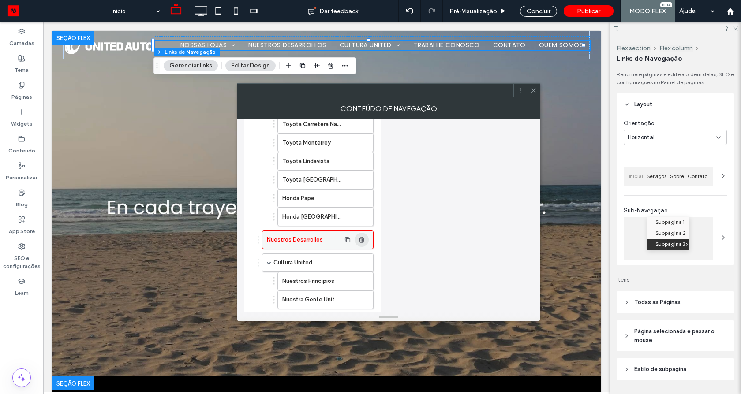
click at [360, 240] on use "button" at bounding box center [361, 240] width 5 height 6
click at [304, 243] on label "Cultura United" at bounding box center [306, 240] width 67 height 18
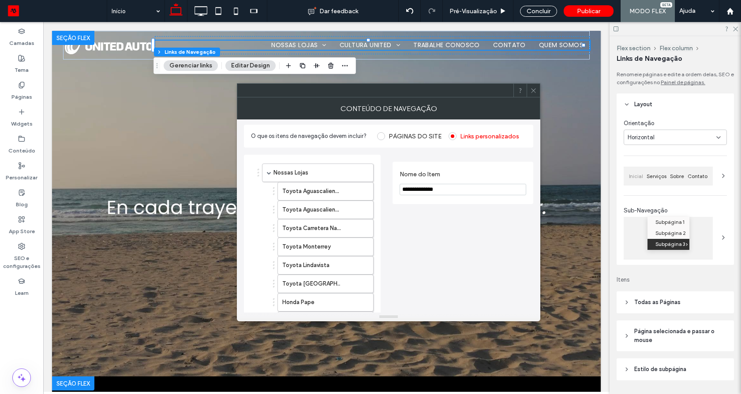
scroll to position [0, 0]
click at [427, 193] on input "**********" at bounding box center [462, 191] width 127 height 11
type input "**********"
click at [487, 243] on div "**********" at bounding box center [462, 334] width 141 height 354
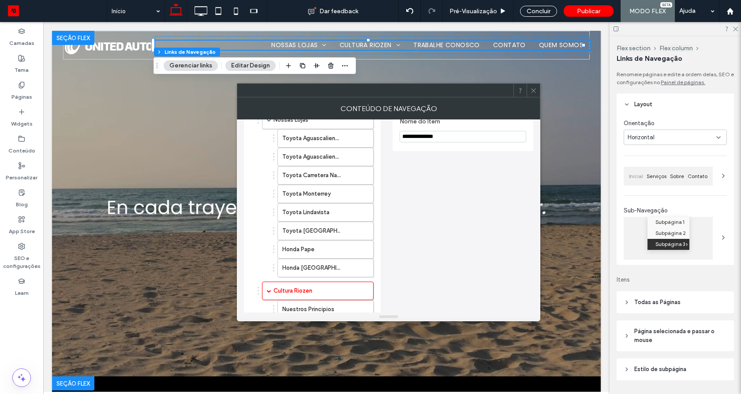
scroll to position [159, 0]
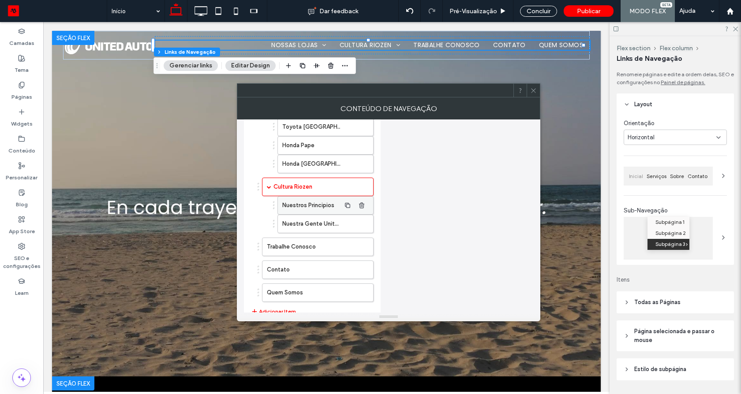
click at [298, 202] on label "Nuestros Principios" at bounding box center [311, 206] width 58 height 18
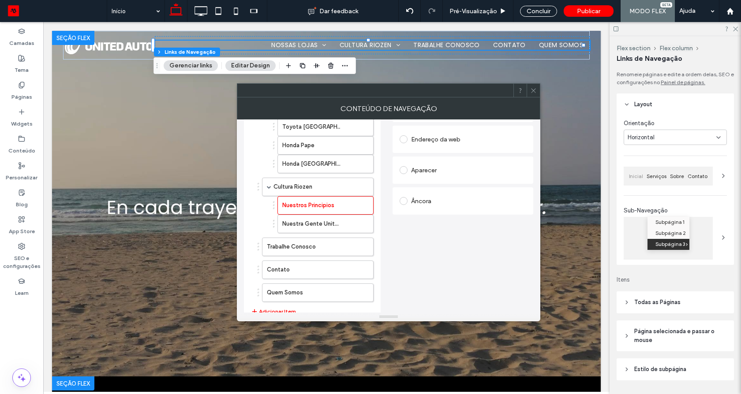
scroll to position [53, 0]
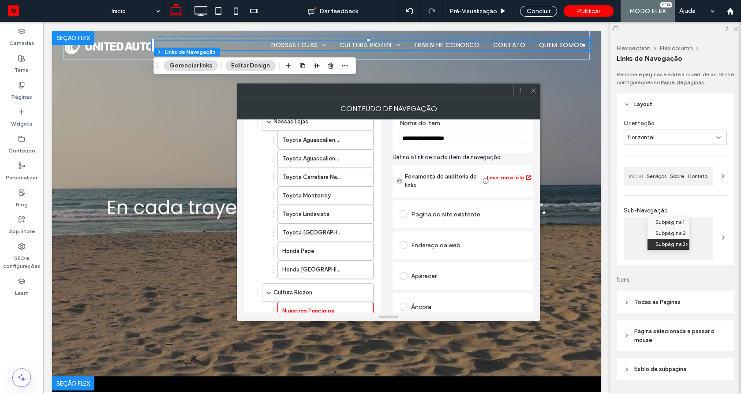
click at [435, 138] on input "**********" at bounding box center [462, 138] width 127 height 11
type input "*"
type input "**********"
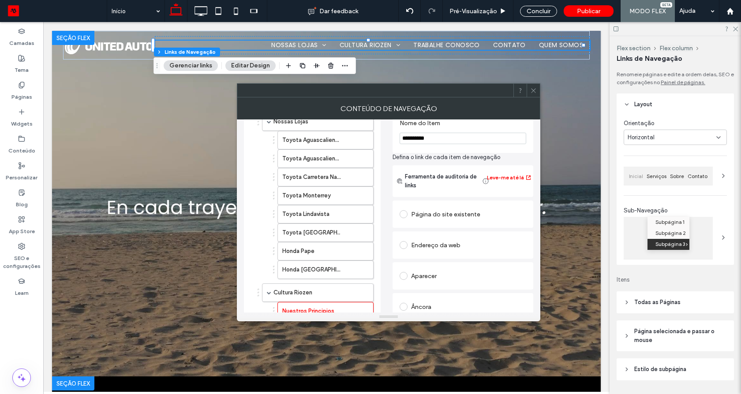
click at [392, 134] on div "**********" at bounding box center [388, 278] width 289 height 362
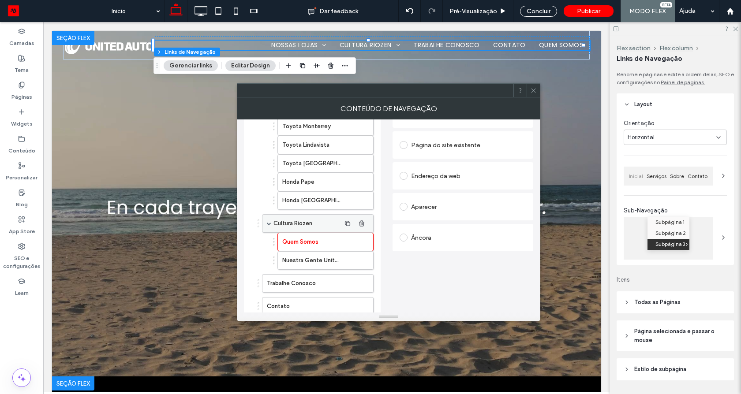
scroll to position [106, 0]
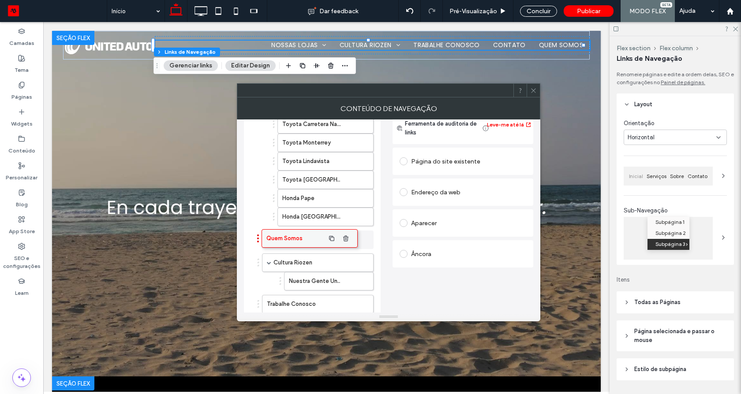
drag, startPoint x: 316, startPoint y: 260, endPoint x: 300, endPoint y: 236, distance: 29.0
click at [364, 263] on icon "button" at bounding box center [361, 262] width 7 height 7
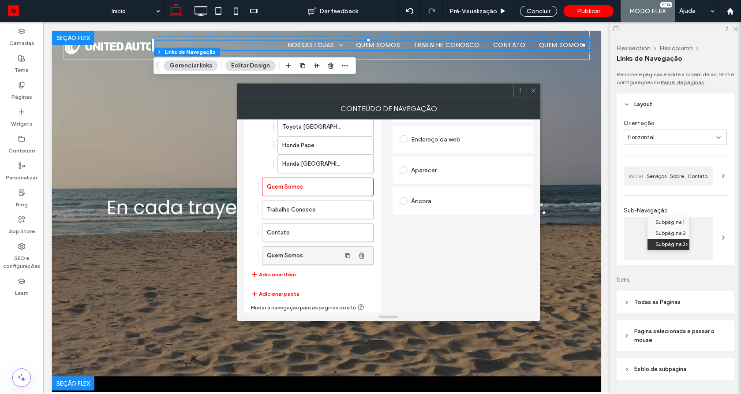
click at [276, 258] on label "Quem Somos" at bounding box center [304, 256] width 74 height 18
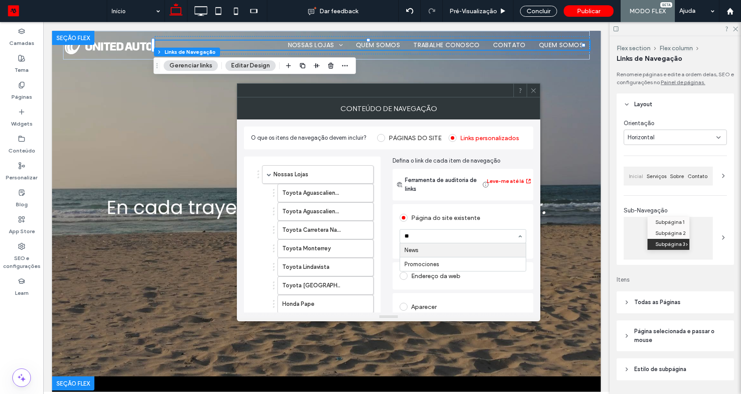
scroll to position [0, 0]
type input "***"
click at [533, 92] on icon at bounding box center [533, 90] width 7 height 7
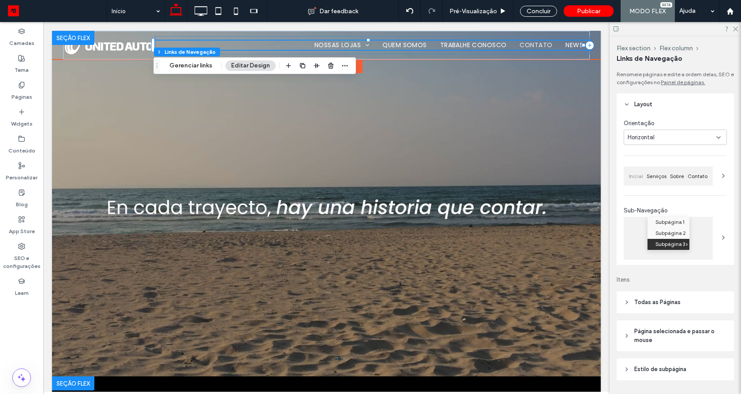
click at [544, 44] on span "Contato" at bounding box center [535, 45] width 33 height 9
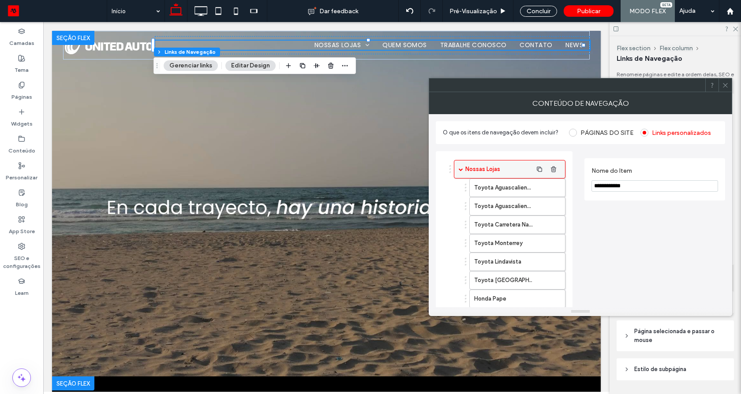
click at [460, 170] on span at bounding box center [461, 169] width 4 height 4
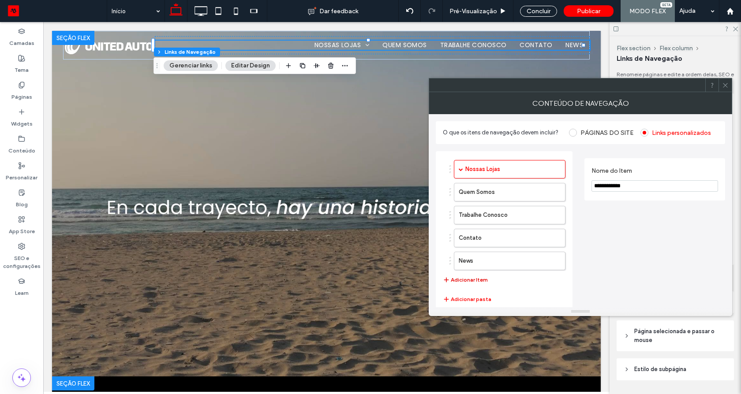
click at [473, 275] on button "Adicionar Item" at bounding box center [465, 280] width 45 height 11
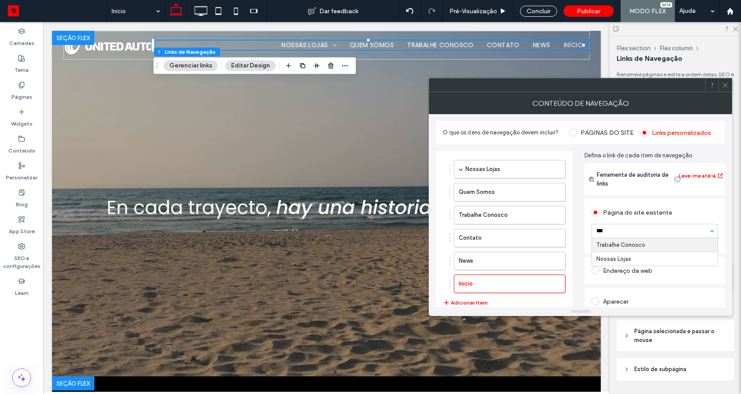
type input "****"
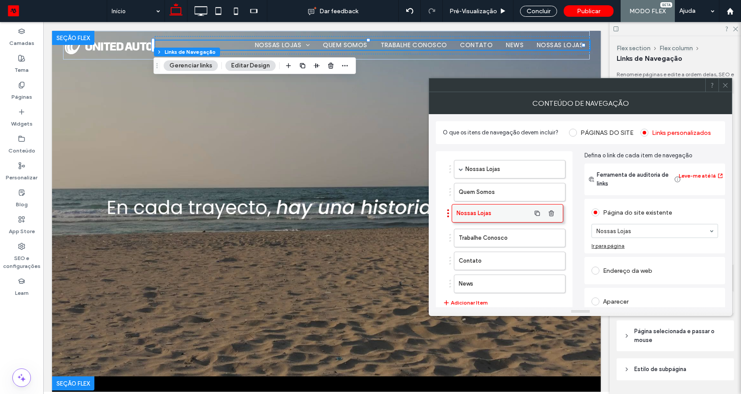
drag, startPoint x: 488, startPoint y: 283, endPoint x: 486, endPoint y: 212, distance: 70.6
click at [717, 85] on div at bounding box center [711, 84] width 13 height 13
click at [719, 81] on div at bounding box center [724, 84] width 13 height 13
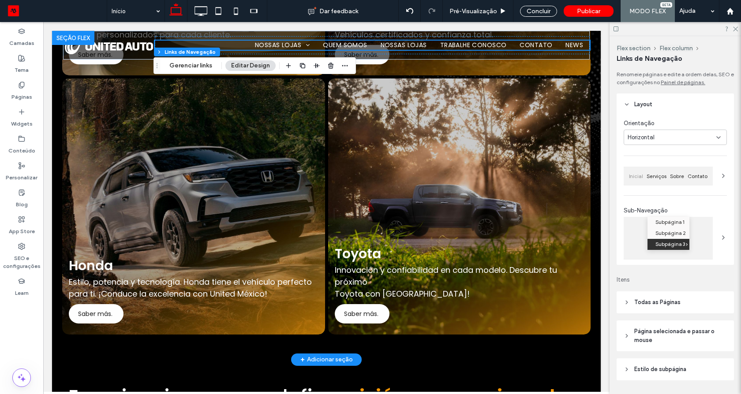
scroll to position [794, 0]
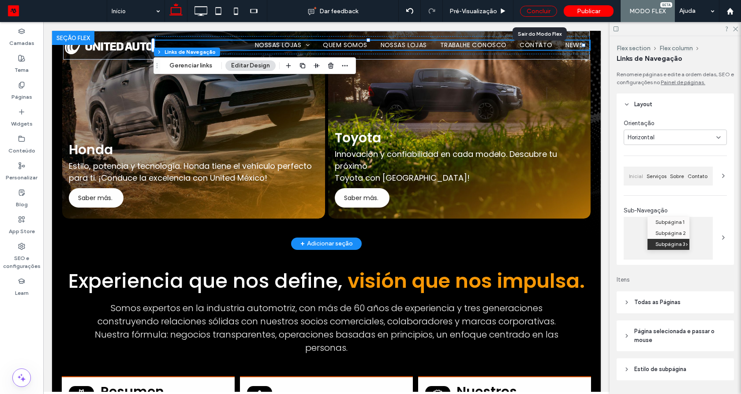
drag, startPoint x: 532, startPoint y: 12, endPoint x: 670, endPoint y: 4, distance: 138.2
click at [532, 12] on div "Concluir" at bounding box center [538, 11] width 37 height 11
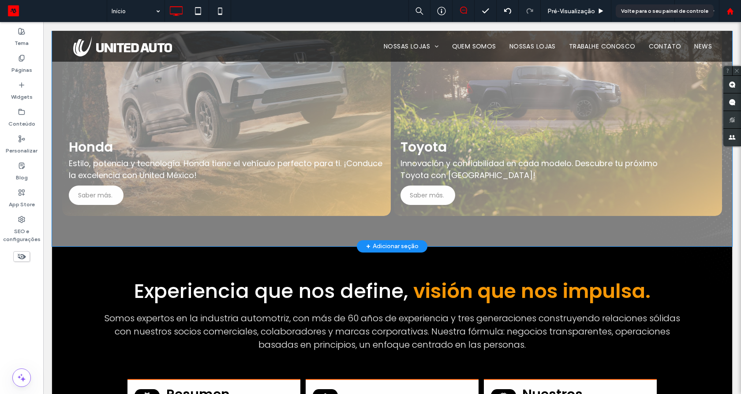
click at [727, 14] on use at bounding box center [729, 10] width 7 height 7
